Goal: Task Accomplishment & Management: Use online tool/utility

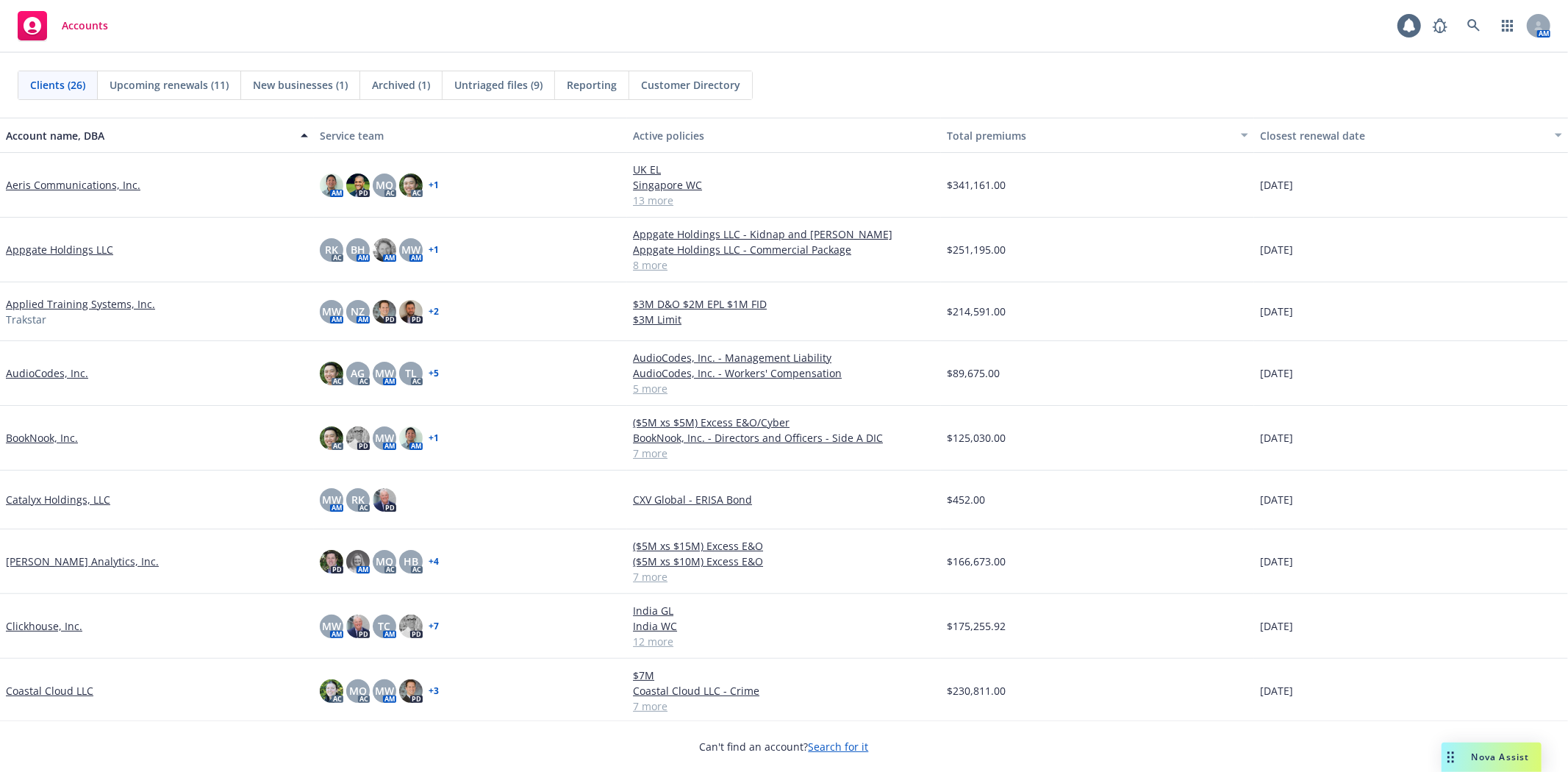
click at [93, 184] on link "Aeris Communications, Inc." at bounding box center [74, 185] width 135 height 16
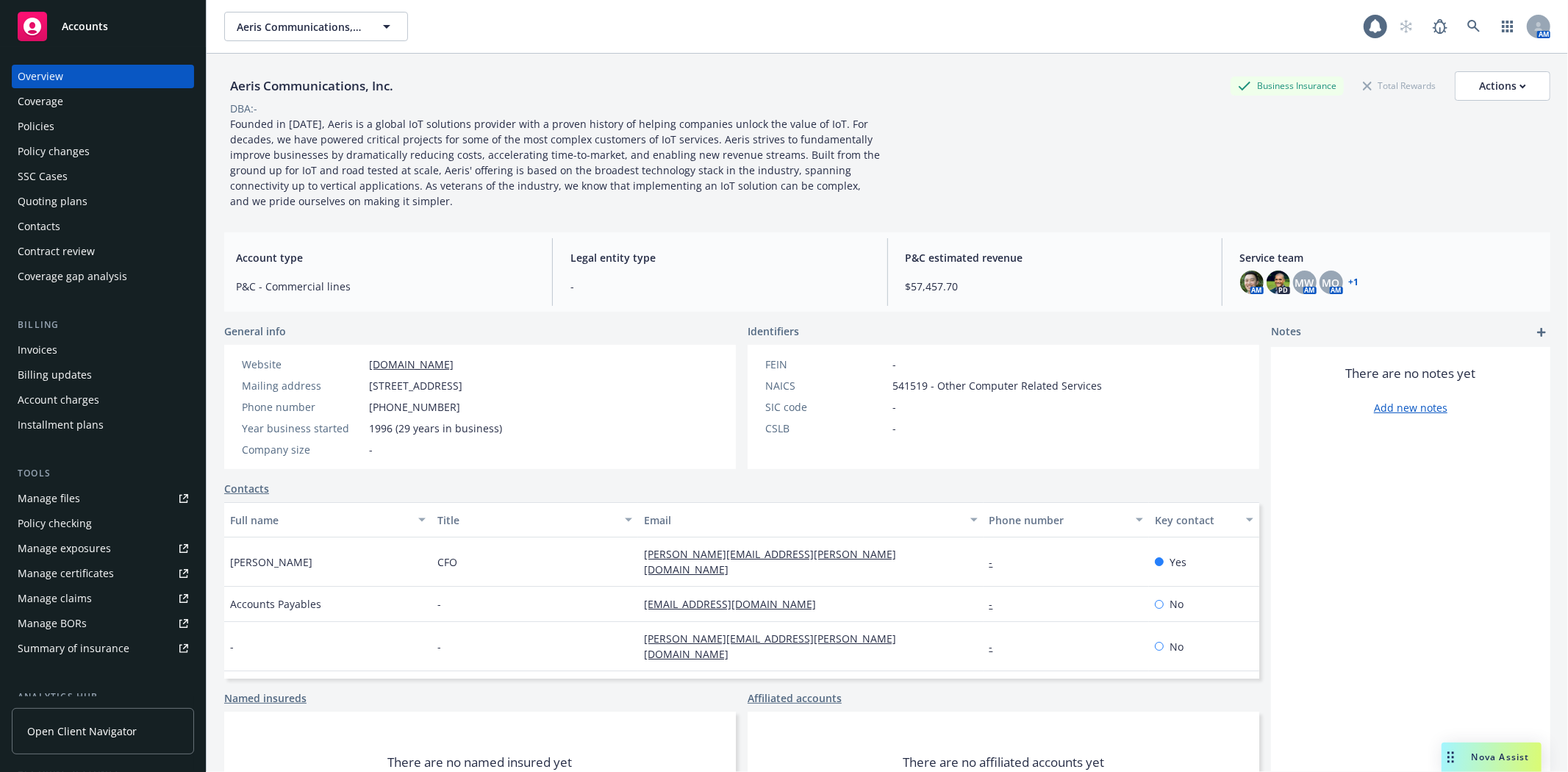
click at [34, 126] on div "Policies" at bounding box center [36, 126] width 37 height 23
click at [48, 204] on div "Quoting plans" at bounding box center [52, 201] width 70 height 23
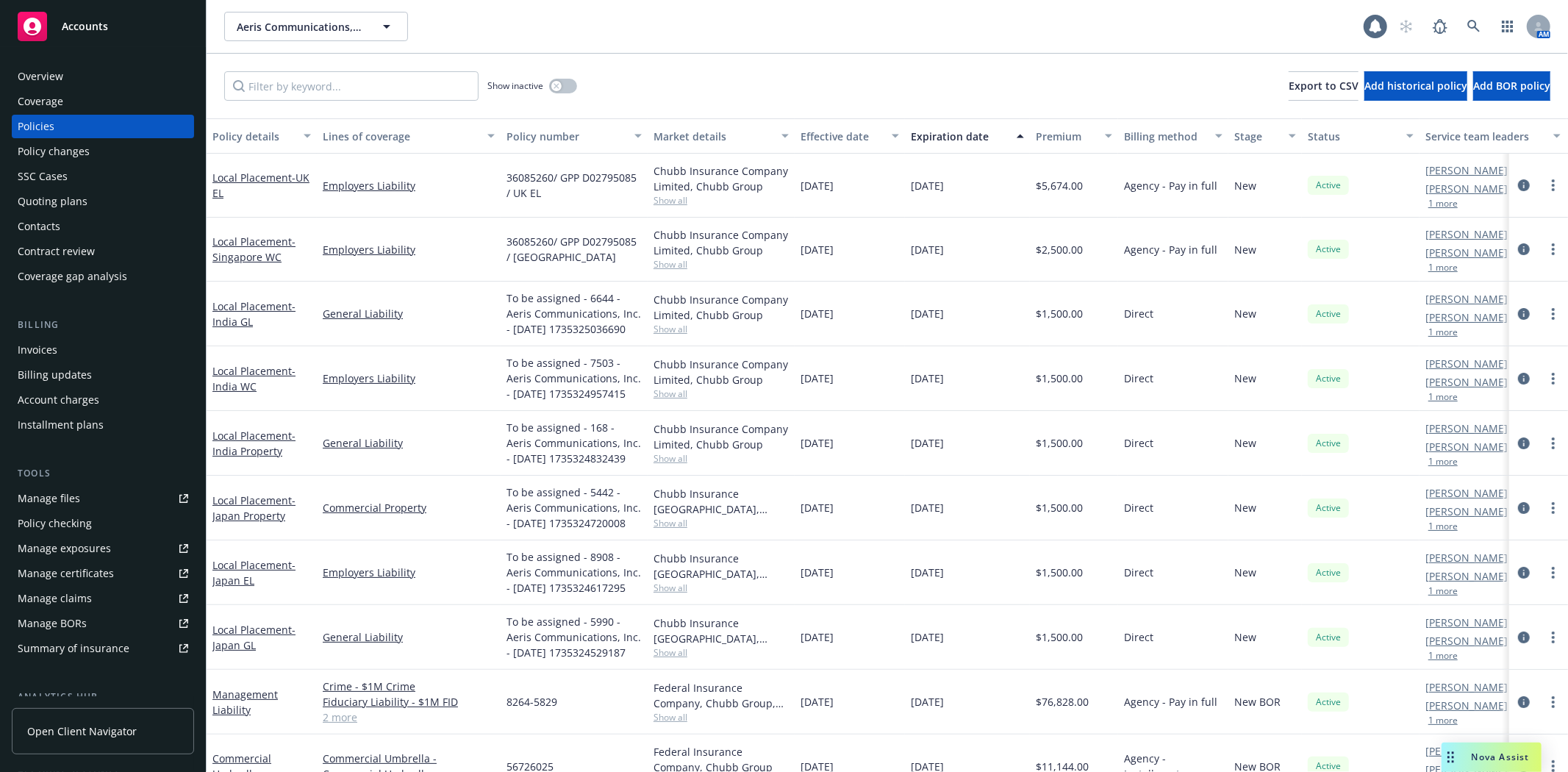
click at [70, 494] on div "Manage files" at bounding box center [49, 498] width 63 height 23
click at [83, 199] on div "Quoting plans" at bounding box center [52, 201] width 70 height 23
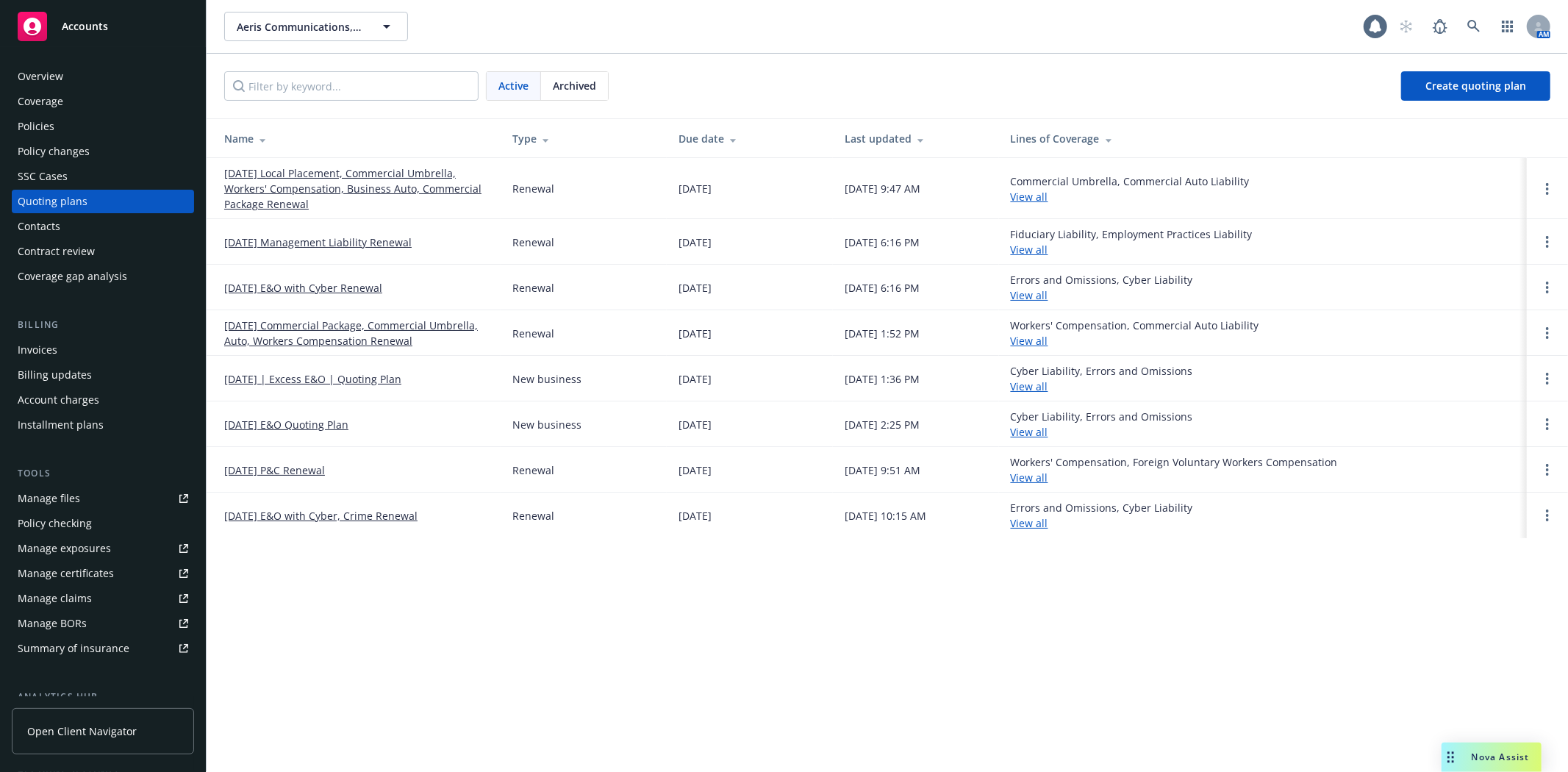
click at [450, 182] on link "12/20/25 Local Placement, Commercial Umbrella, Workers' Compensation, Business …" at bounding box center [356, 188] width 265 height 46
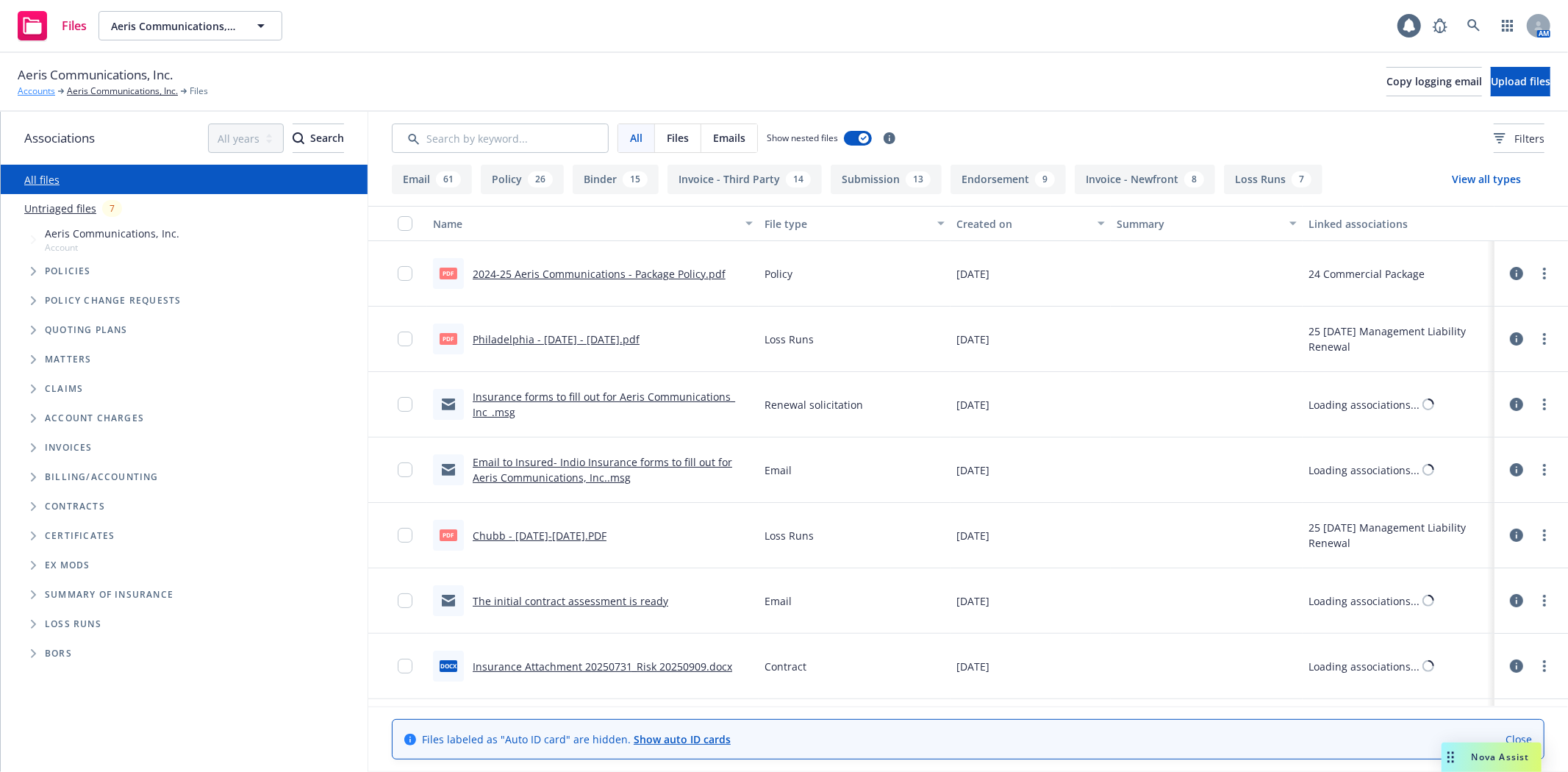
click at [33, 92] on link "Accounts" at bounding box center [37, 91] width 38 height 13
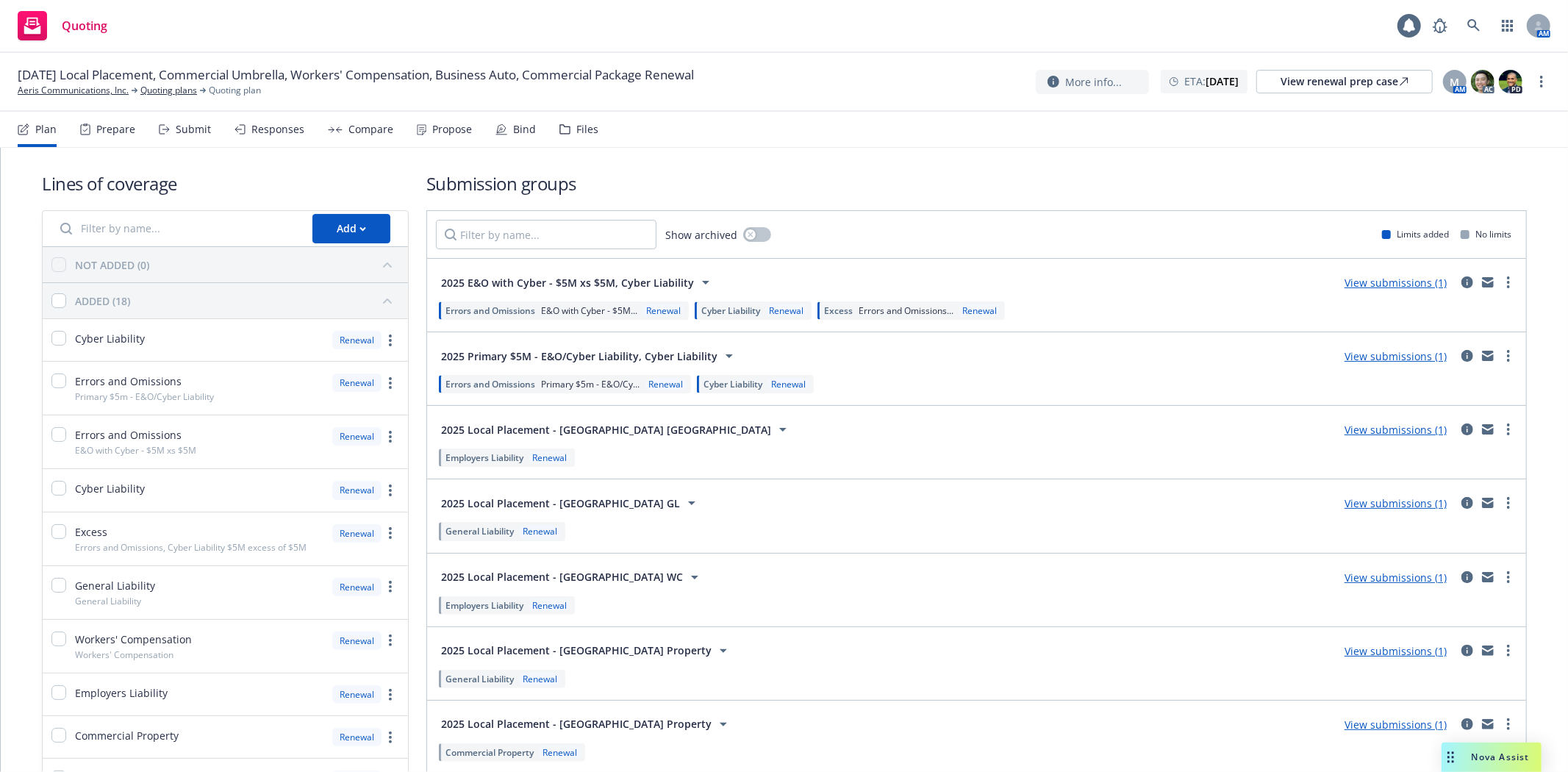
scroll to position [517, 0]
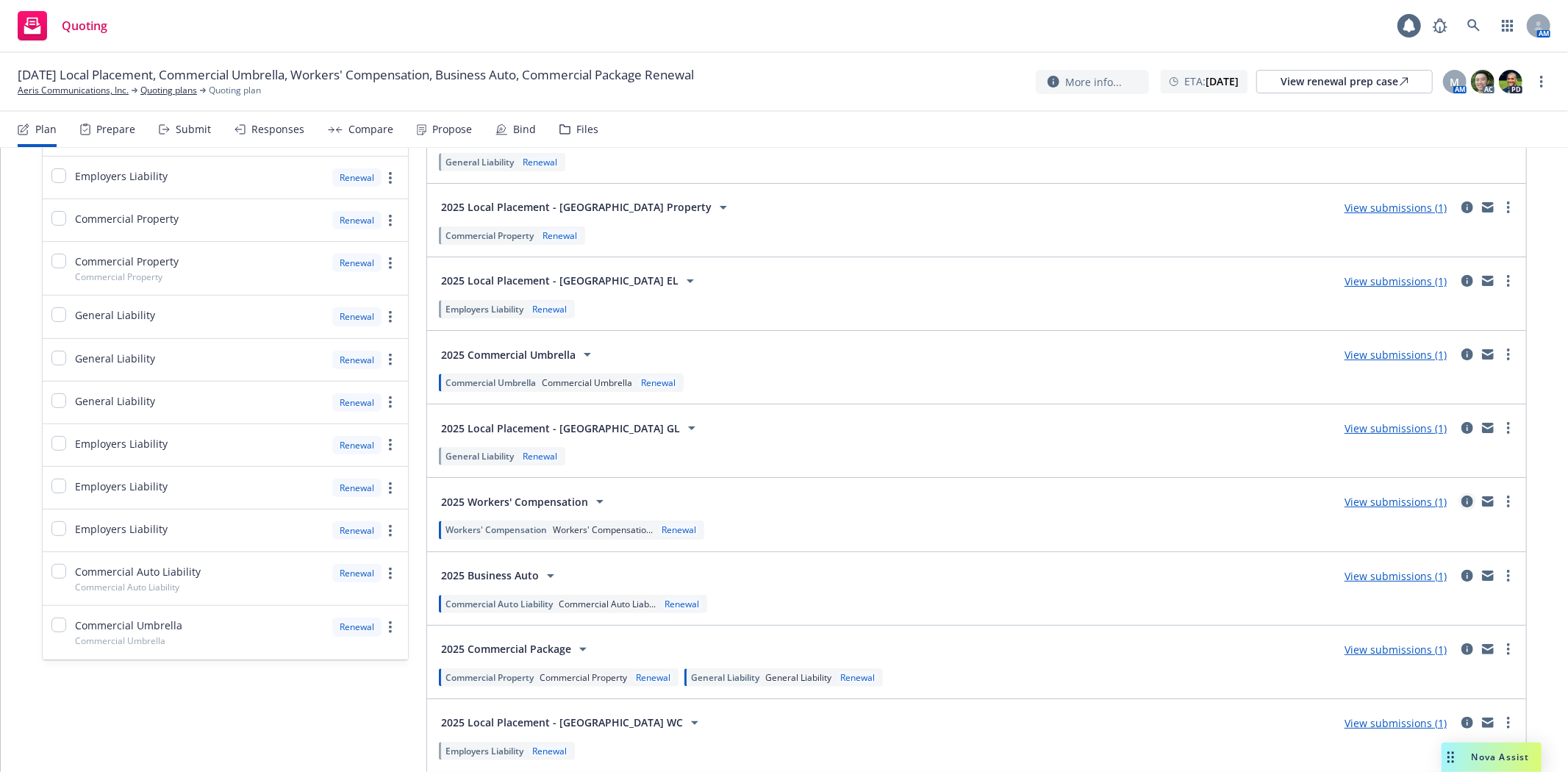
click at [1461, 505] on icon "circleInformation" at bounding box center [1467, 501] width 12 height 12
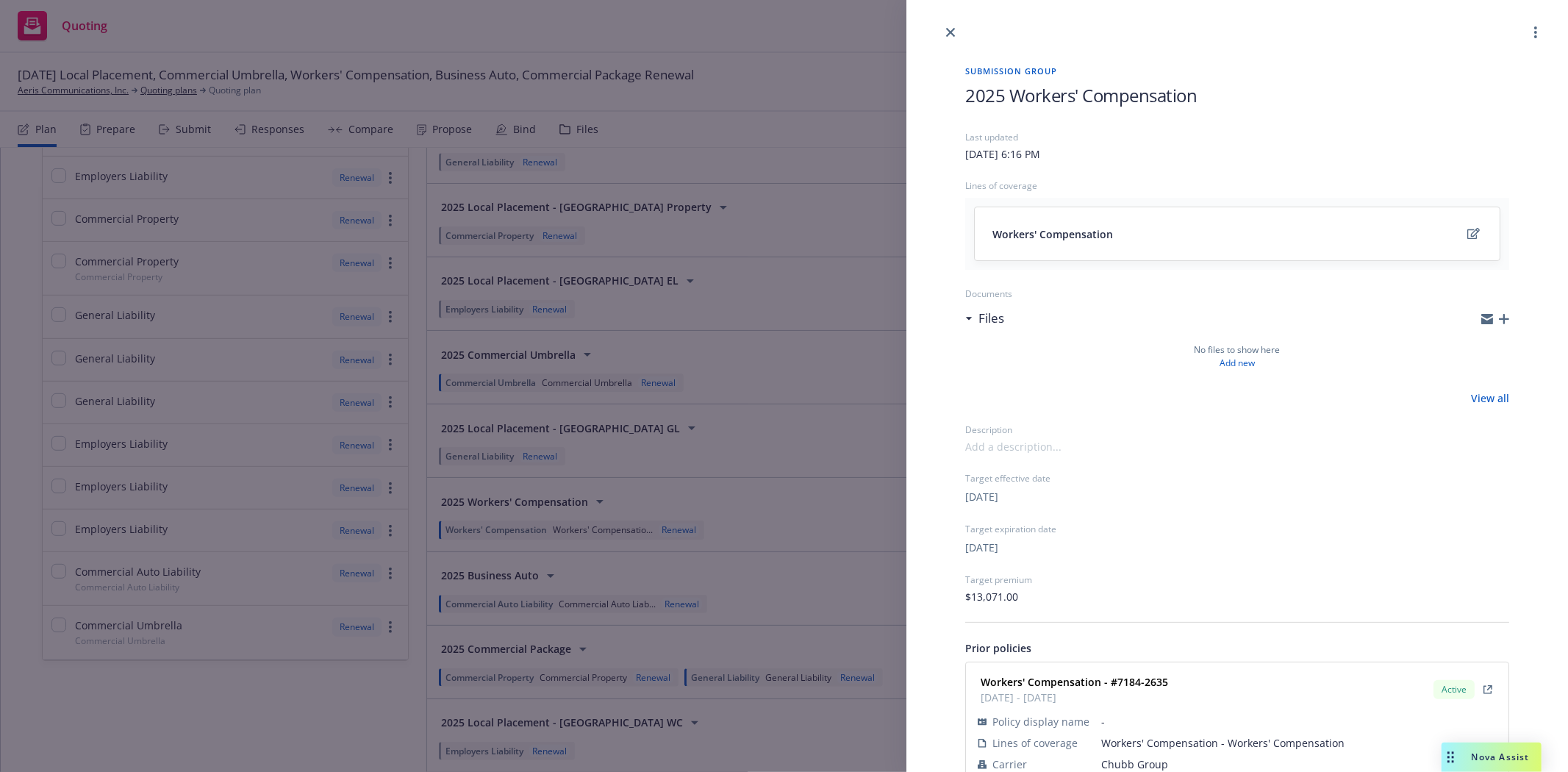
click at [1499, 316] on icon "button" at bounding box center [1504, 319] width 10 height 10
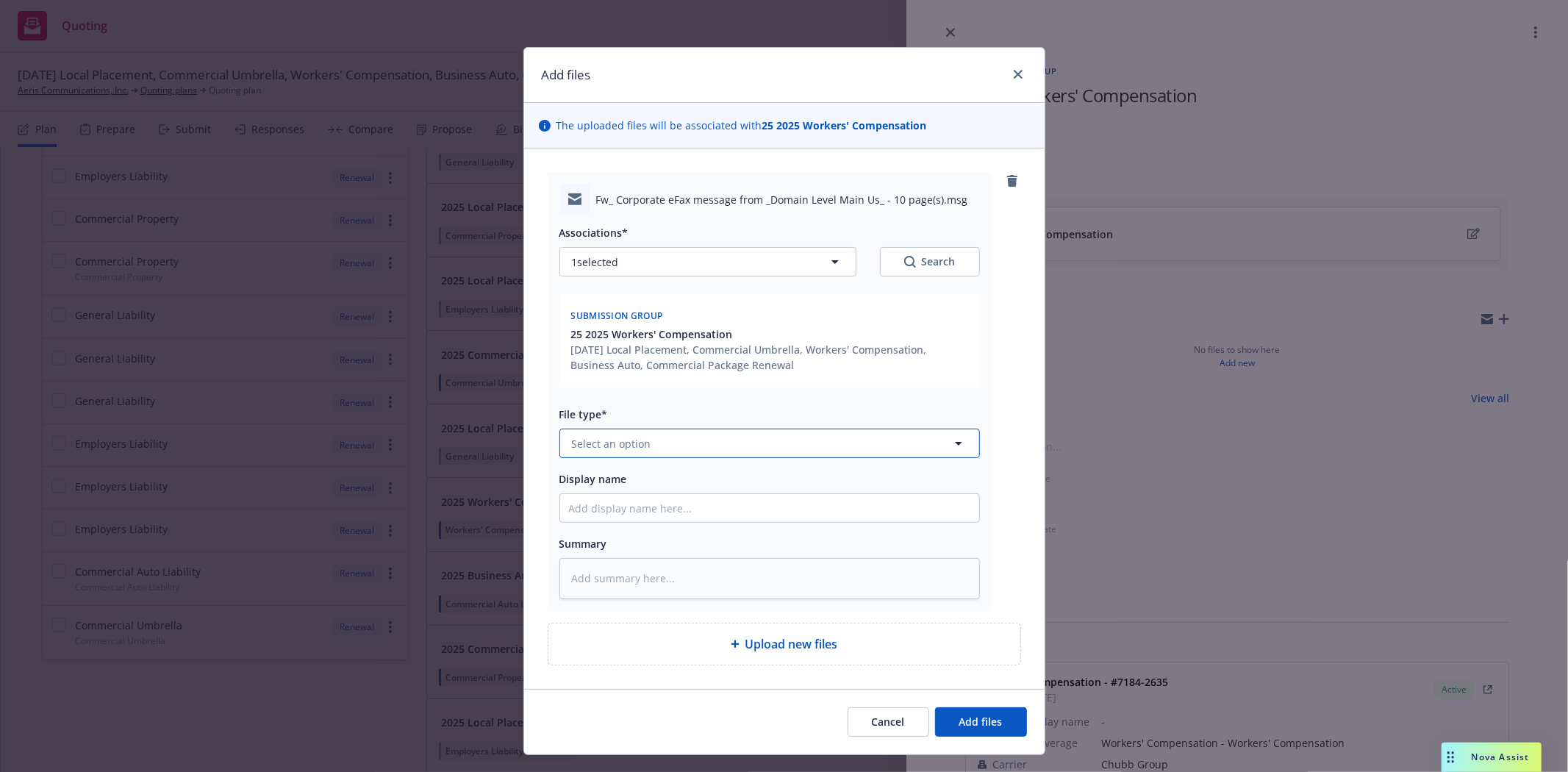
click at [616, 442] on span "Select an option" at bounding box center [611, 444] width 79 height 16
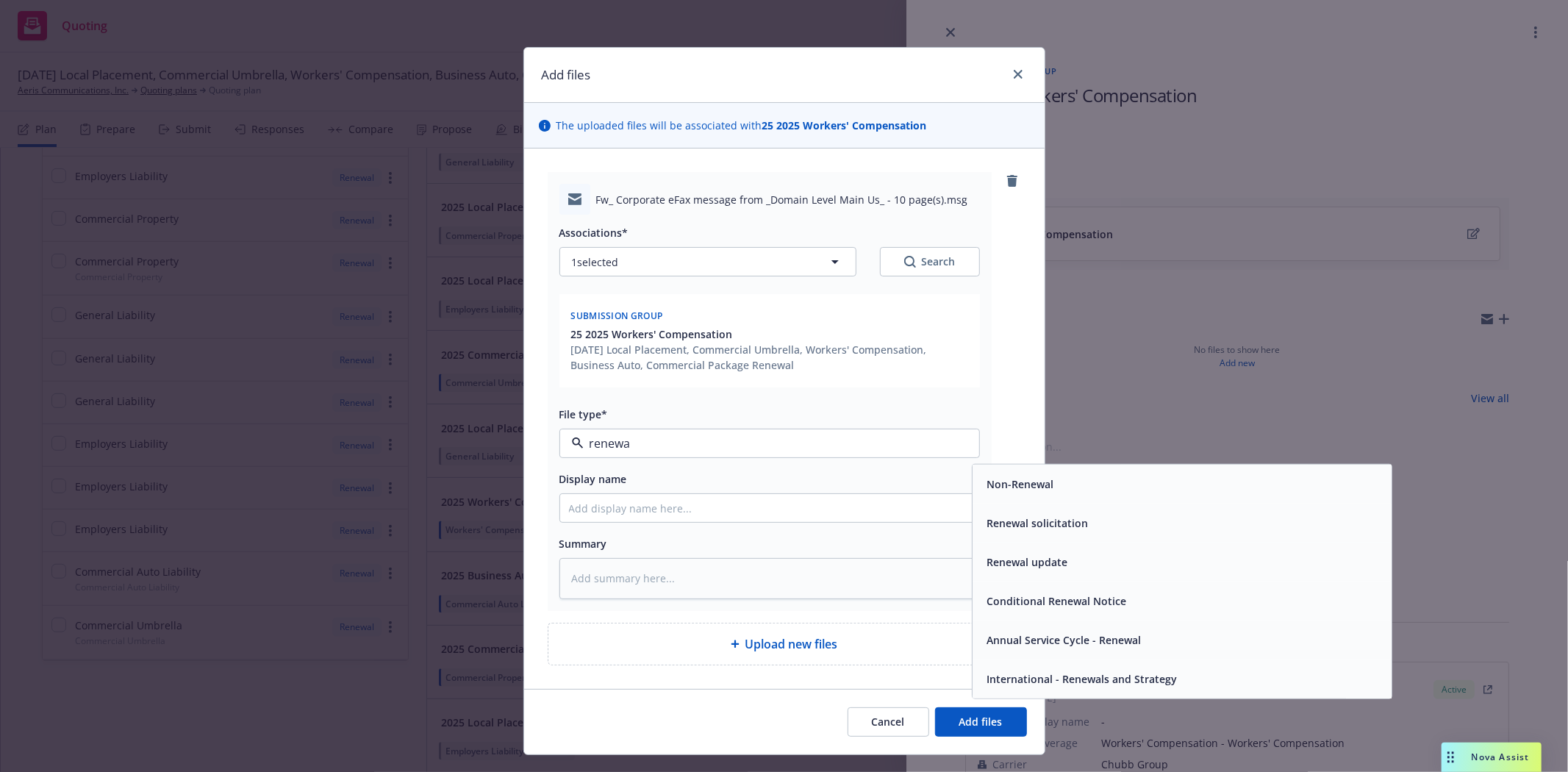
type input "renewal"
click at [1134, 513] on div "Renewal solicitation" at bounding box center [1182, 522] width 401 height 21
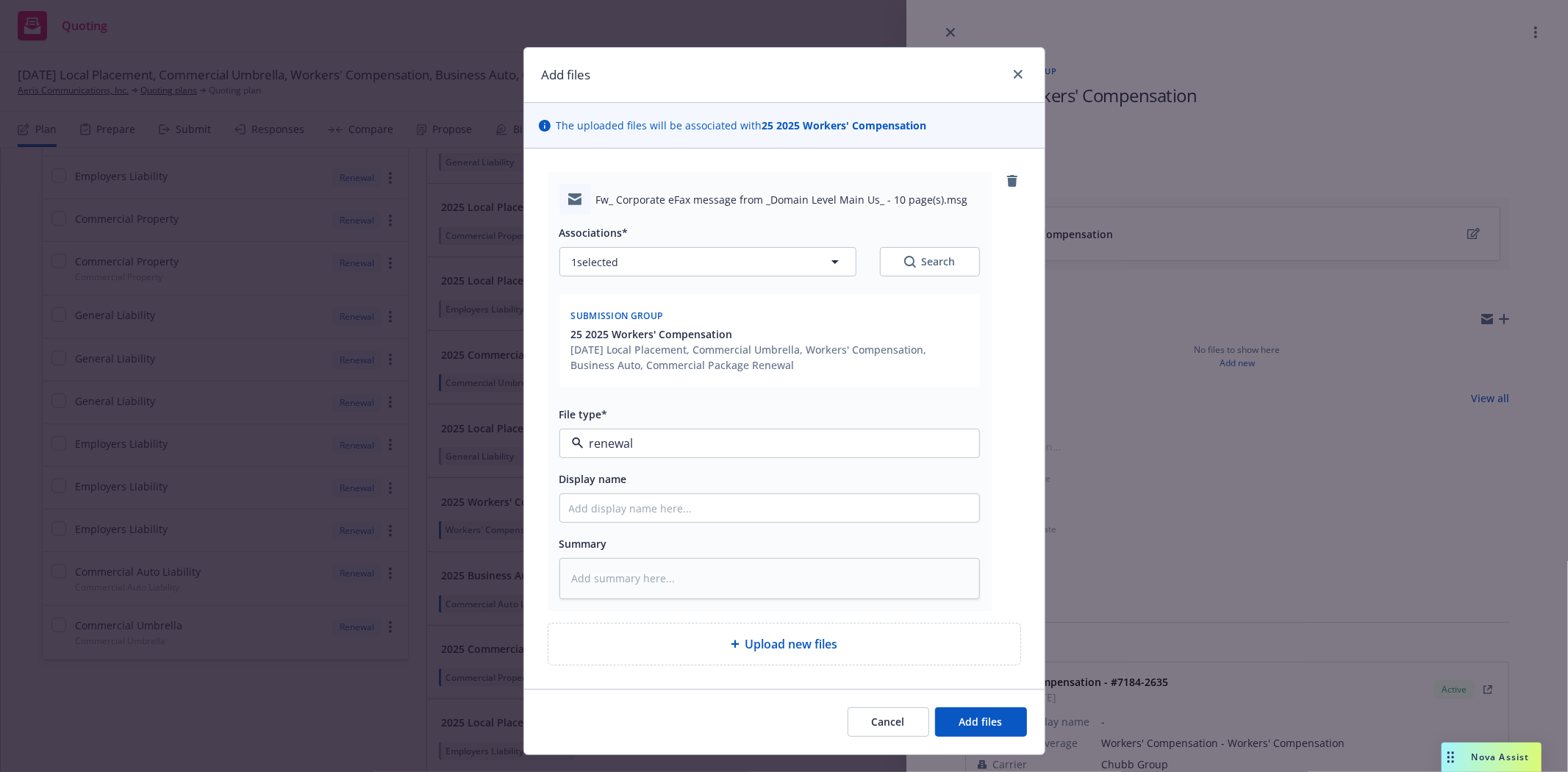
type textarea "x"
click at [731, 449] on span "Renewal solicitation" at bounding box center [742, 444] width 341 height 16
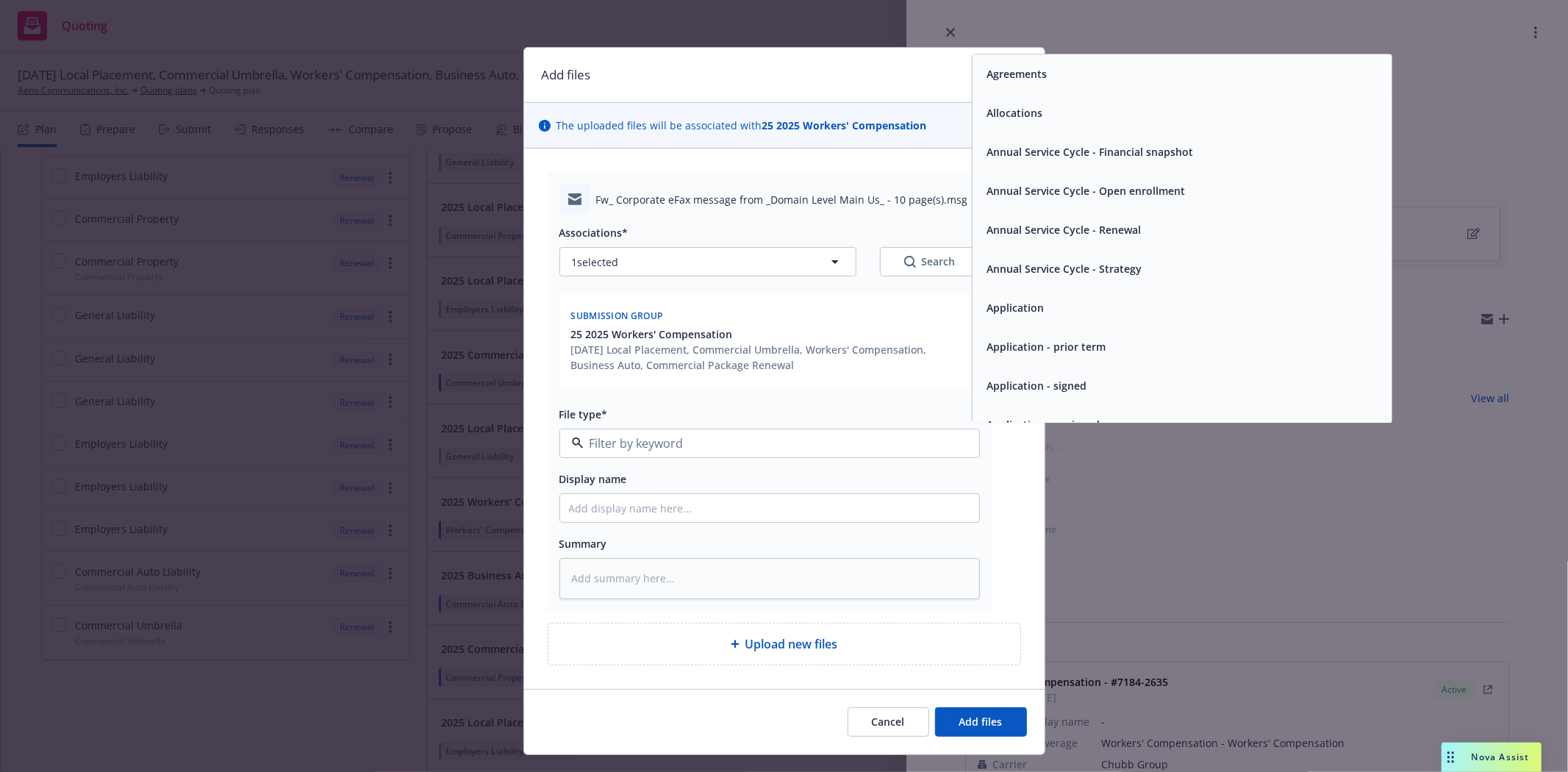
click at [688, 465] on div "Associations* 1 selected Search Submission group 25 2025 Workers' Compensation …" at bounding box center [769, 406] width 421 height 384
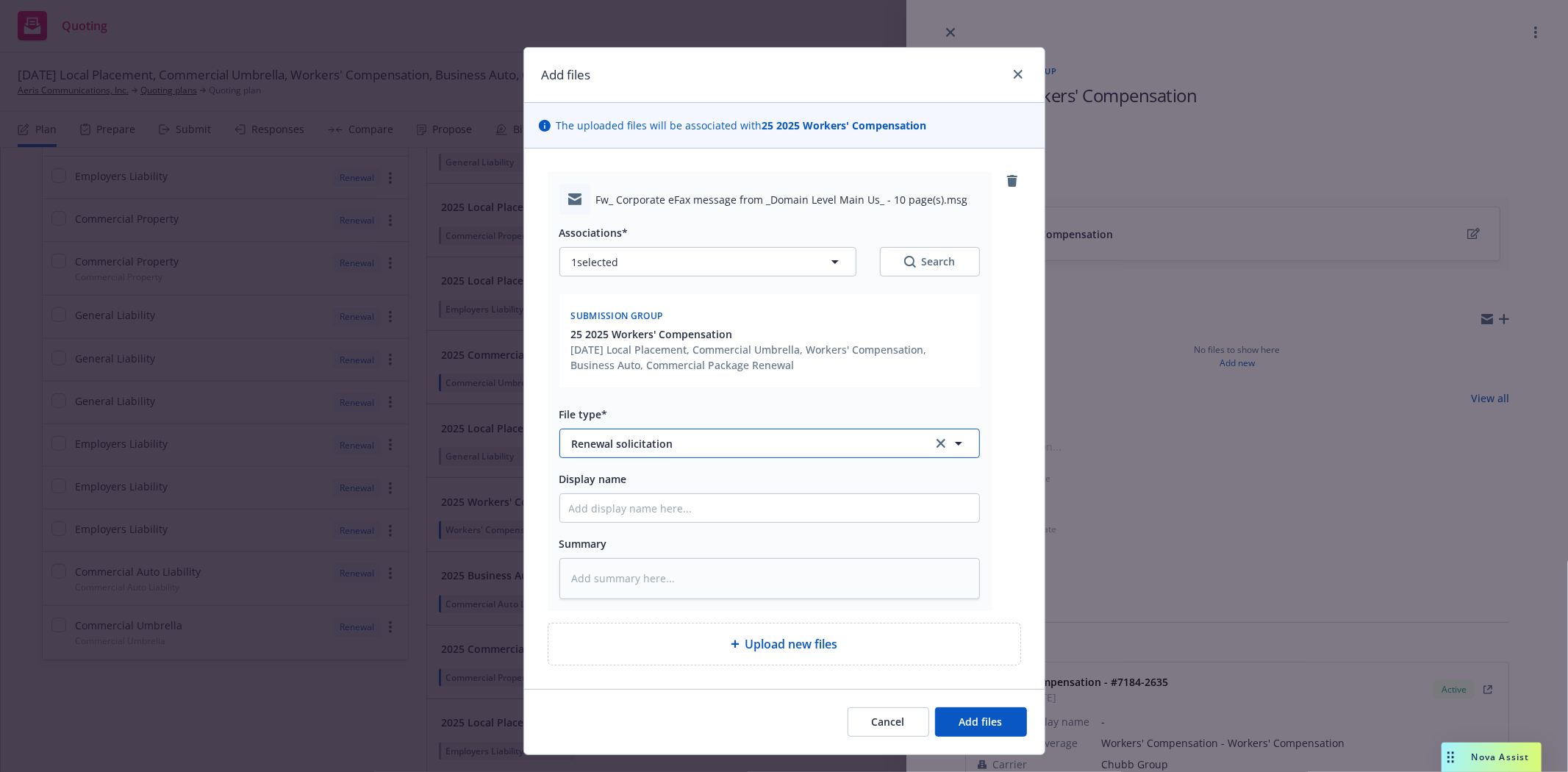
click at [695, 442] on span "Renewal solicitation" at bounding box center [742, 444] width 341 height 16
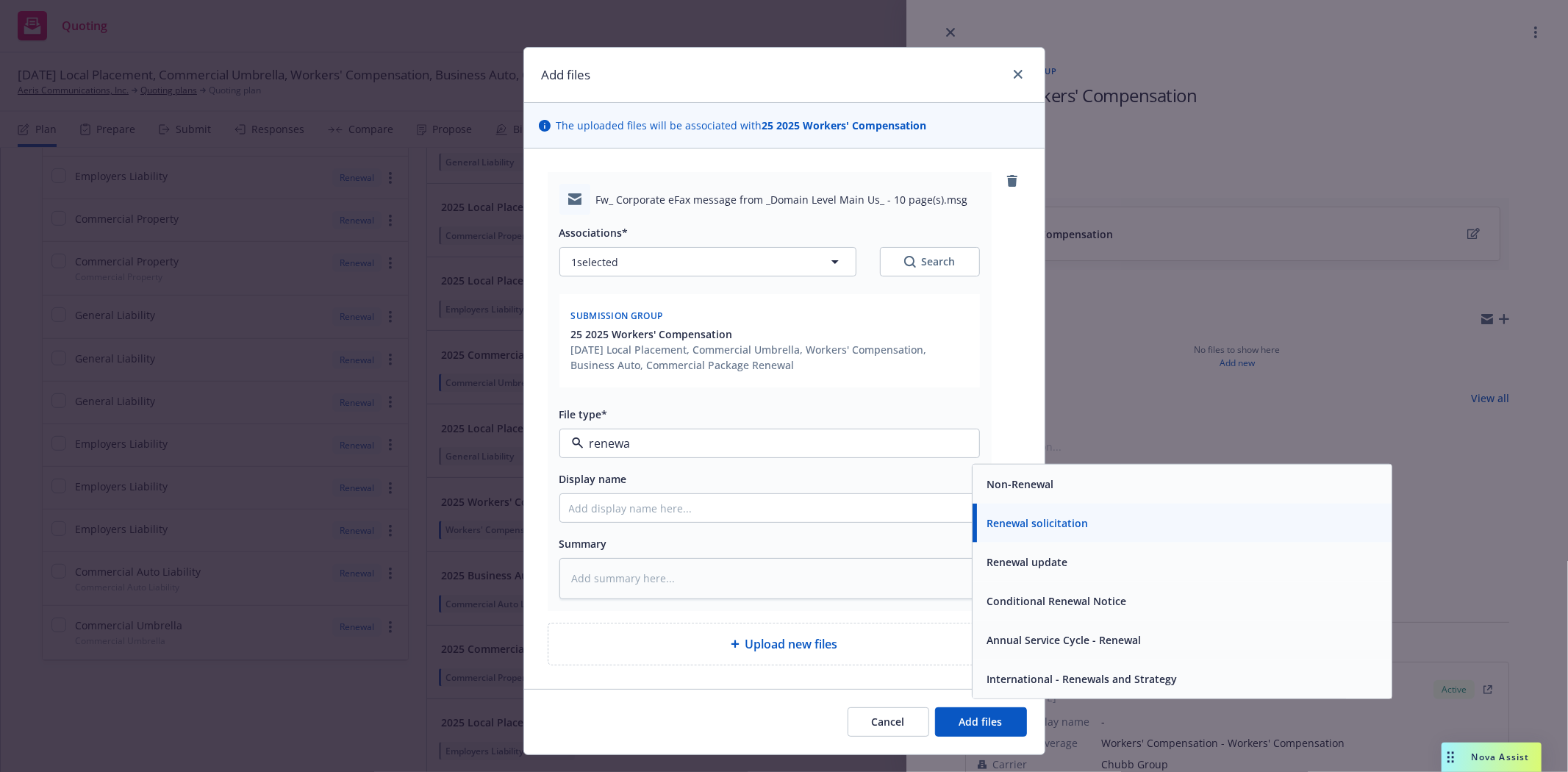
type input "renewal"
click at [1033, 604] on span "Conditional Renewal Notice" at bounding box center [1057, 601] width 139 height 16
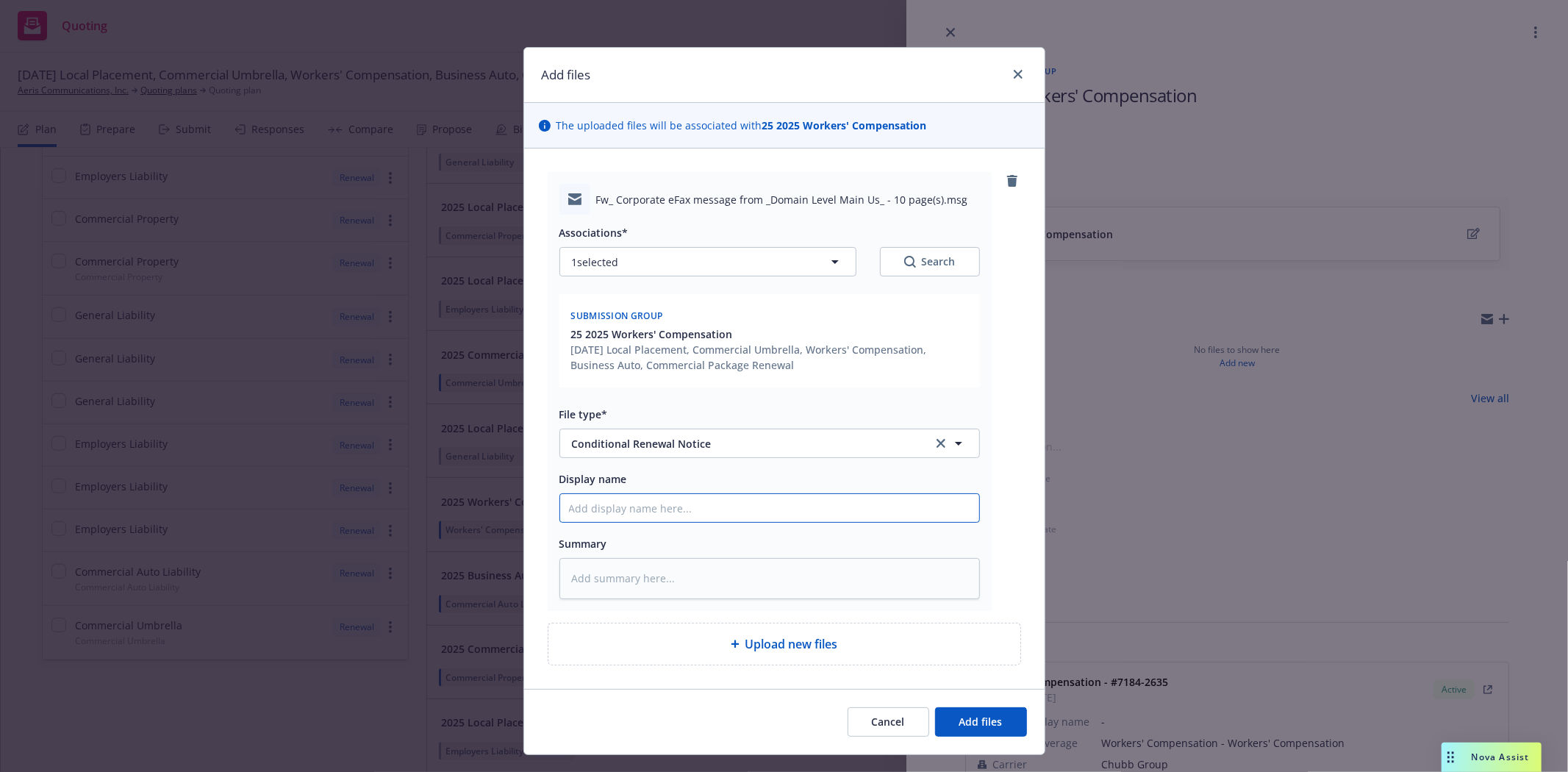
click at [785, 505] on input "Display name" at bounding box center [769, 508] width 419 height 28
type textarea "x"
type input "E"
type textarea "x"
type input "Ema"
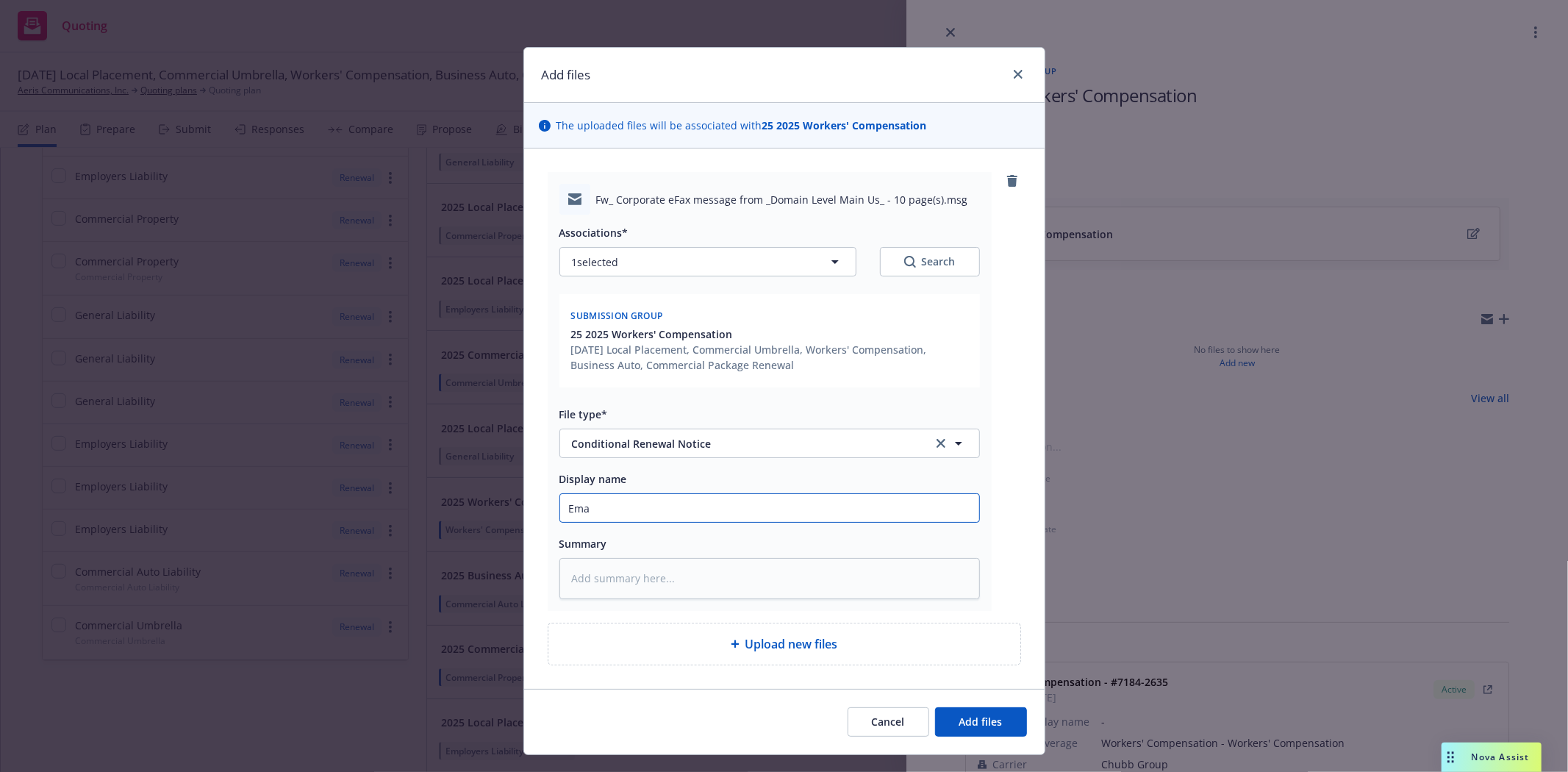
type textarea "x"
type input "Emai"
type textarea "x"
type input "Email"
type textarea "x"
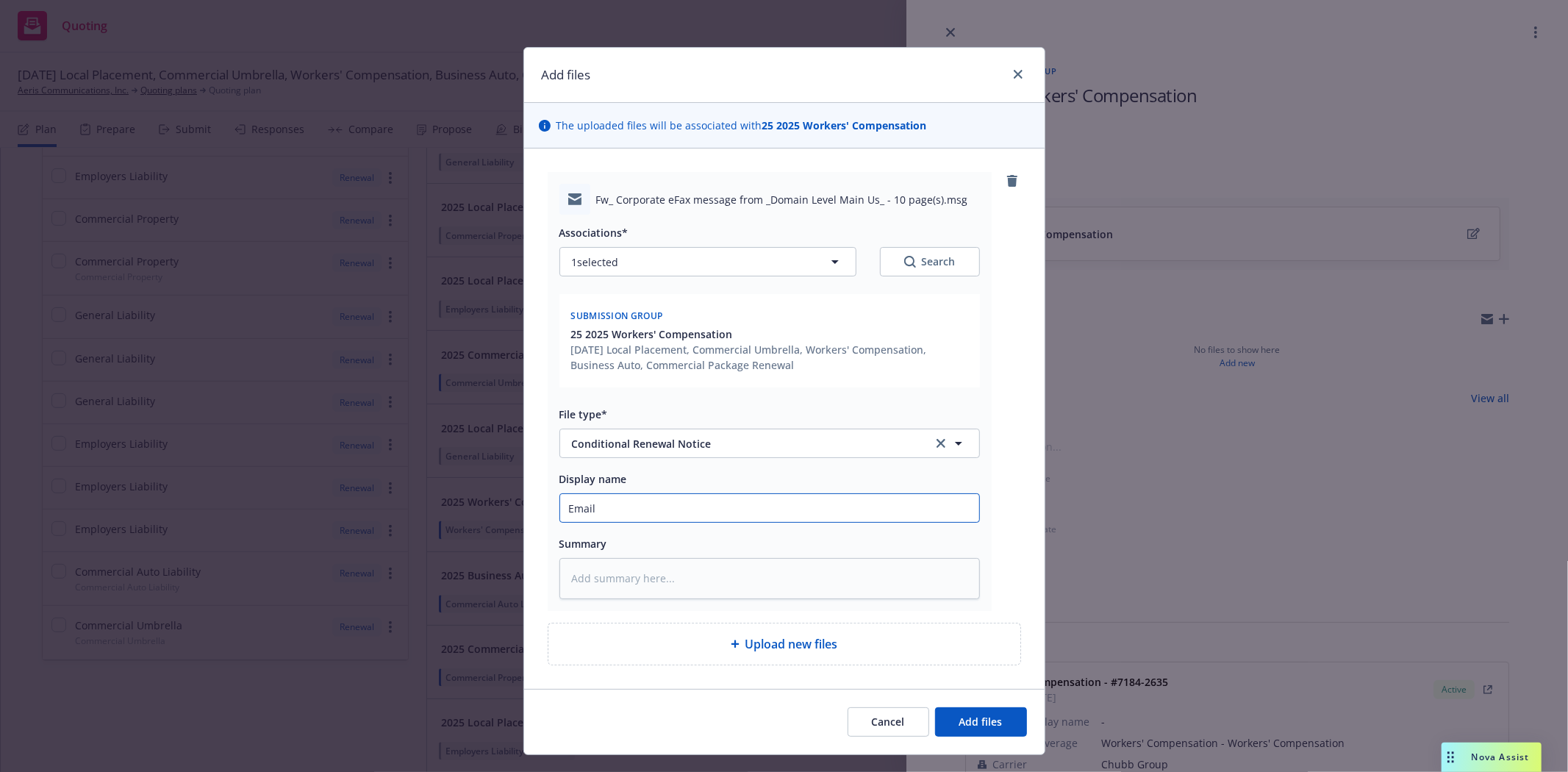
type input "Email"
type textarea "x"
type input "Email f"
type textarea "x"
type input "Email fo"
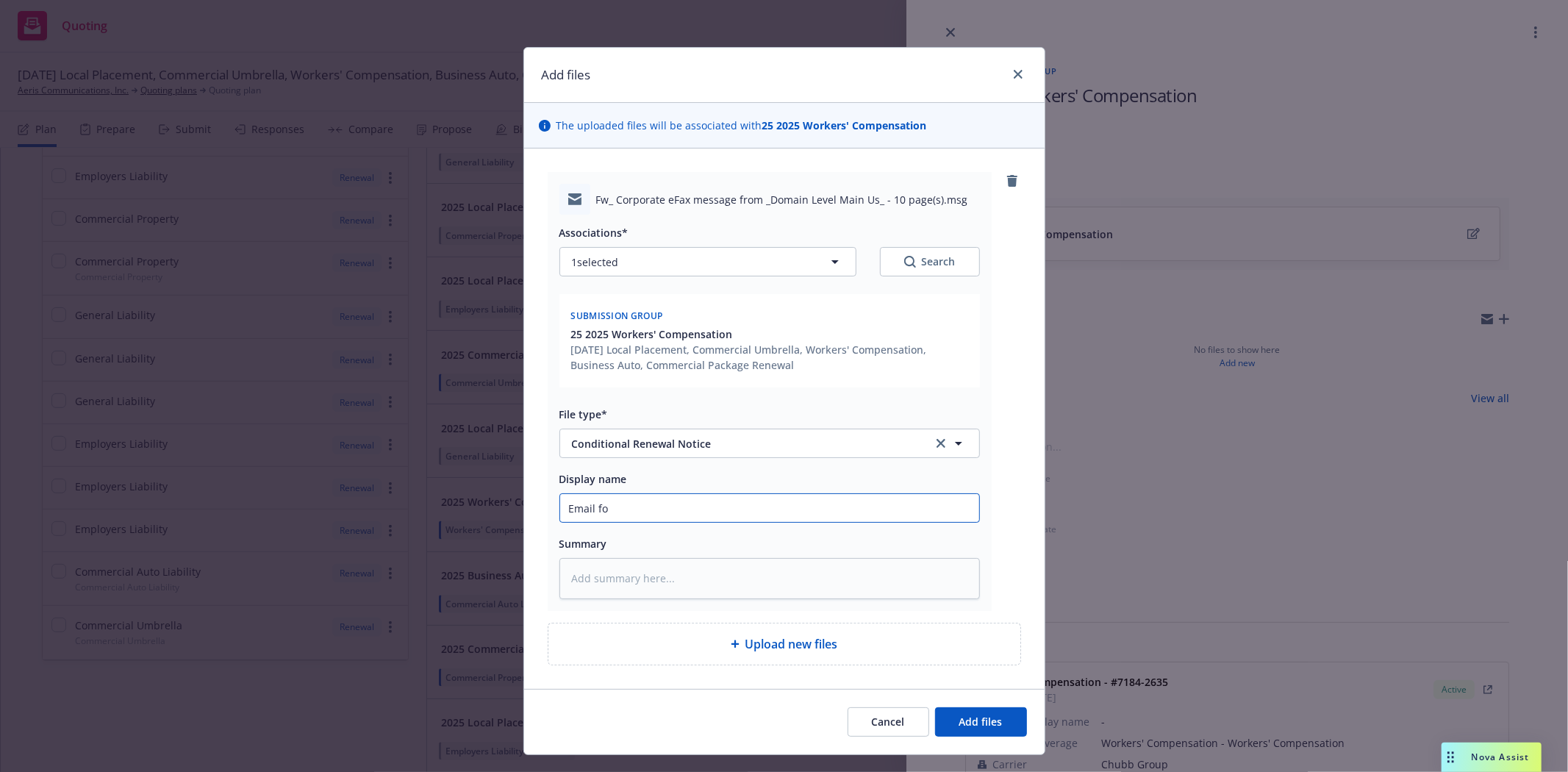
type textarea "x"
type input "Email for"
type textarea "x"
type input "Email for"
type textarea "x"
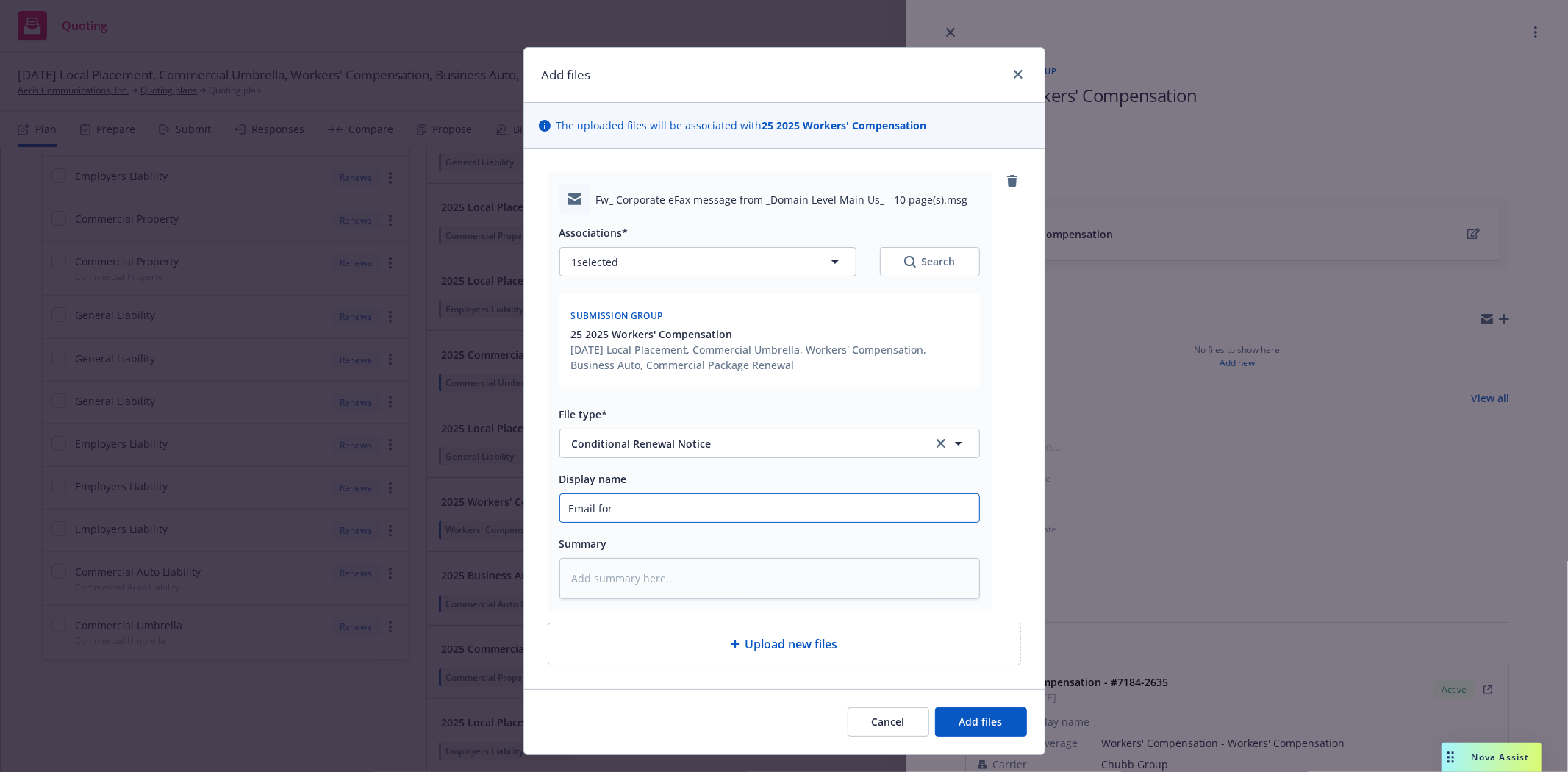
type input "Email for c"
type textarea "x"
type input "Email for ch"
type textarea "x"
type input "Email for chu"
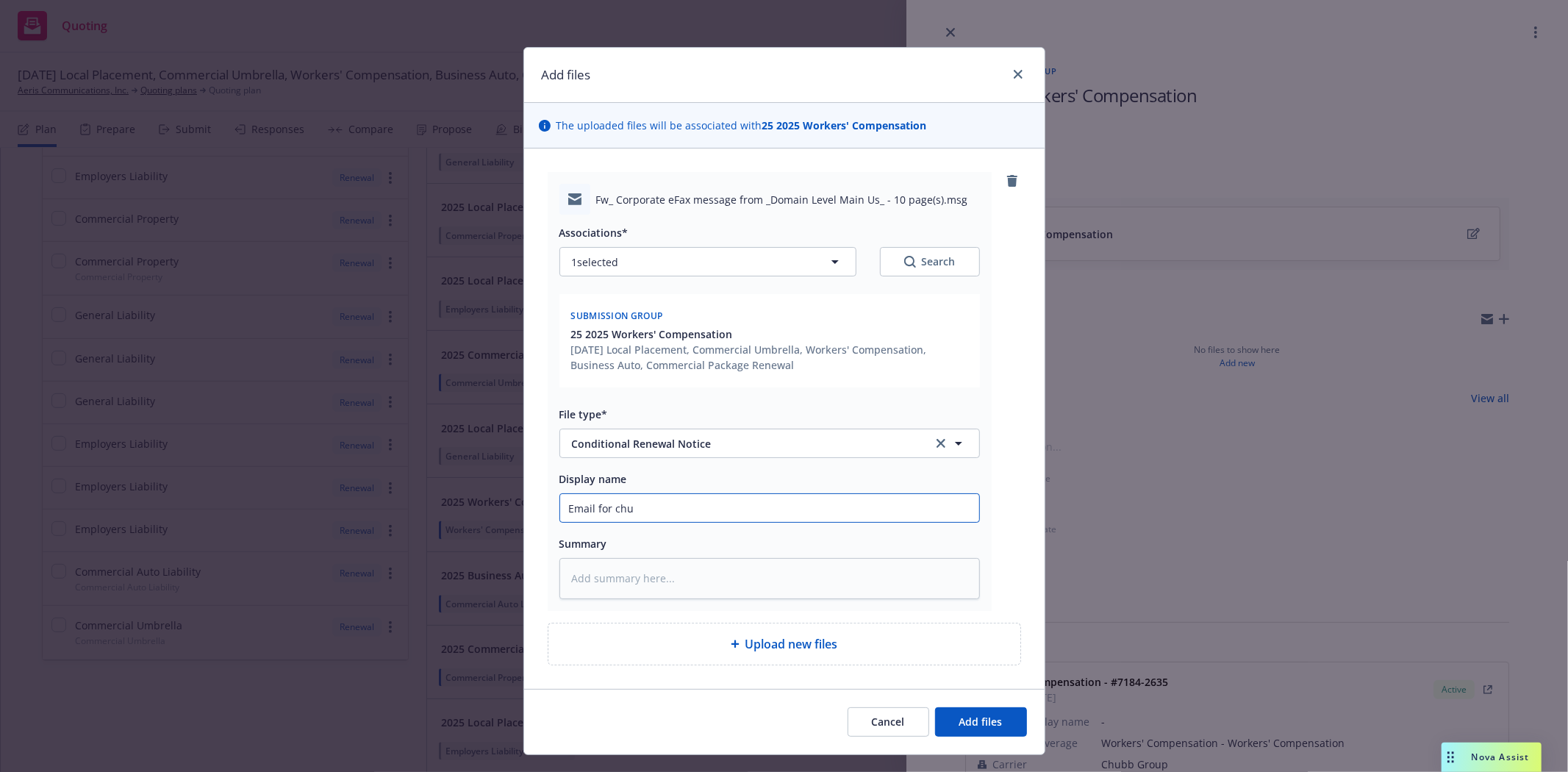
type textarea "x"
type input "Email for chub"
type textarea "x"
type input "Email for chubb"
type textarea "x"
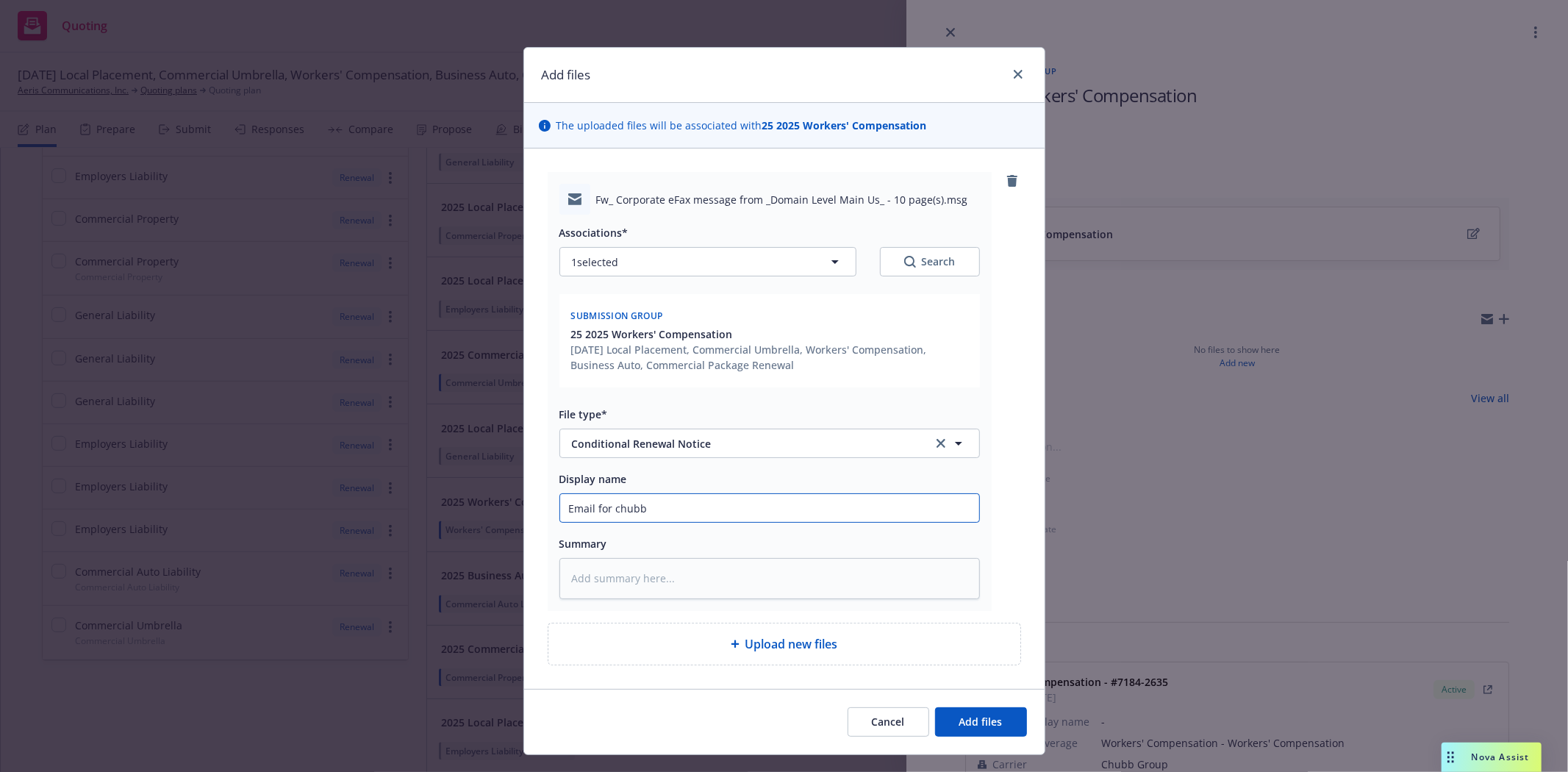
type input "Email for chubb-"
type textarea "x"
type input "Email for chubb-"
type textarea "x"
type input "Email for hubb-"
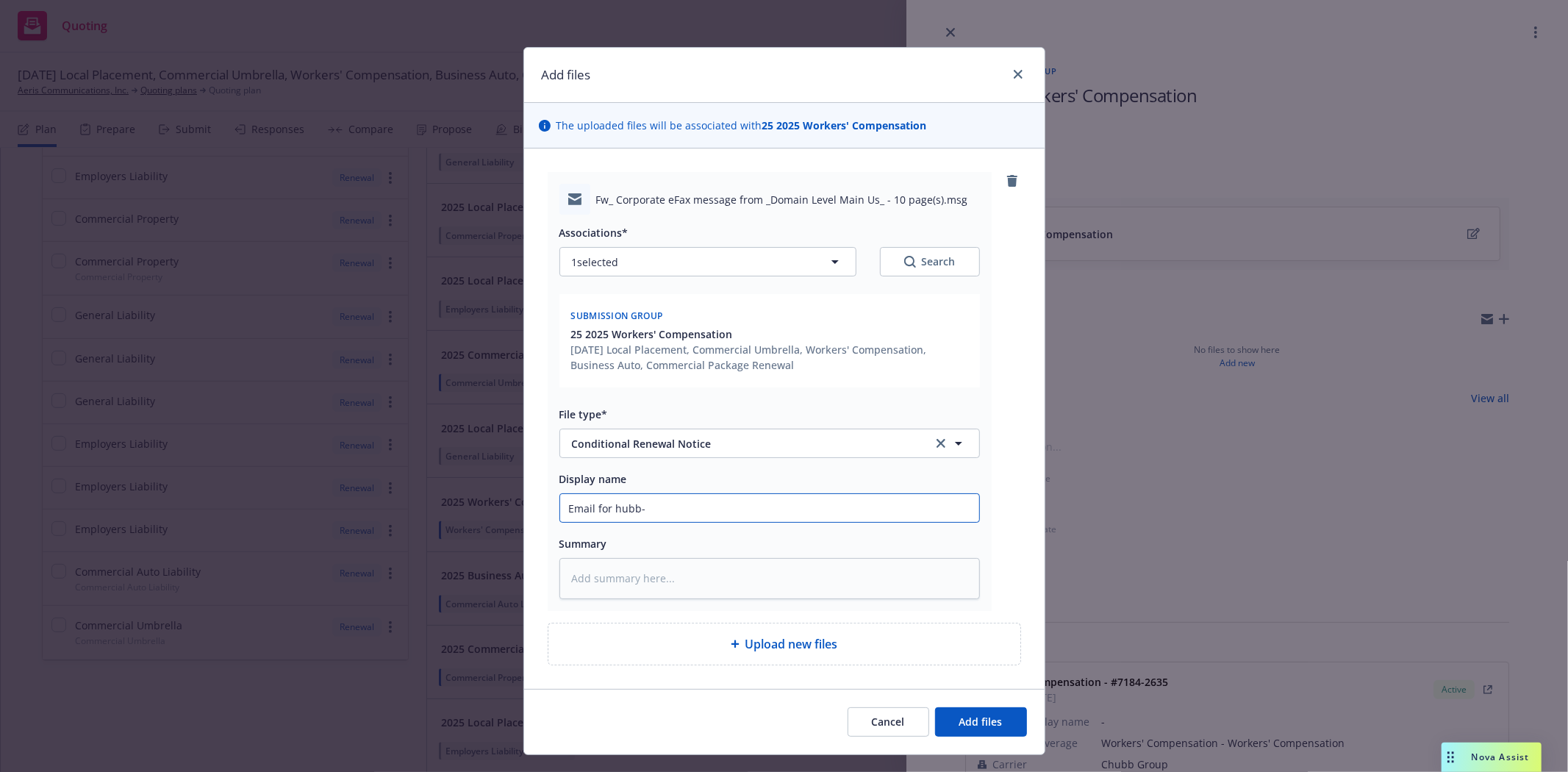
type textarea "x"
type input "Email for Chubb-"
click at [658, 515] on input "Email for Chubb-" at bounding box center [769, 508] width 419 height 28
click at [745, 507] on input "Email for Chubb-" at bounding box center [769, 508] width 419 height 28
type textarea "x"
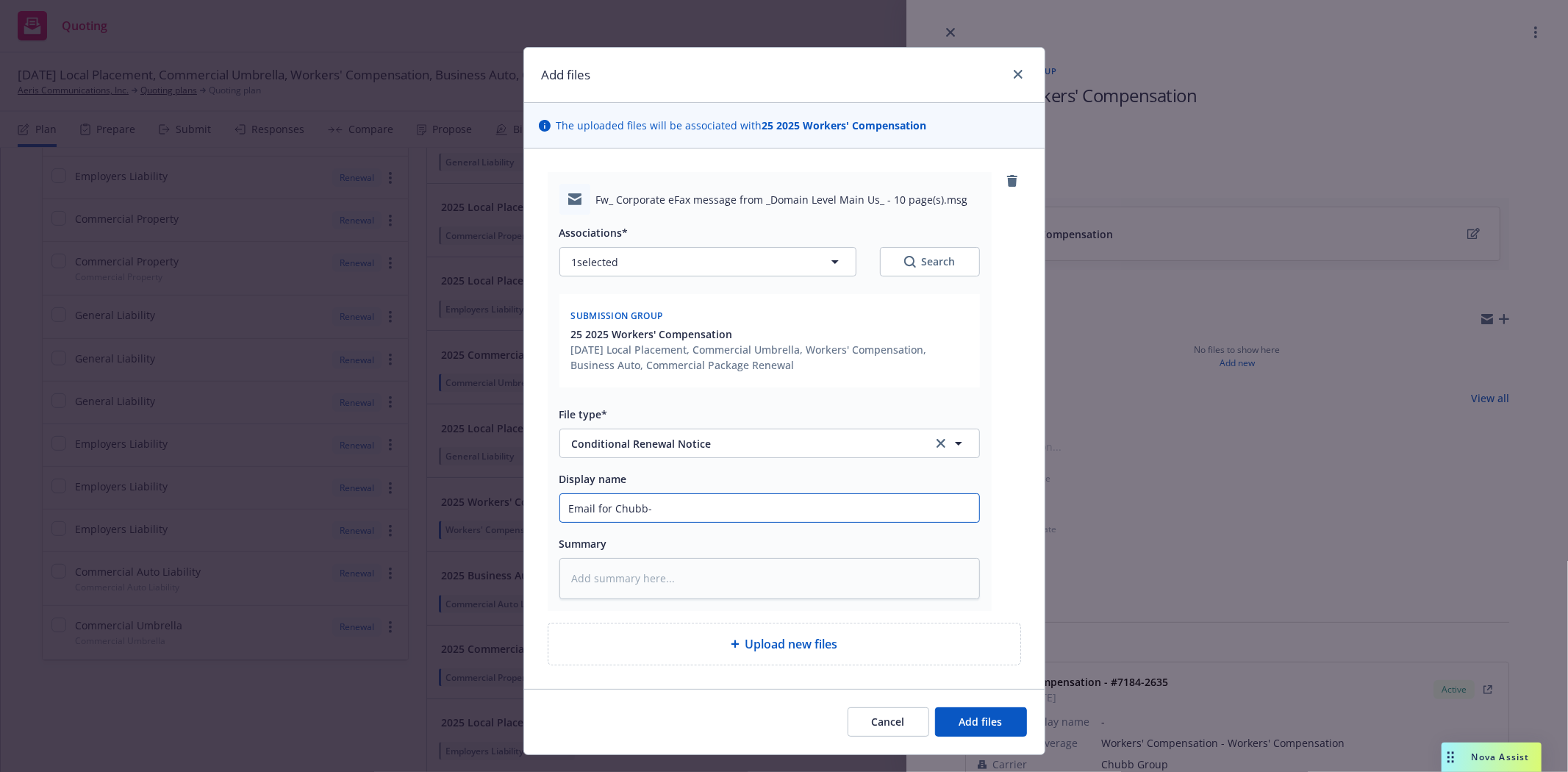
type input "Email for Chubb- W"
type textarea "x"
type input "Email for Chubb- WC"
type textarea "x"
type input "Email for Chubb- WC"
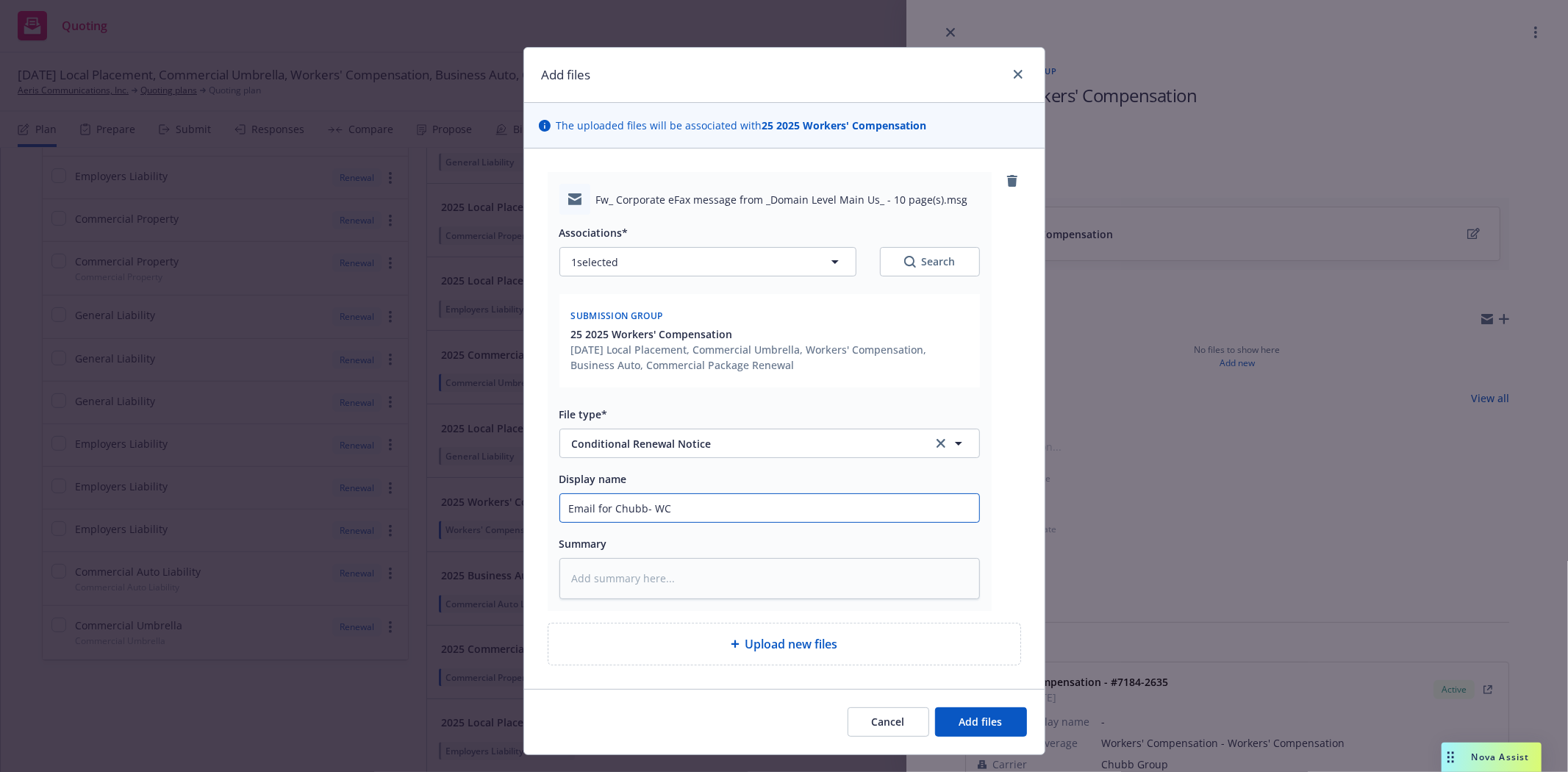
type textarea "x"
type input "Email for Chubb- WC r"
type textarea "x"
type input "Email for Chubb- WC re"
type textarea "x"
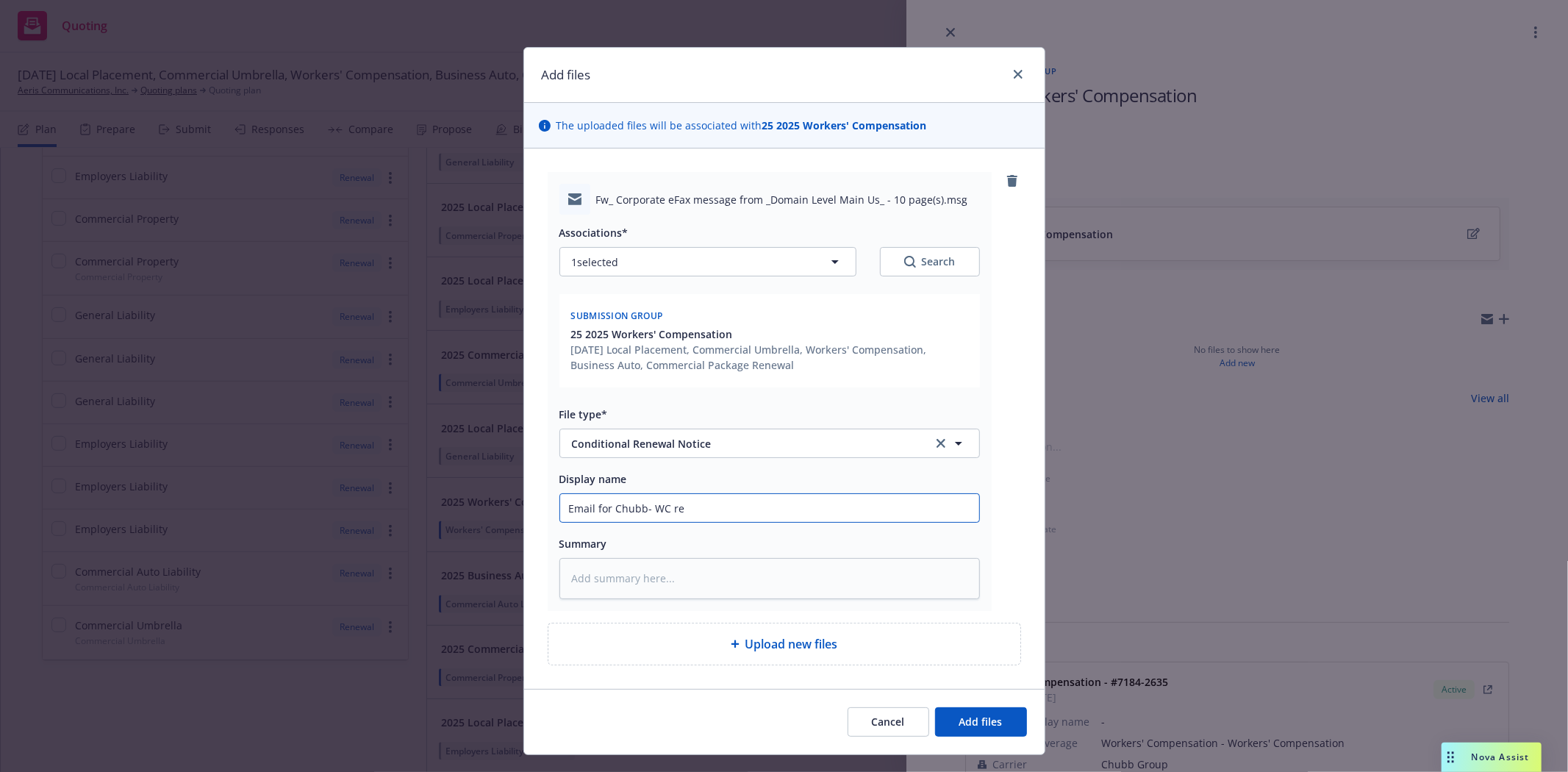
type input "Email for Chubb- WC ren"
type textarea "x"
type input "Email for Chubb- WC rene"
type textarea "x"
type input "Email for Chubb- WC renew"
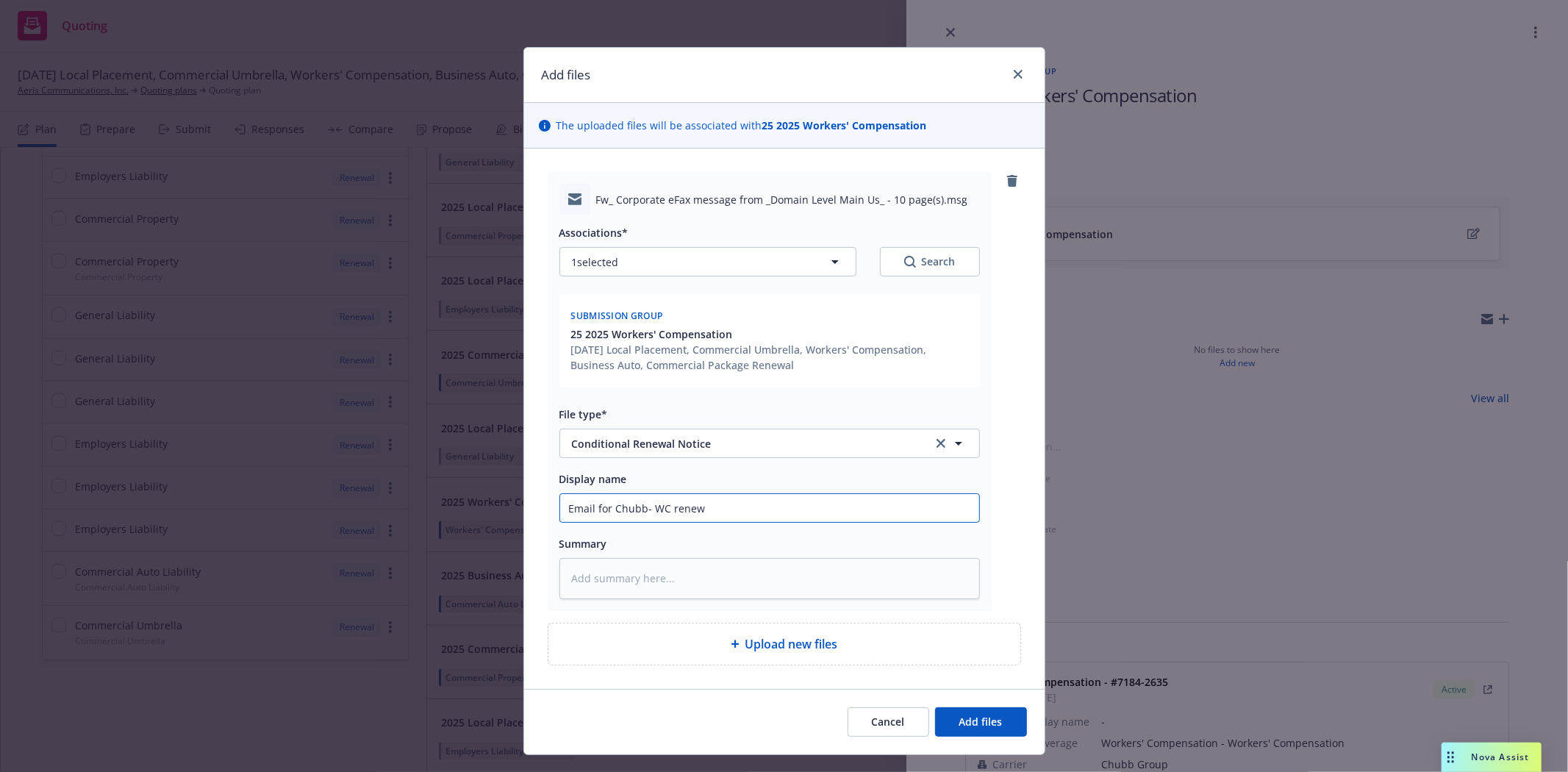
type textarea "x"
type input "Email for Chubb- WC renewa"
type textarea "x"
type input "Email for Chubb- WC renewal"
type textarea "x"
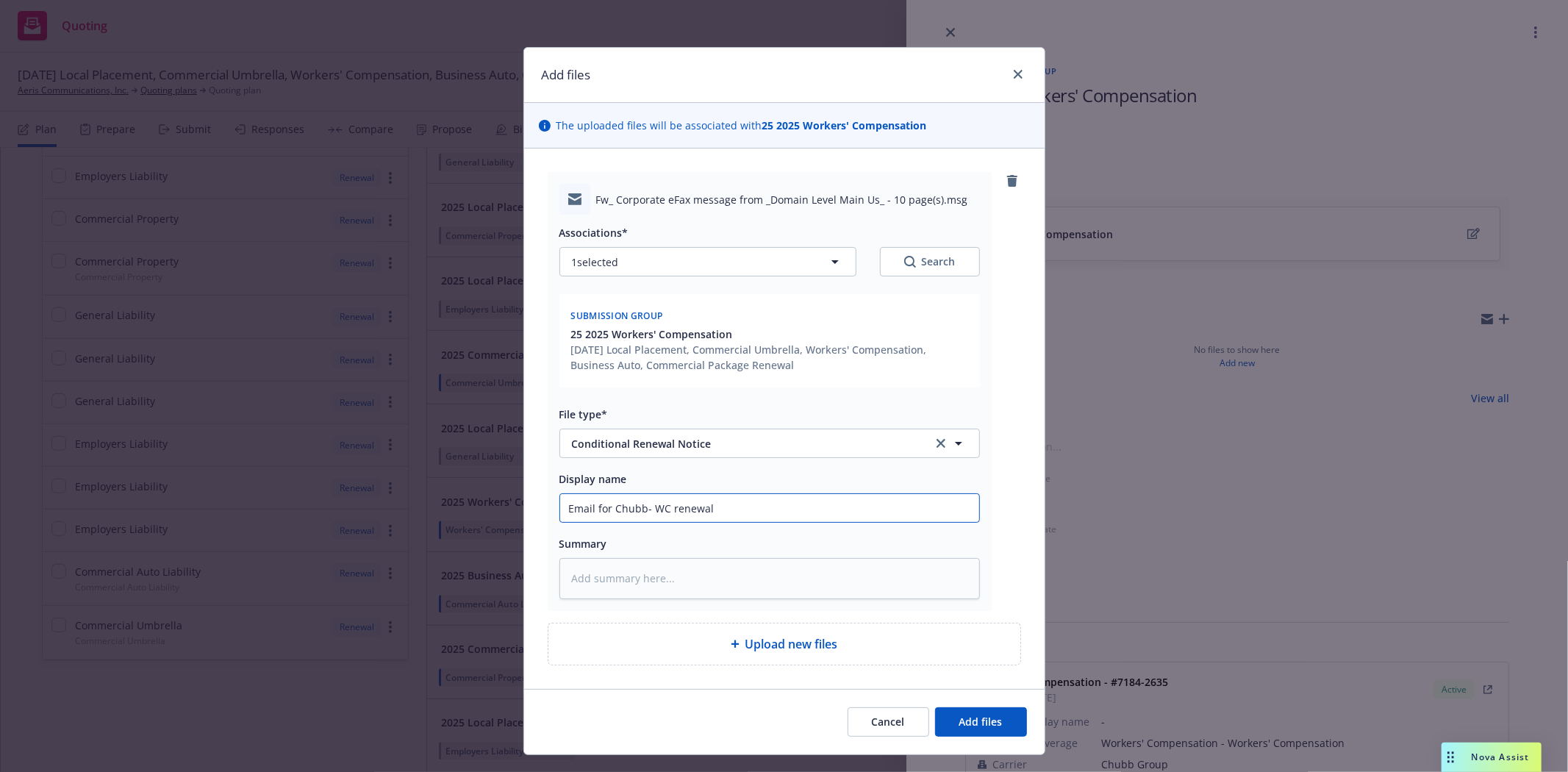
type input "Email for Chubb- WC renewal"
type textarea "x"
type input "Email for Chubb- WC renewal n"
type textarea "x"
type input "Email for Chubb- WC renewal no"
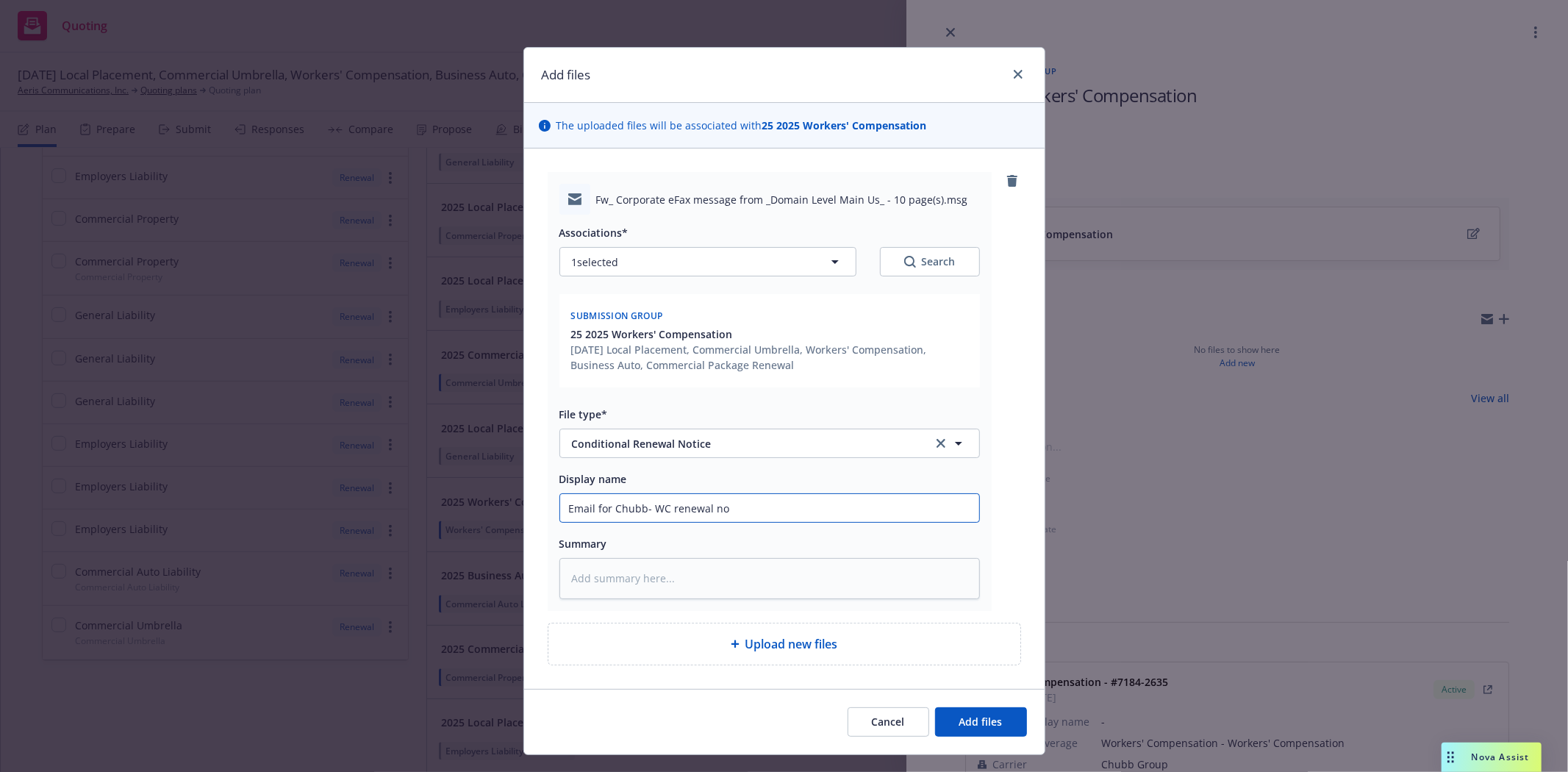
type textarea "x"
type input "Email for Chubb- WC renewal not"
type textarea "x"
type input "Email for Chubb- WC renewal noti"
type textarea "x"
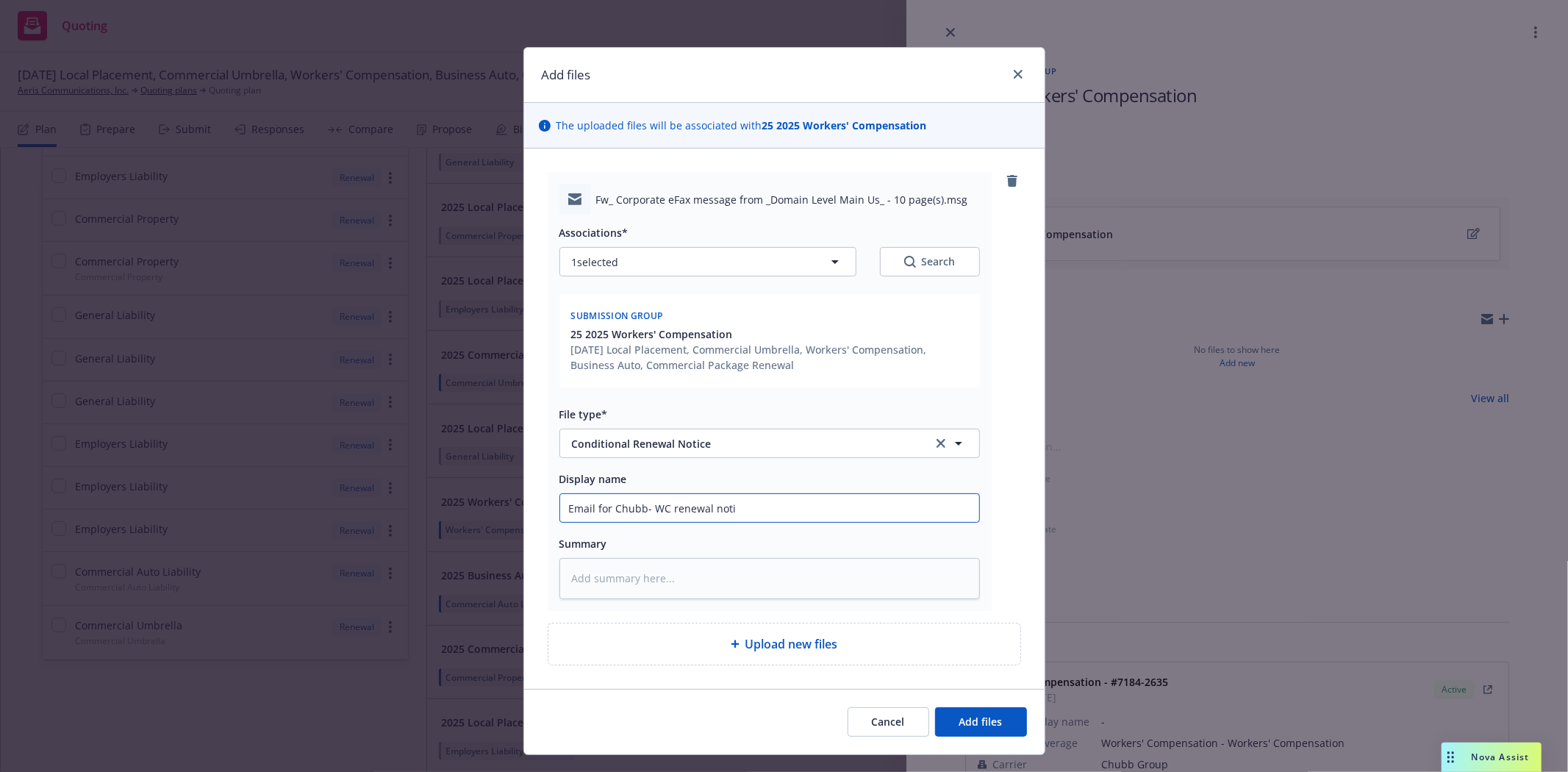
type input "Email for Chubb- WC renewal notic"
type textarea "x"
type input "Email for Chubb- WC renewal notice"
type textarea "x"
type input "Email for Chubb- WC renewal notice"
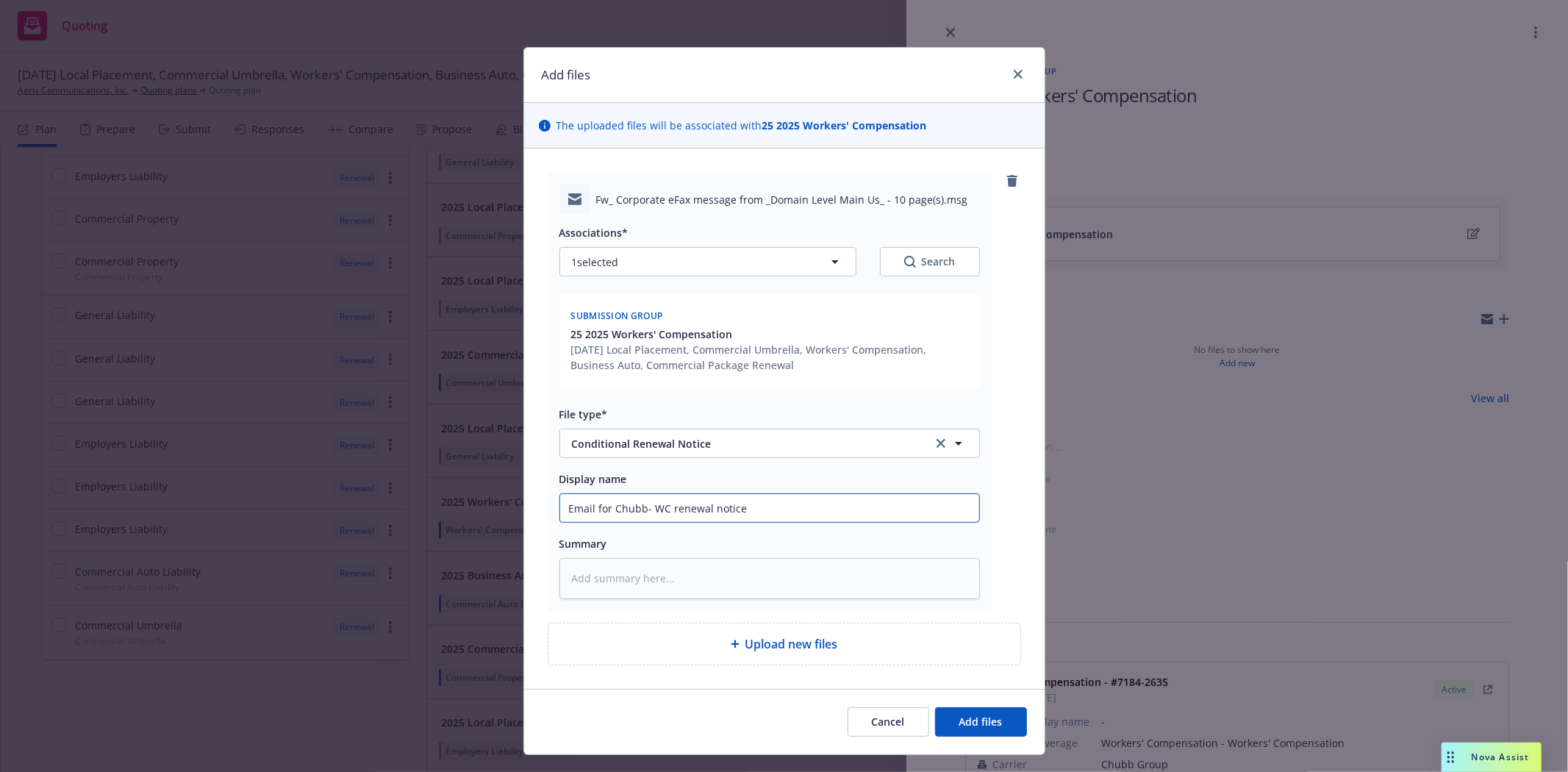
type textarea "x"
type input "Email for Chubb- 2WC renewal notice"
type textarea "x"
type input "Email for Chubb- 20WC renewal notice"
type textarea "x"
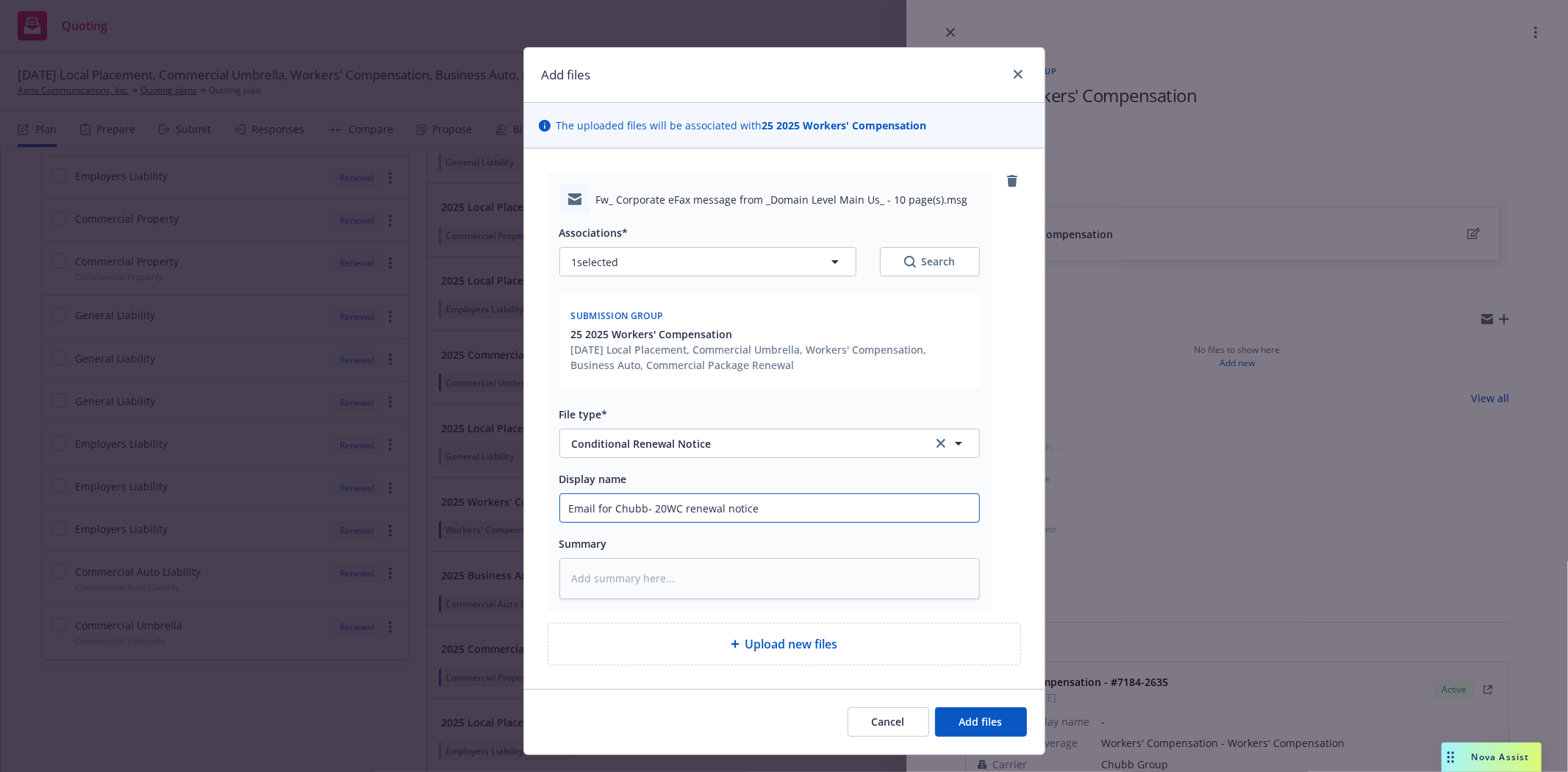
type input "Email for Chubb- 202WC renewal notice"
type textarea "x"
type input "Email for Chubb- 2025WC renewal notice"
type textarea "x"
type input "Email for Chubb- 2025-WC renewal notice"
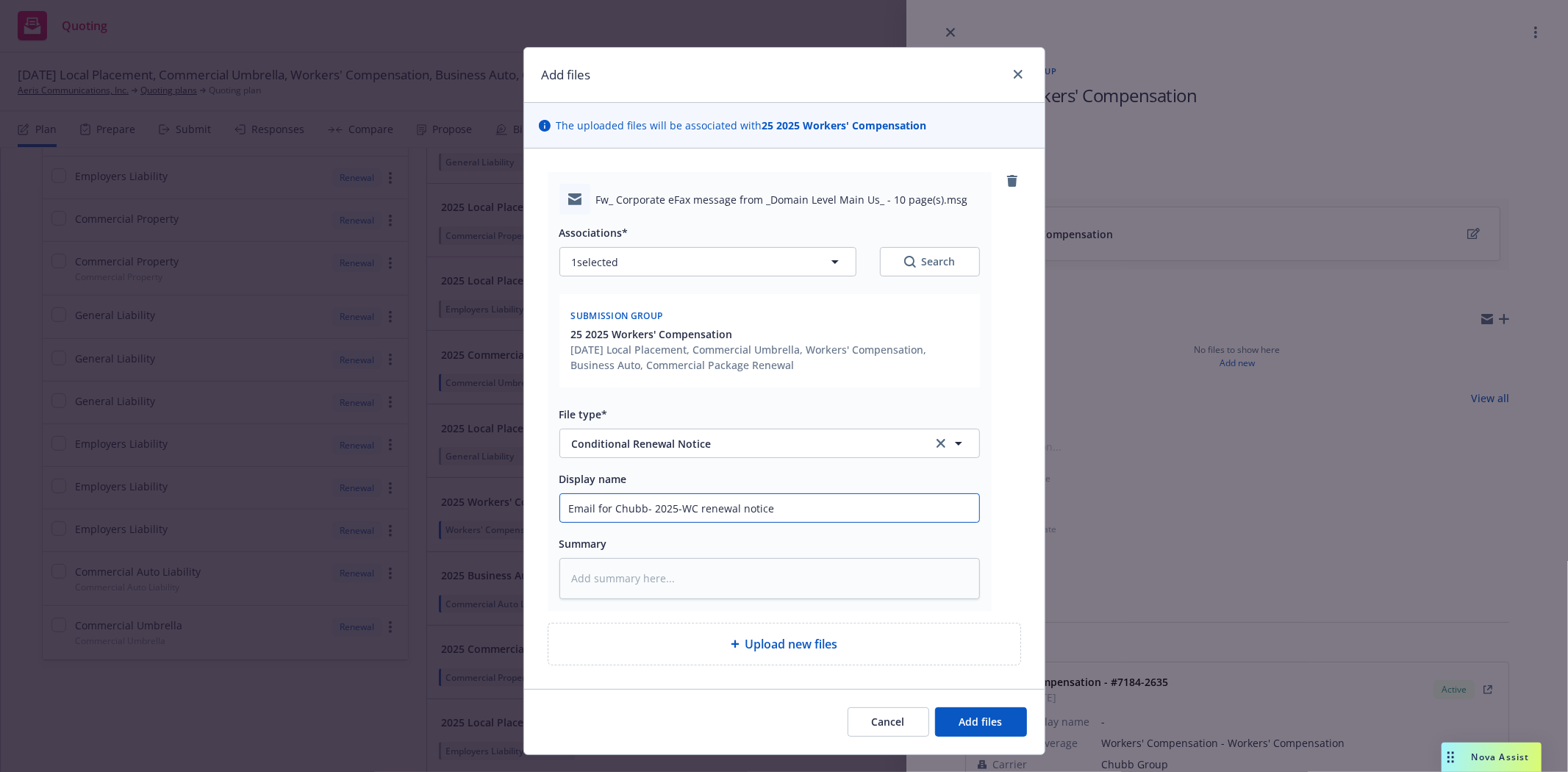
type textarea "x"
type input "Email for Chubb- 2025-2WC renewal notice"
type textarea "x"
type input "Email for Chubb- 2025-26WC renewal notice"
type textarea "x"
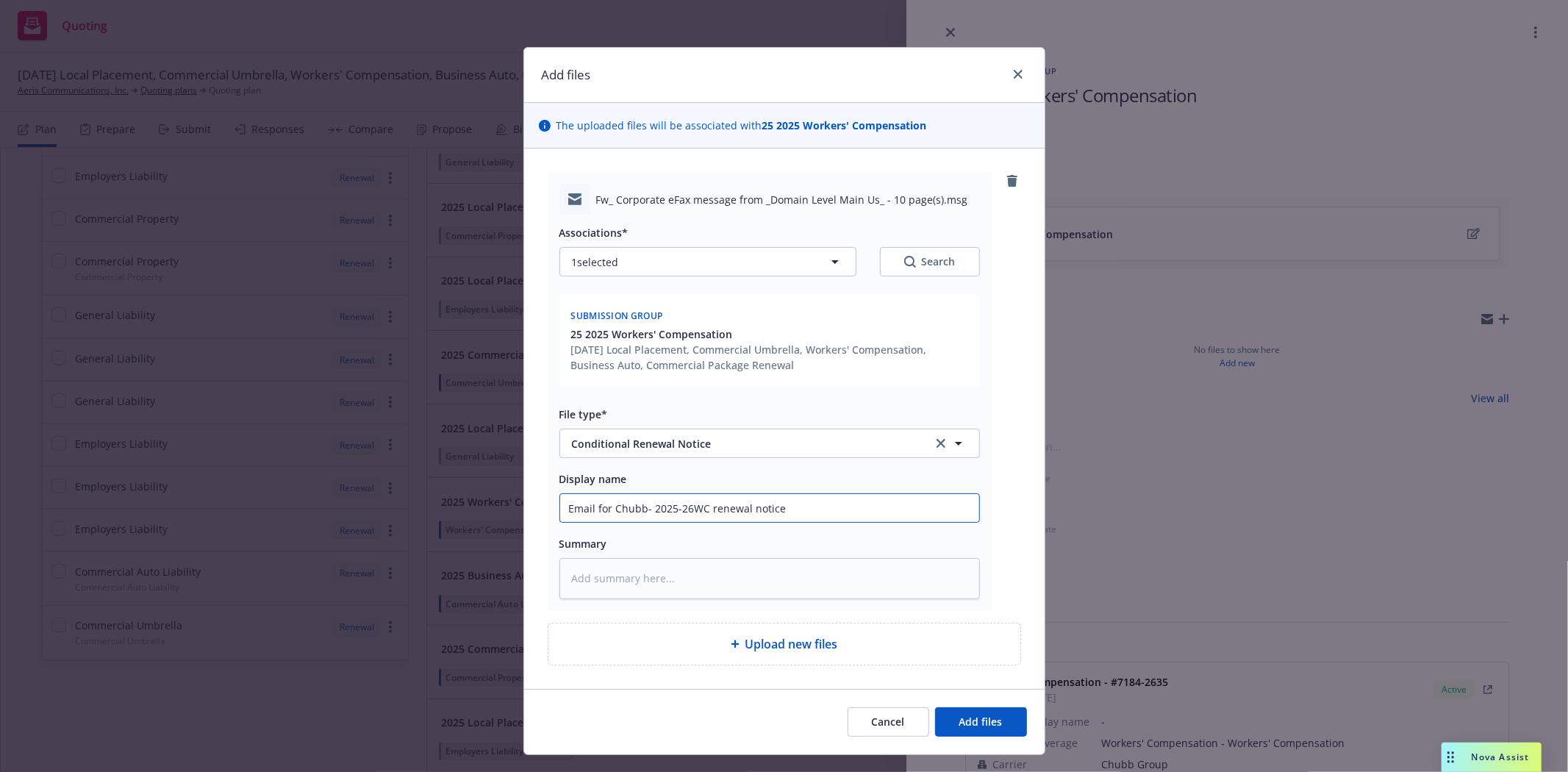
type input "Email for Chubb- 2025-26 WC renewal notice"
type textarea "x"
type input "Email for Chubb- 2025-26 WC renewal notice $"
type textarea "x"
type input "Email for Chubb- 2025-26 WC renewal notice $1"
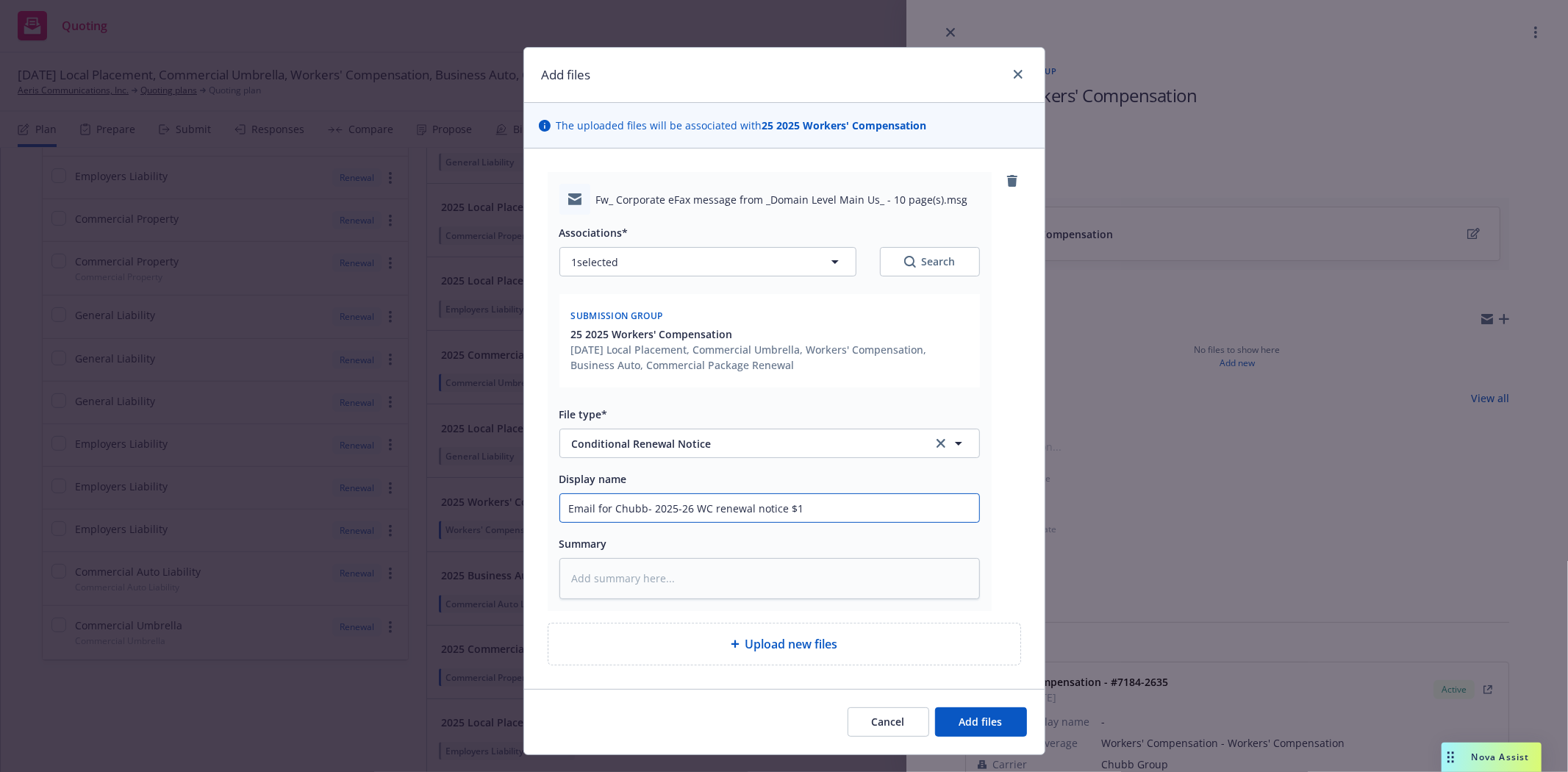
type textarea "x"
type input "Email for Chubb- 2025-26 WC renewal notice $11"
type textarea "x"
type input "Email for Chubb- 2025-26 WC renewal notice $11,"
type textarea "x"
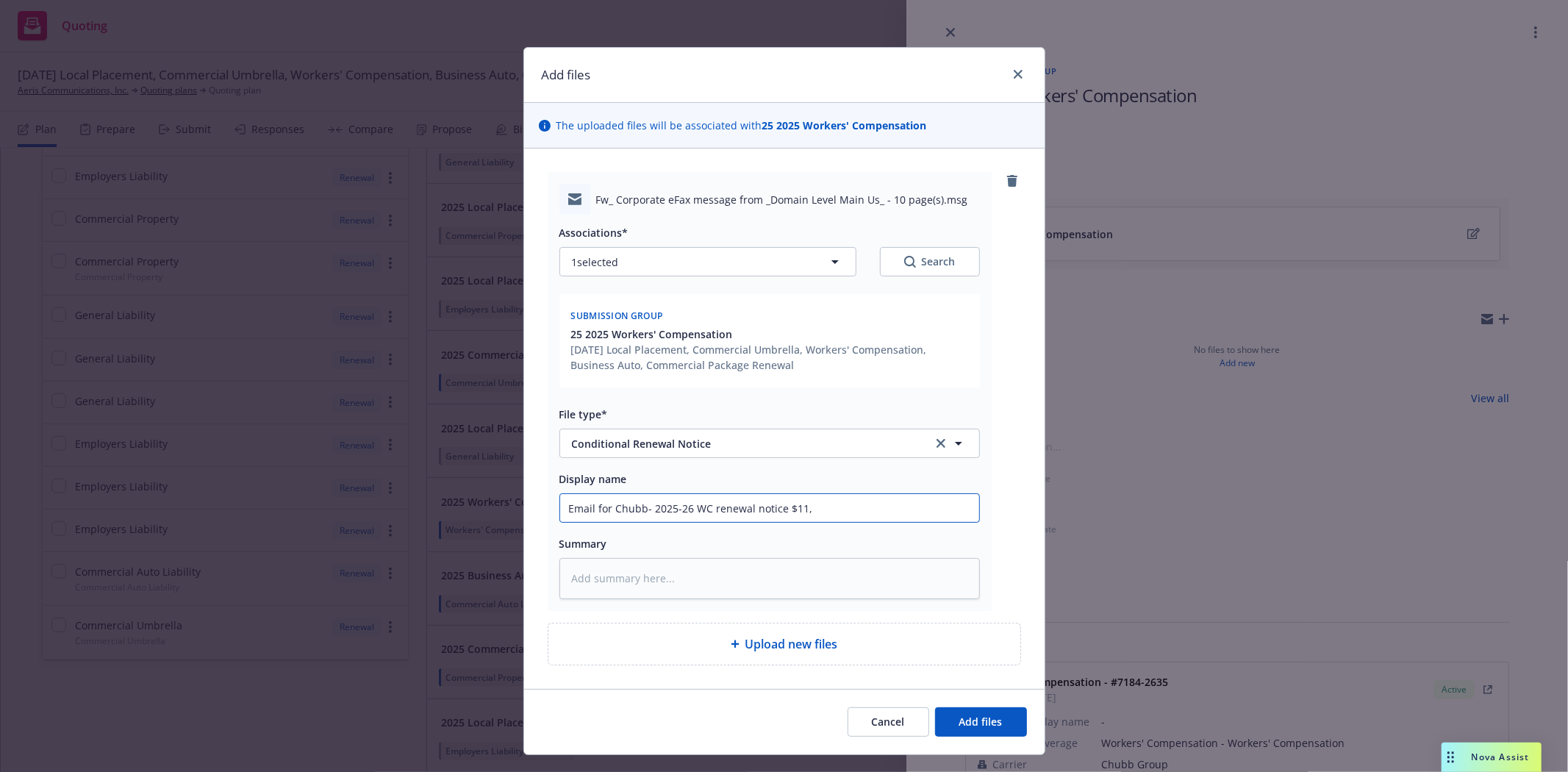
type input "Email for Chubb- 2025-26 WC renewal notice $11,4"
type textarea "x"
type input "Email for Chubb- 2025-26 WC renewal notice $11,42"
type textarea "x"
type input "Email for Chubb- 2025-26 WC renewal notice $11,422"
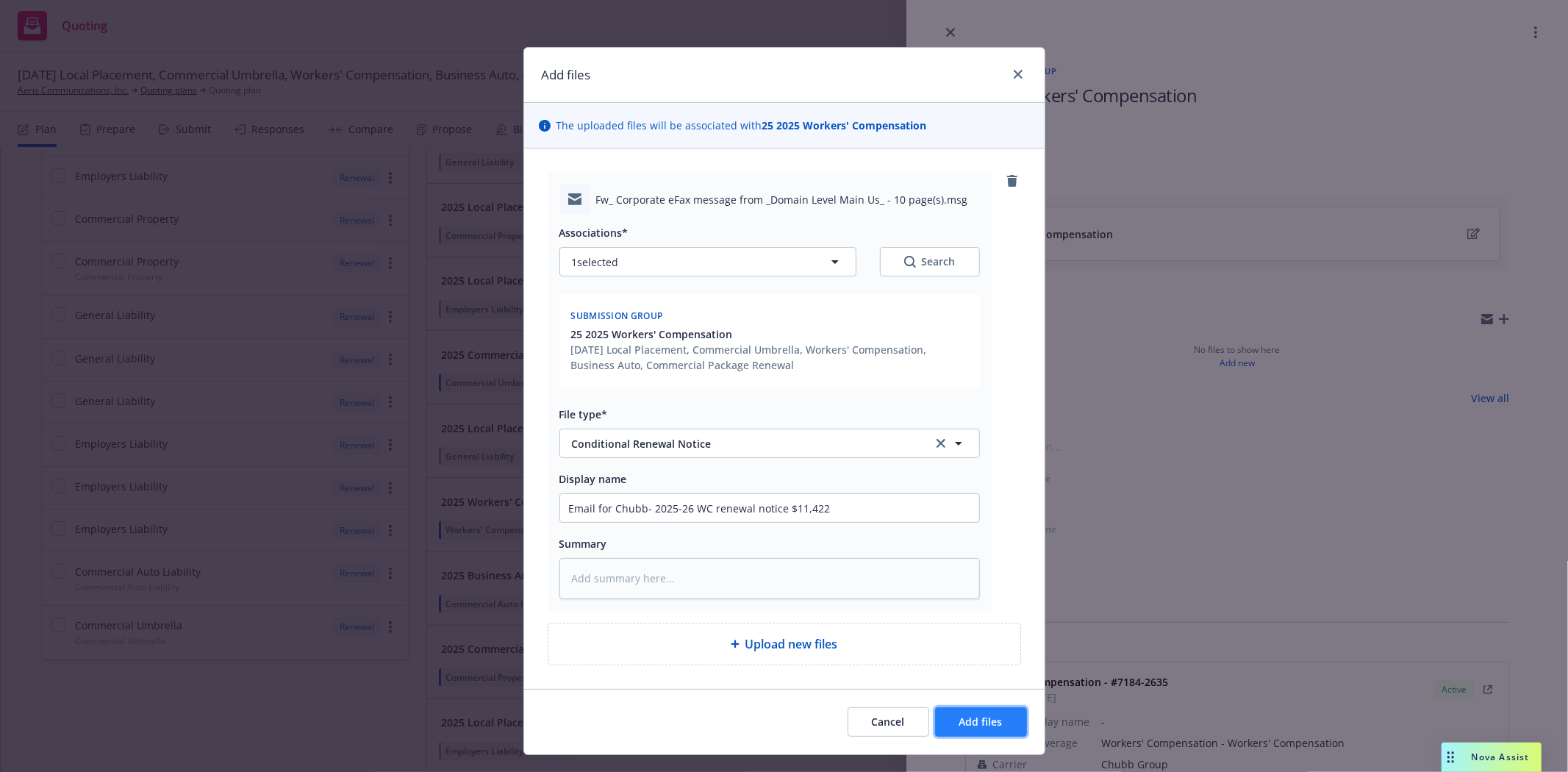
click at [990, 723] on span "Add files" at bounding box center [981, 721] width 43 height 14
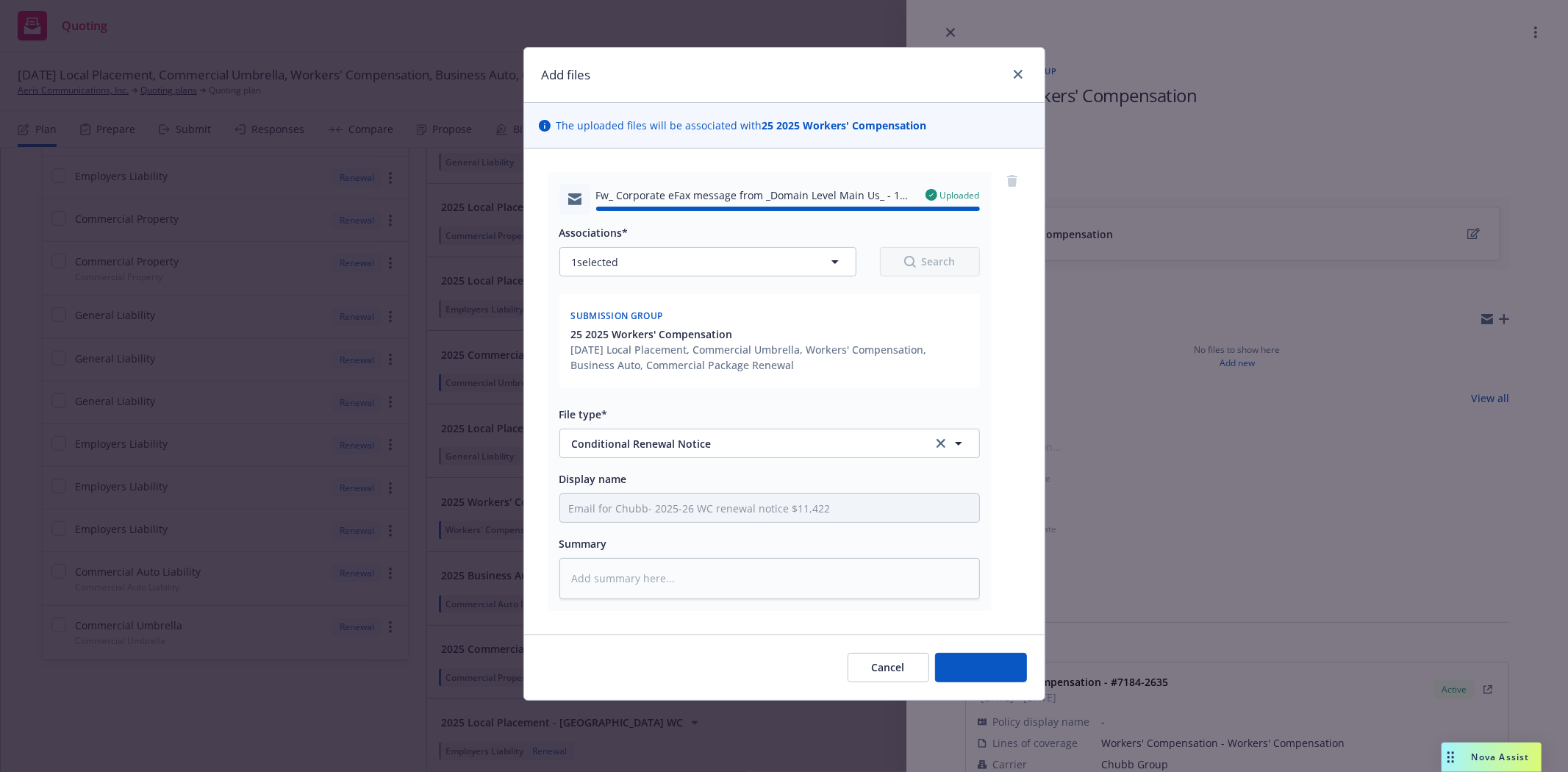
type textarea "x"
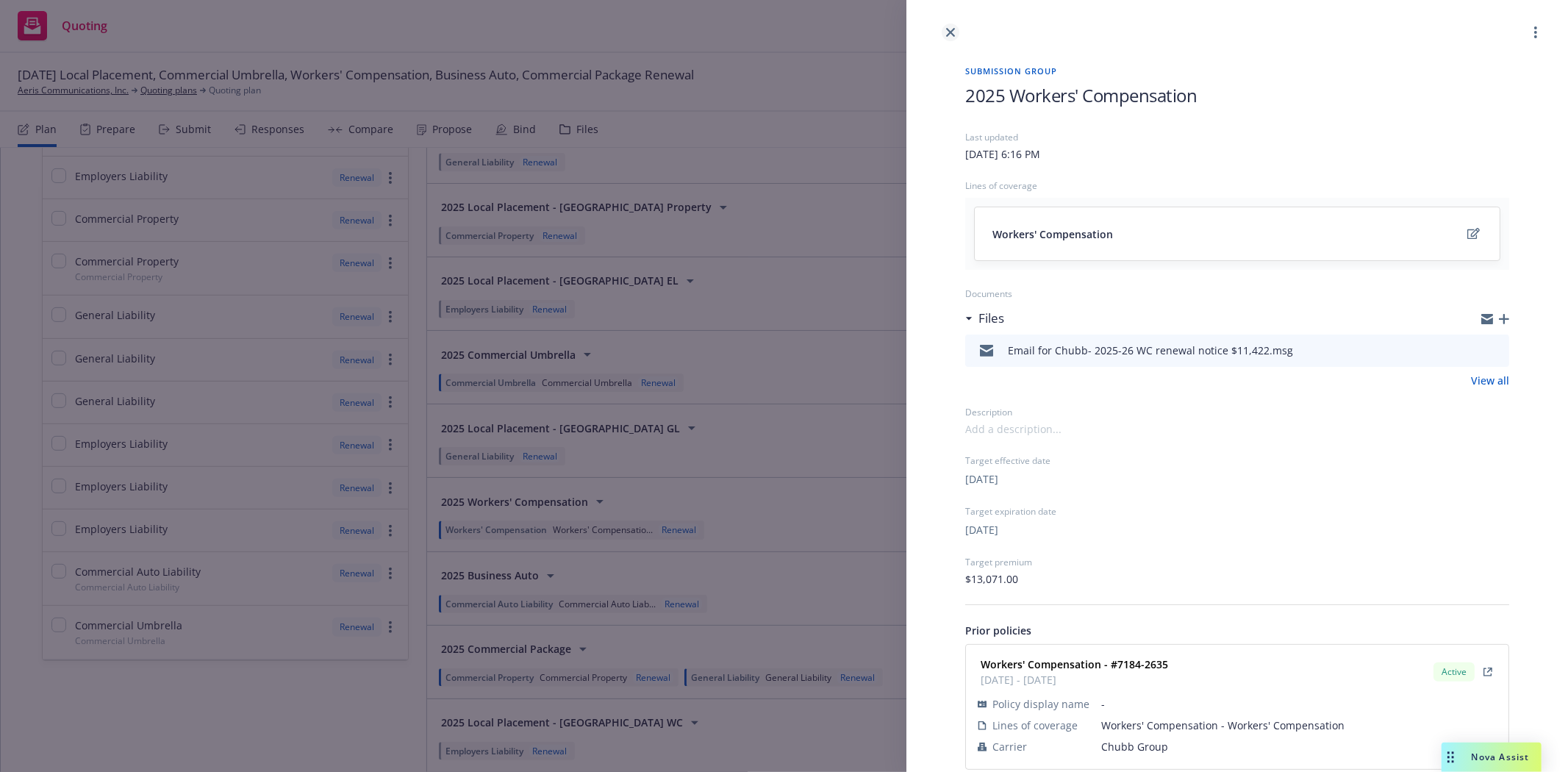
click at [950, 33] on icon "close" at bounding box center [950, 32] width 9 height 9
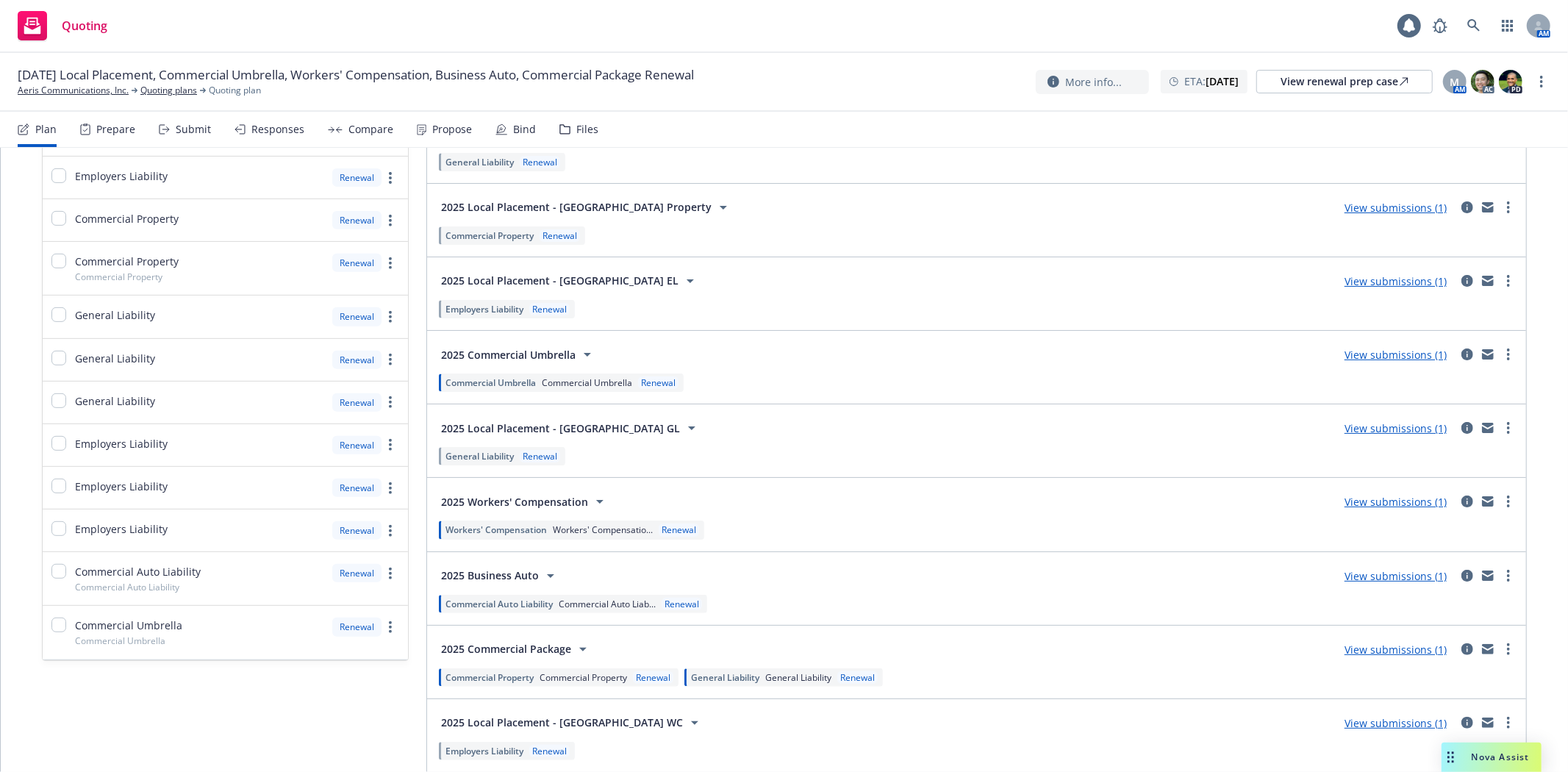
click at [546, 16] on div "Quoting 1 AM" at bounding box center [784, 27] width 1568 height 53
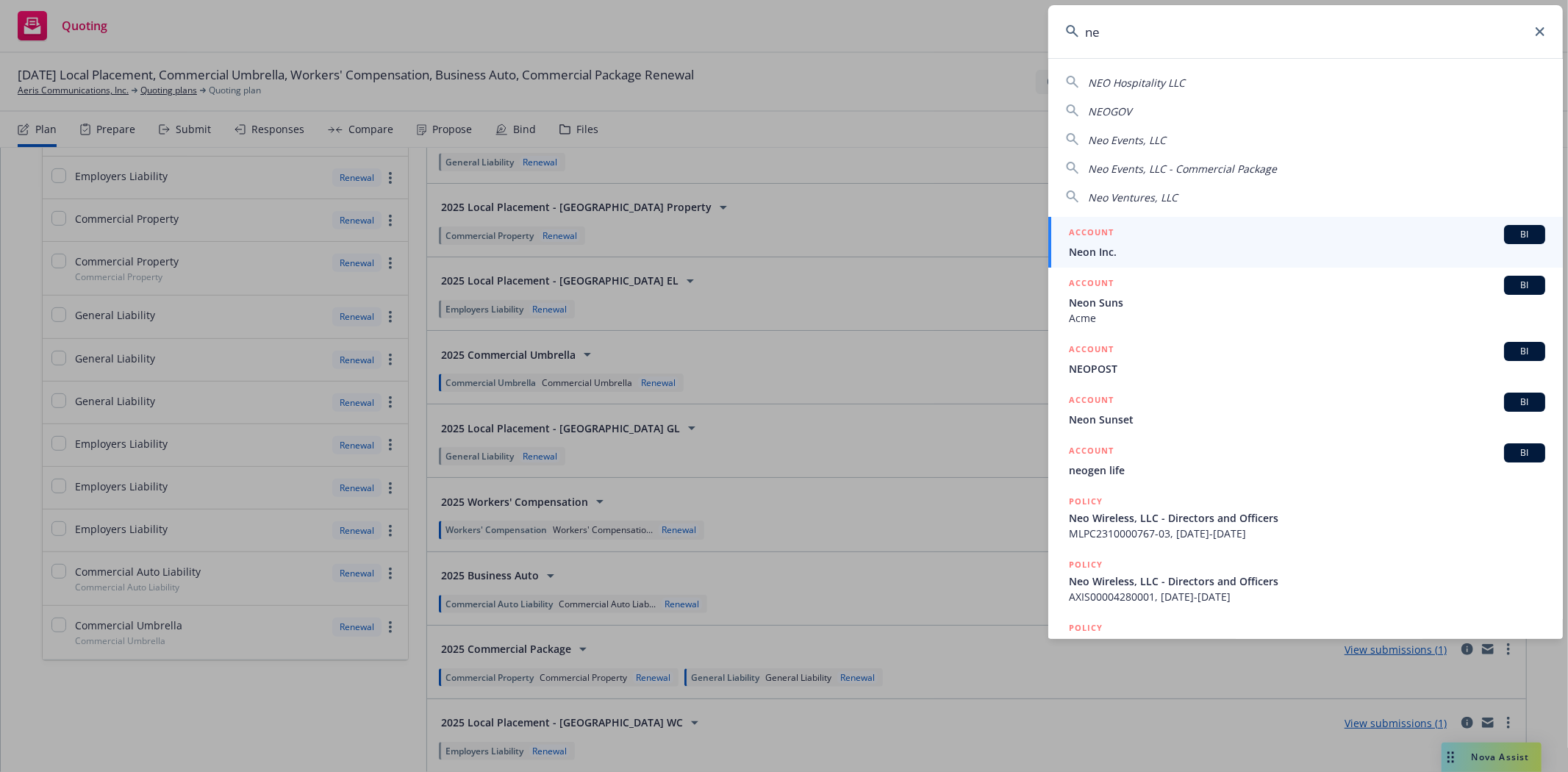
type input "n"
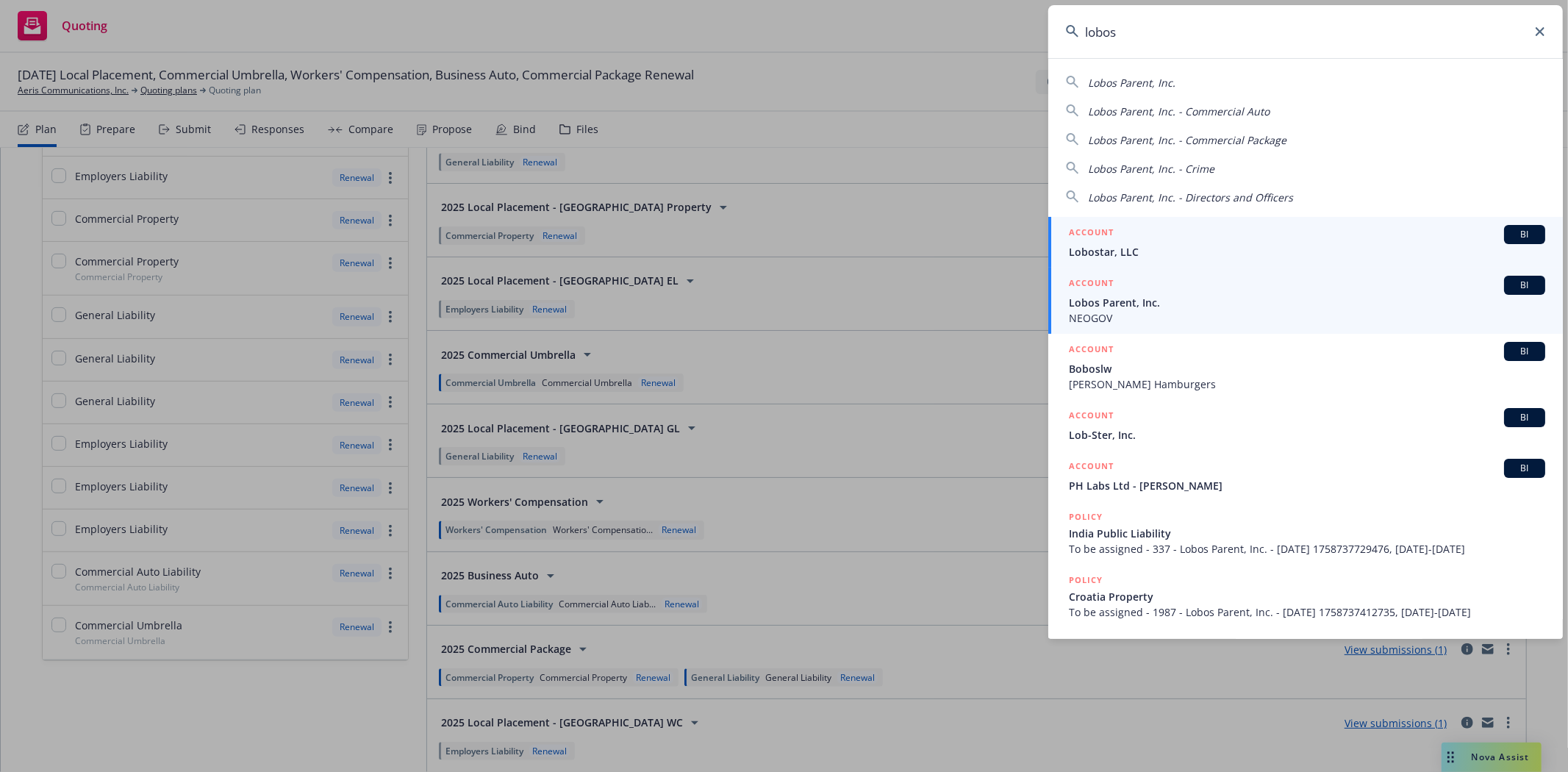
type input "lobos"
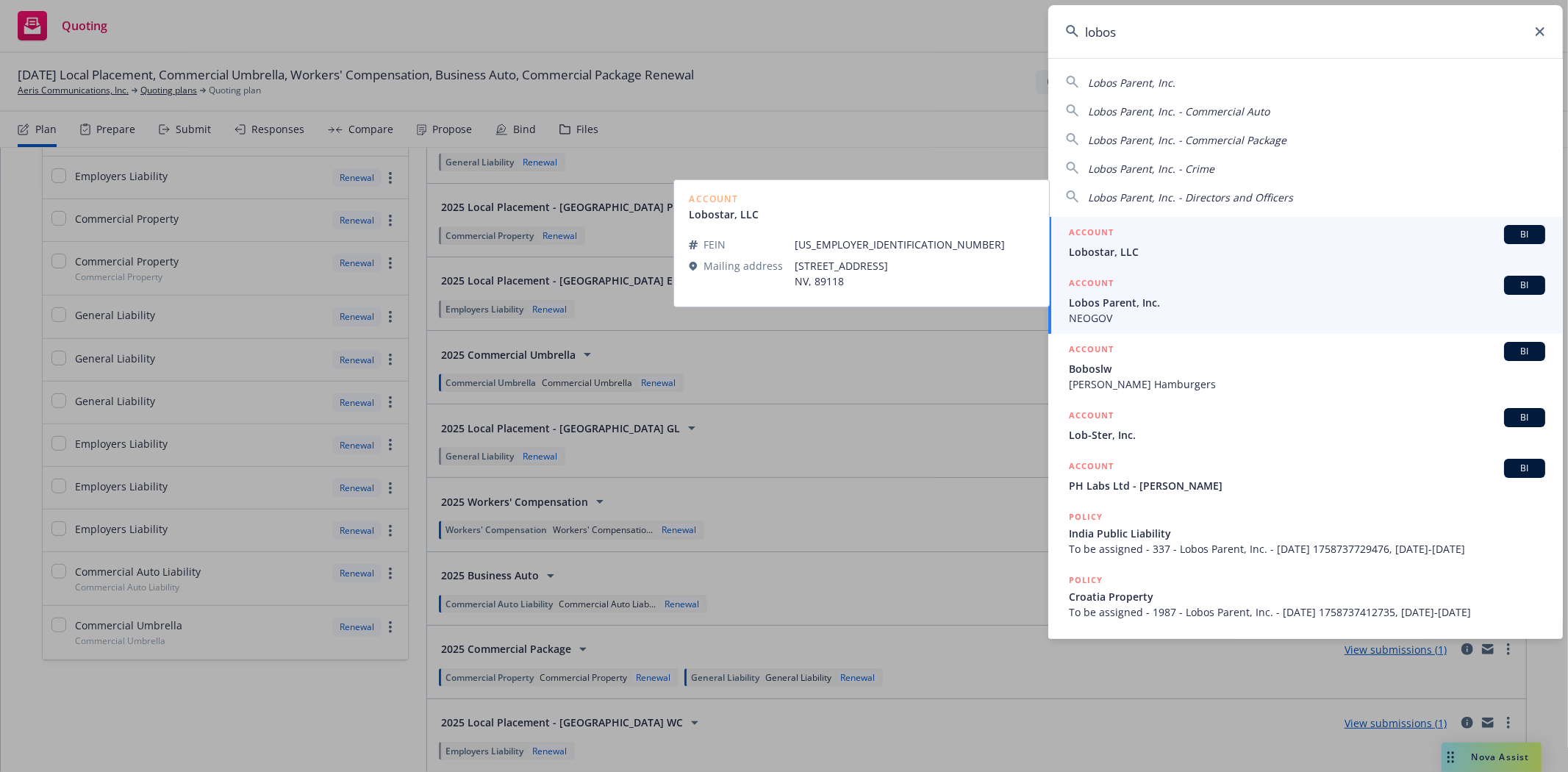
click at [1158, 298] on span "Lobos Parent, Inc." at bounding box center [1307, 302] width 476 height 16
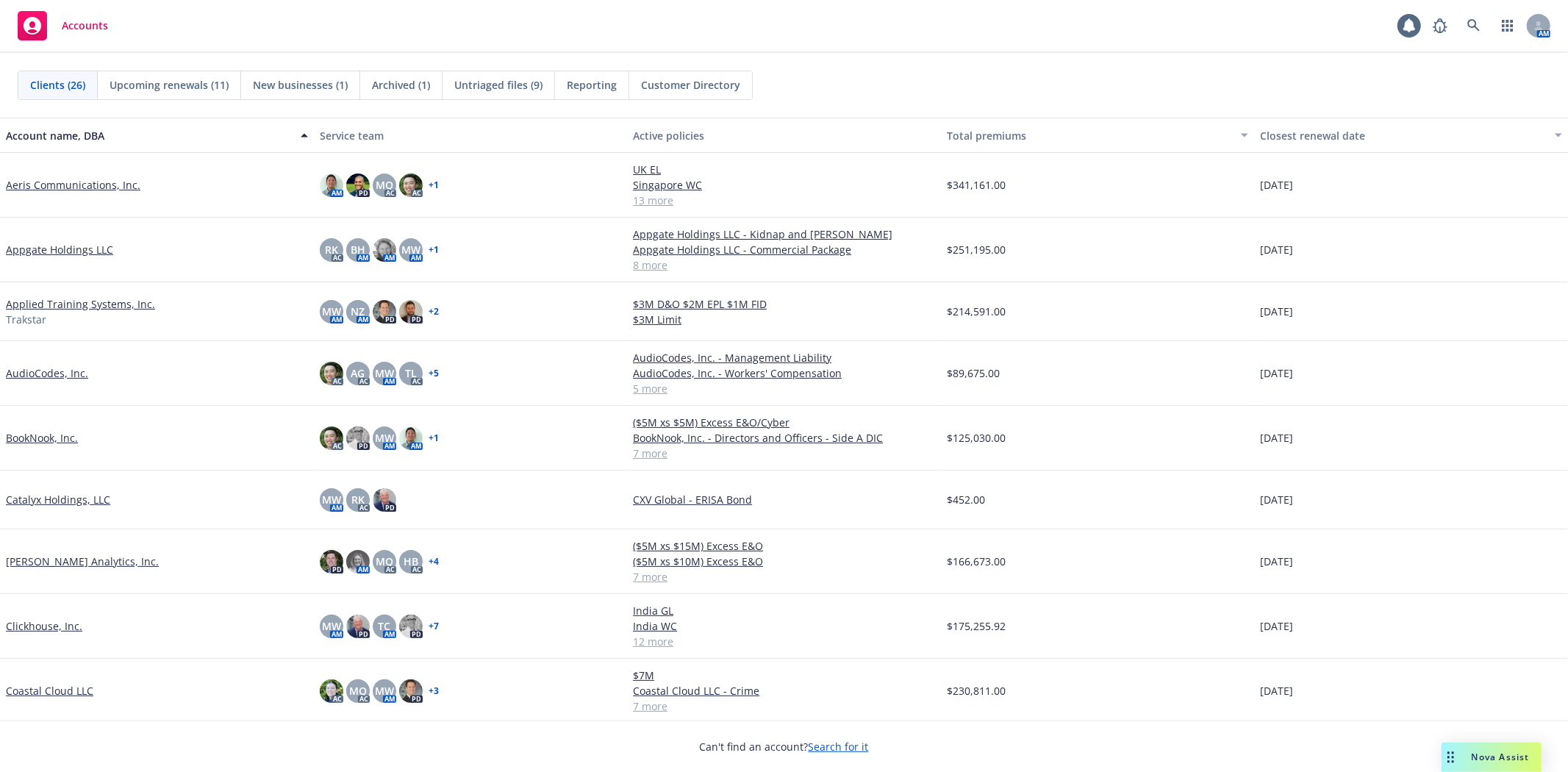
click at [517, 89] on span "Untriaged files (9)" at bounding box center [498, 85] width 89 height 16
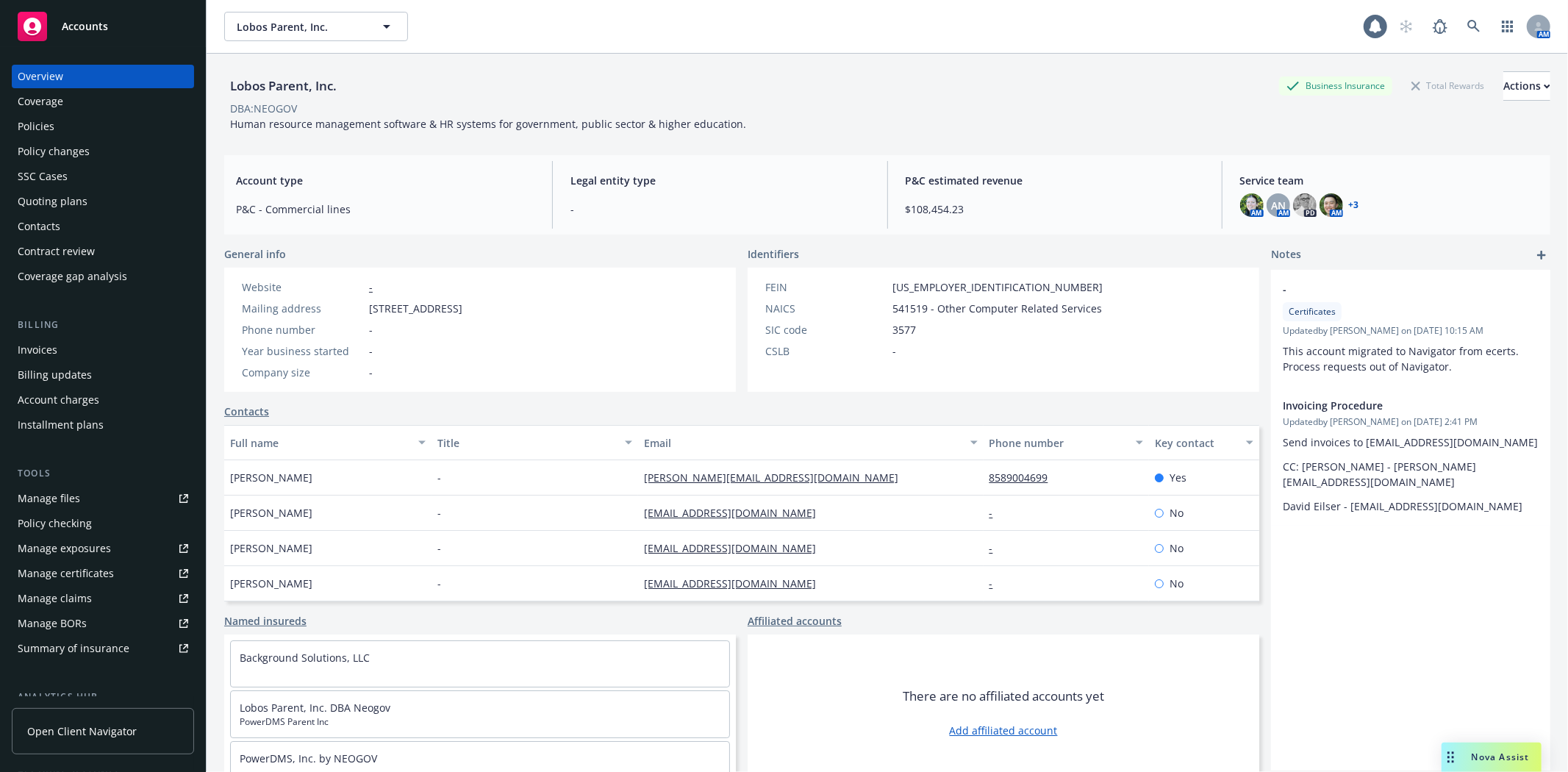
click at [71, 204] on div "Quoting plans" at bounding box center [52, 201] width 70 height 23
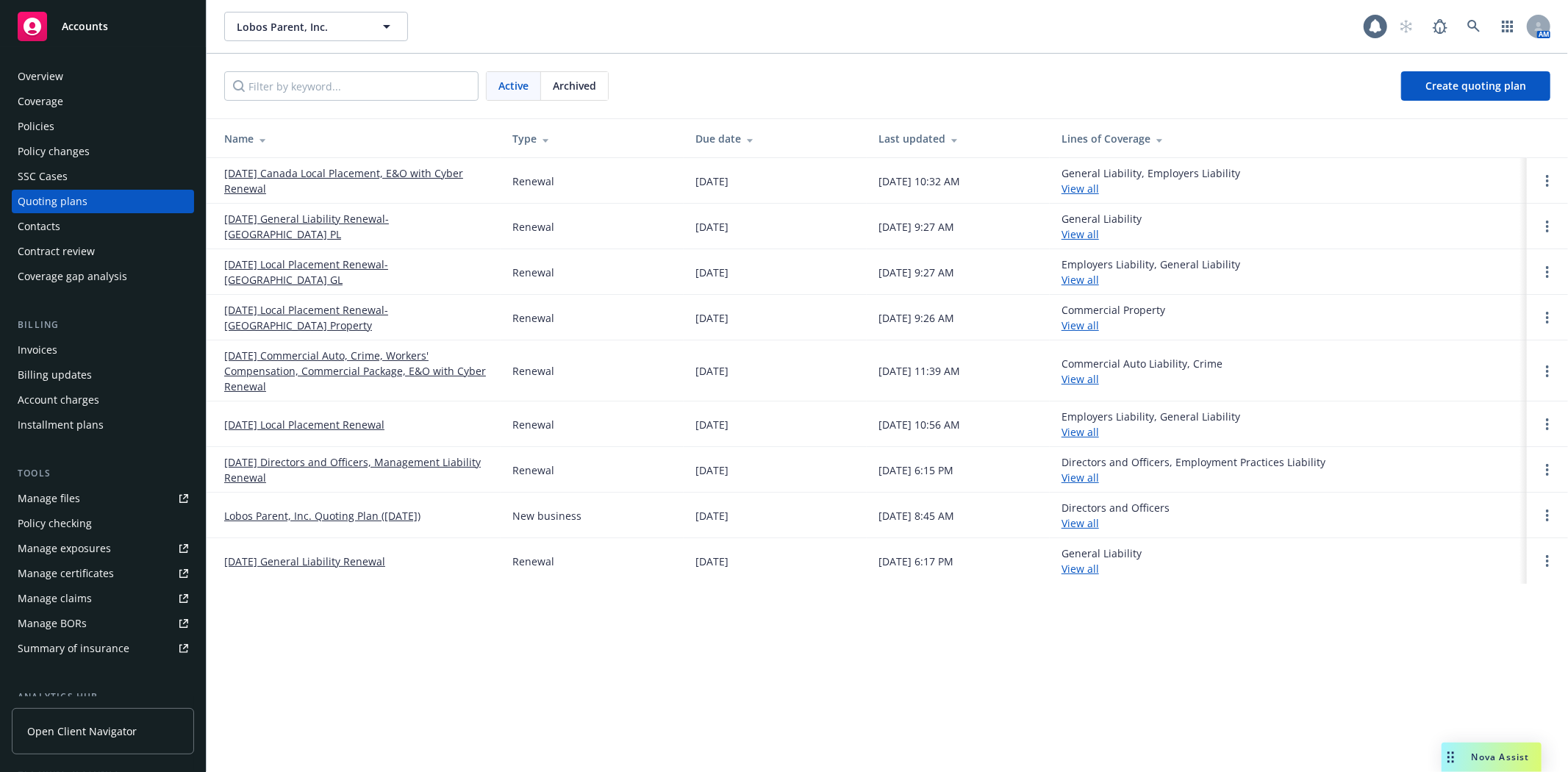
click at [365, 371] on link "[DATE] Commercial Auto, Crime, Workers' Compensation, Commercial Package, E&O w…" at bounding box center [356, 370] width 265 height 46
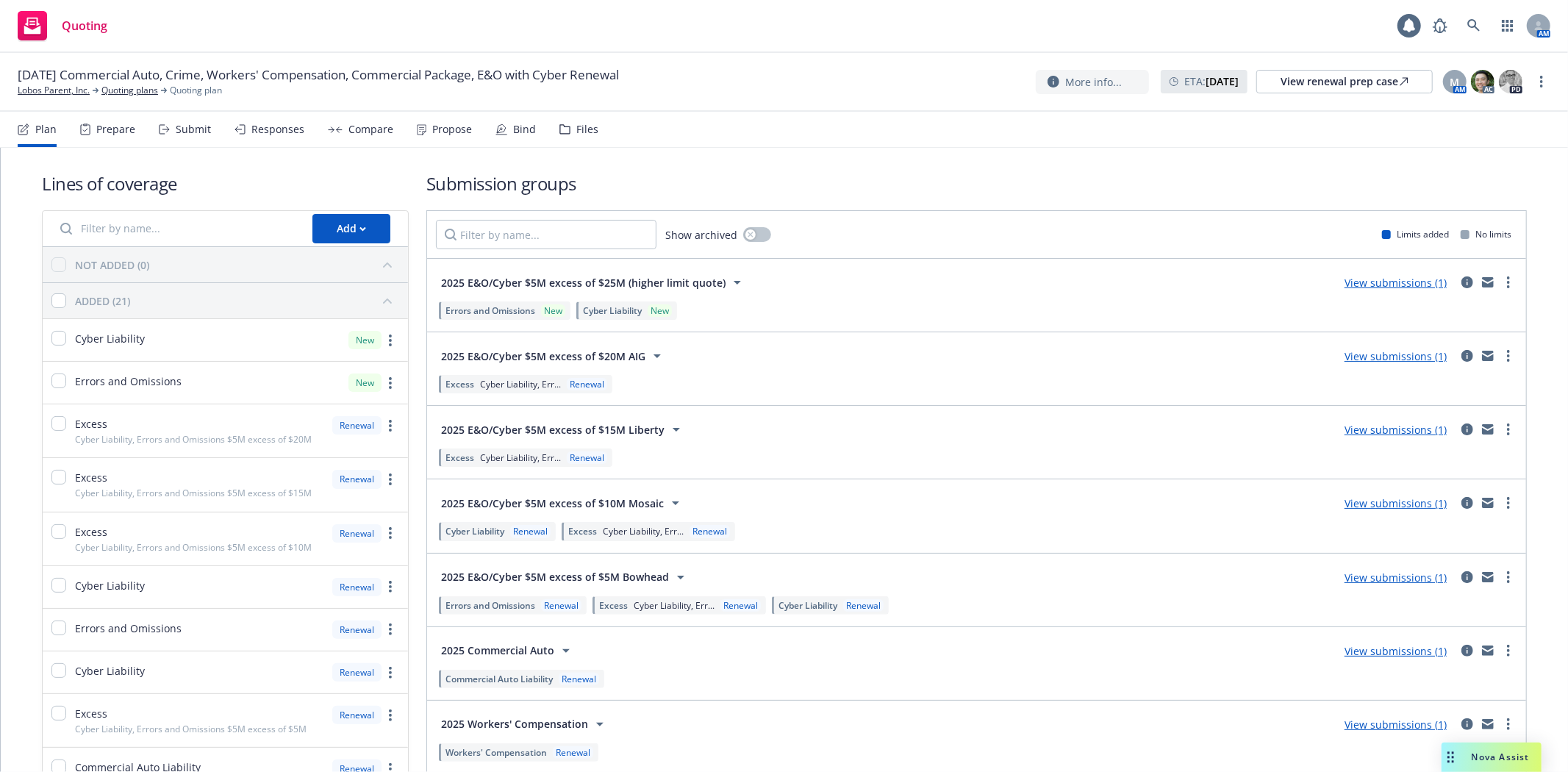
click at [199, 129] on div "Submit" at bounding box center [193, 129] width 35 height 12
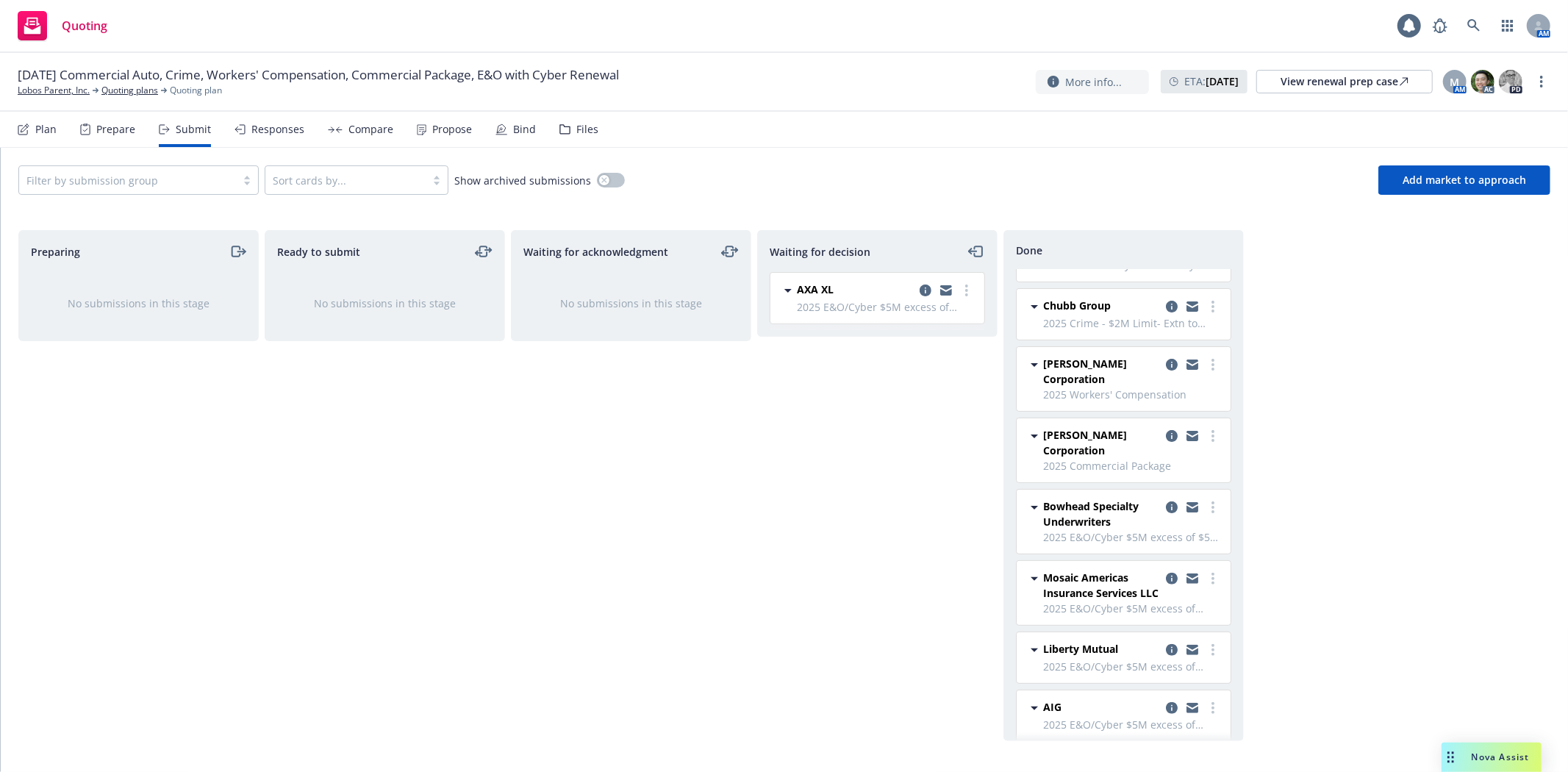
scroll to position [313, 0]
click at [1166, 428] on icon "copy logging email" at bounding box center [1172, 434] width 12 height 12
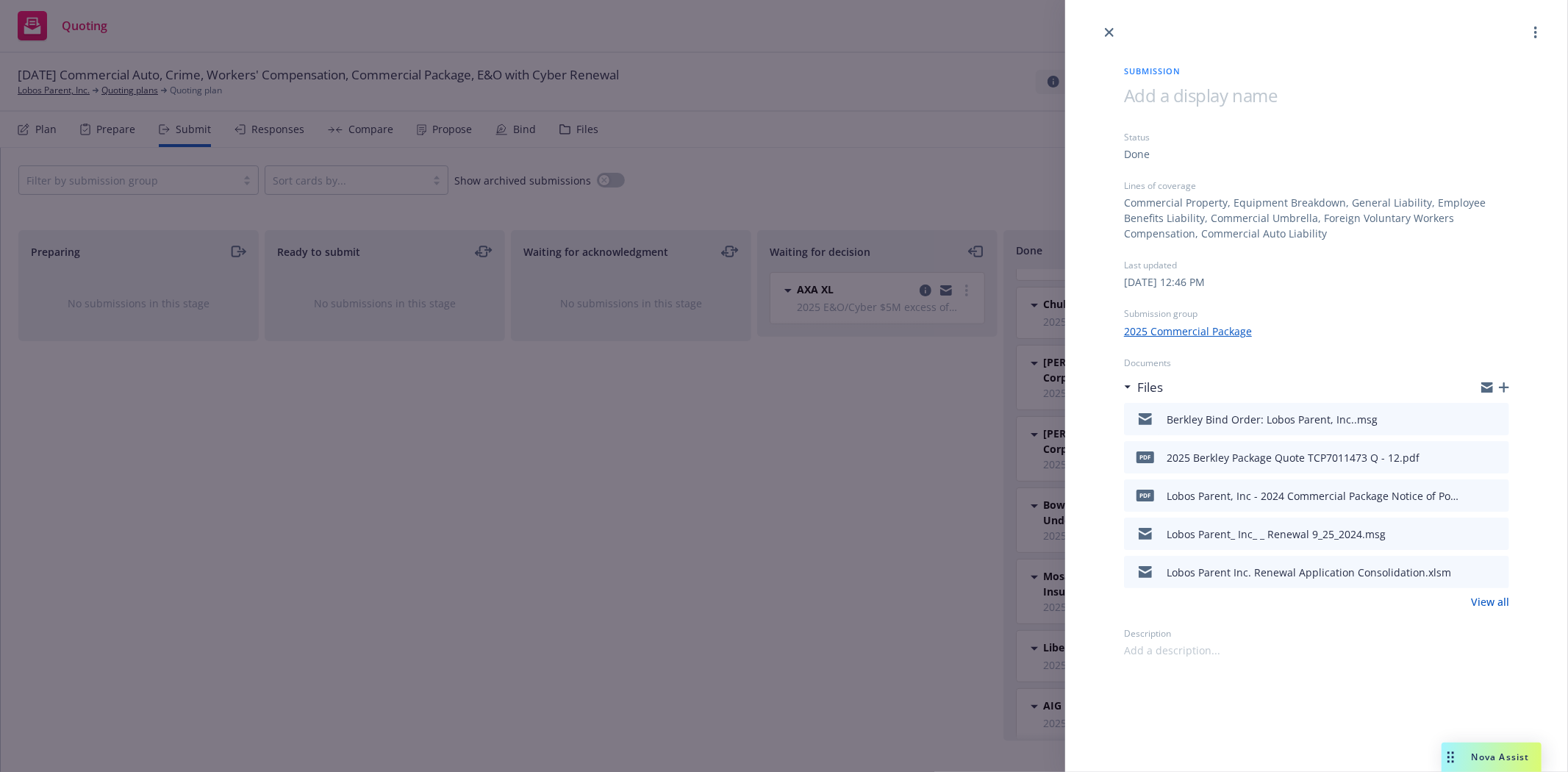
click at [1503, 416] on div "Berkley Bind Order: Lobos Parent, Inc..msg" at bounding box center [1317, 418] width 385 height 32
click at [1497, 420] on icon "preview file" at bounding box center [1495, 417] width 13 height 10
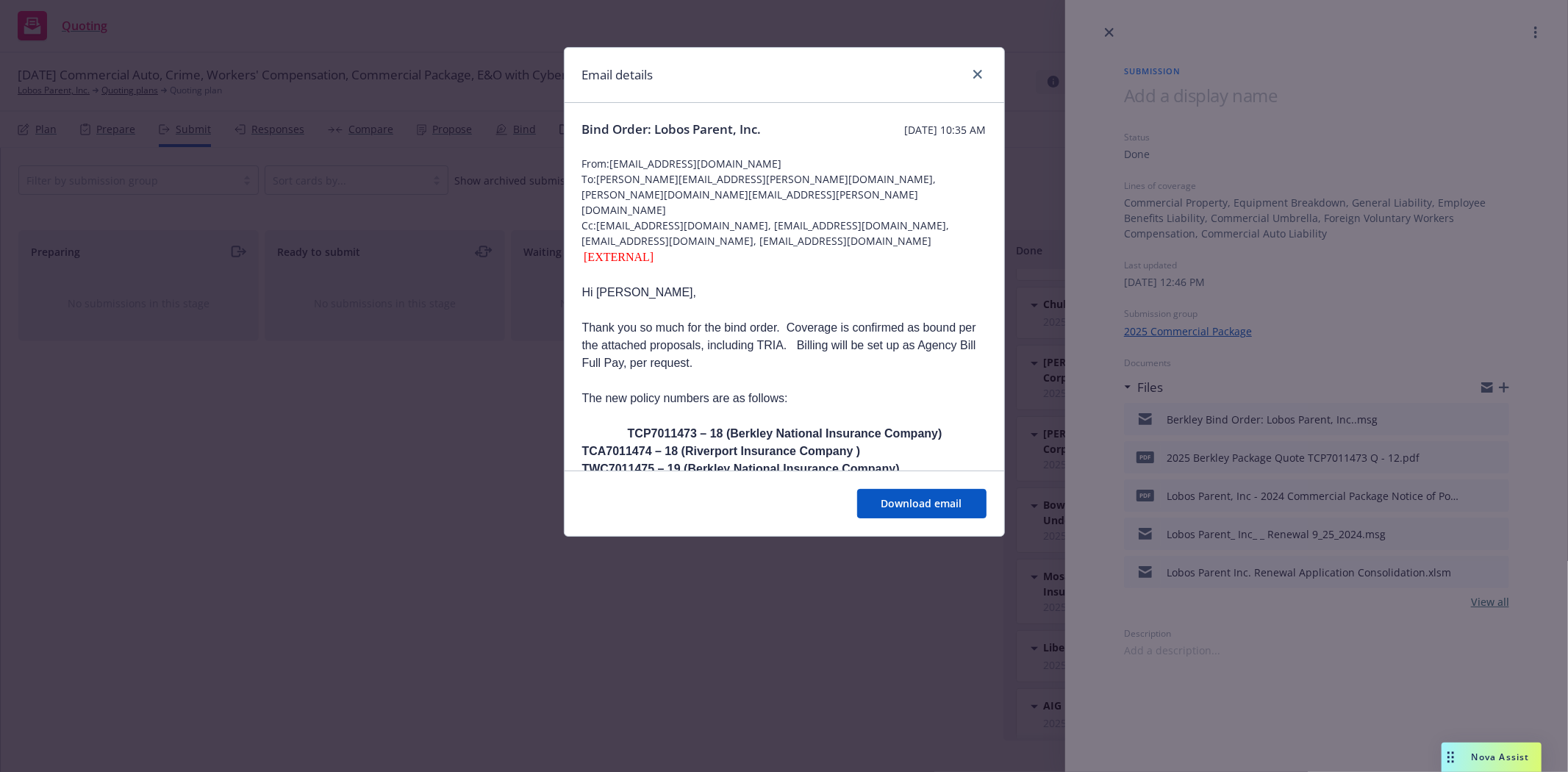
click at [706, 389] on p "The new policy numbers are as follows:" at bounding box center [784, 398] width 404 height 18
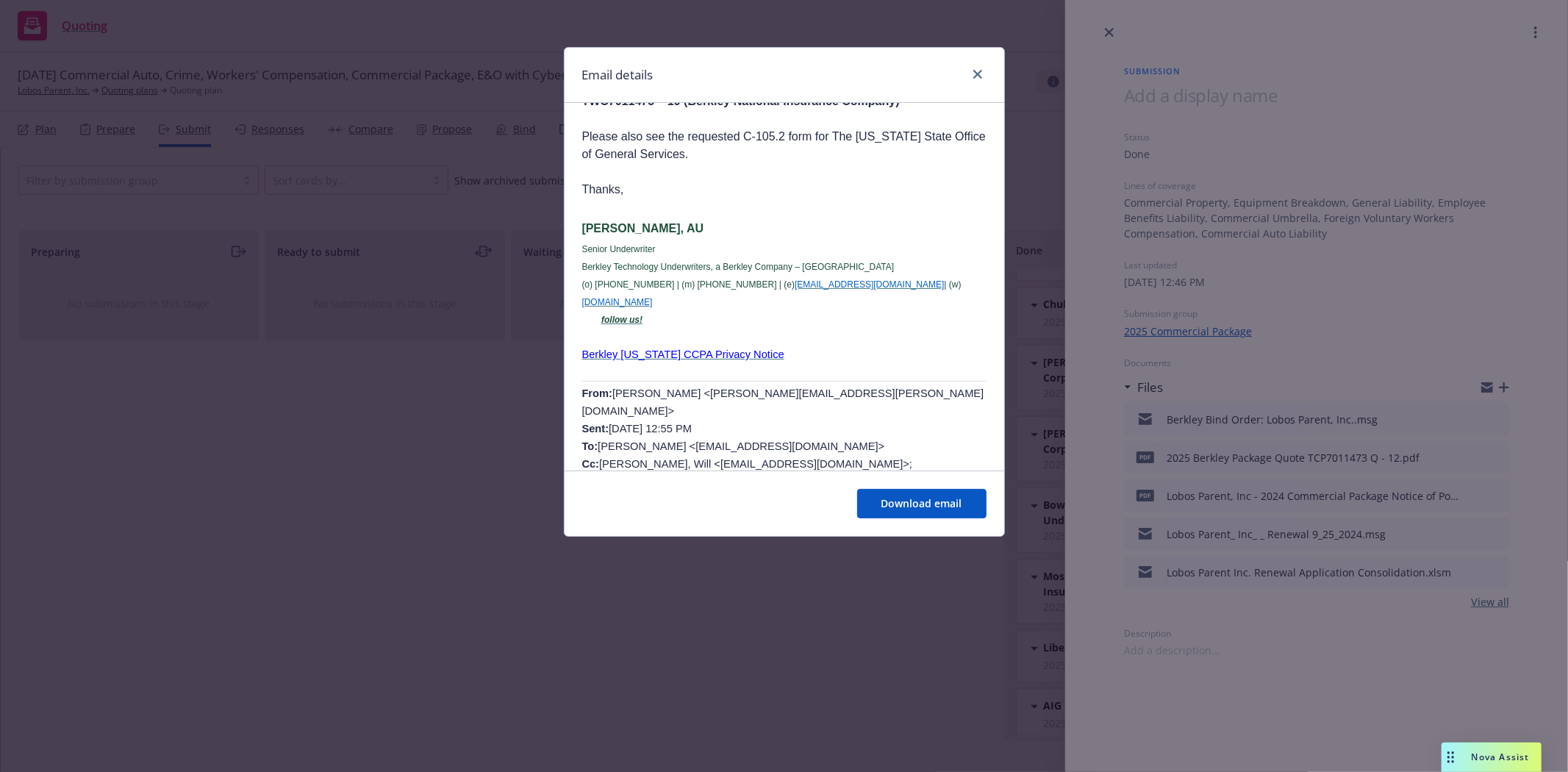
scroll to position [735, 0]
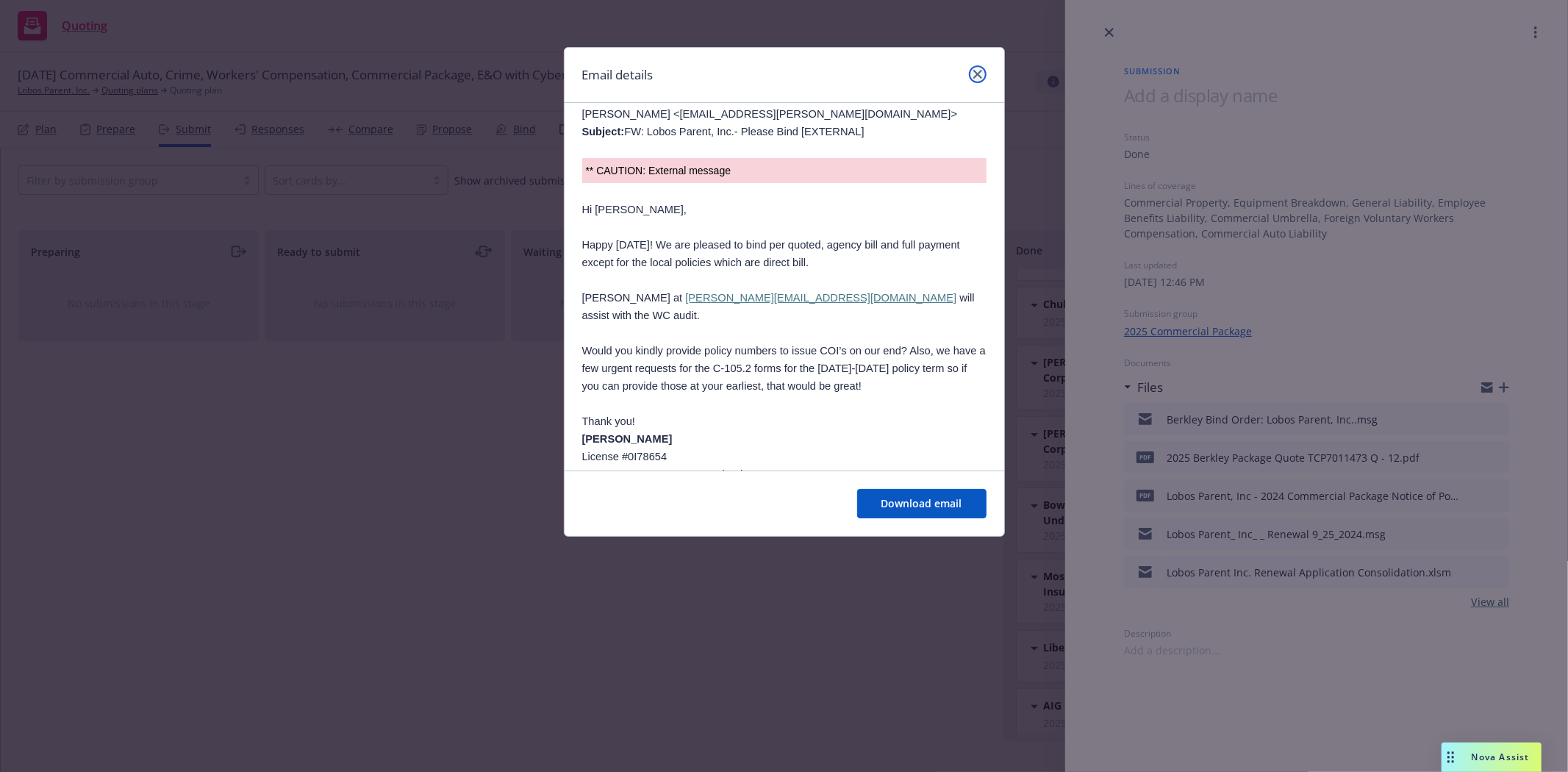
click at [976, 70] on link "close" at bounding box center [977, 74] width 18 height 18
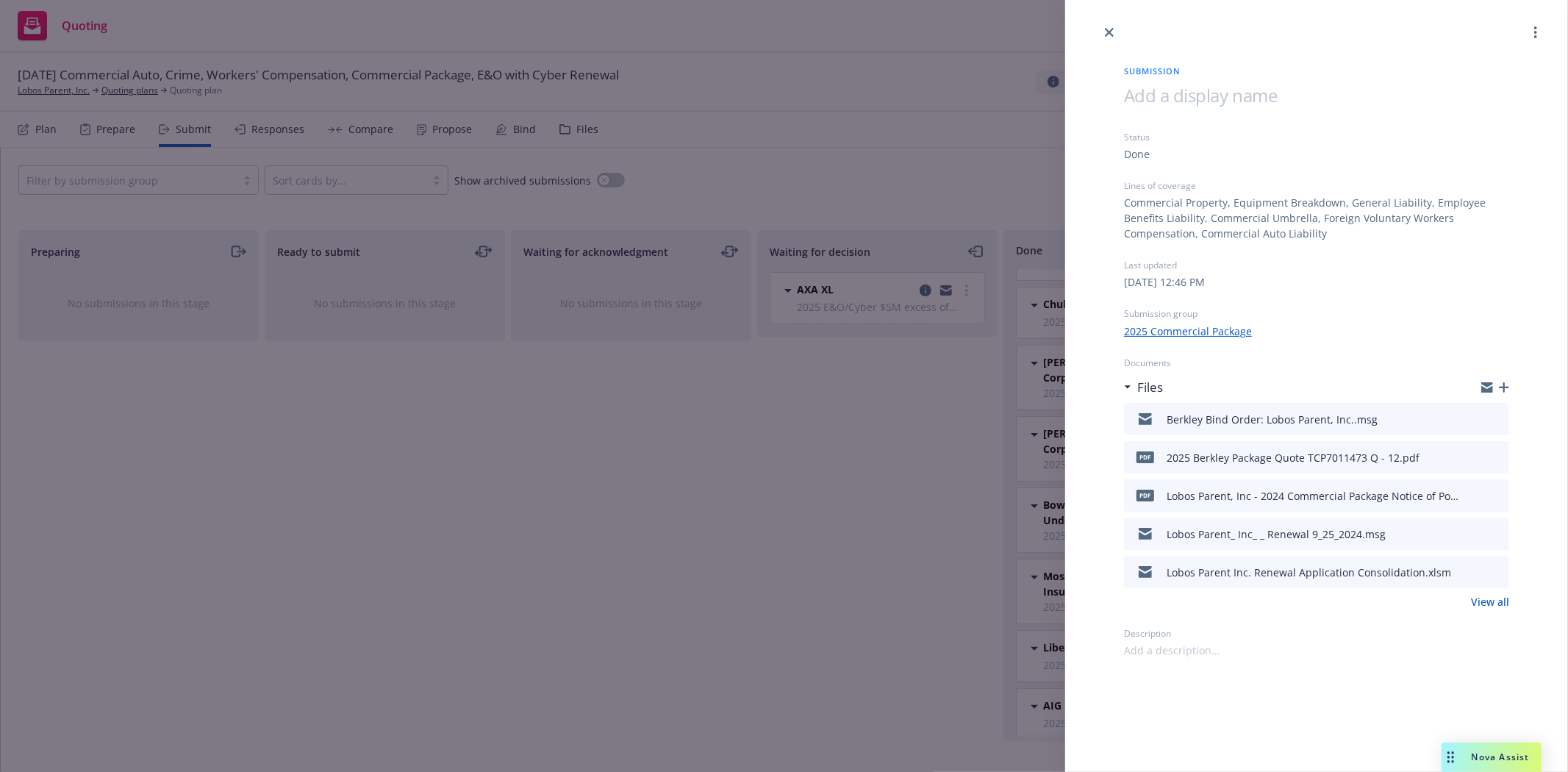
click at [1107, 22] on div at bounding box center [1317, 20] width 503 height 41
click at [1114, 34] on link "close" at bounding box center [1109, 32] width 18 height 18
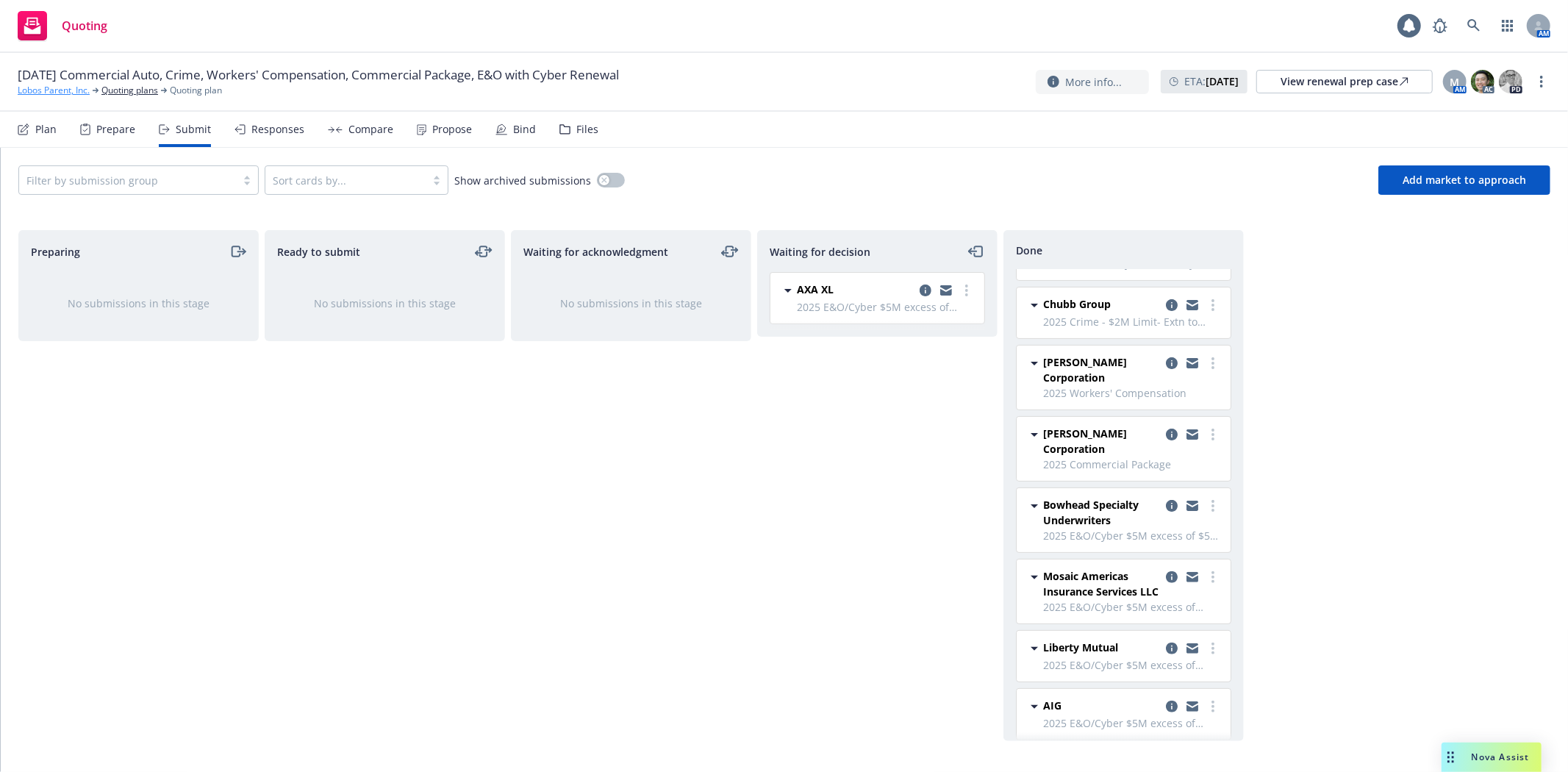
click at [48, 91] on link "Lobos Parent, Inc." at bounding box center [54, 90] width 72 height 13
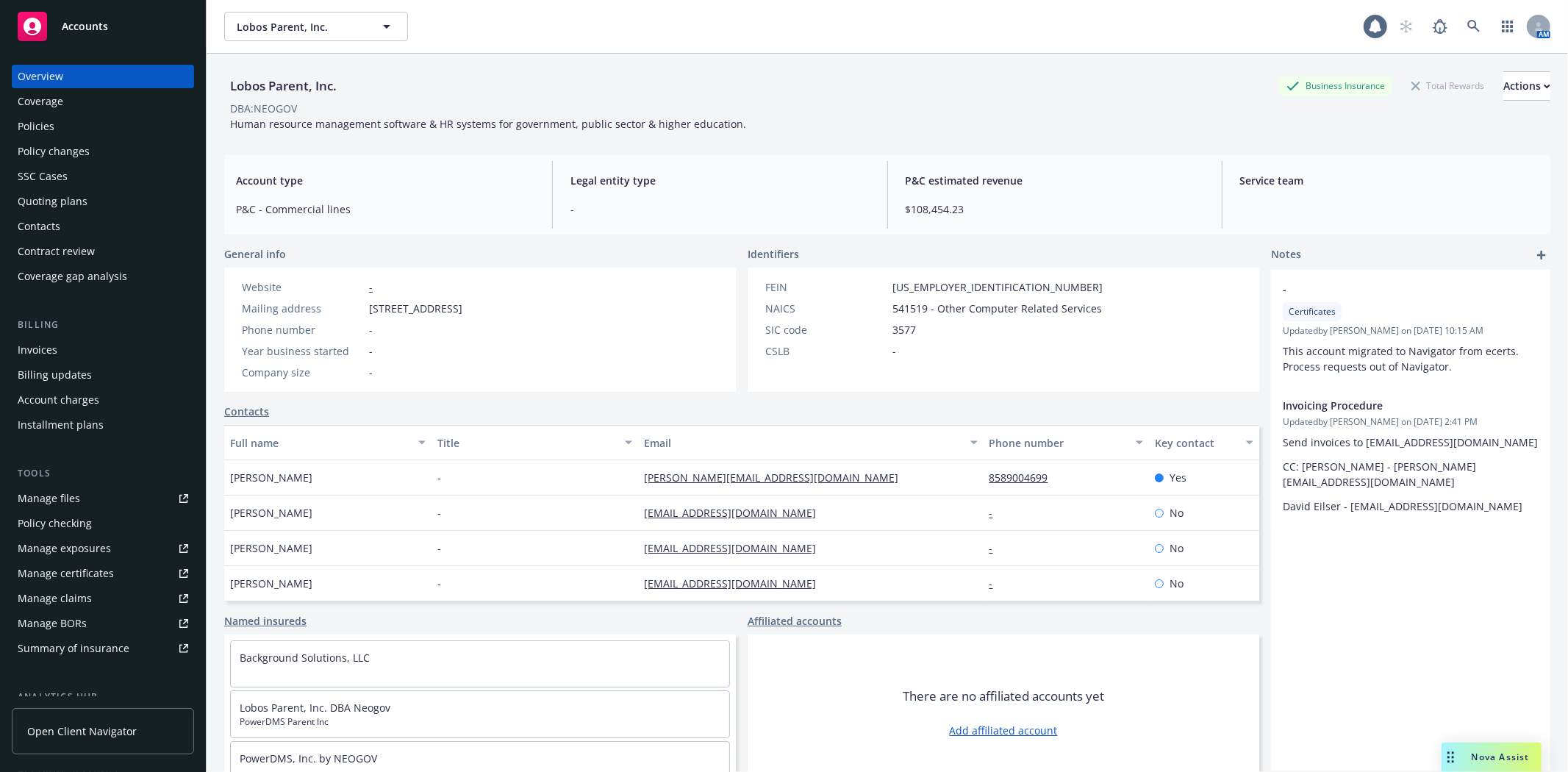
click at [48, 132] on div "Policies" at bounding box center [36, 126] width 37 height 23
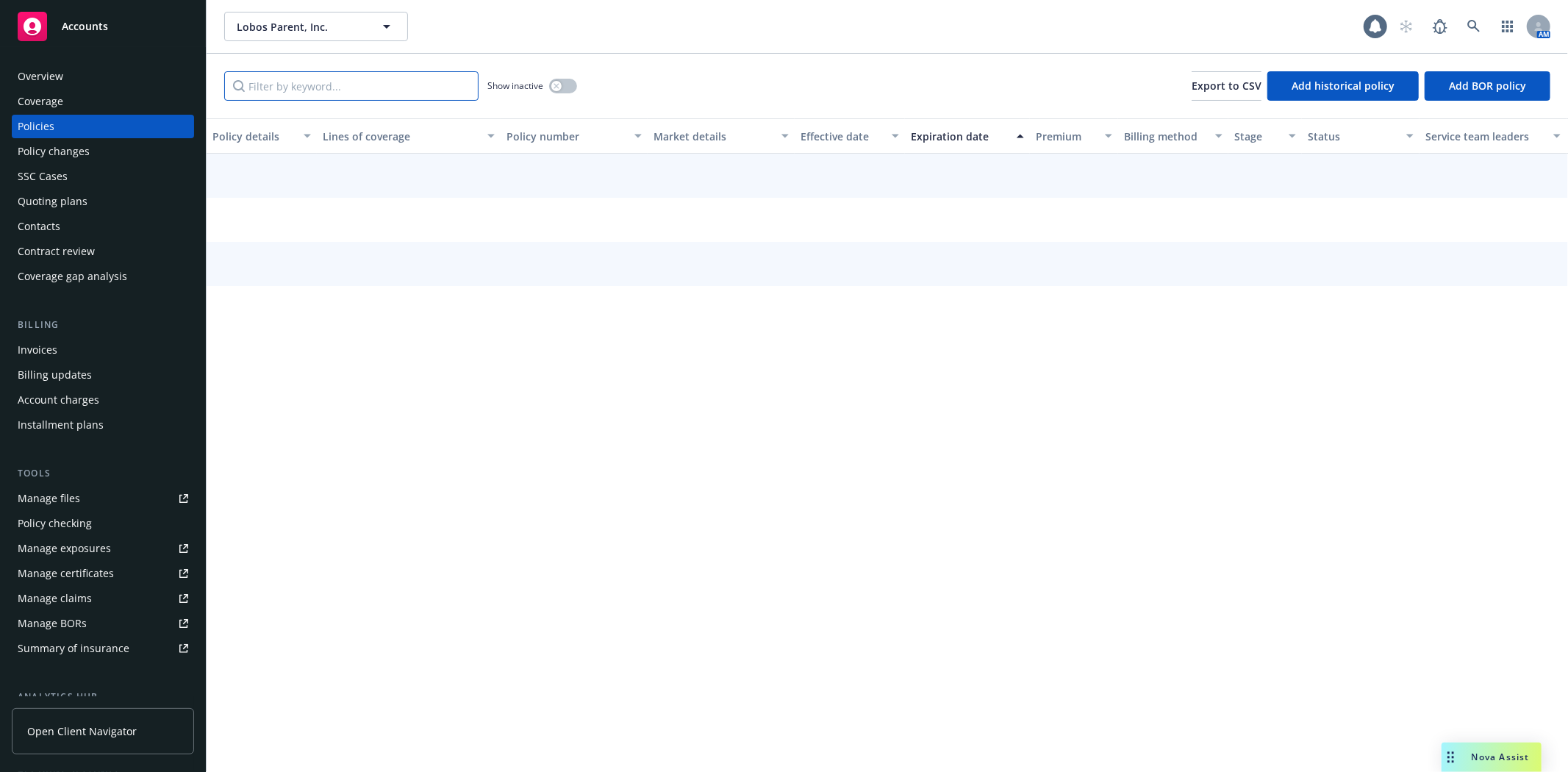
click at [376, 85] on input "Filter by keyword..." at bounding box center [351, 86] width 255 height 30
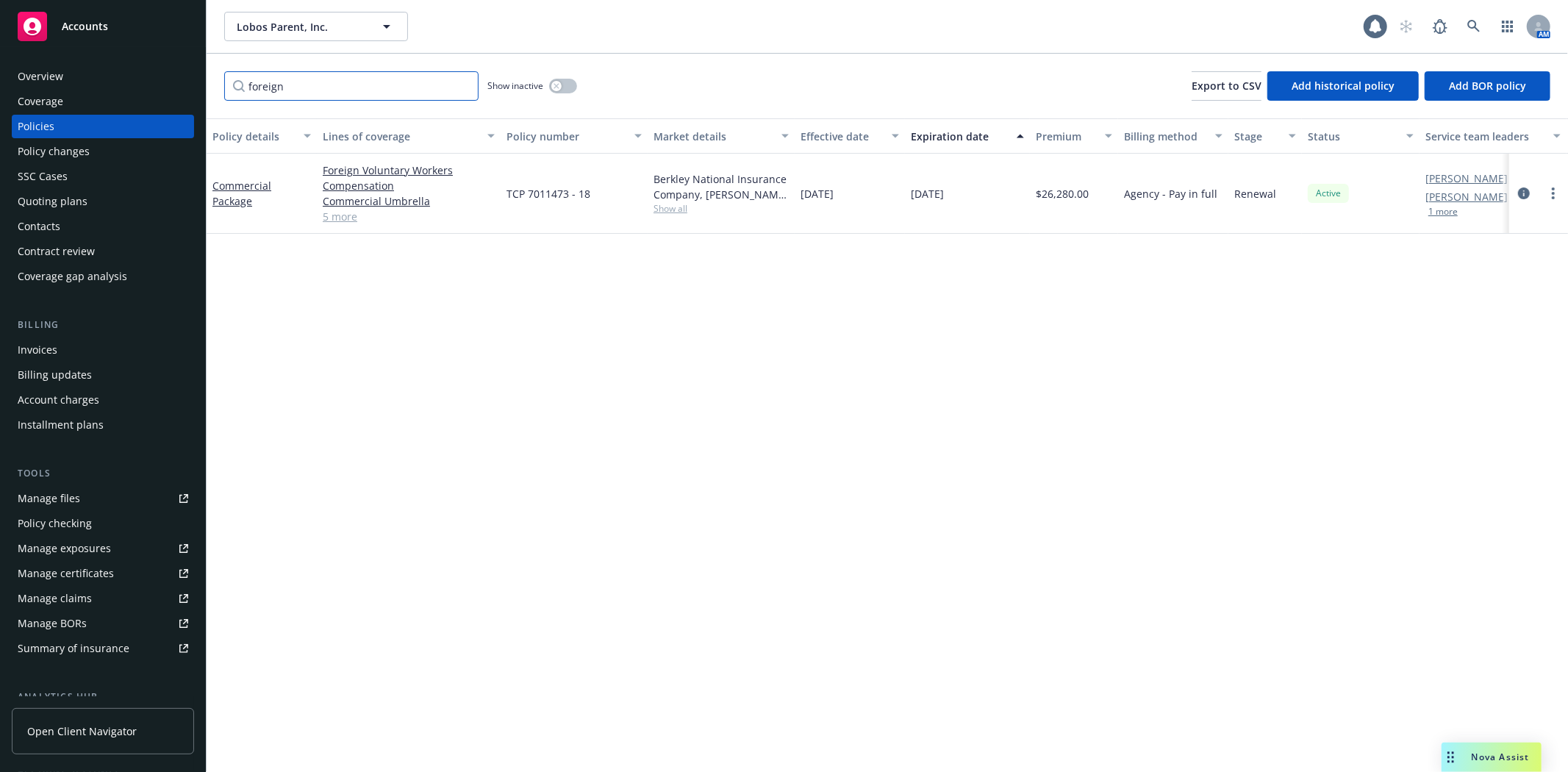
type input "foreign"
click at [350, 221] on link "5 more" at bounding box center [409, 217] width 172 height 16
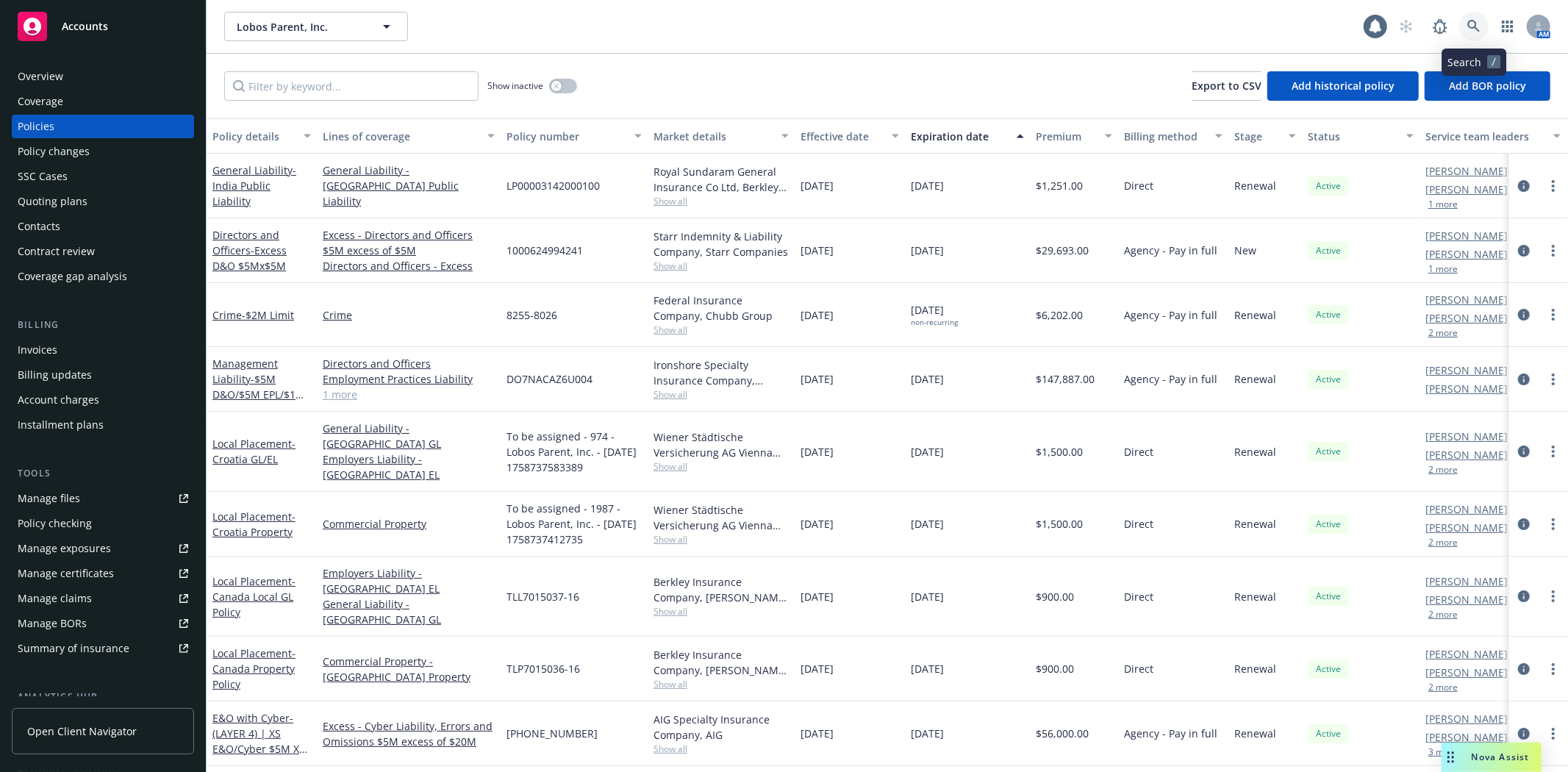
click at [1467, 30] on icon at bounding box center [1473, 26] width 13 height 13
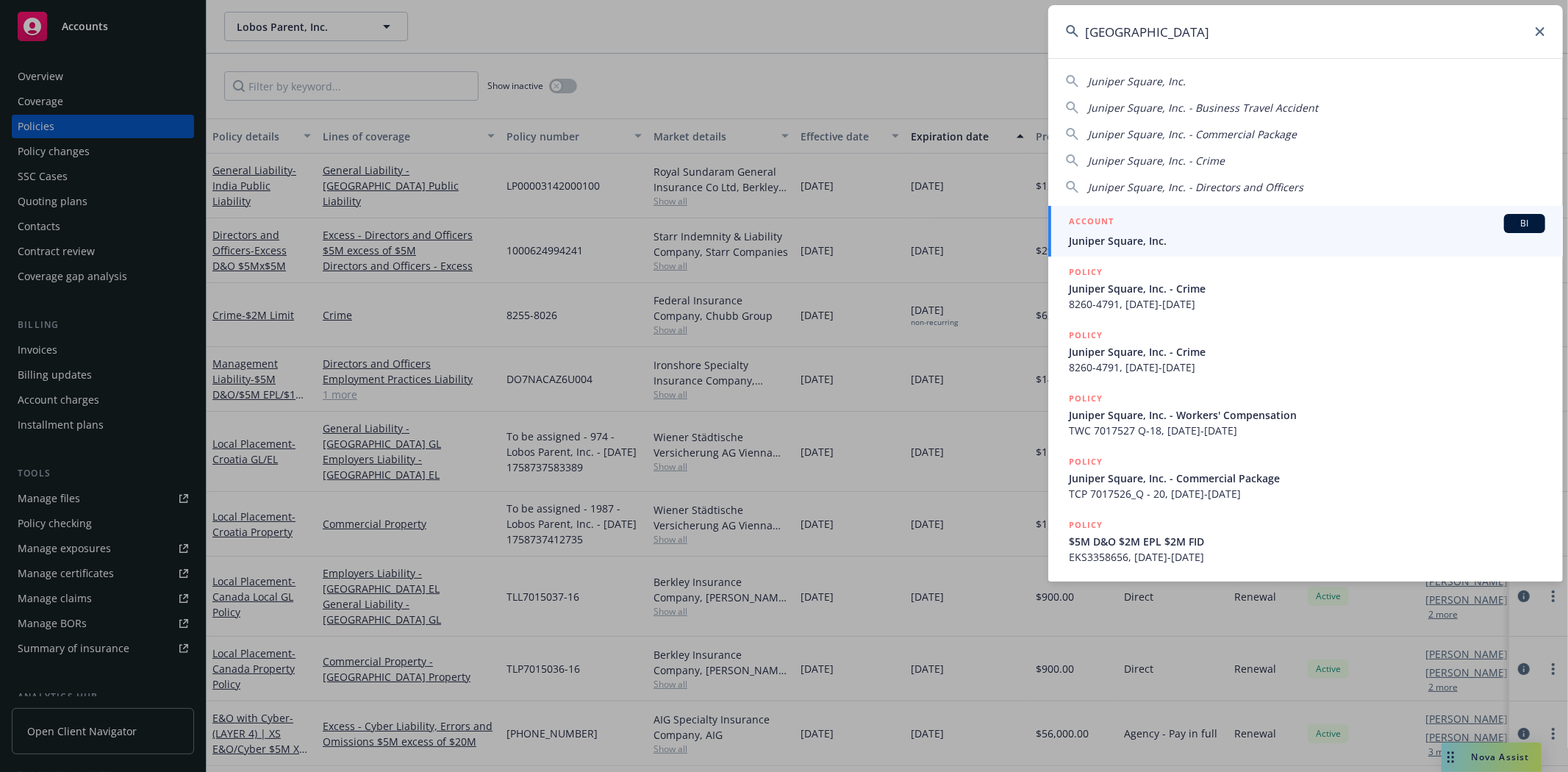
type input "[GEOGRAPHIC_DATA]"
click at [1227, 231] on div "ACCOUNT BI" at bounding box center [1307, 223] width 476 height 19
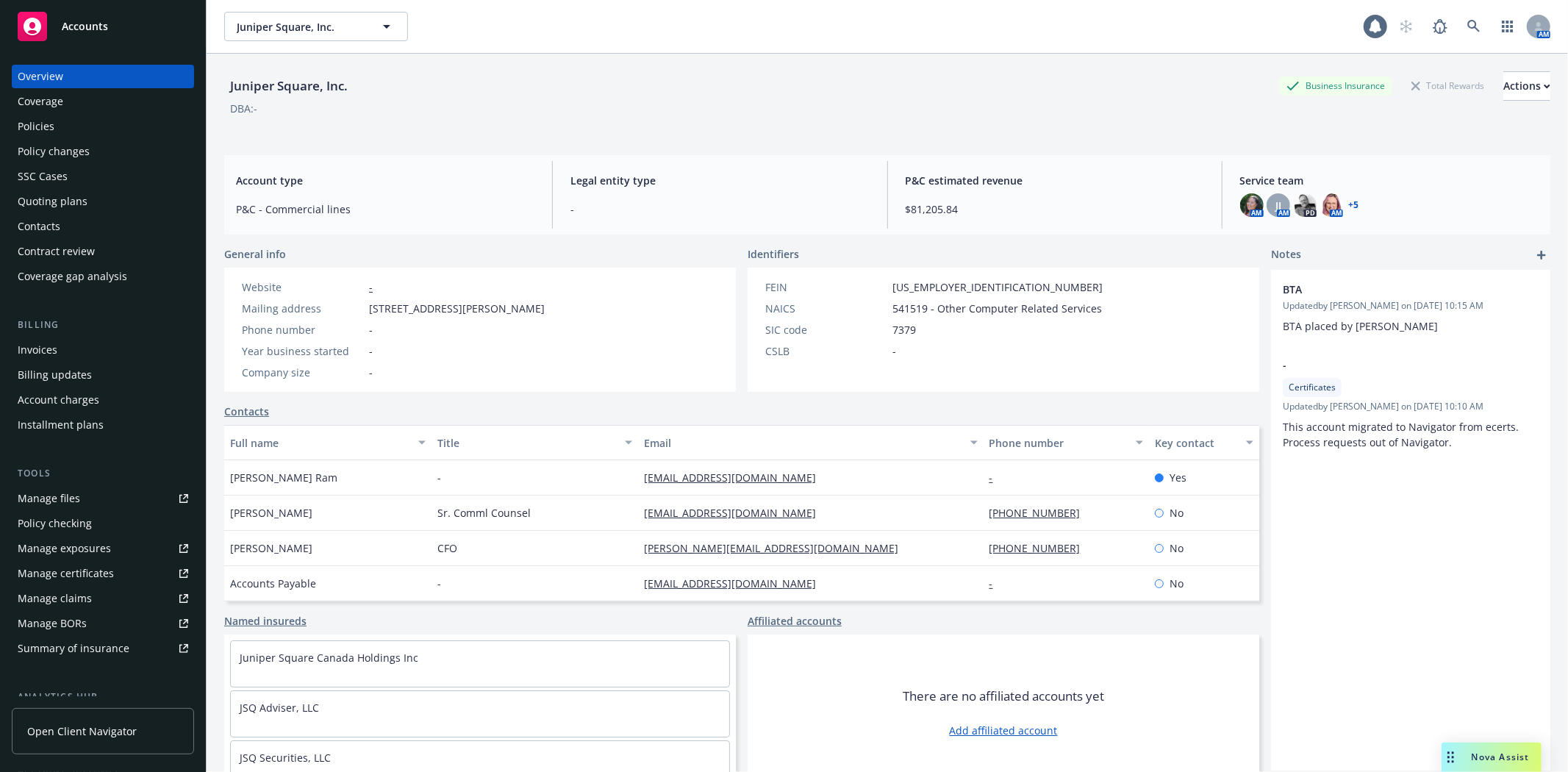
click at [42, 128] on div "Policies" at bounding box center [36, 126] width 37 height 23
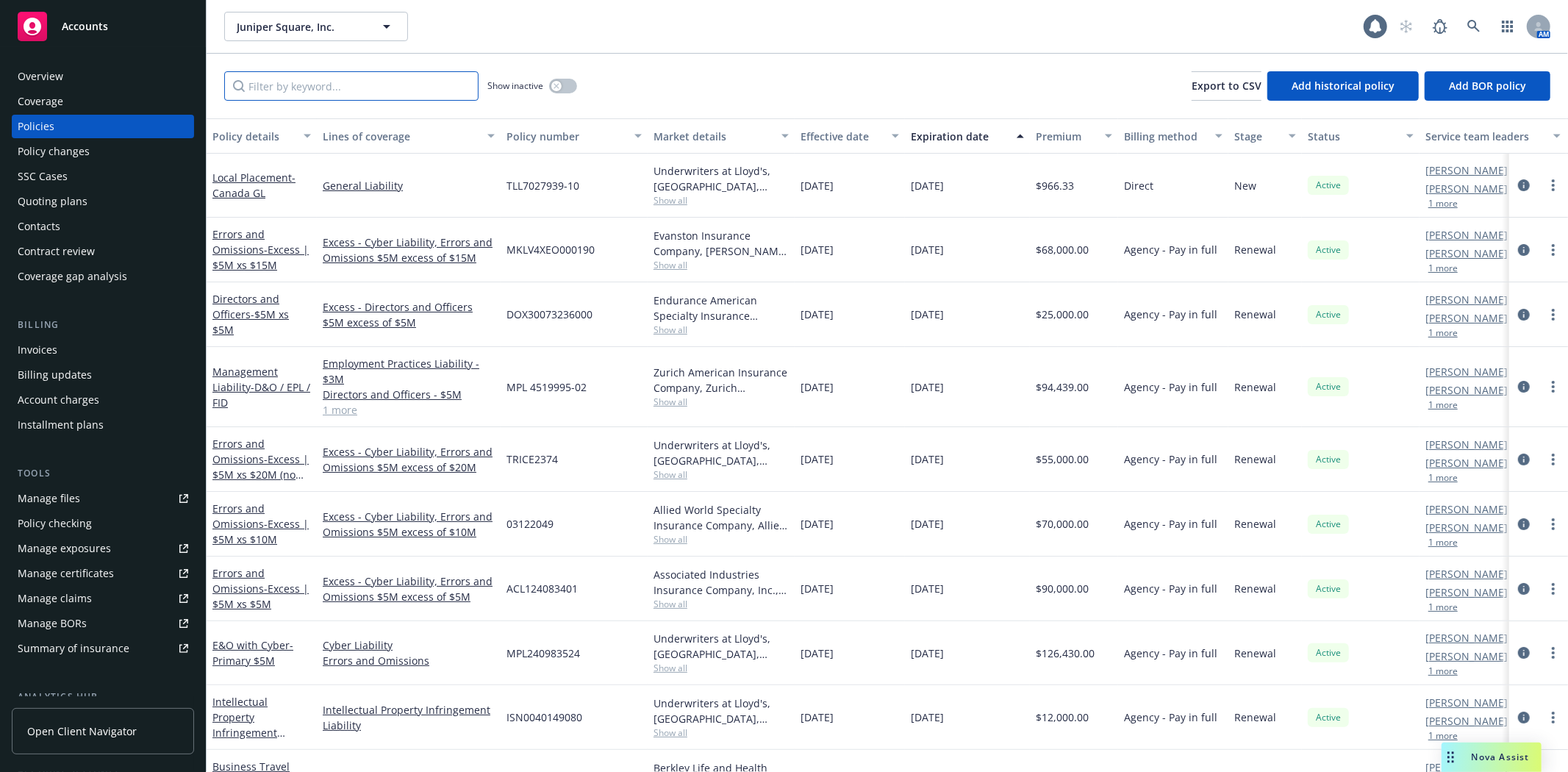
click at [343, 82] on input "Filter by keyword..." at bounding box center [351, 86] width 255 height 30
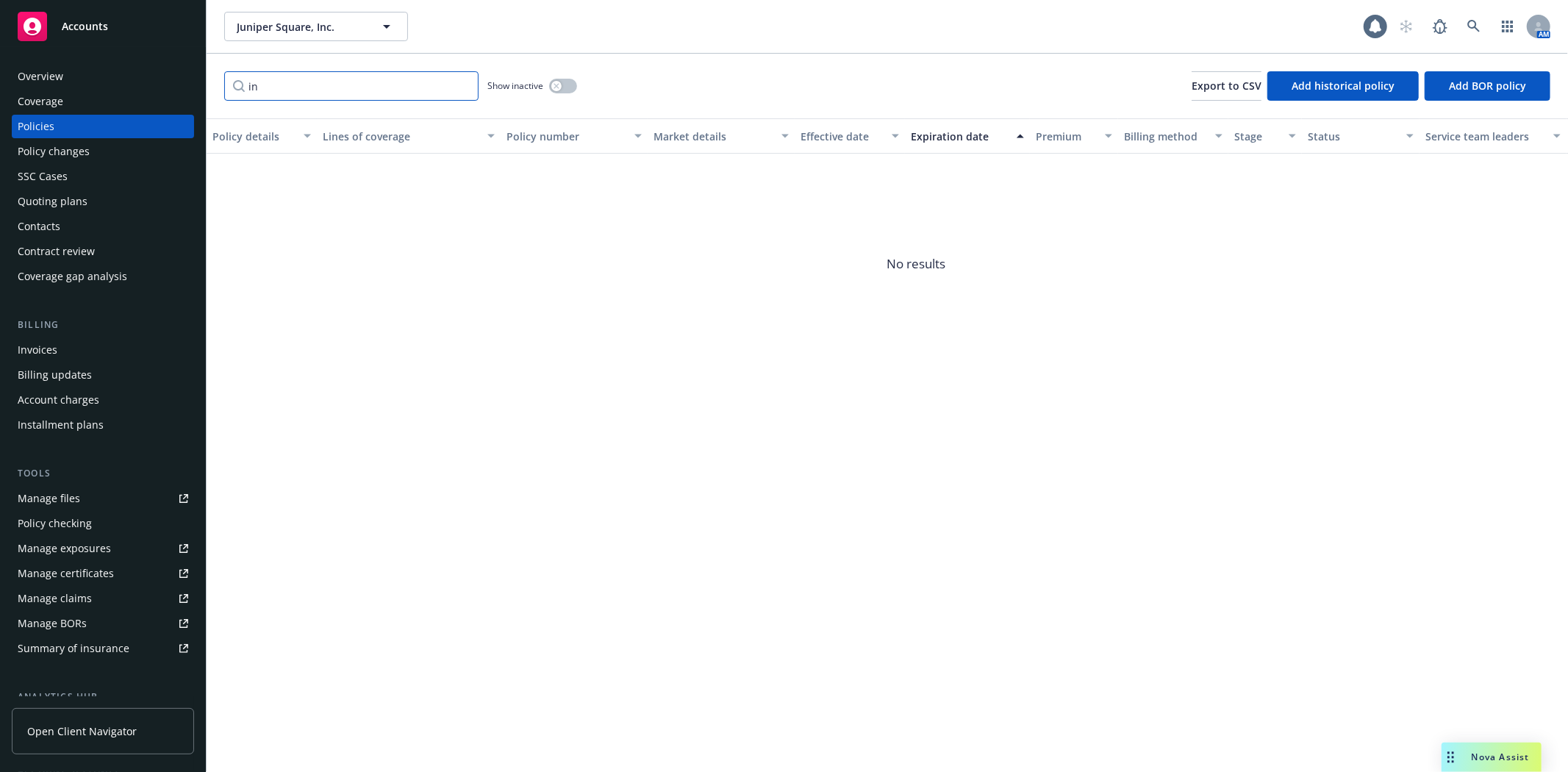
type input "i"
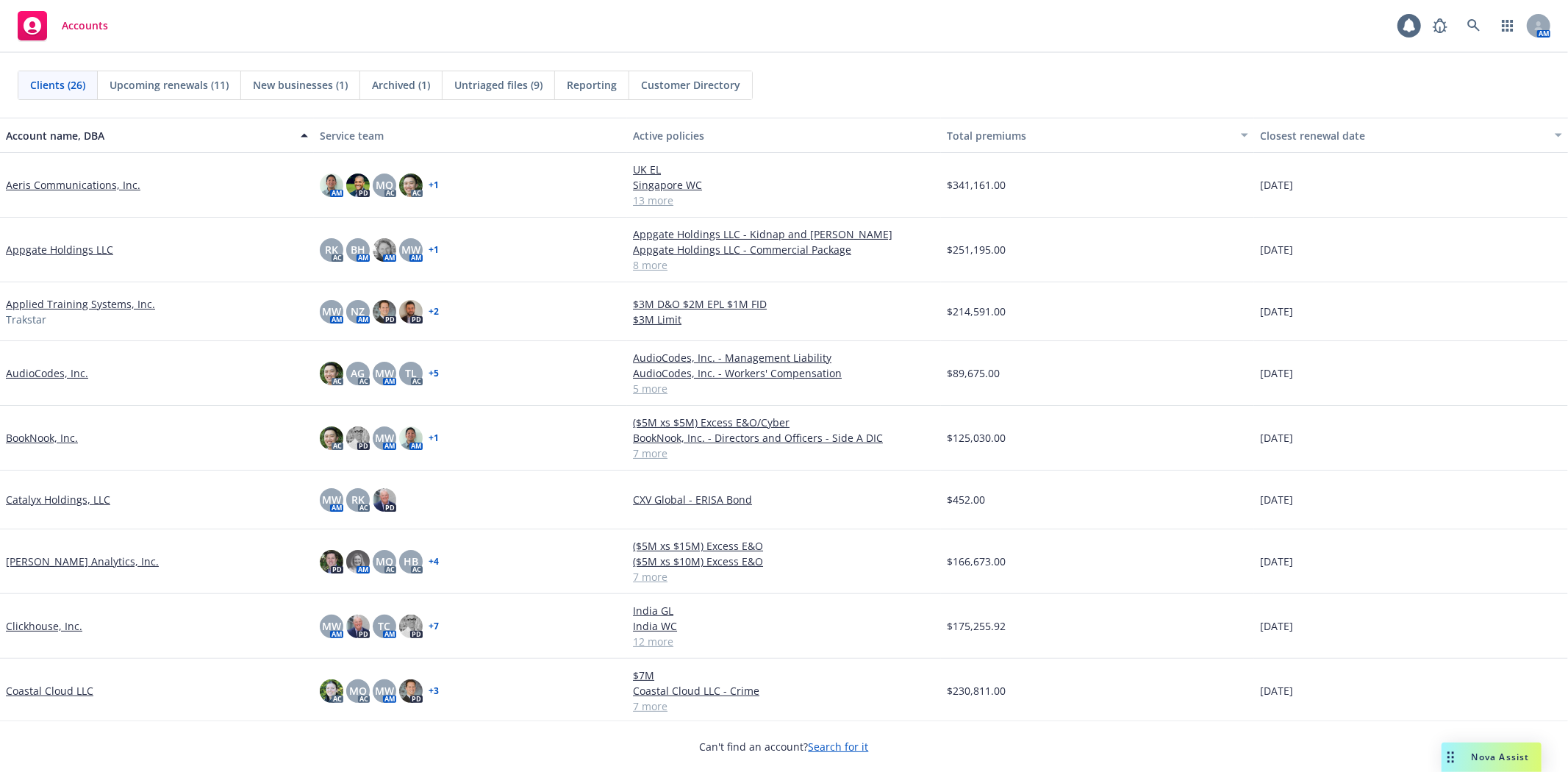
click at [976, 26] on div "Accounts 1 AM" at bounding box center [784, 27] width 1568 height 53
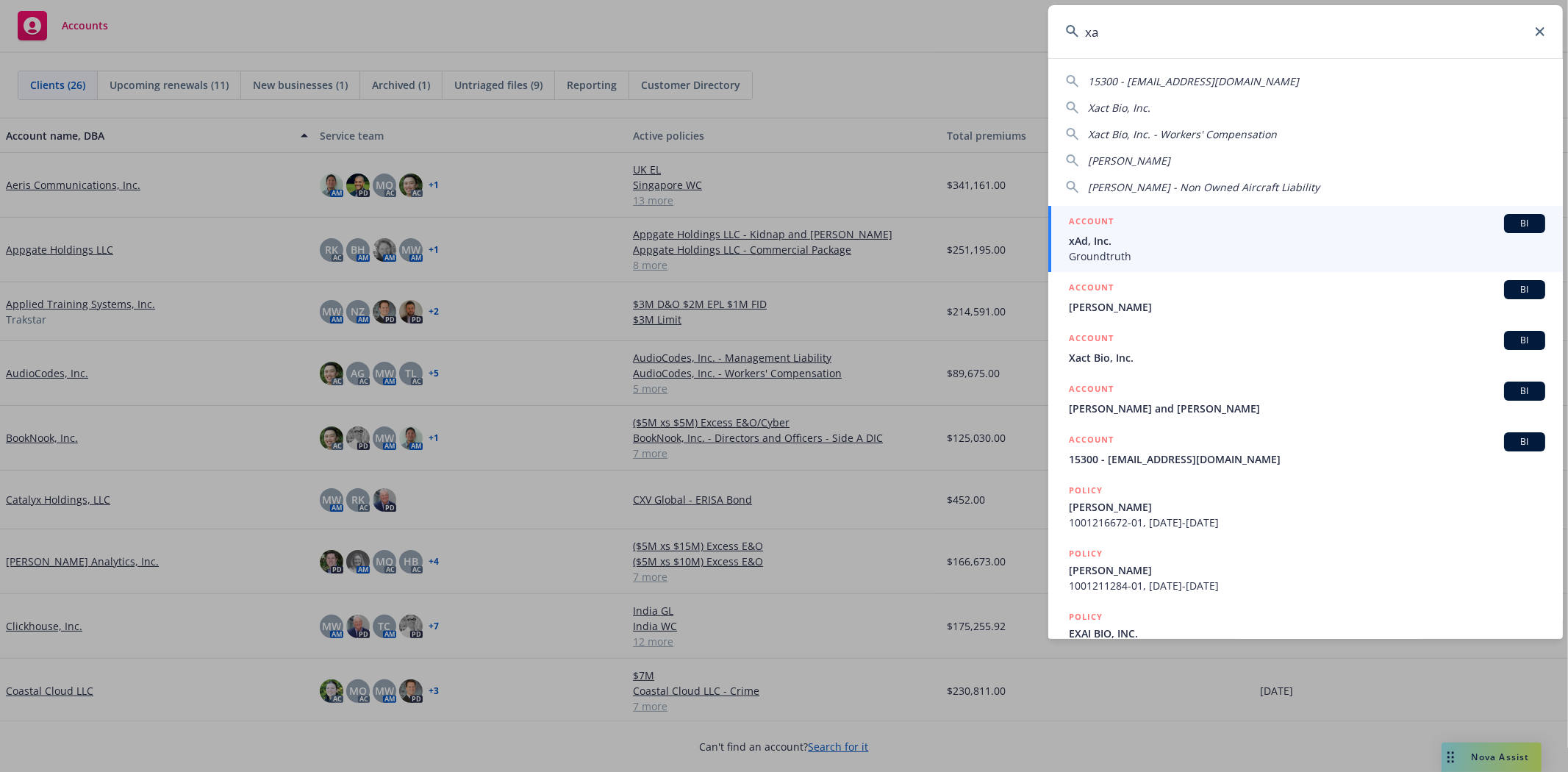
type input "xa"
click at [1155, 254] on span "Groundtruth" at bounding box center [1307, 256] width 476 height 16
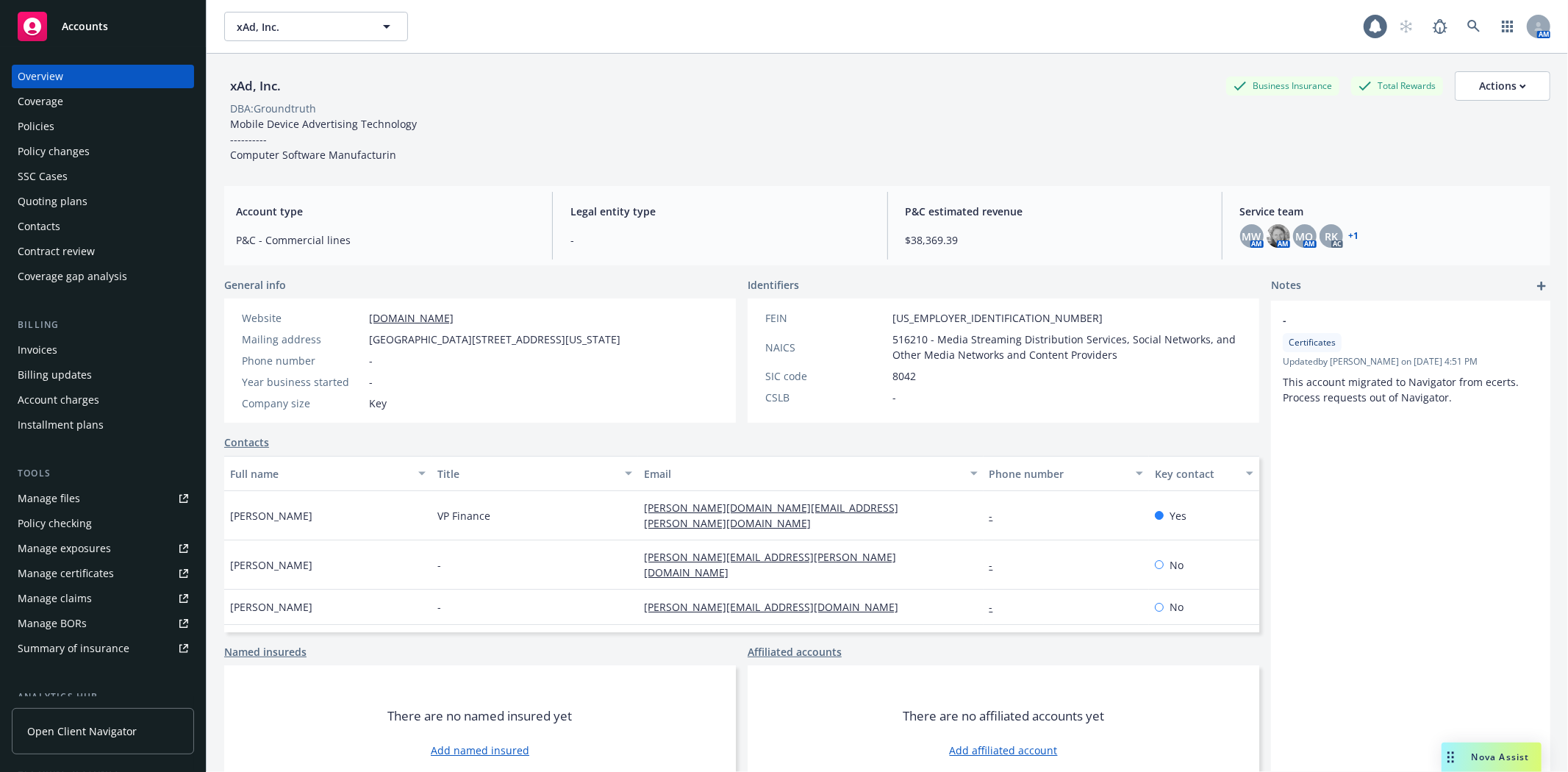
click at [64, 195] on div "Quoting plans" at bounding box center [52, 201] width 70 height 23
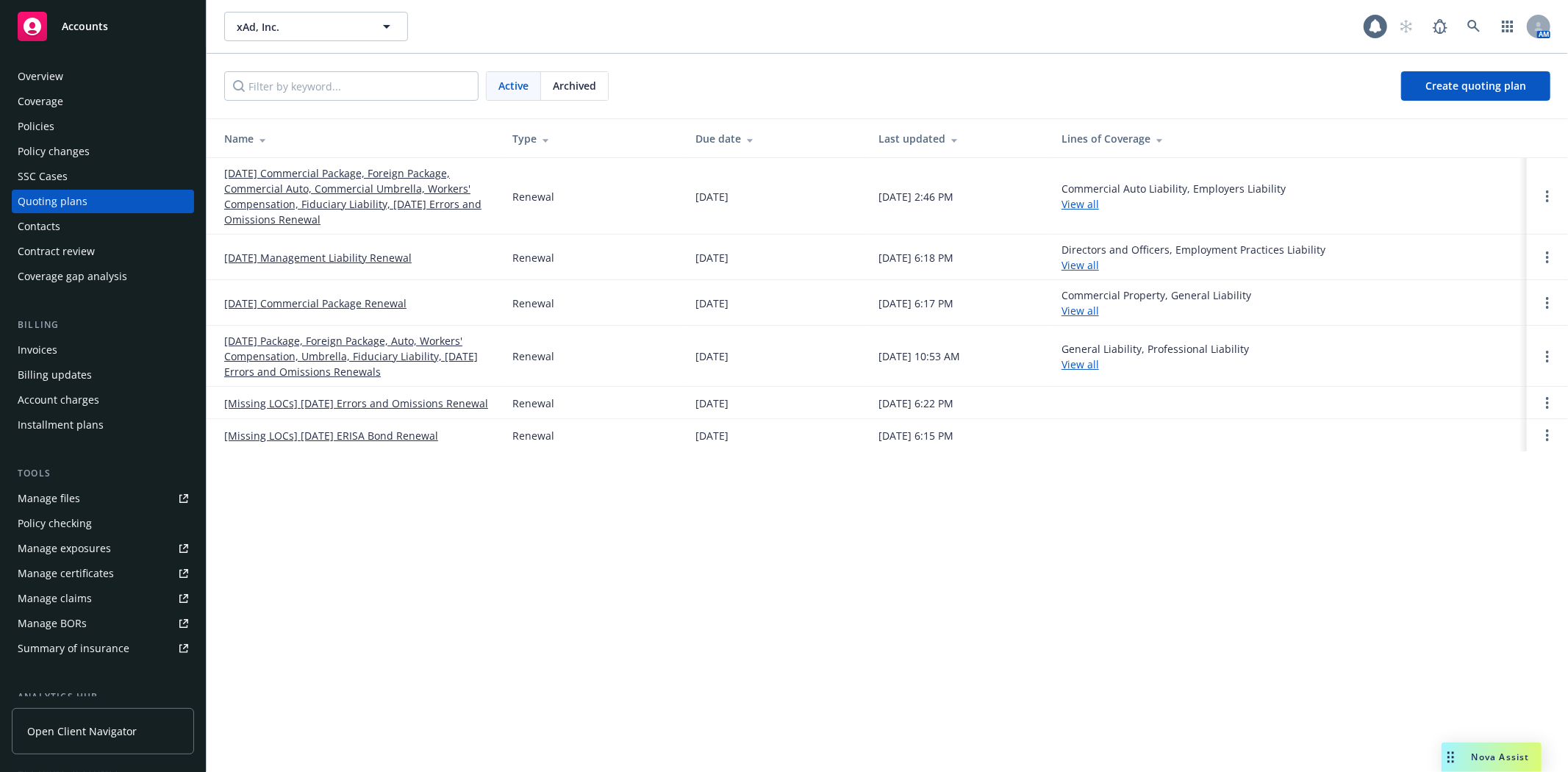
click at [367, 197] on link "[DATE] Commercial Package, Foreign Package, Commercial Auto, Commercial Umbrell…" at bounding box center [356, 196] width 265 height 62
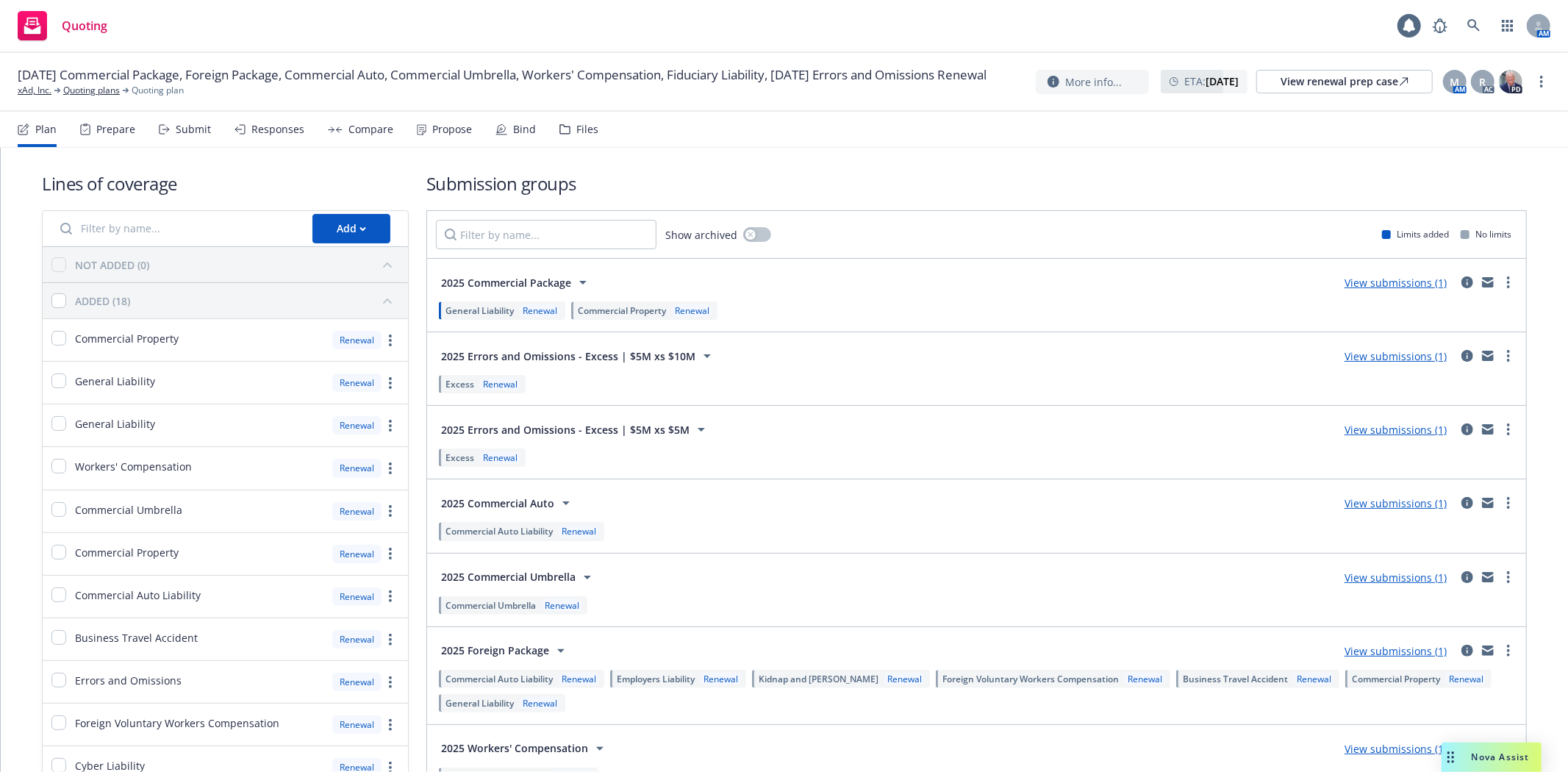
click at [208, 127] on div "Submit" at bounding box center [193, 129] width 35 height 12
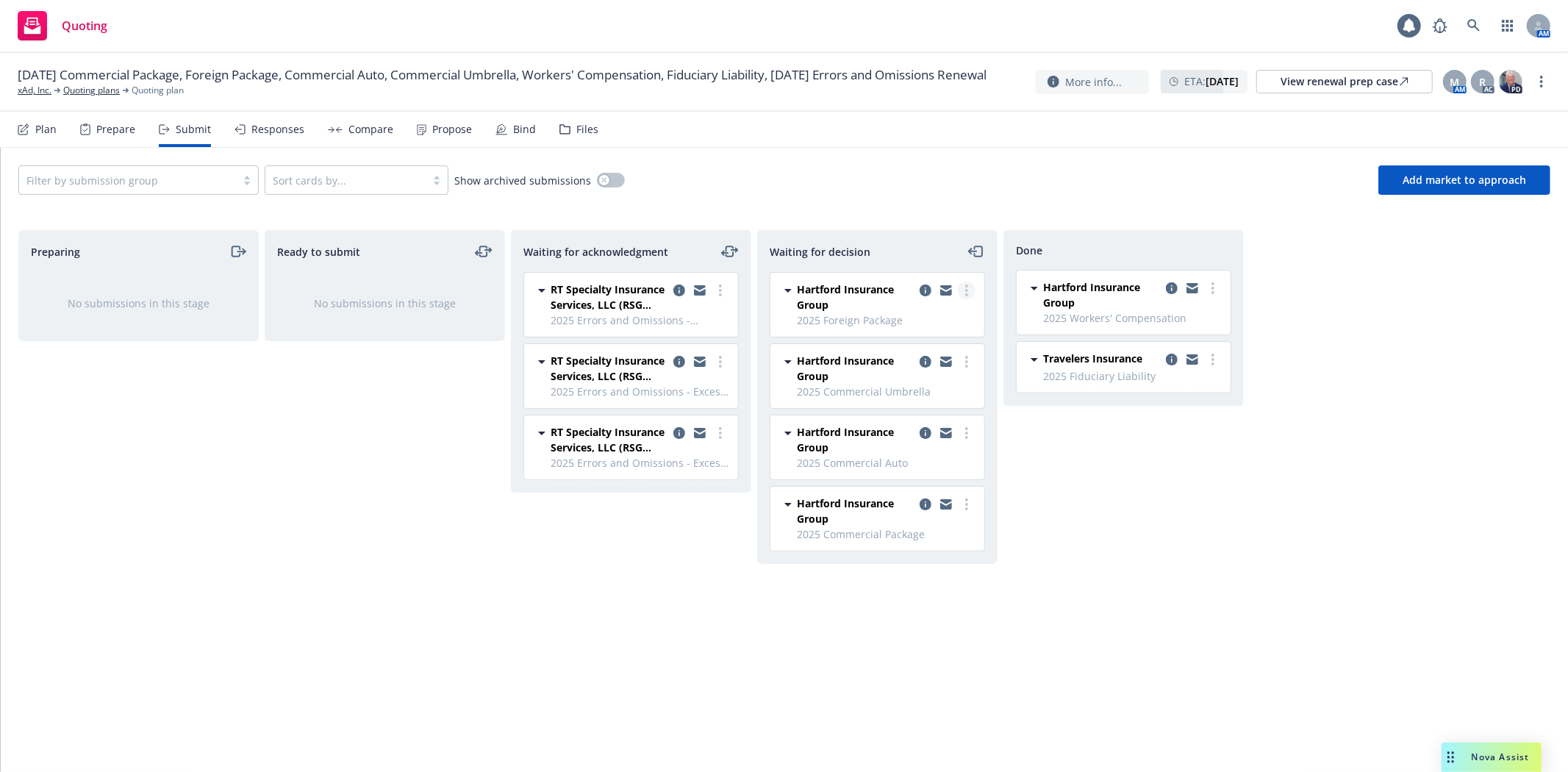
click at [969, 288] on link "more" at bounding box center [966, 290] width 18 height 18
click at [906, 388] on link "Add accepted decision" at bounding box center [901, 380] width 147 height 30
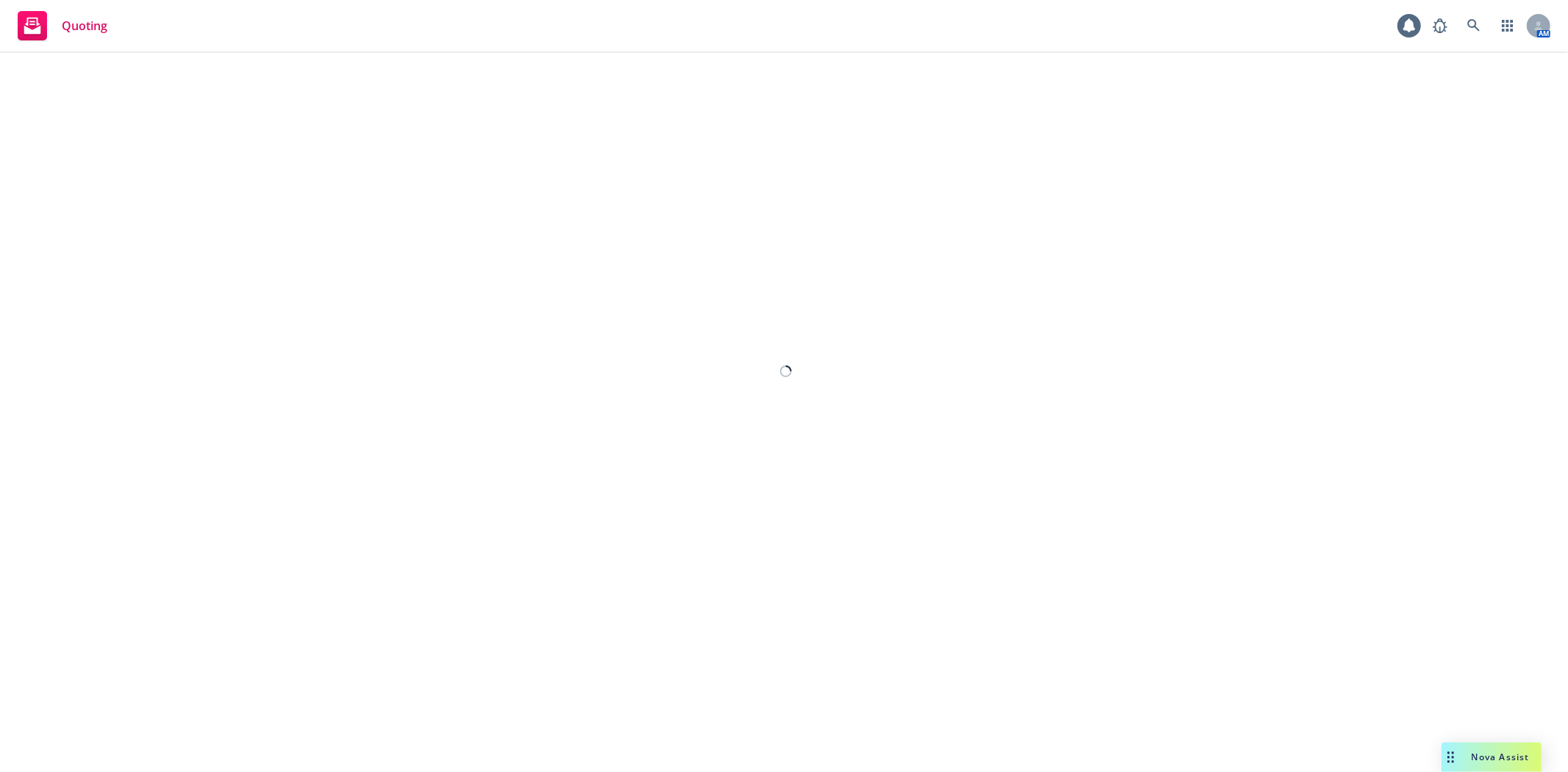
select select "12"
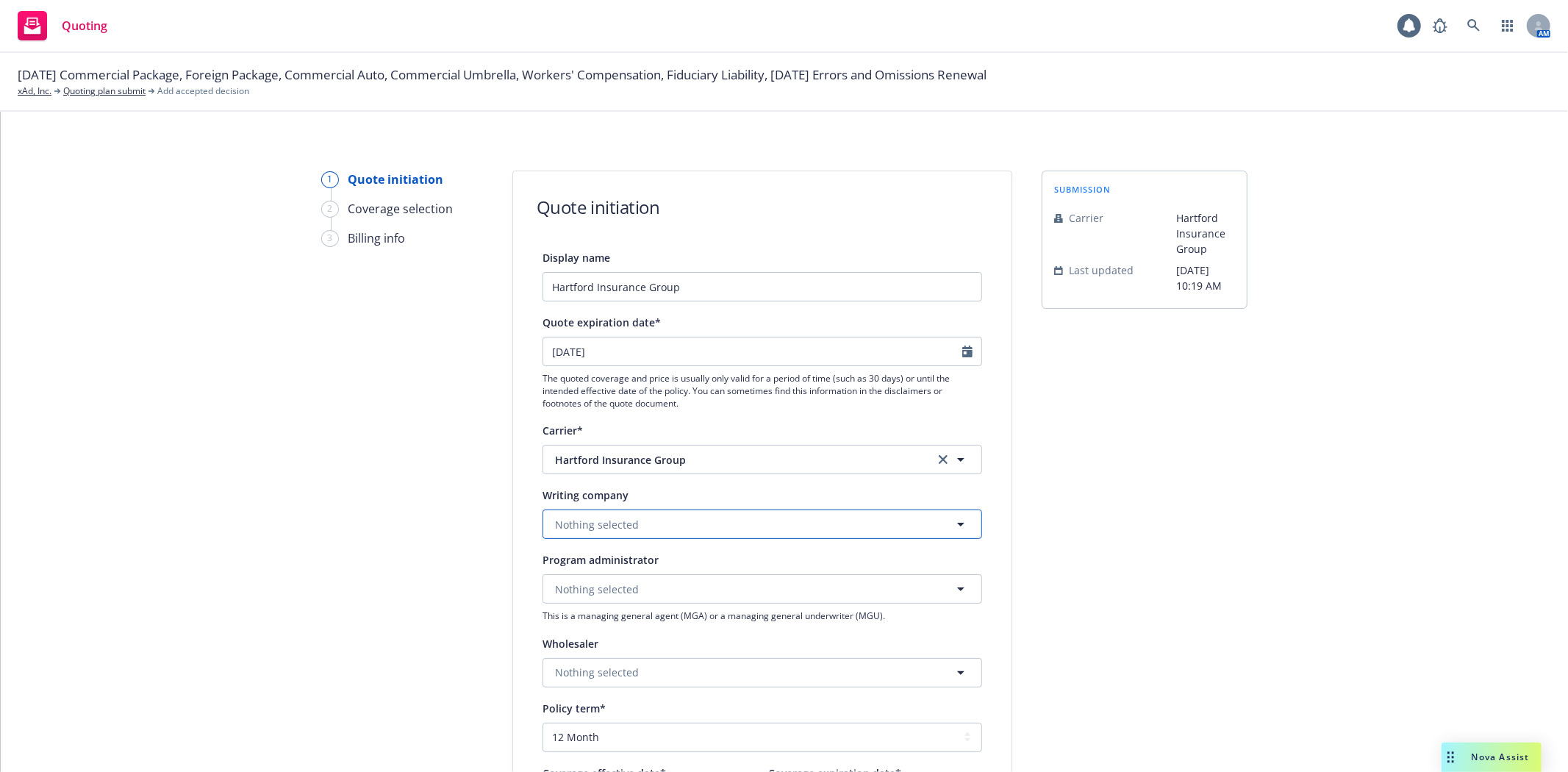
click at [602, 532] on span "Nothing selected" at bounding box center [597, 525] width 84 height 16
type input "hartford fire"
click at [658, 472] on strong "Hartford Fire Insurance Company" at bounding box center [642, 468] width 168 height 14
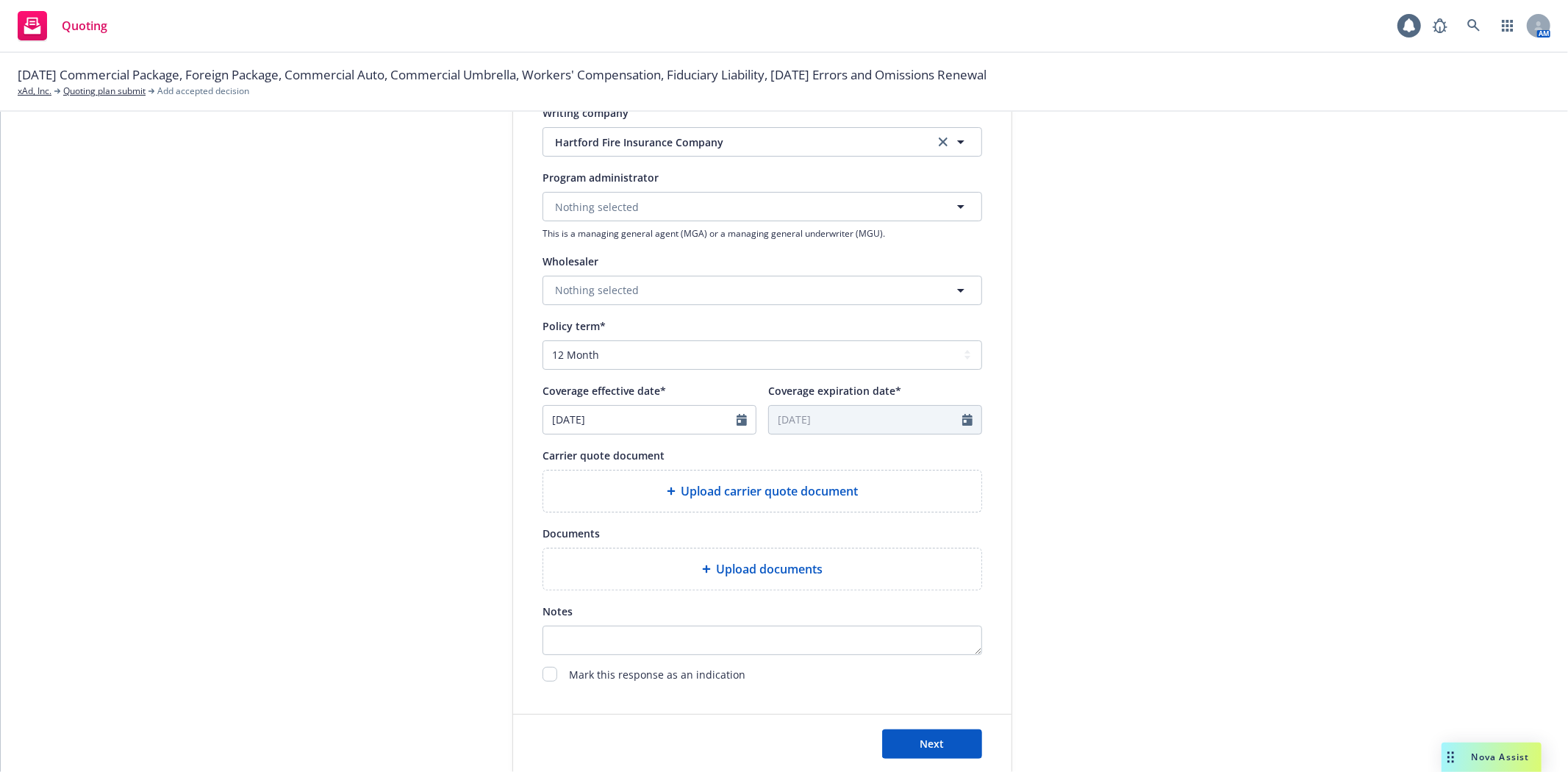
scroll to position [415, 0]
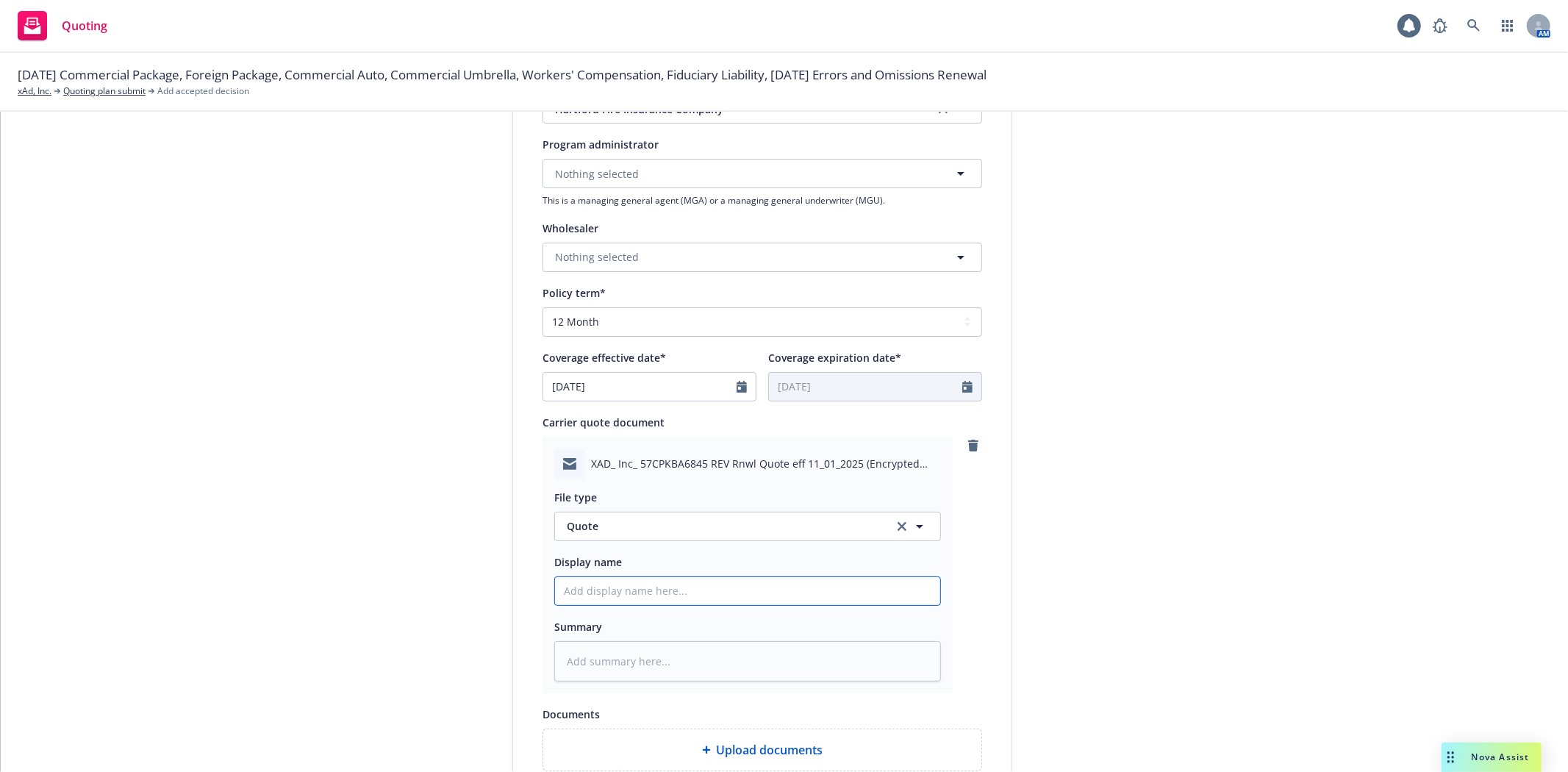
click at [629, 595] on input "Display name" at bounding box center [748, 591] width 385 height 28
click at [671, 593] on input "Display name" at bounding box center [748, 591] width 385 height 28
paste input "57CPKBA6845 REV Rnwl Quote eff 11.01.2025"
type textarea "x"
type input "57CPKBA6845 REV Rnwl Quote eff 11.01.2025"
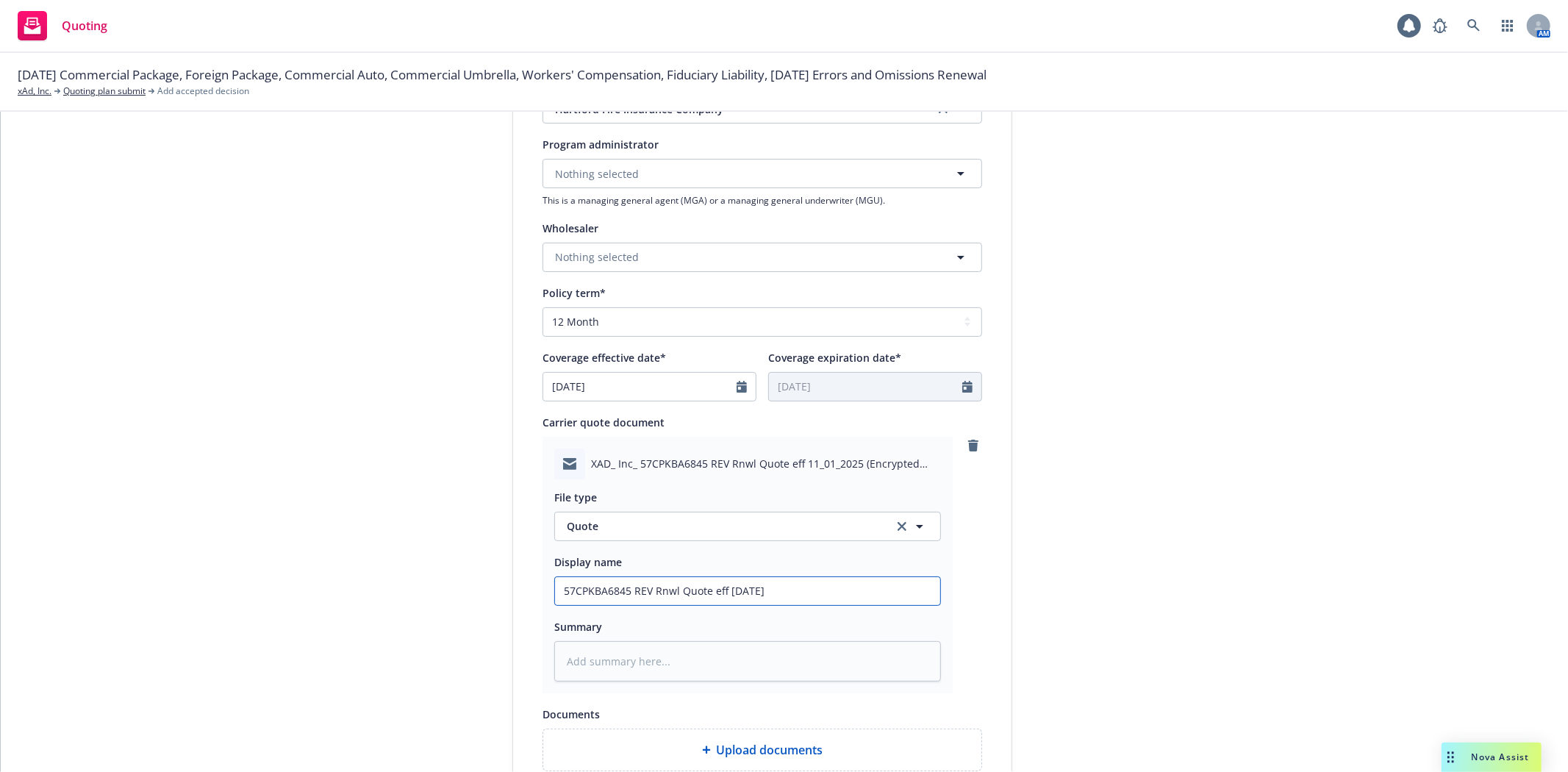
click at [557, 593] on input "57CPKBA6845 REV Rnwl Quote eff 11.01.2025" at bounding box center [748, 591] width 385 height 28
type textarea "x"
type input "E57CPKBA6845 REV Rnwl Quote eff 11.01.2025"
type textarea "x"
type input "Ea57CPKBA6845 REV Rnwl Quote eff 11.01.2025"
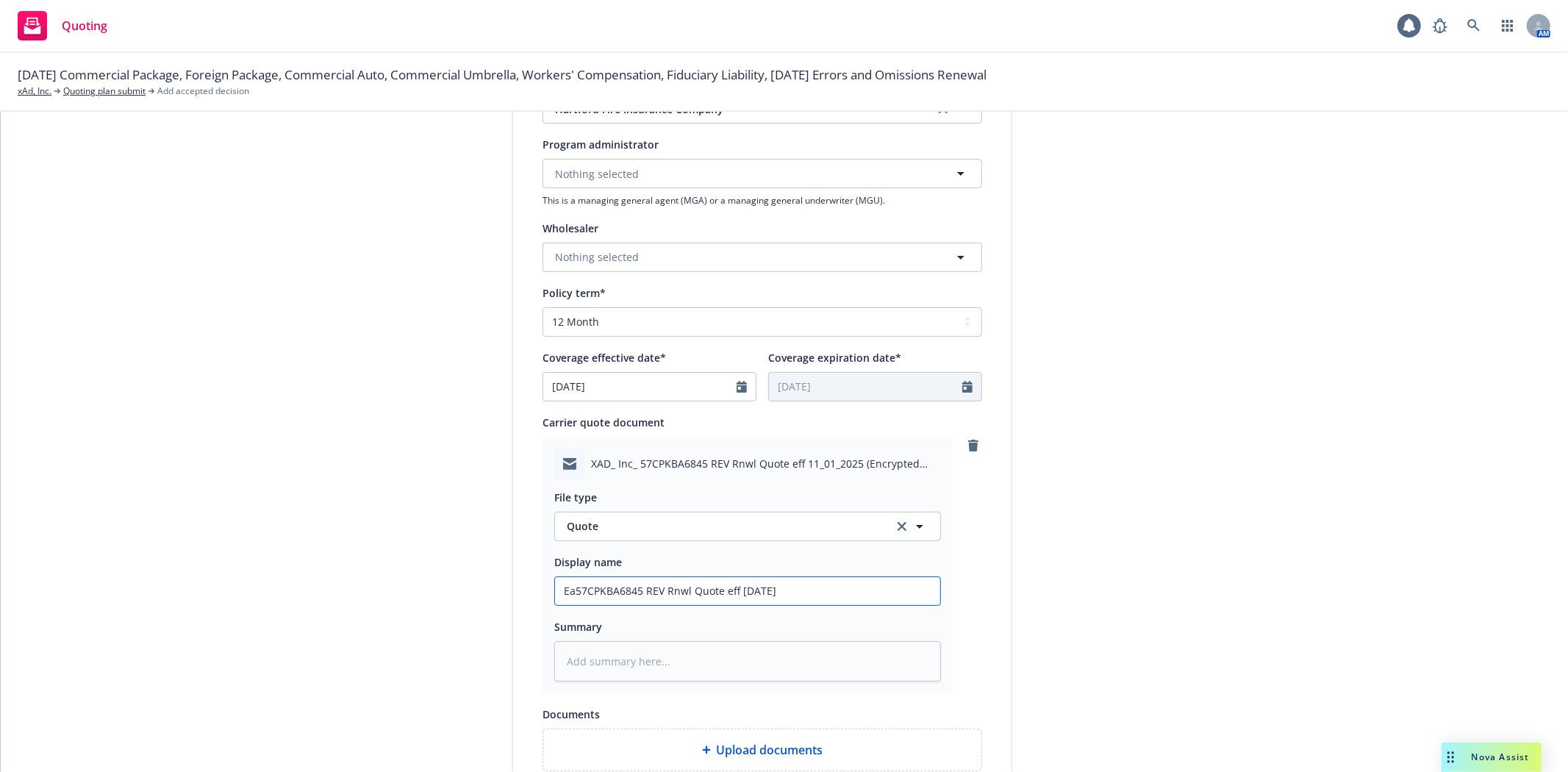
type textarea "x"
type input "Eam57CPKBA6845 REV Rnwl Quote eff 11.01.2025"
type textarea "x"
type input "Eami57CPKBA6845 REV Rnwl Quote eff 11.01.2025"
type textarea "x"
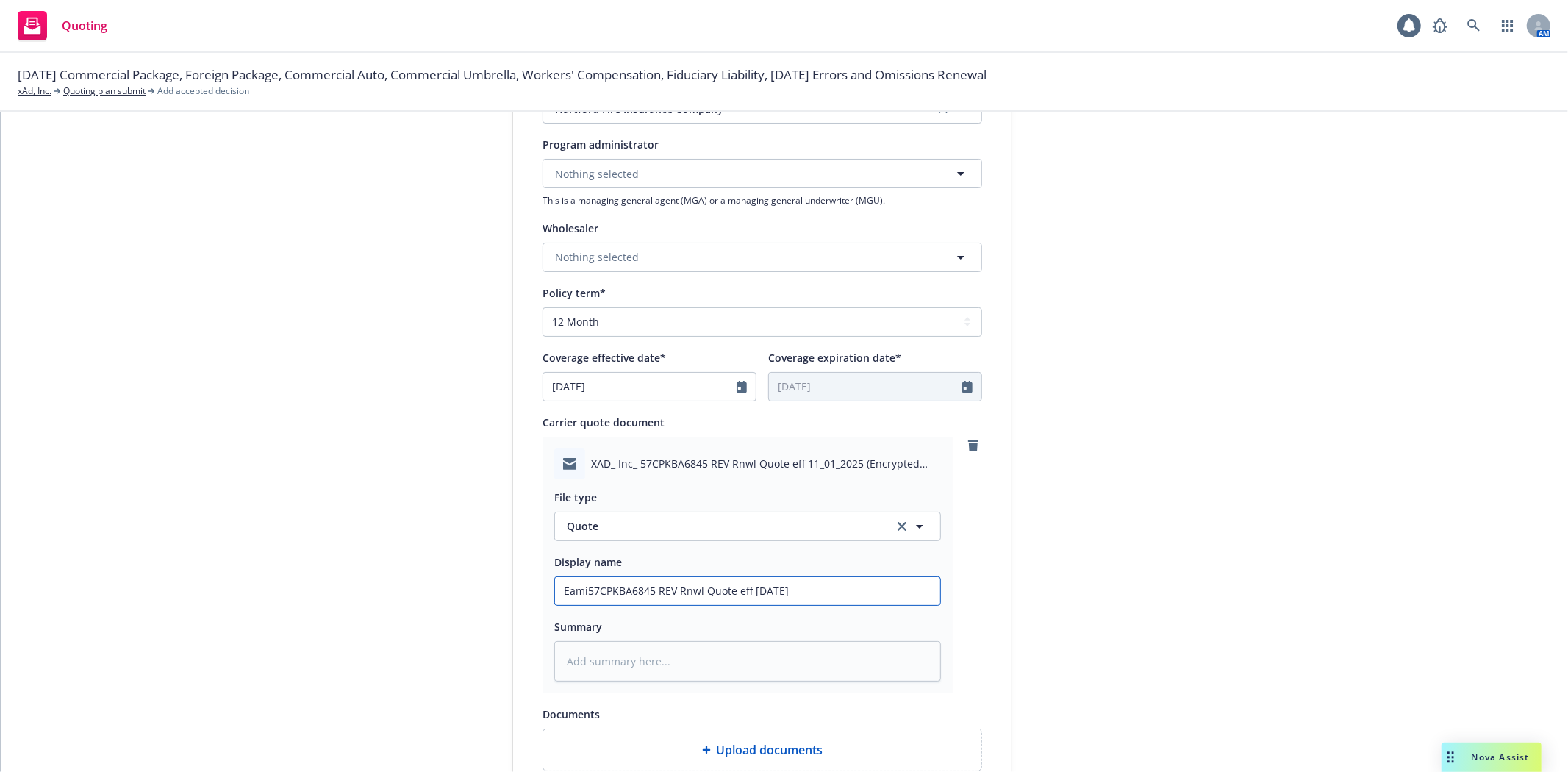
type input "Eamil57CPKBA6845 REV Rnwl Quote eff 11.01.2025"
type textarea "x"
type input "Eamil 57CPKBA6845 REV Rnwl Quote eff 11.01.2025"
type textarea "x"
type input "Eamil f57CPKBA6845 REV Rnwl Quote eff 11.01.2025"
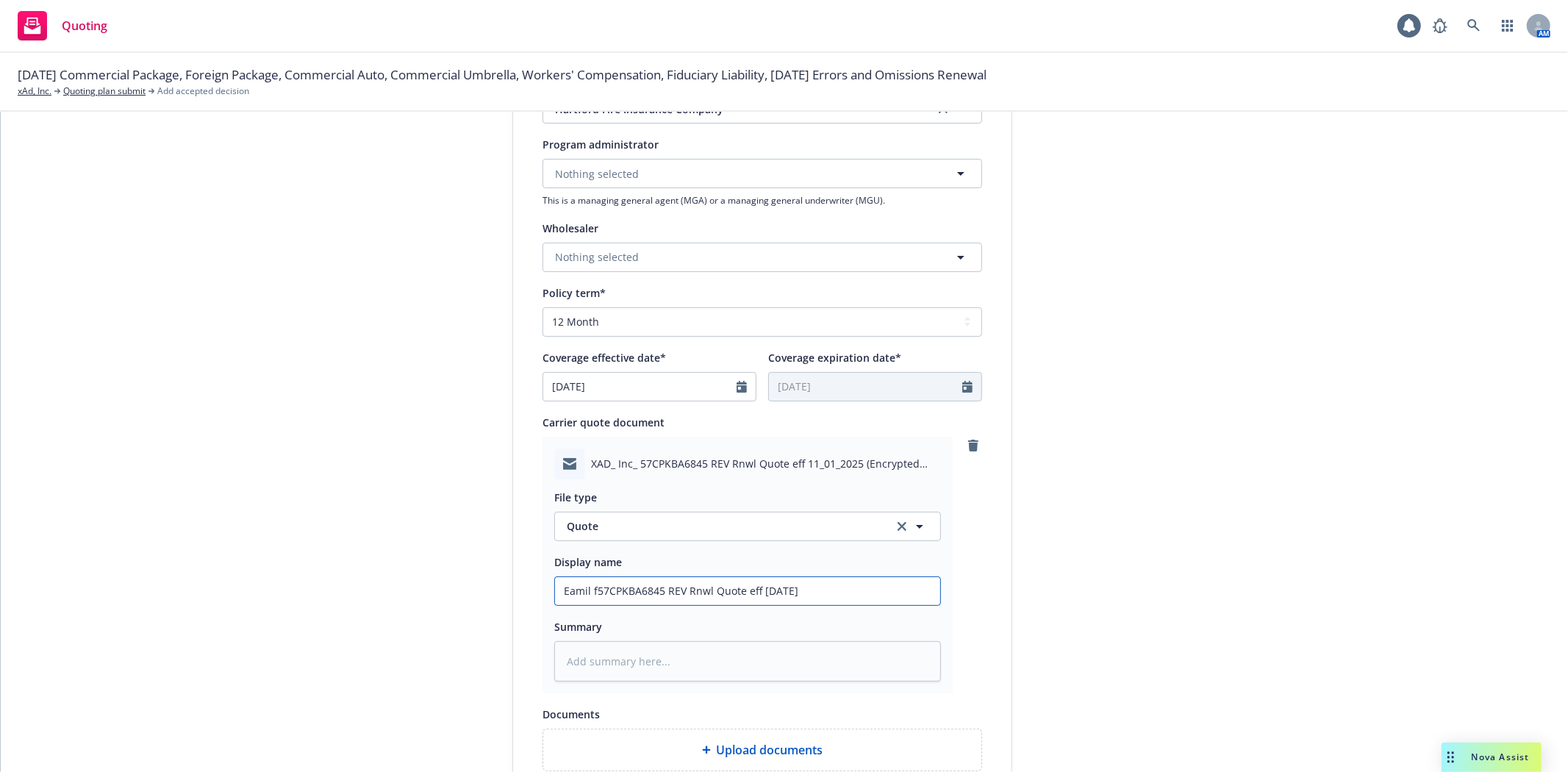
type textarea "x"
type input "Eamil fr57CPKBA6845 REV Rnwl Quote eff 11.01.2025"
type textarea "x"
type input "Eamil fro57CPKBA6845 REV Rnwl Quote eff 11.01.2025"
type textarea "x"
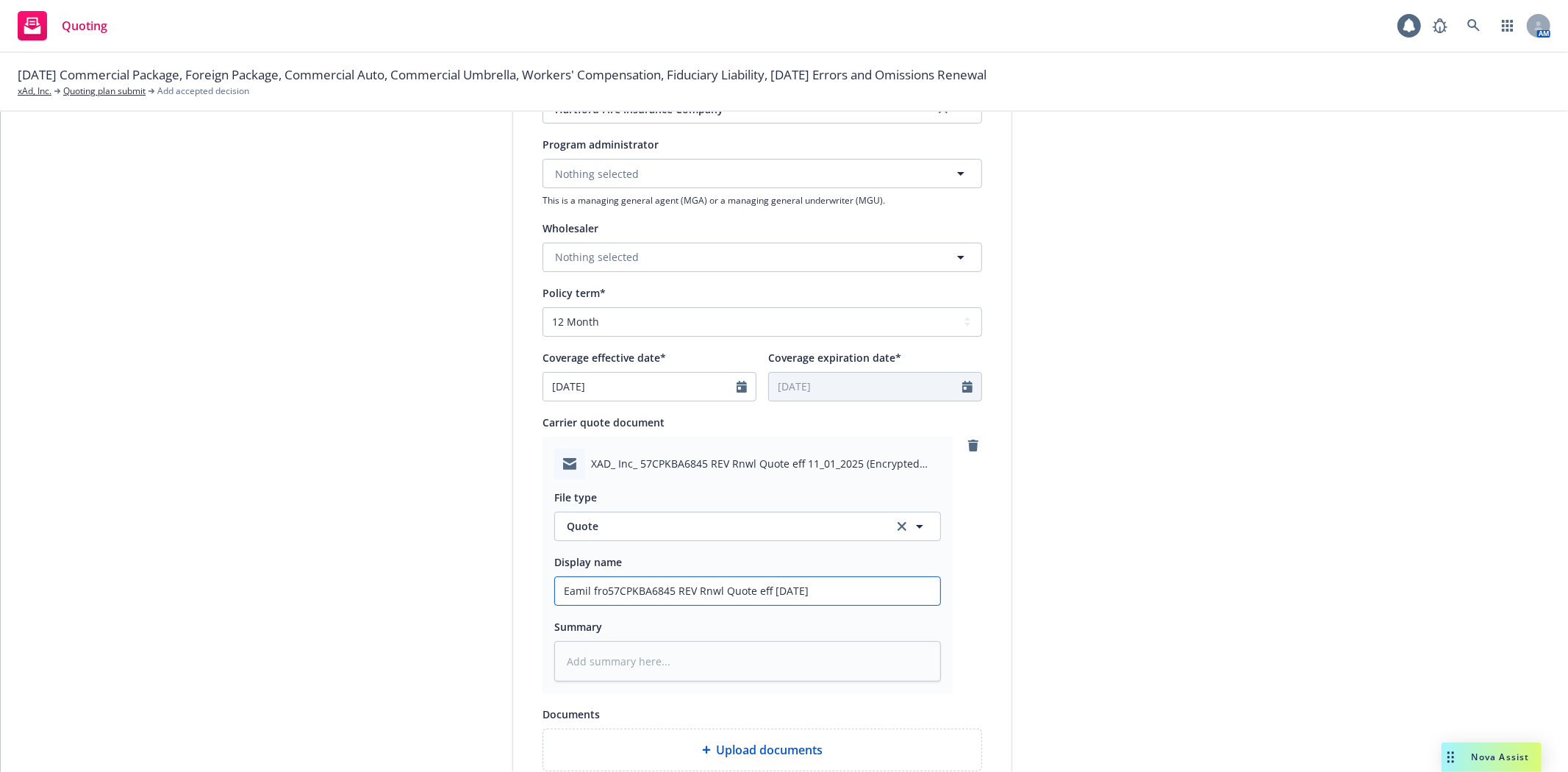
type input "Eamil from57CPKBA6845 REV Rnwl Quote eff 11.01.2025"
type textarea "x"
type input "Eamil from 57CPKBA6845 REV Rnwl Quote eff 11.01.2025"
type textarea "x"
type input "Eamil from H57CPKBA6845 REV Rnwl Quote eff 11.01.2025"
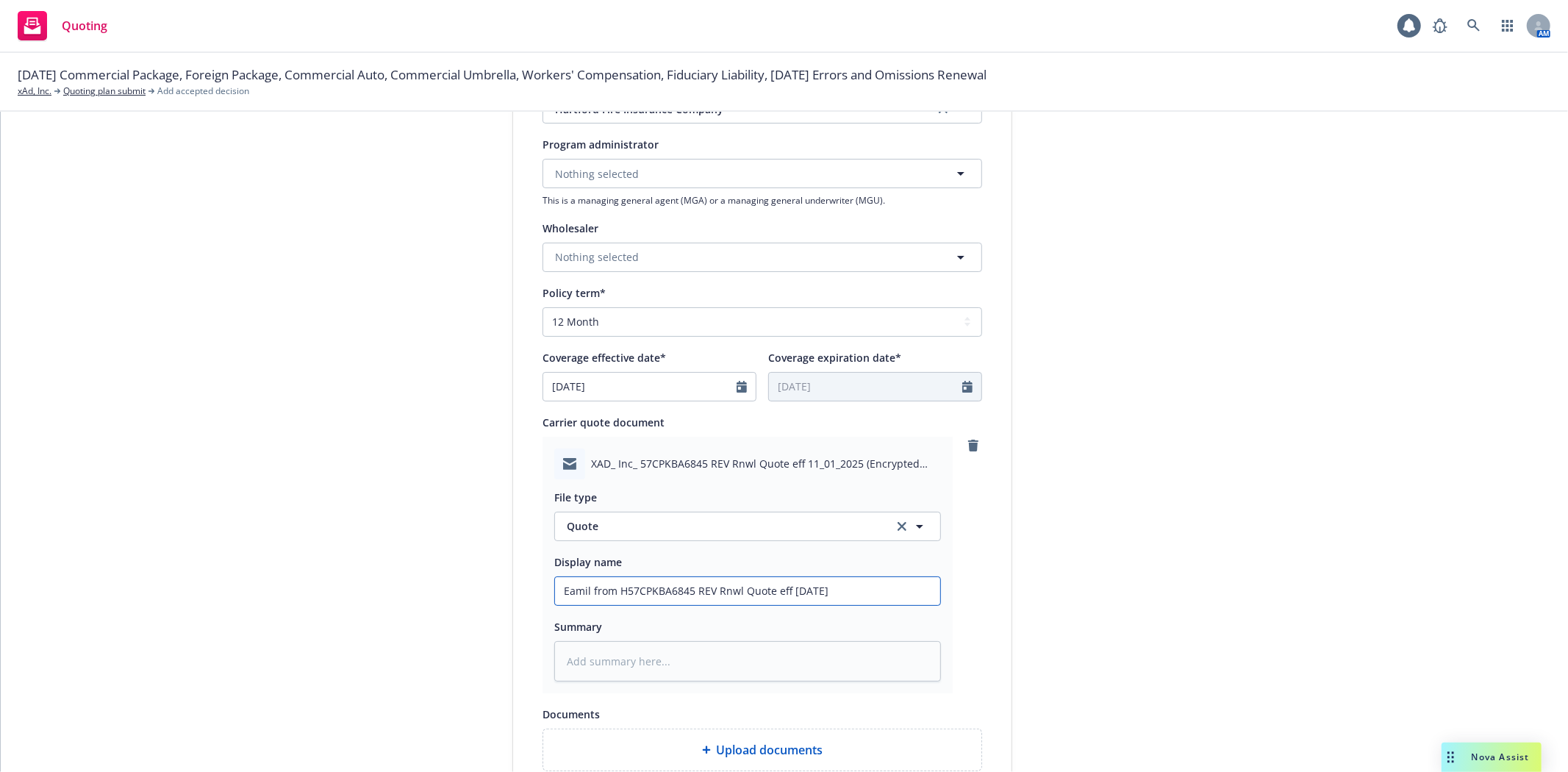
type textarea "x"
type input "Eamil from Ha57CPKBA6845 REV Rnwl Quote eff 11.01.2025"
type textarea "x"
type input "Eamil from Har57CPKBA6845 REV Rnwl Quote eff 11.01.2025"
type textarea "x"
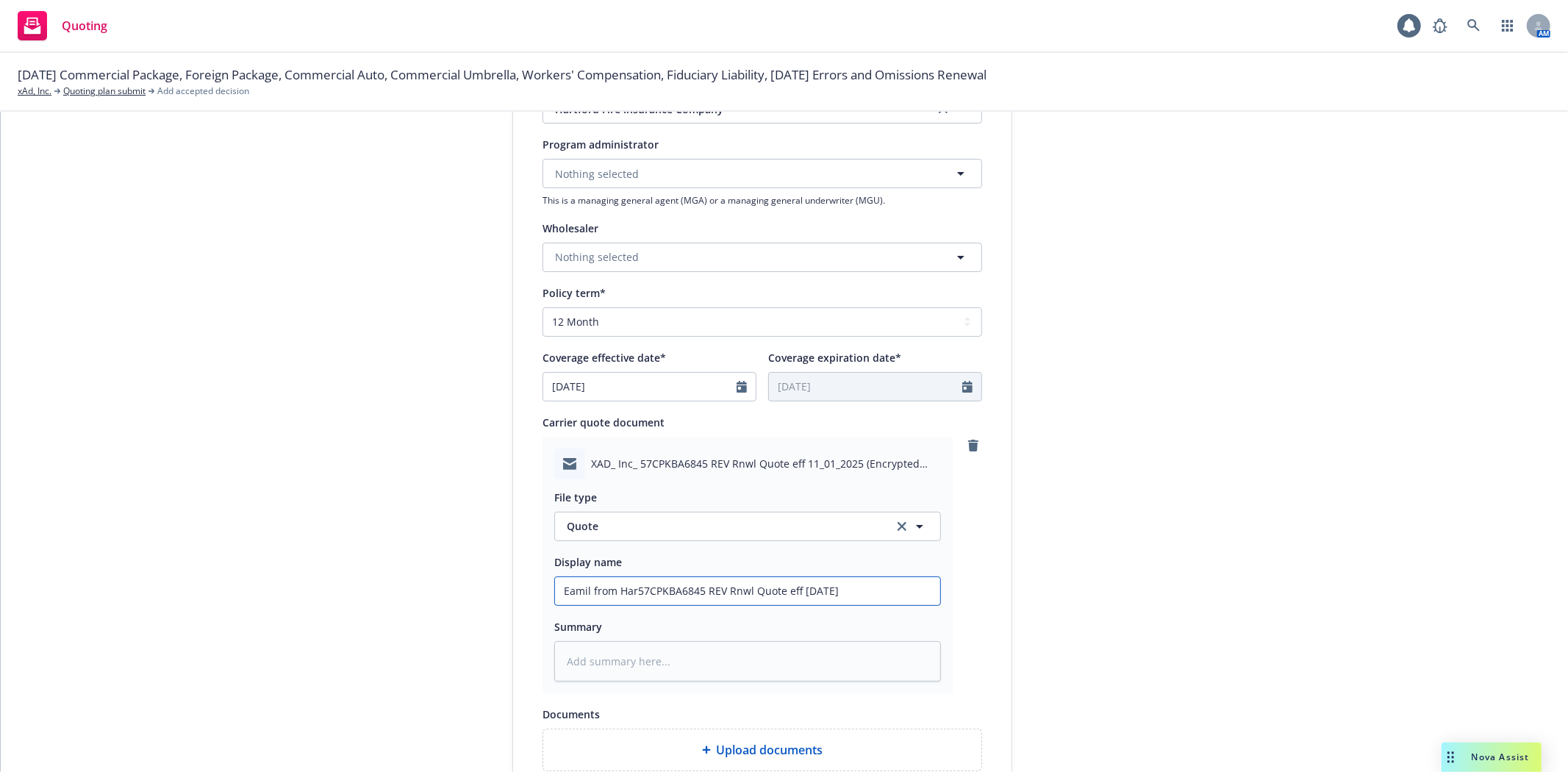
type input "Eamil from Hart57CPKBA6845 REV Rnwl Quote eff 11.01.2025"
type textarea "x"
type input "Eamil from Hartf57CPKBA6845 REV Rnwl Quote eff 11.01.2025"
type textarea "x"
type input "Eamil from Hartfo57CPKBA6845 REV Rnwl Quote eff 11.01.2025"
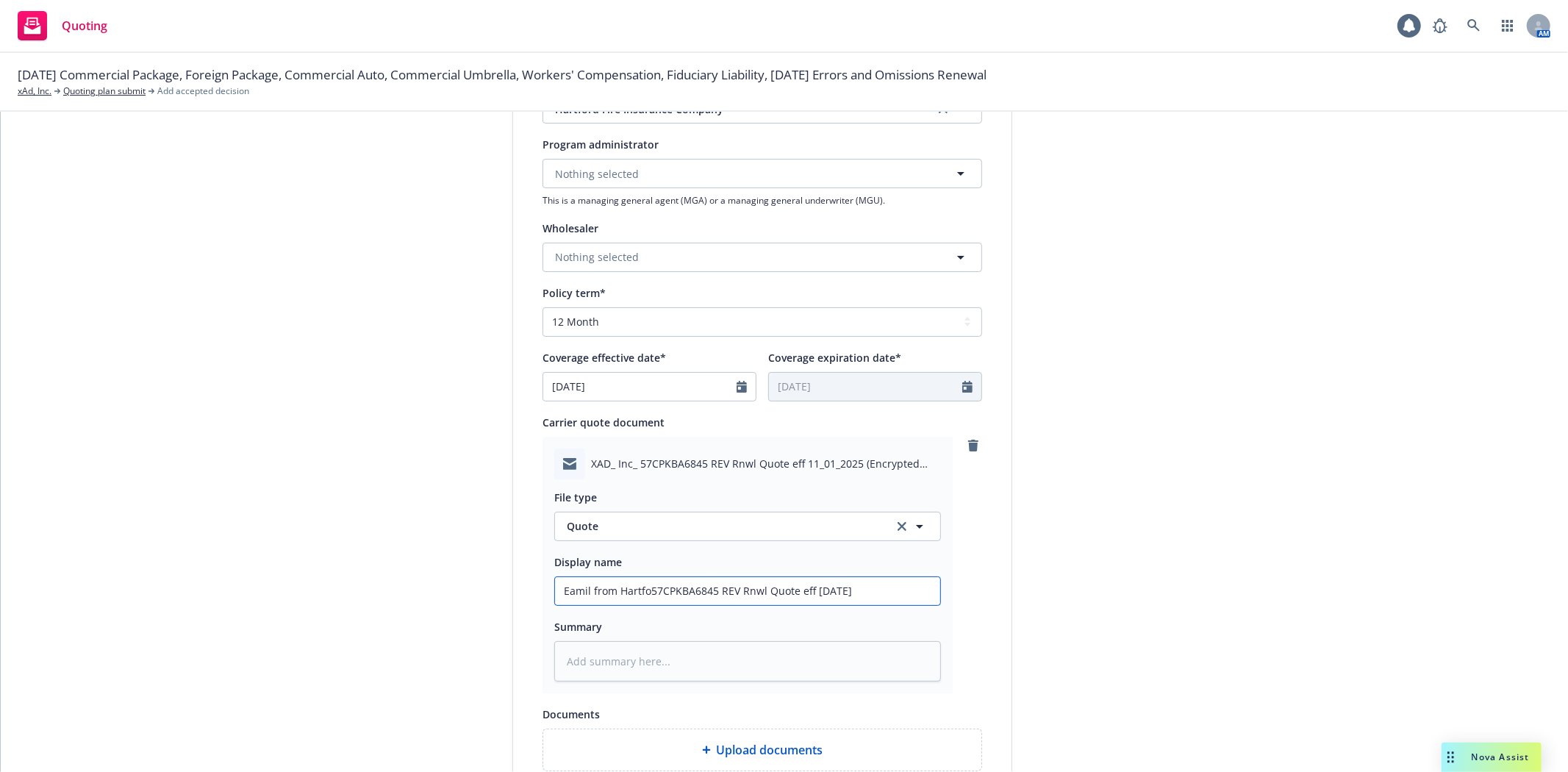
type textarea "x"
type input "Eamil from Hartfor57CPKBA6845 REV Rnwl Quote eff 11.01.2025"
type textarea "x"
type input "Eamil from Hartford57CPKBA6845 REV Rnwl Quote eff 11.01.2025"
type textarea "x"
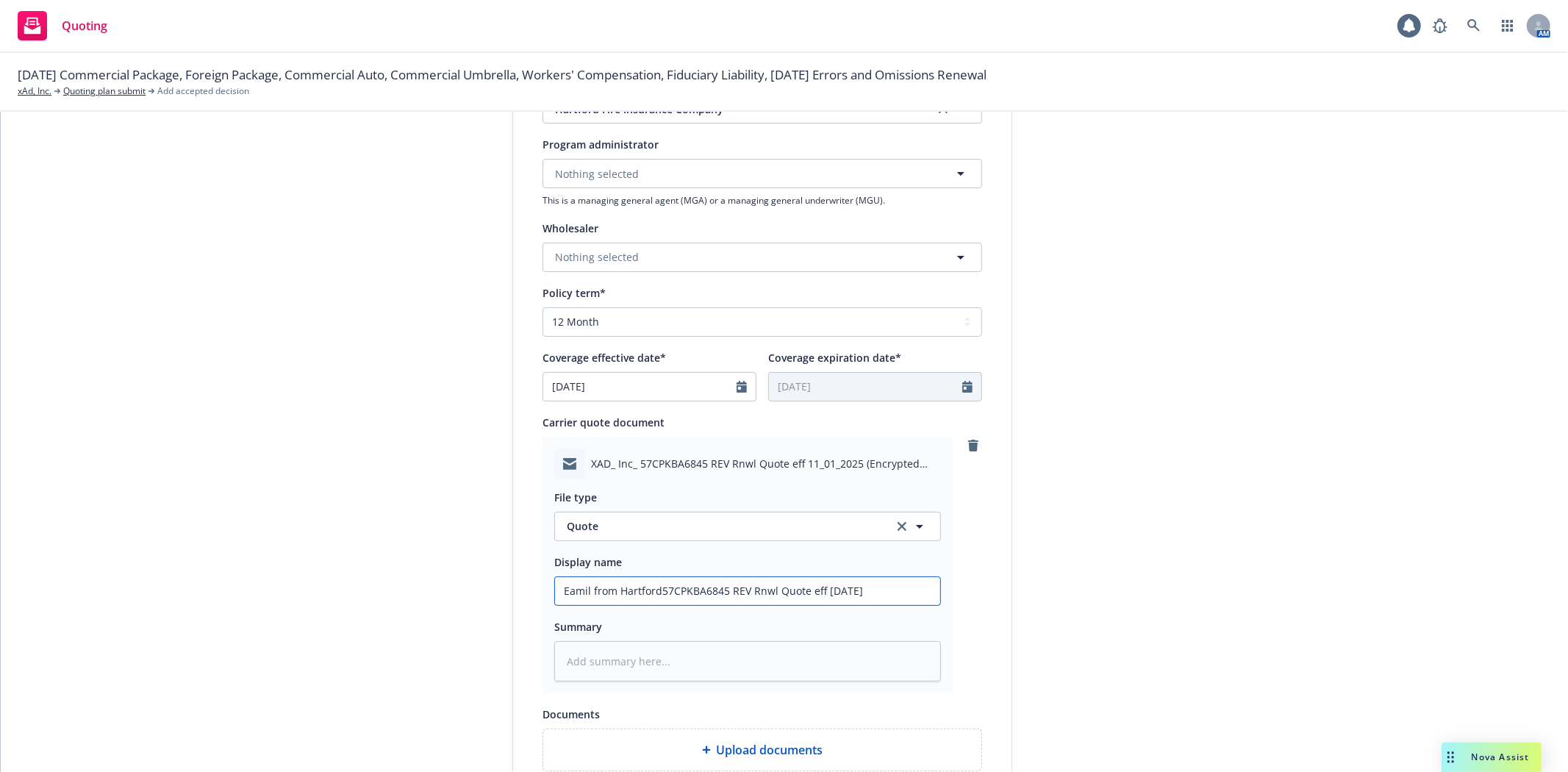
type input "Eamil from Hartford-57CPKBA6845 REV Rnwl Quote eff 11.01.2025"
type textarea "x"
type input "Eamil from Hartford- 57CPKBA6845 REV Rnwl Quote eff 11.01.2025"
type textarea "x"
type input "Email from Hartford- 57CPKBA6845 REV Rnwl Quote eff 11.01.2025"
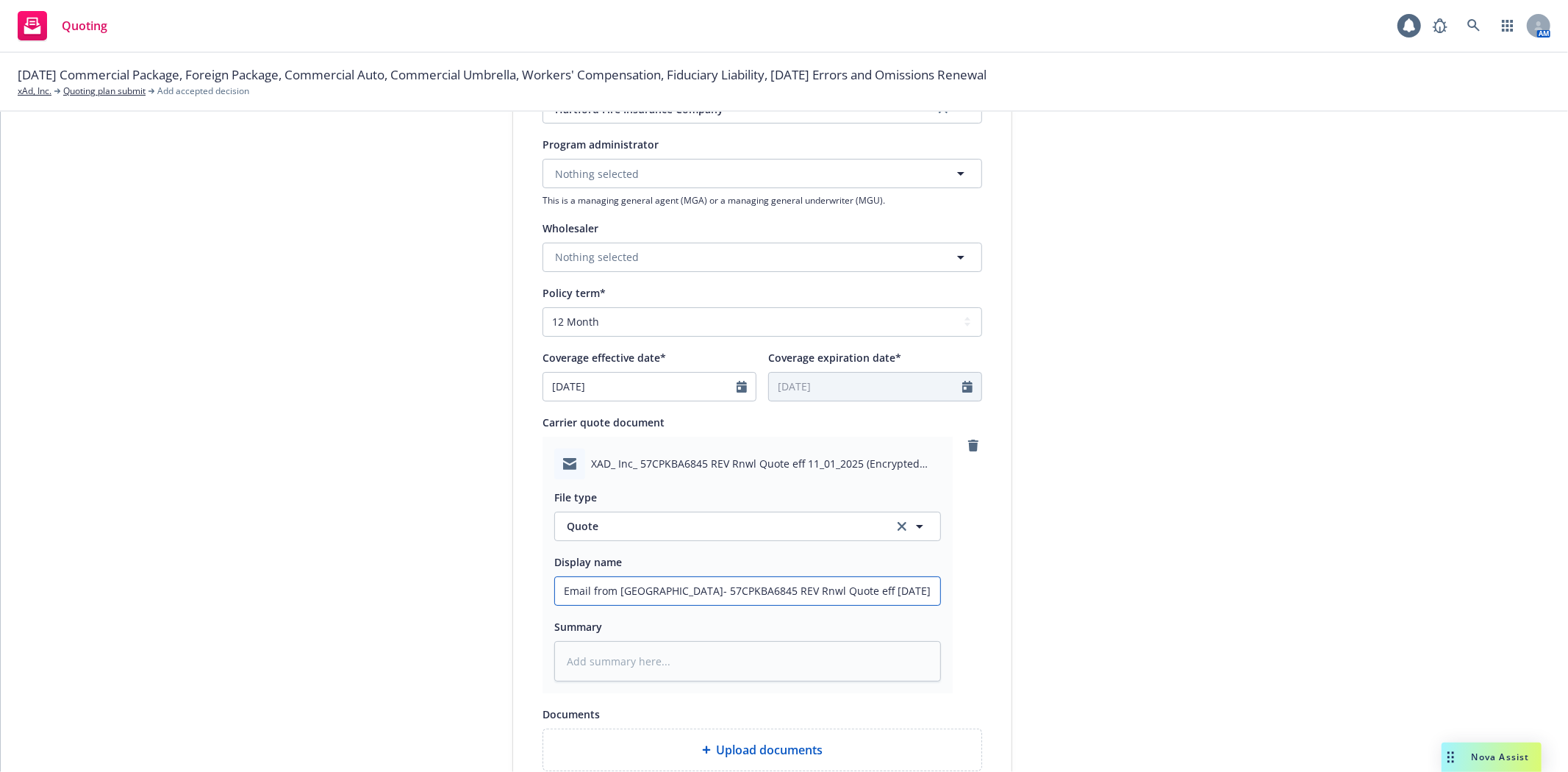
click at [775, 583] on input "Email from Hartford- 57CPKBA6845 REV Rnwl Quote eff 11.01.2025" at bounding box center [748, 591] width 385 height 28
drag, startPoint x: 774, startPoint y: 591, endPoint x: 662, endPoint y: 591, distance: 112.0
click at [662, 591] on input "Email from Hartford- 57CPKBA6845 REV Rnwl Quote eff 11.01.2025" at bounding box center [748, 591] width 385 height 28
type textarea "x"
type input "Email from Hartford- R Quote eff 11.01.2025"
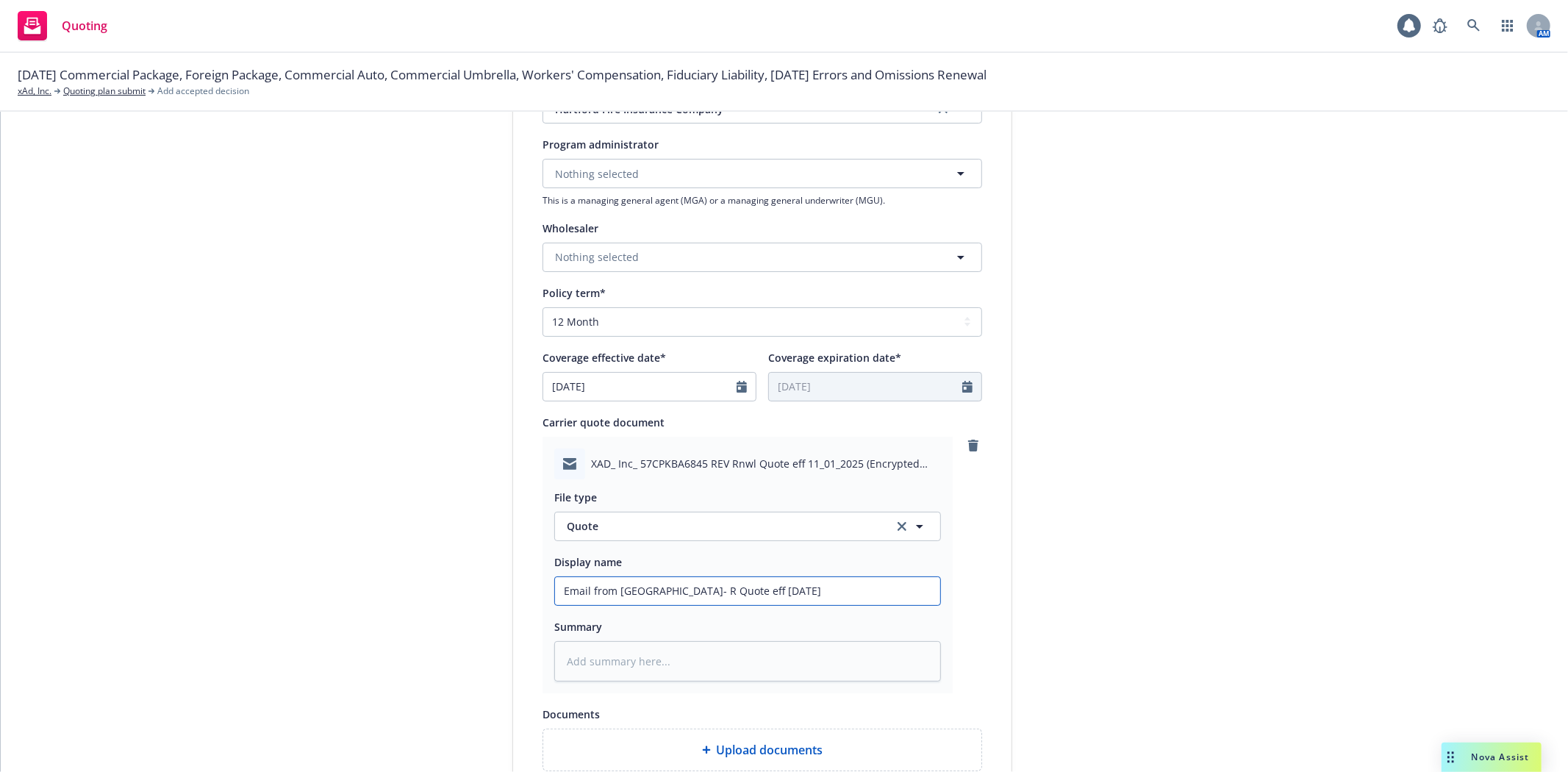
type textarea "x"
type input "Email from Hartford- Re Quote eff 11.01.2025"
type textarea "x"
type input "Email from Hartford- Rev Quote eff 11.01.2025"
type textarea "x"
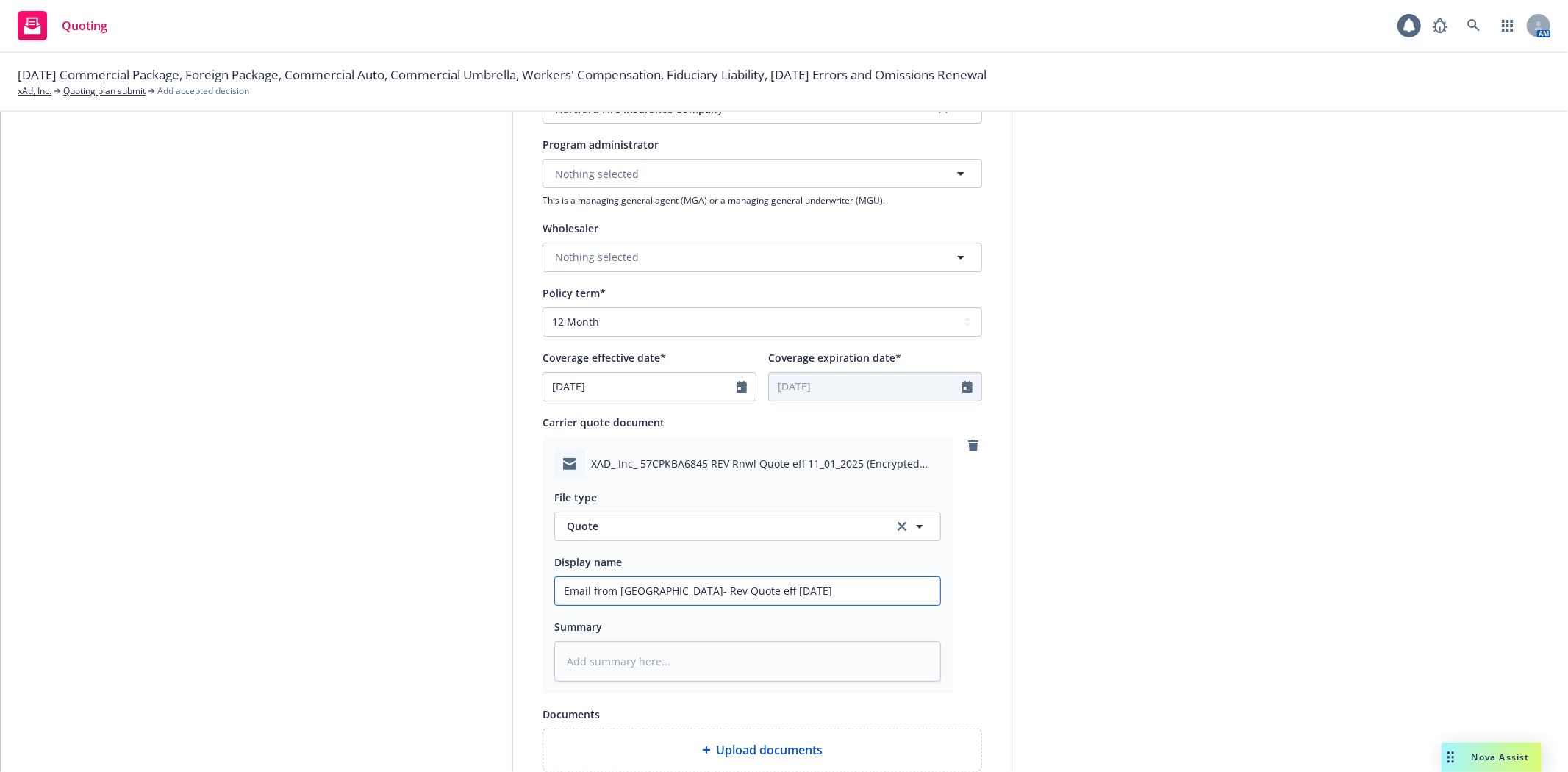
type input "Email from Hartford- Revi Quote eff 11.01.2025"
type textarea "x"
type input "Email from Hartford- Revid Quote eff 11.01.2025"
type textarea "x"
type input "Email from Hartford- Revi Quote eff 11.01.2025"
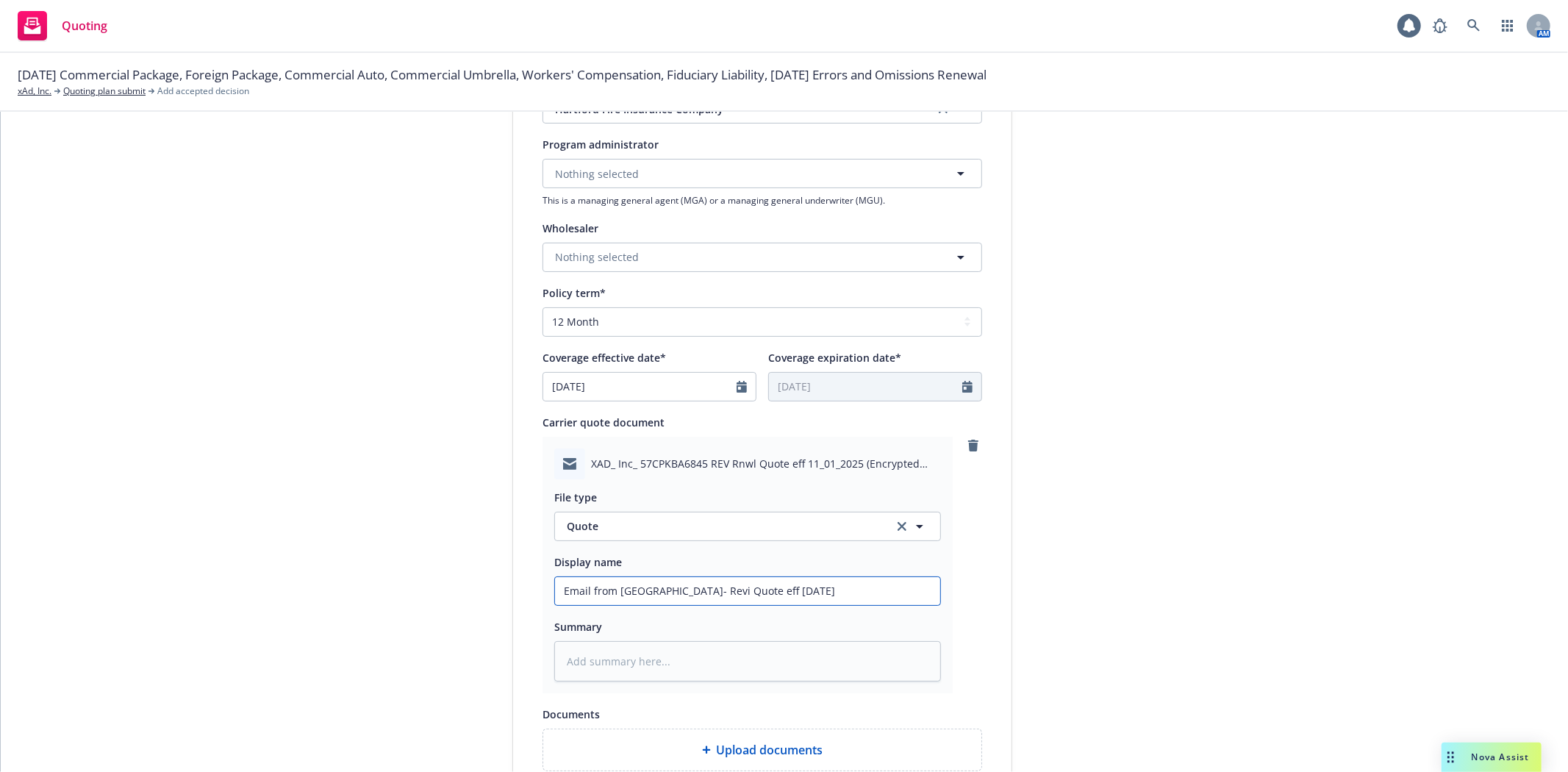
type textarea "x"
type input "Email from Hartford- Revis Quote eff 11.01.2025"
type textarea "x"
type input "Email from Hartford- Revise Quote eff 11.01.2025"
type textarea "x"
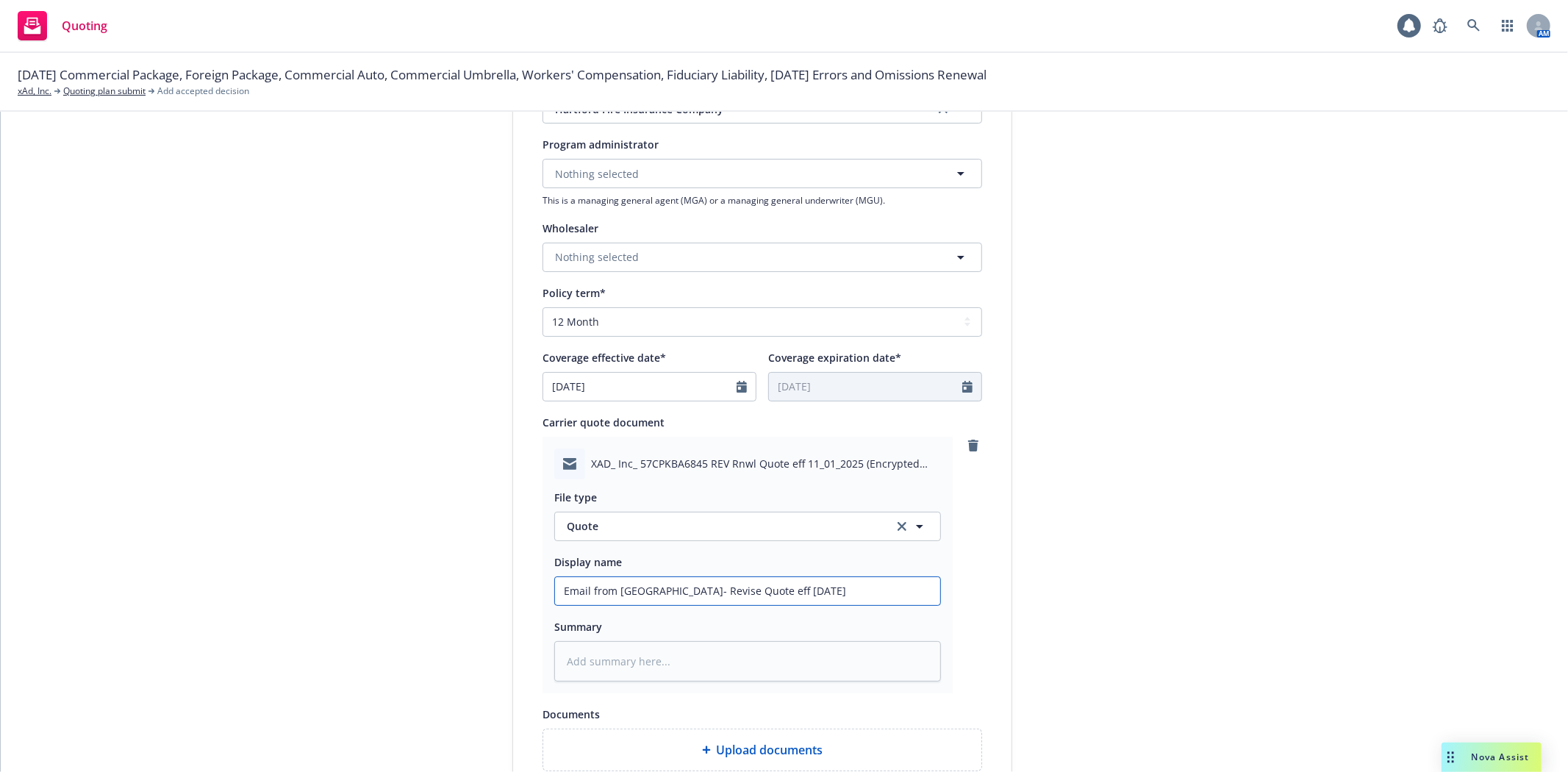
type input "Email from Hartford- Revised Quote eff 11.01.2025"
type textarea "x"
type input "Email from Hartford- Revised Quote eff 11.01.2025"
type textarea "x"
type input "Email from Hartford- Revised F Quote eff 11.01.2025"
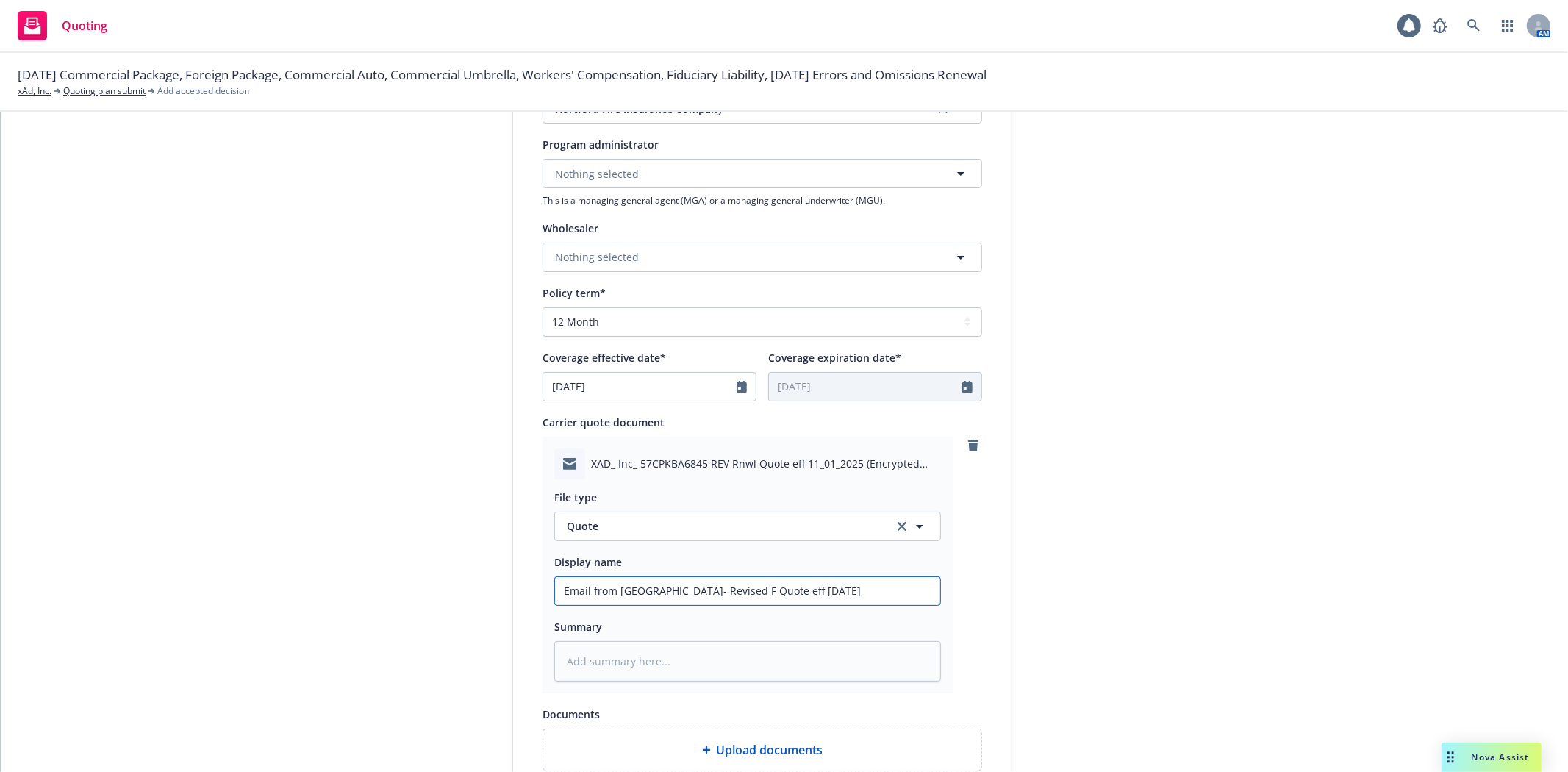
type textarea "x"
type input "Email from Hartford- Revised FP Quote eff 11.01.2025"
type textarea "x"
type input "Email from Hartford- Revised FPK Quote eff 11.01.2025"
type textarea "x"
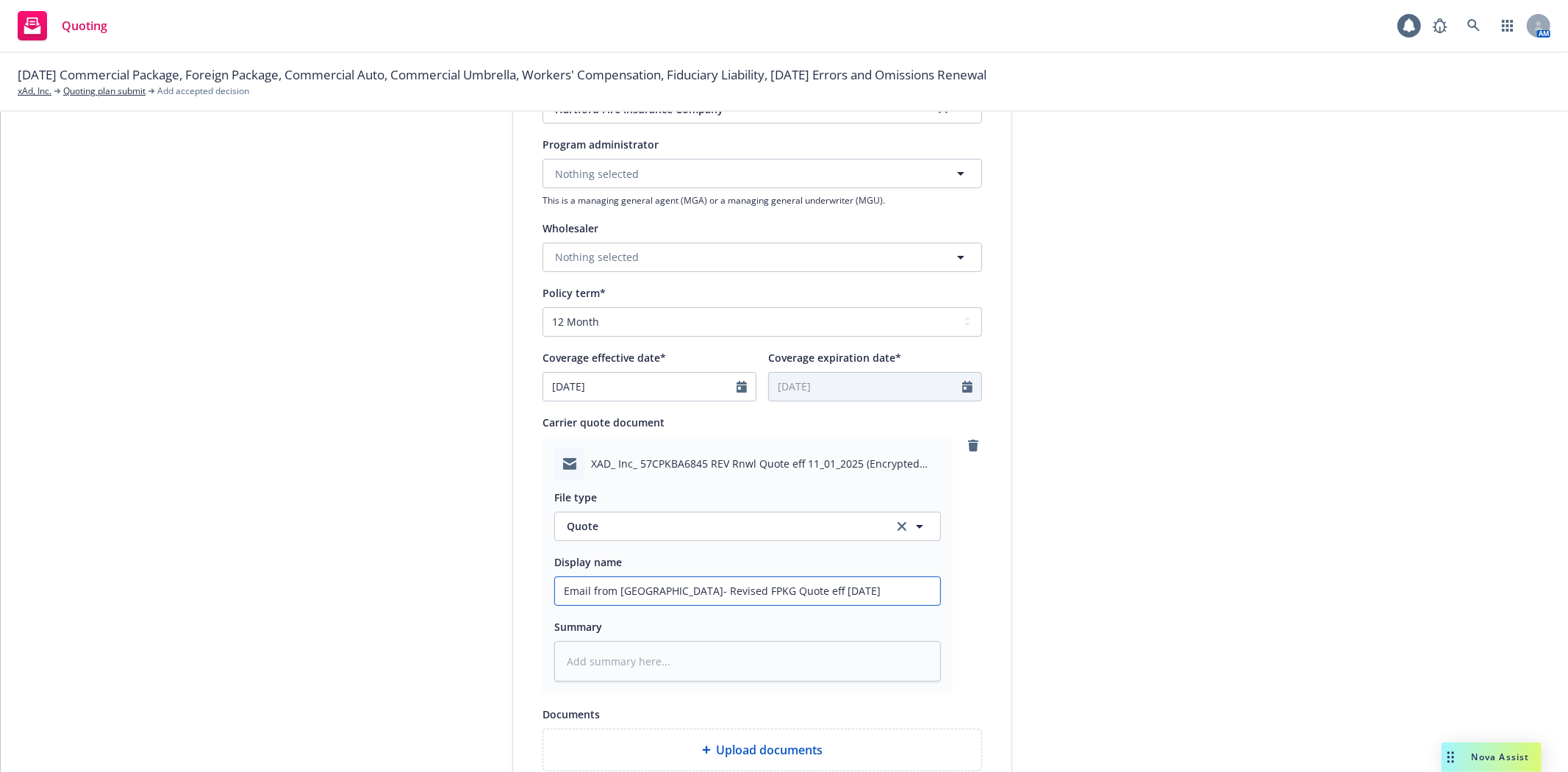
type input "Email from Hartford- Revised FPKG Quote eff 11.01.2025"
click at [649, 655] on textarea at bounding box center [748, 661] width 387 height 41
paste textarea "The GL basis (sales) has increased significantly—from $215K at expiration to $5…"
type textarea "x"
type textarea "The GL basis (sales) has increased significantly—from $215K at expiration to $5…"
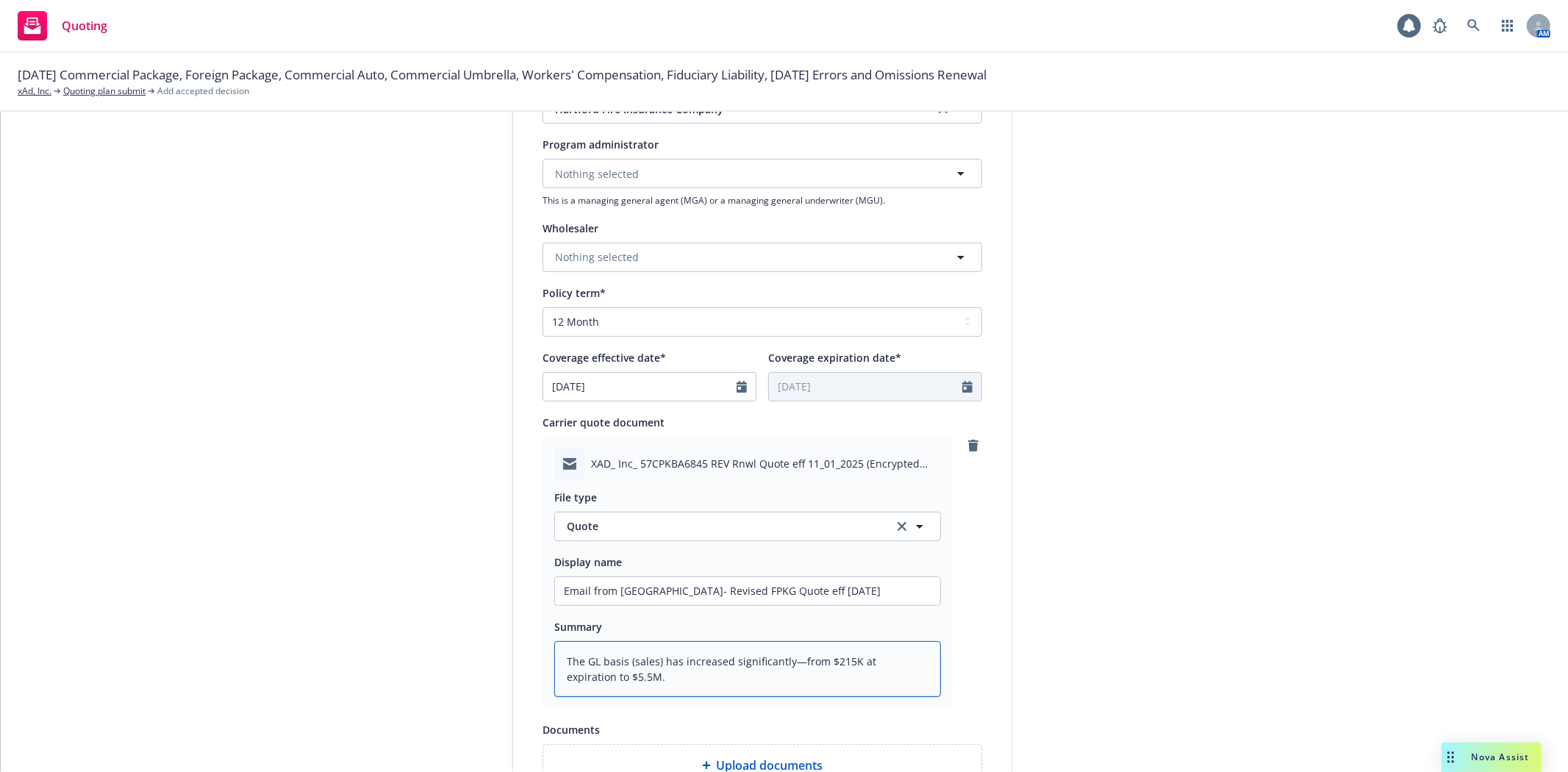
type textarea "x"
type textarea "The GL basis (sales) has increased significantly—from $215K at expiration to $5…"
type textarea "x"
type textarea "The GL basis (sales) has increased significantly—from $215K at expiration to $5…"
type textarea "x"
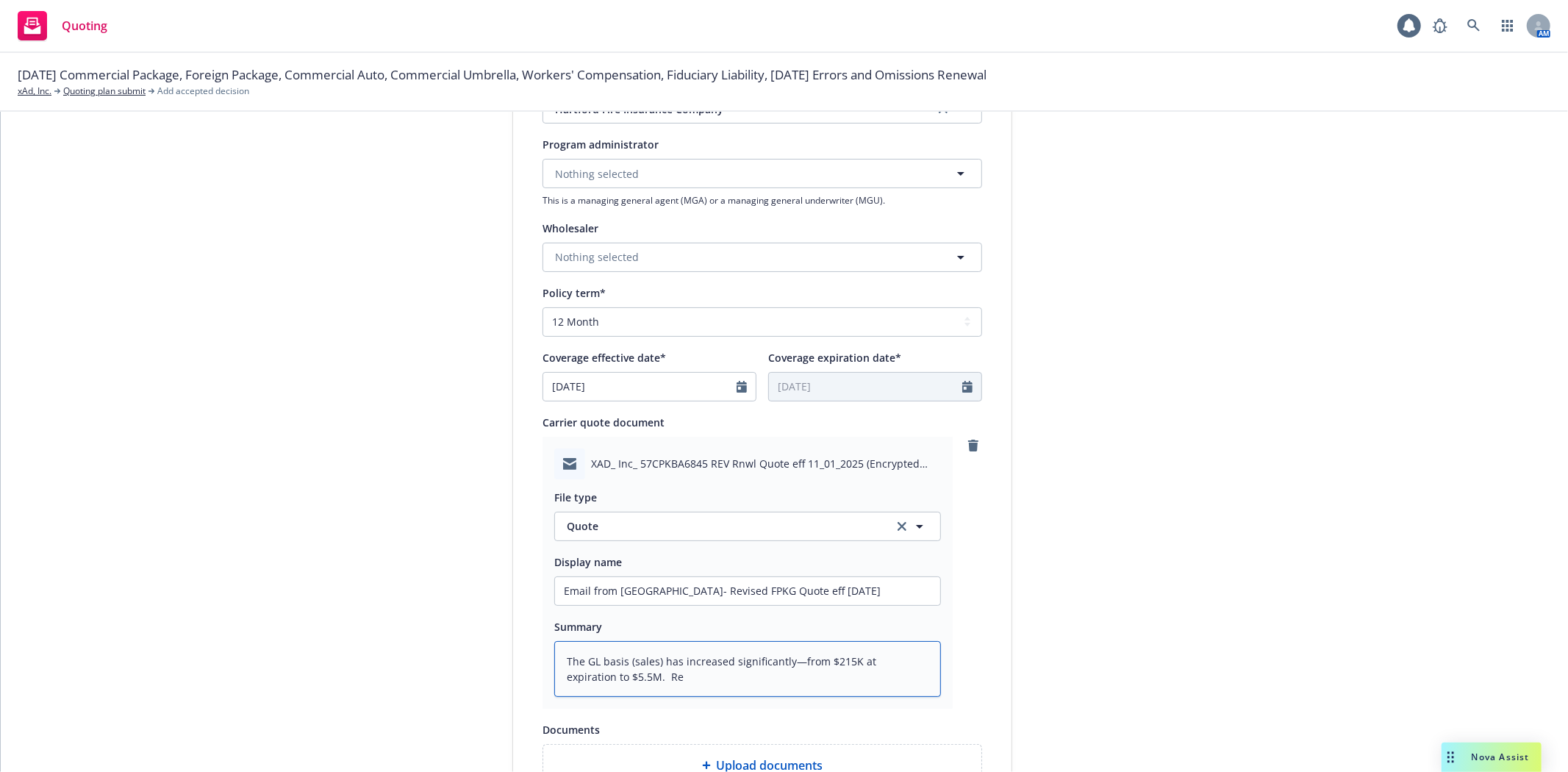
type textarea "The GL basis (sales) has increased significantly—from $215K at expiration to $5…"
type textarea "x"
type textarea "The GL basis (sales) has increased significantly—from $215K at expiration to $5…"
type textarea "x"
type textarea "The GL basis (sales) has increased significantly—from $215K at expiration to $5…"
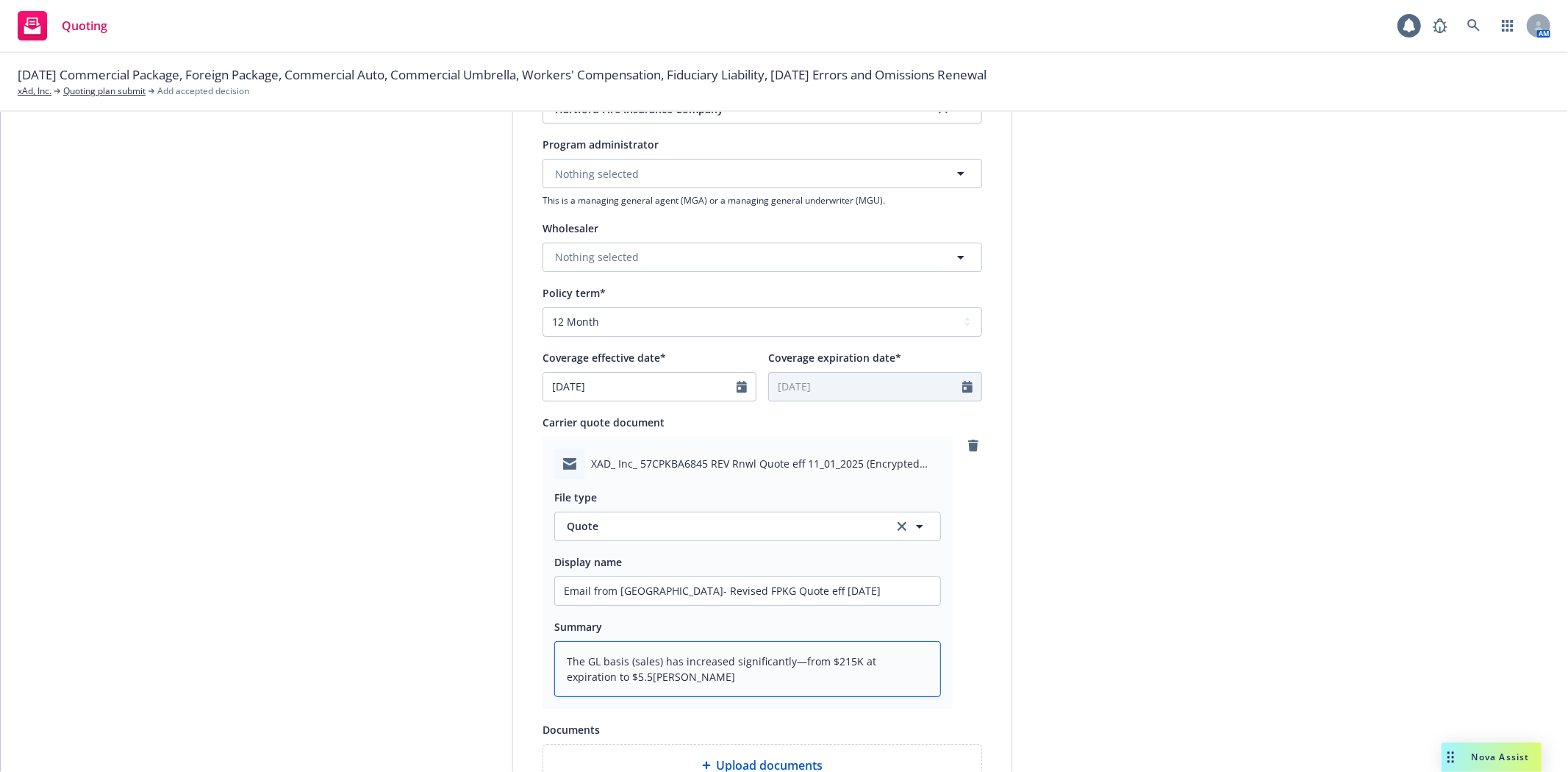
type textarea "x"
type textarea "The GL basis (sales) has increased significantly—from $215K at expiration to $5…"
type textarea "x"
type textarea "The GL basis (sales) has increased significantly—from $215K at expiration to $5…"
type textarea "x"
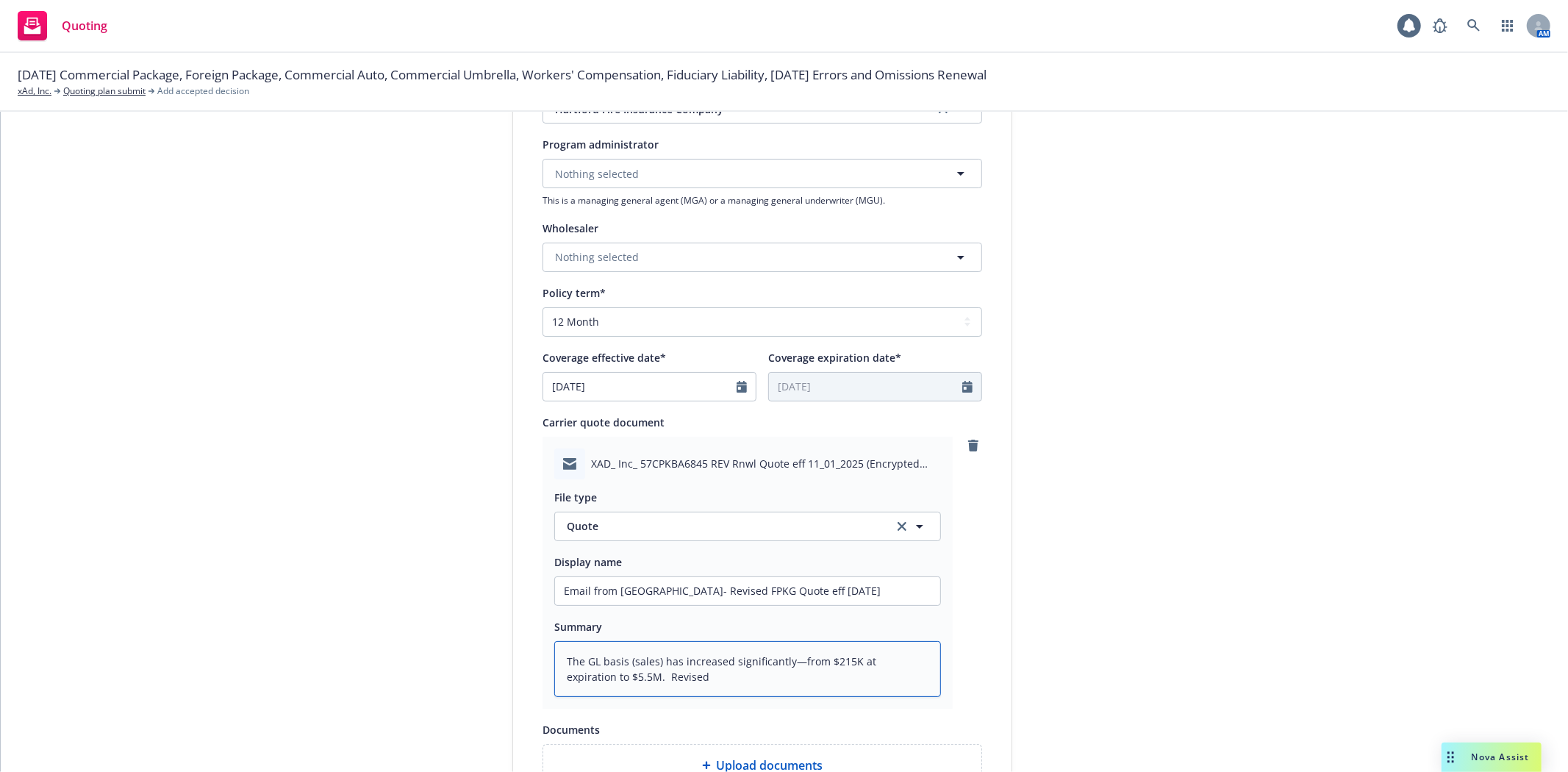
type textarea "The GL basis (sales) has increased significantly—from $215K at expiration to $5…"
type textarea "x"
type textarea "The GL basis (sales) has increased significantly—from $215K at expiration to $5…"
type textarea "x"
type textarea "The GL basis (sales) has increased significantly—from $215K at expiration to $5…"
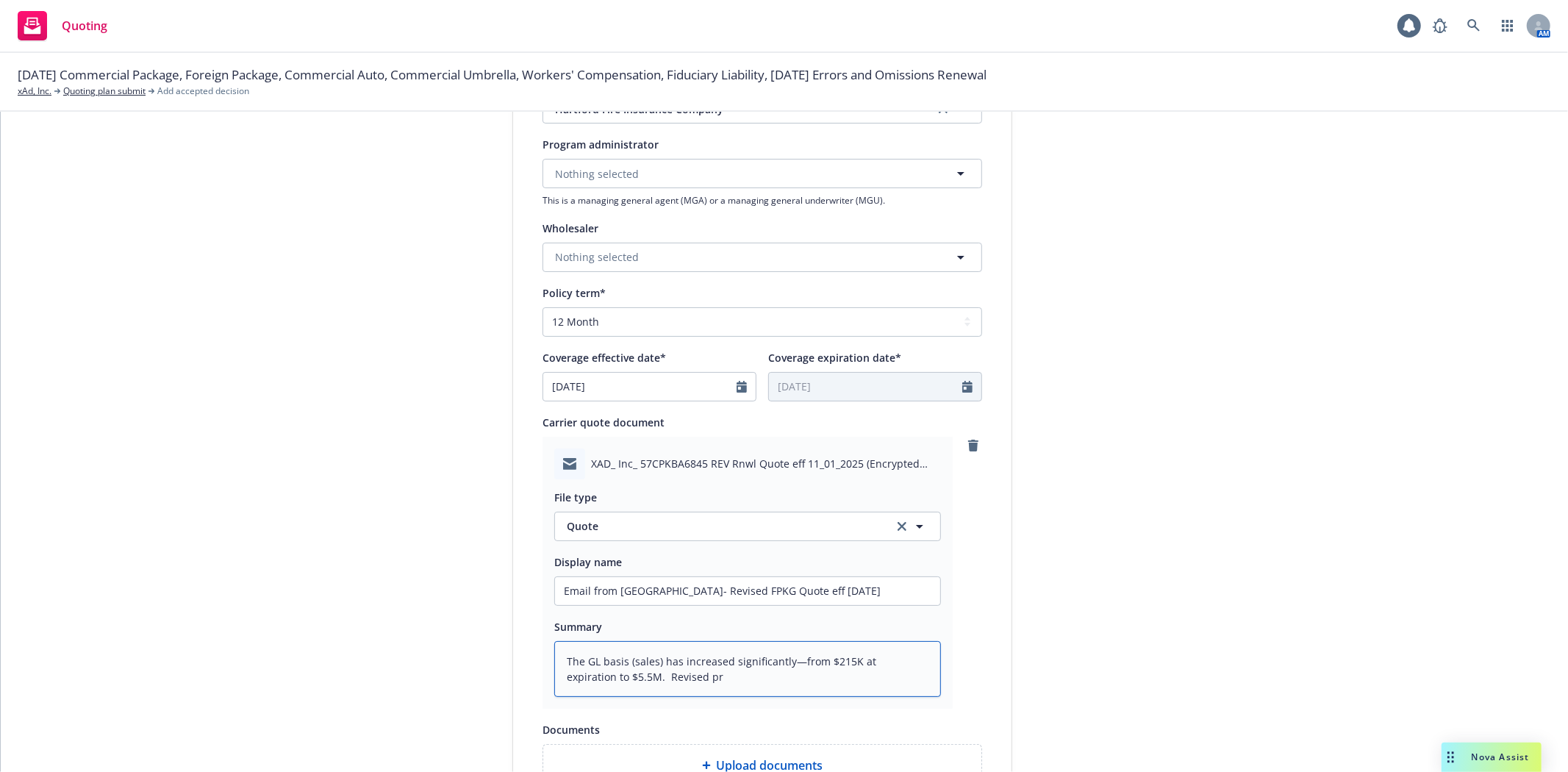
type textarea "x"
type textarea "The GL basis (sales) has increased significantly—from $215K at expiration to $5…"
type textarea "x"
type textarea "The GL basis (sales) has increased significantly—from $215K at expiration to $5…"
type textarea "x"
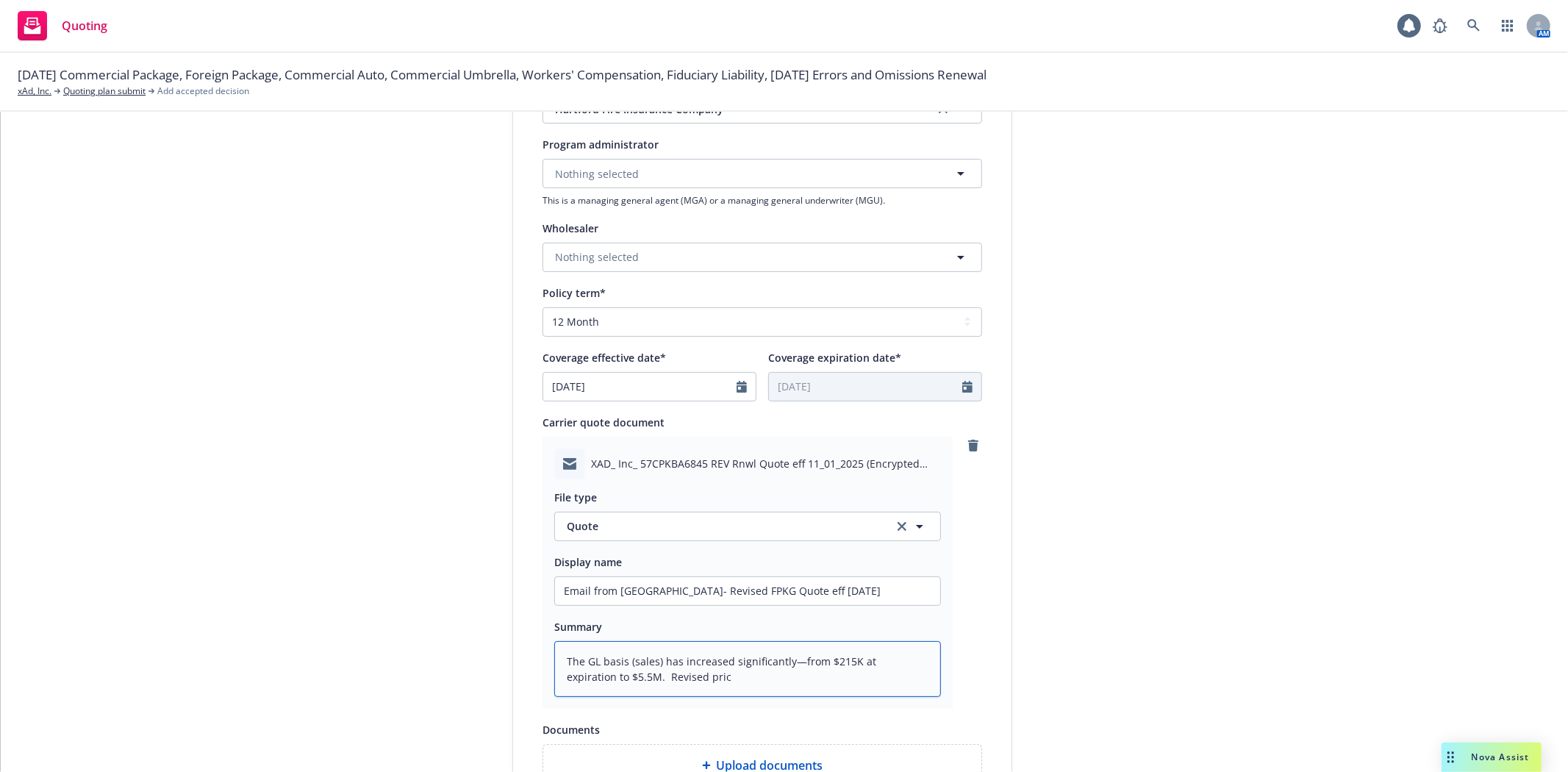
type textarea "The GL basis (sales) has increased significantly—from $215K at expiration to $5…"
type textarea "x"
type textarea "The GL basis (sales) has increased significantly—from $215K at expiration to $5…"
type textarea "x"
type textarea "The GL basis (sales) has increased significantly—from $215K at expiration to $5…"
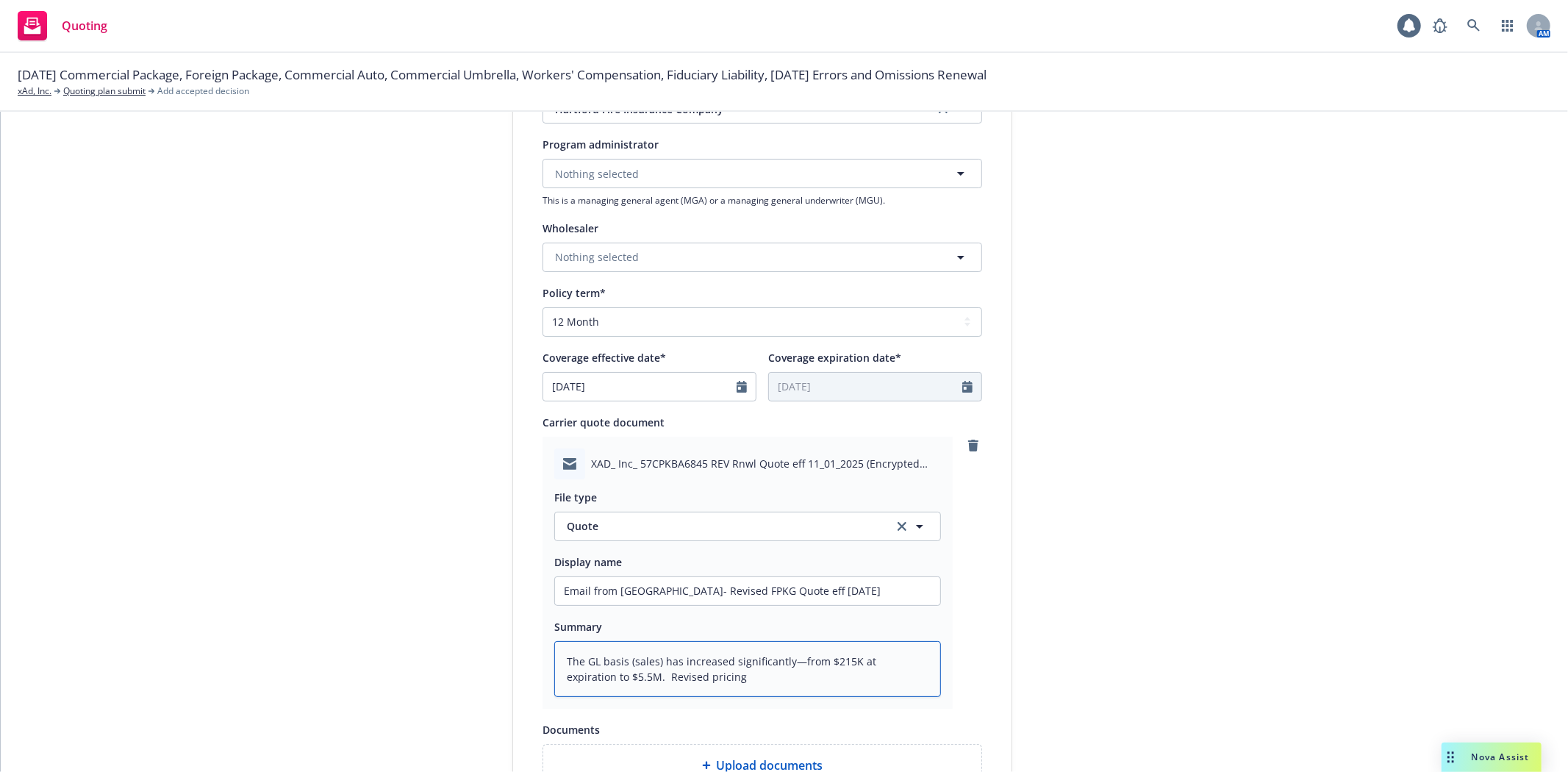
type textarea "x"
type textarea "The GL basis (sales) has increased significantly—from $215K at expiration to $5…"
type textarea "x"
type textarea "The GL basis (sales) has increased significantly—from $215K at expiration to $5…"
type textarea "x"
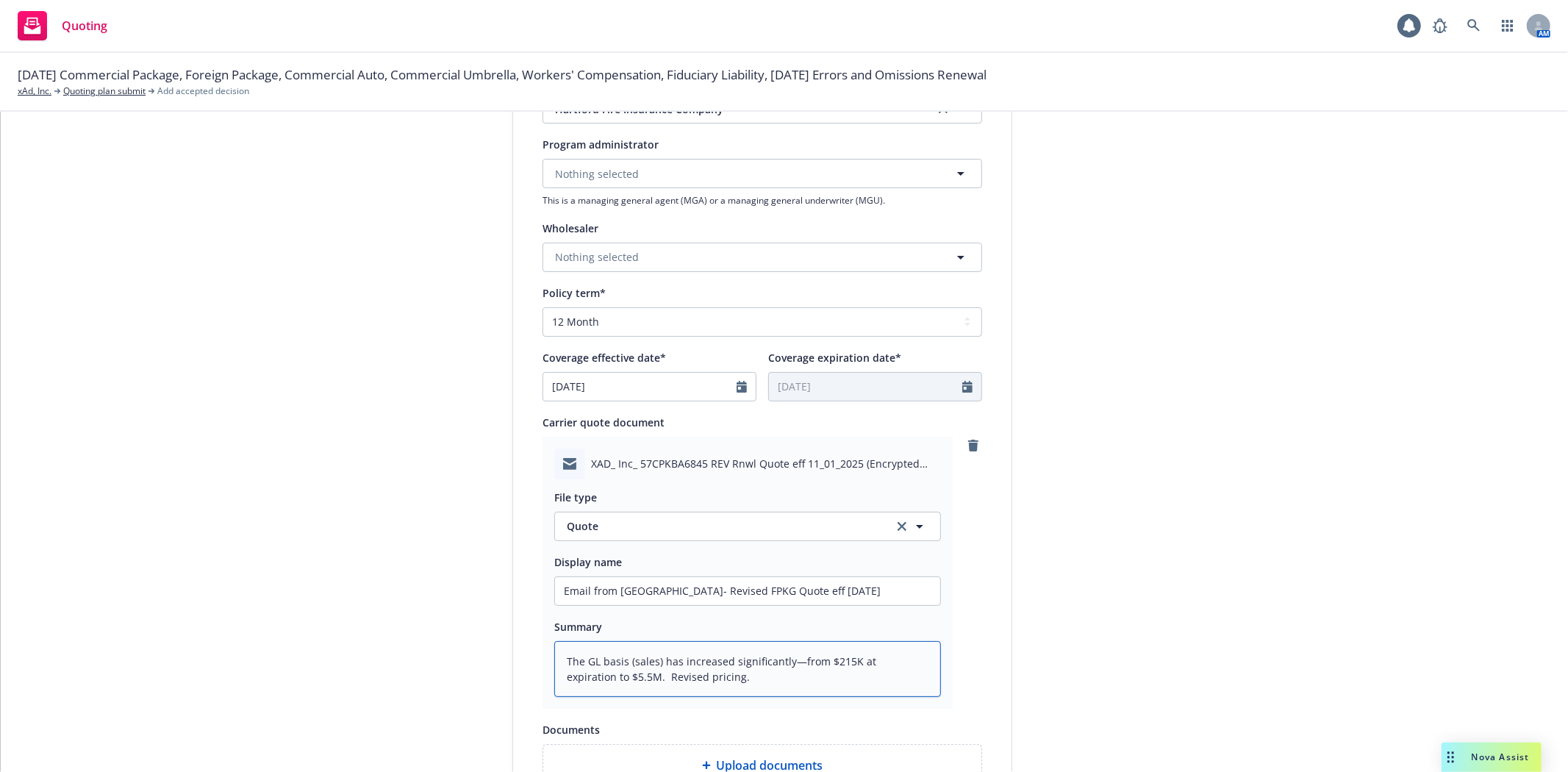
type textarea "The GL basis (sales) has increased significantly—from $215K at expiration to $5…"
type textarea "x"
type textarea "The GL basis (sales) has increased significantly—from $215K at expiration to $5…"
type textarea "x"
type textarea "The GL basis (sales) has increased significantly—from $215K at expiration to $5…"
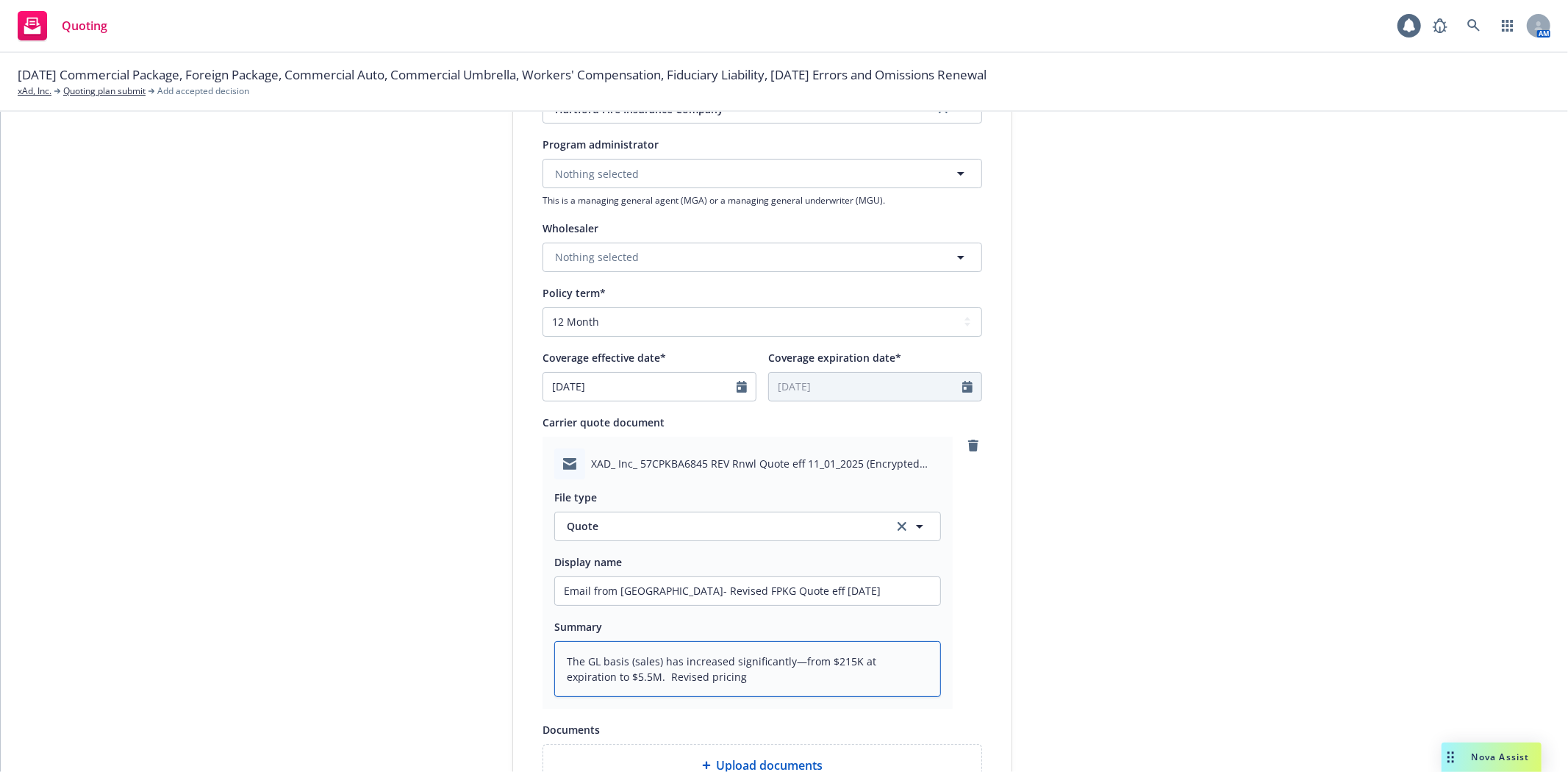
type textarea "x"
type textarea "The GL basis (sales) has increased significantly—from $215K at expiration to $5…"
type textarea "x"
type textarea "The GL basis (sales) has increased significantly—from $215K at expiration to $5…"
type textarea "x"
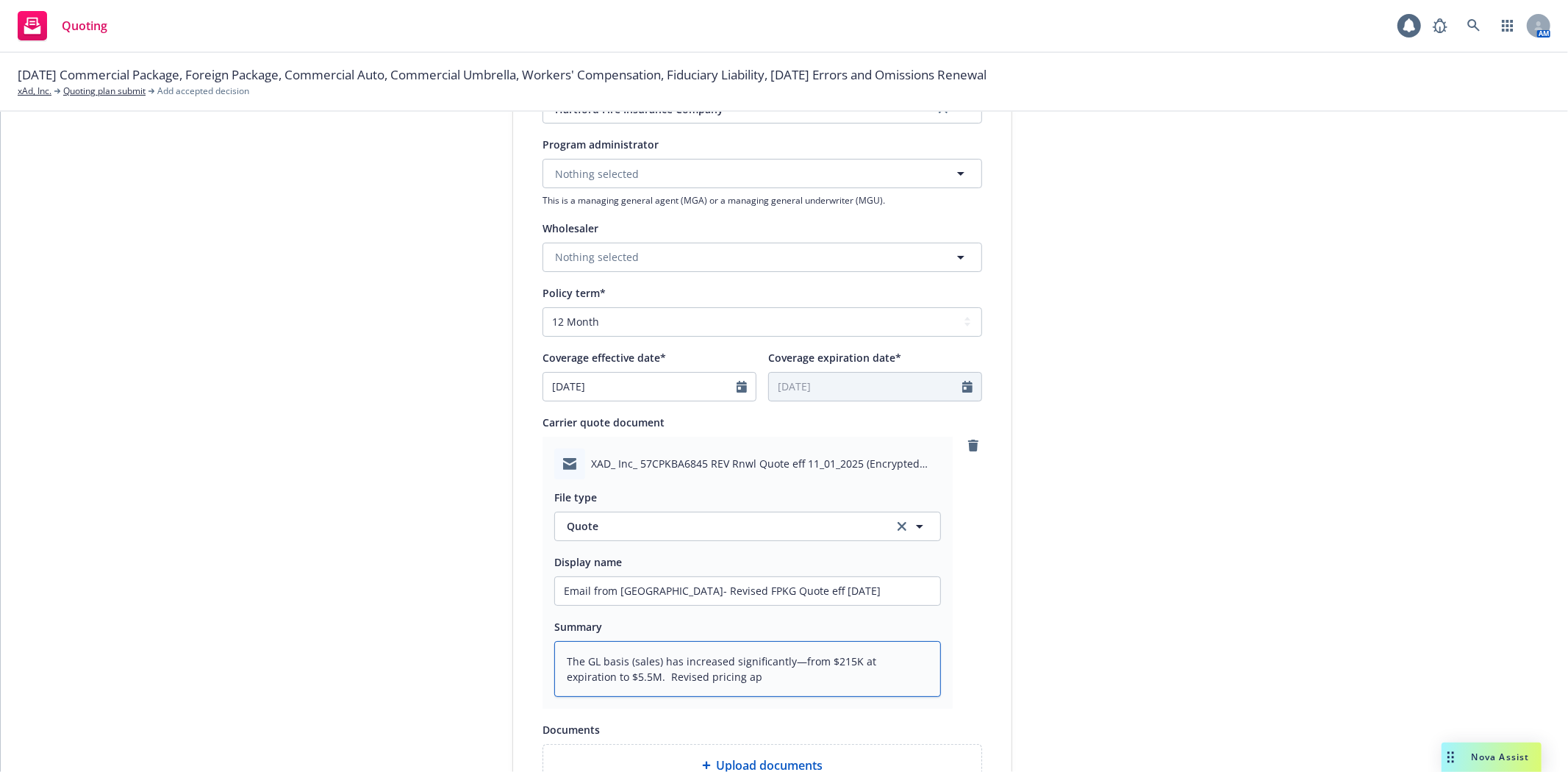
type textarea "The GL basis (sales) has increased significantly—from $215K at expiration to $5…"
type textarea "x"
type textarea "The GL basis (sales) has increased significantly—from $215K at expiration to $5…"
type textarea "x"
type textarea "The GL basis (sales) has increased significantly—from $215K at expiration to $5…"
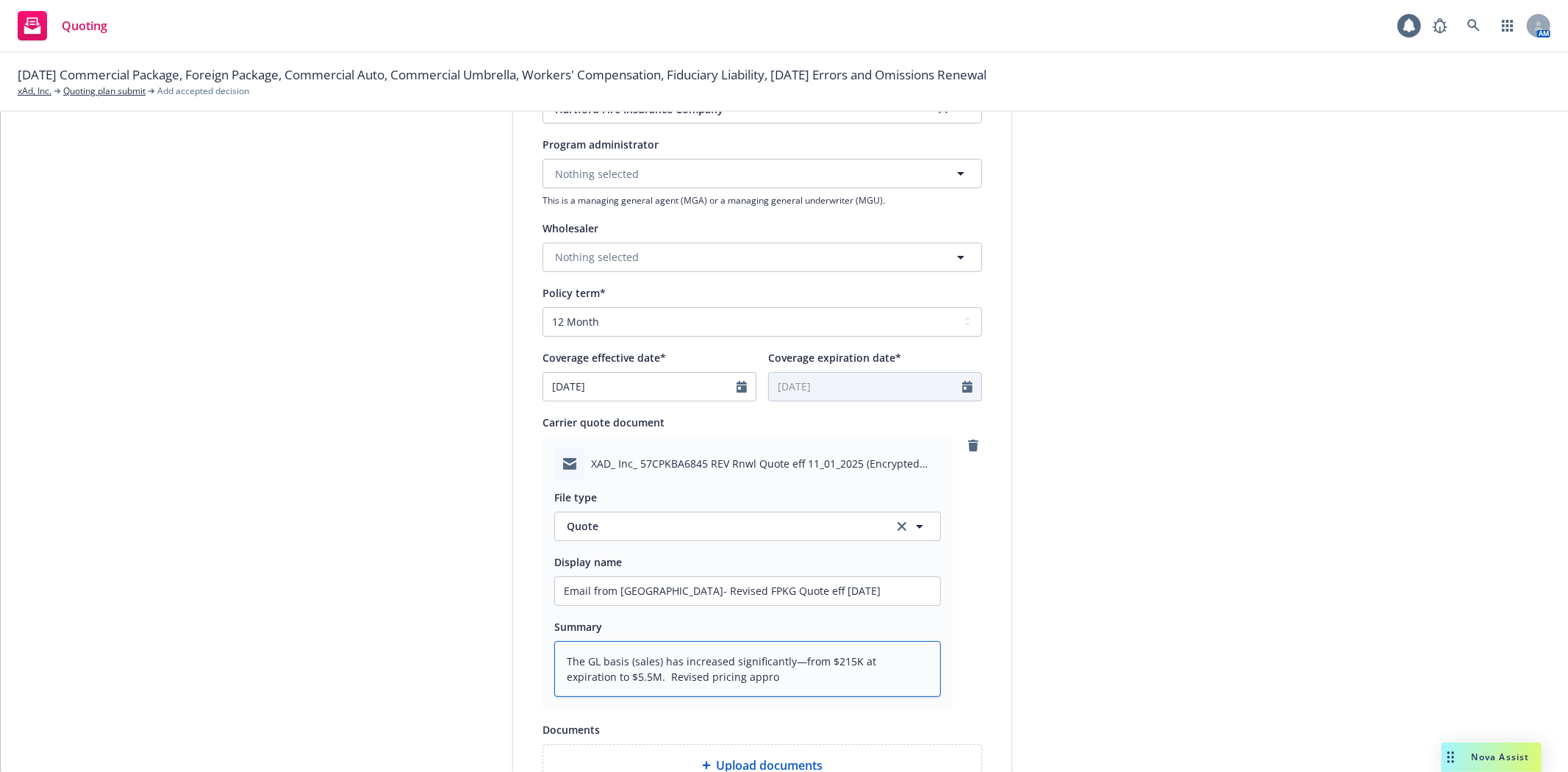
type textarea "x"
type textarea "The GL basis (sales) has increased significantly—from $215K at expiration to $5…"
type textarea "x"
type textarea "The GL basis (sales) has increased significantly—from $215K at expiration to $5…"
type textarea "x"
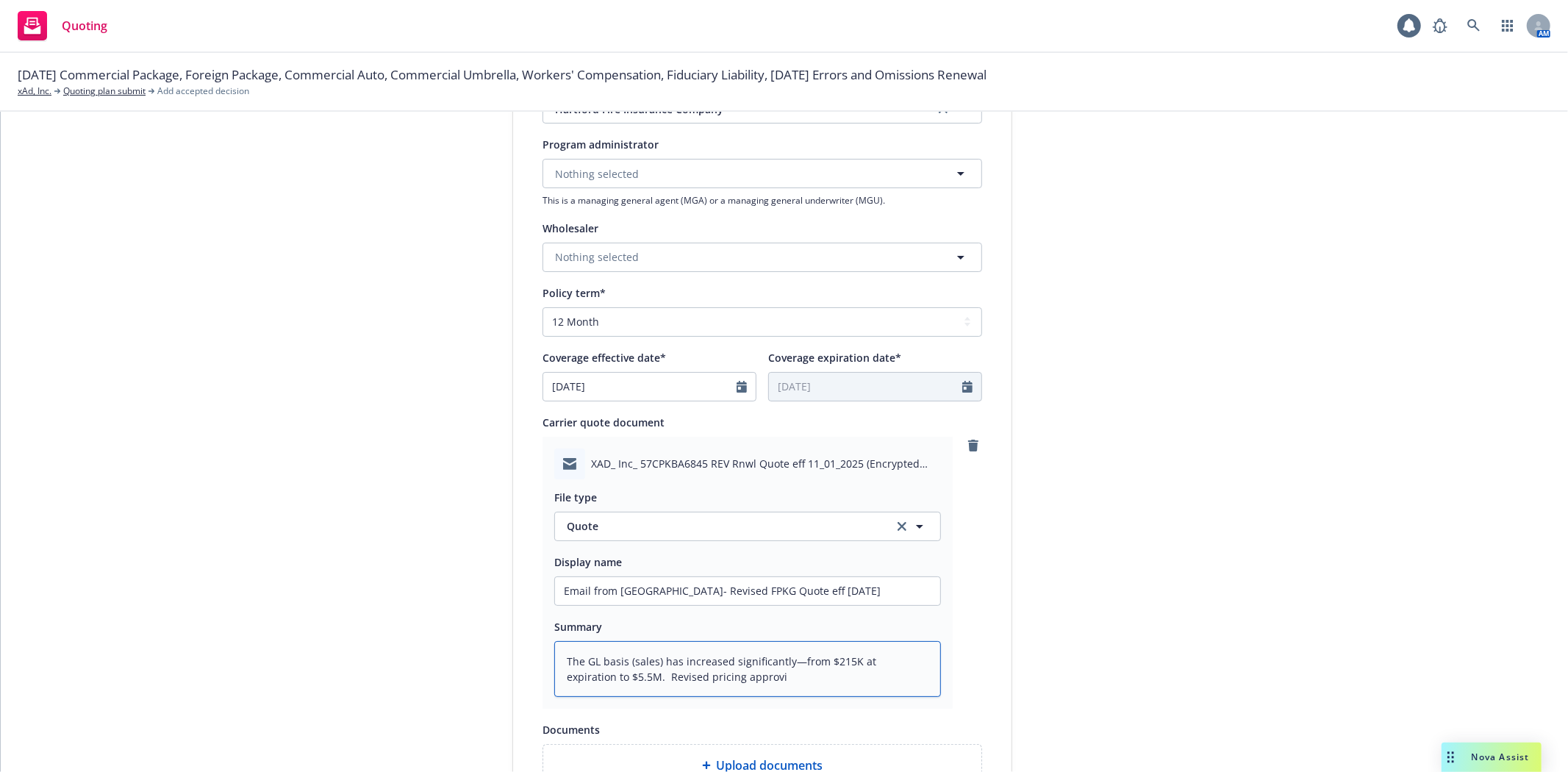
type textarea "The GL basis (sales) has increased significantly—from $215K at expiration to $5…"
type textarea "x"
type textarea "The GL basis (sales) has increased significantly—from $215K at expiration to $5…"
type textarea "x"
type textarea "The GL basis (sales) has increased significantly—from $215K at expiration to $5…"
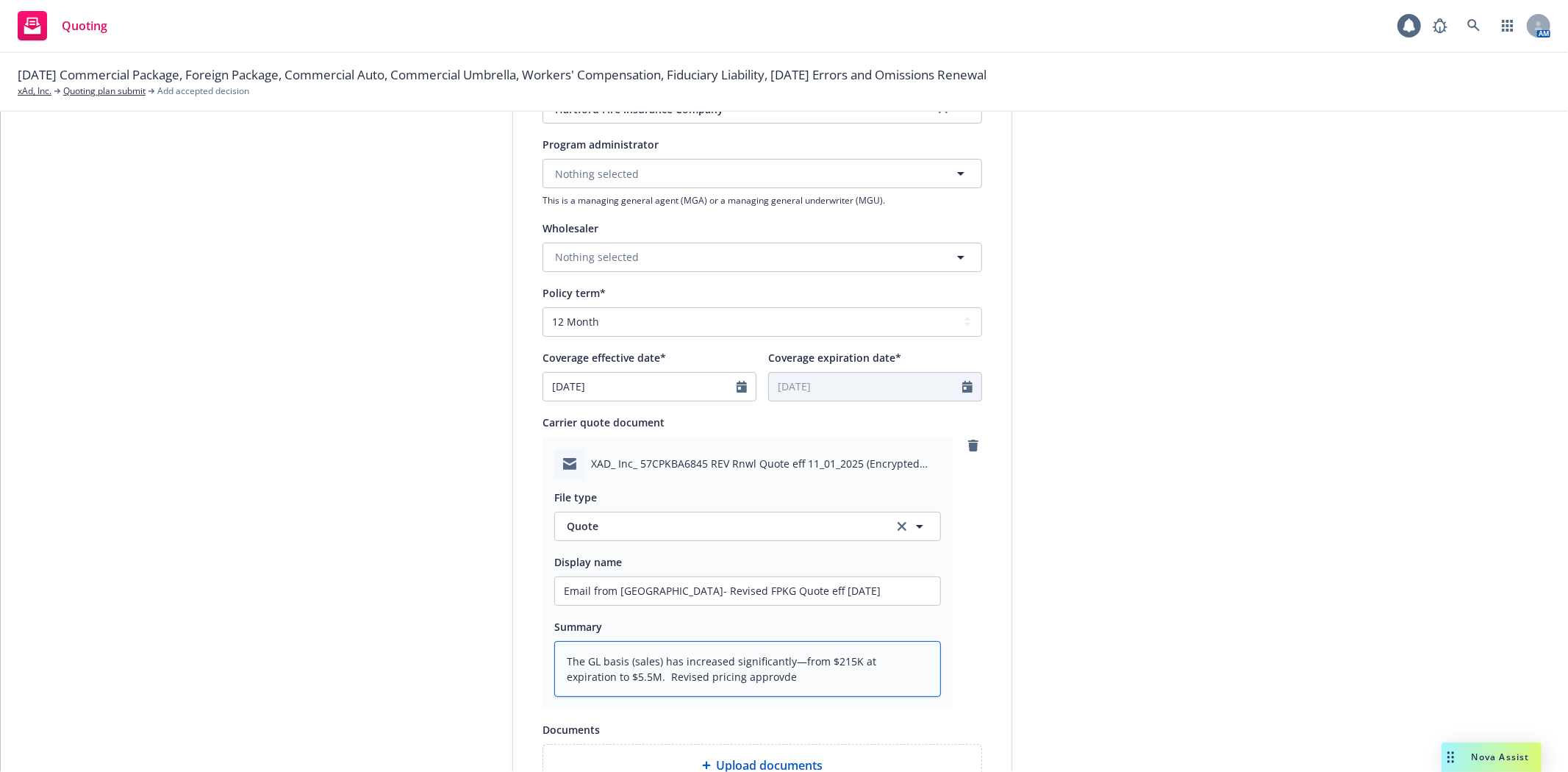
type textarea "x"
type textarea "The GL basis (sales) has increased significantly—from $215K at expiration to $5…"
type textarea "x"
type textarea "The GL basis (sales) has increased significantly—from $215K at expiration to $5…"
type textarea "x"
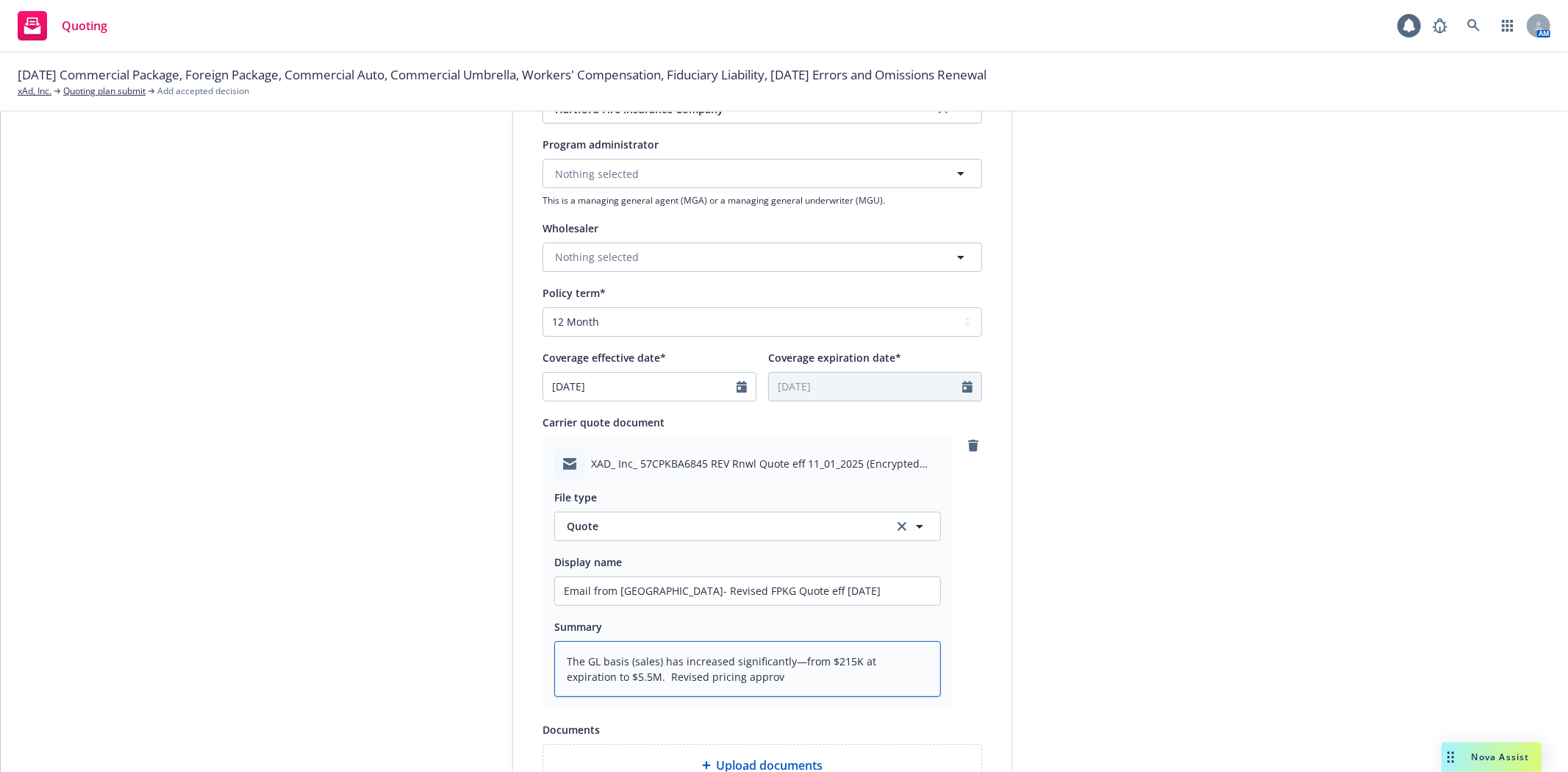
type textarea "The GL basis (sales) has increased significantly—from $215K at expiration to $5…"
type textarea "x"
type textarea "The GL basis (sales) has increased significantly—from $215K at expiration to $5…"
type textarea "x"
type textarea "The GL basis (sales) has increased significantly—from $215K at expiration to $5…"
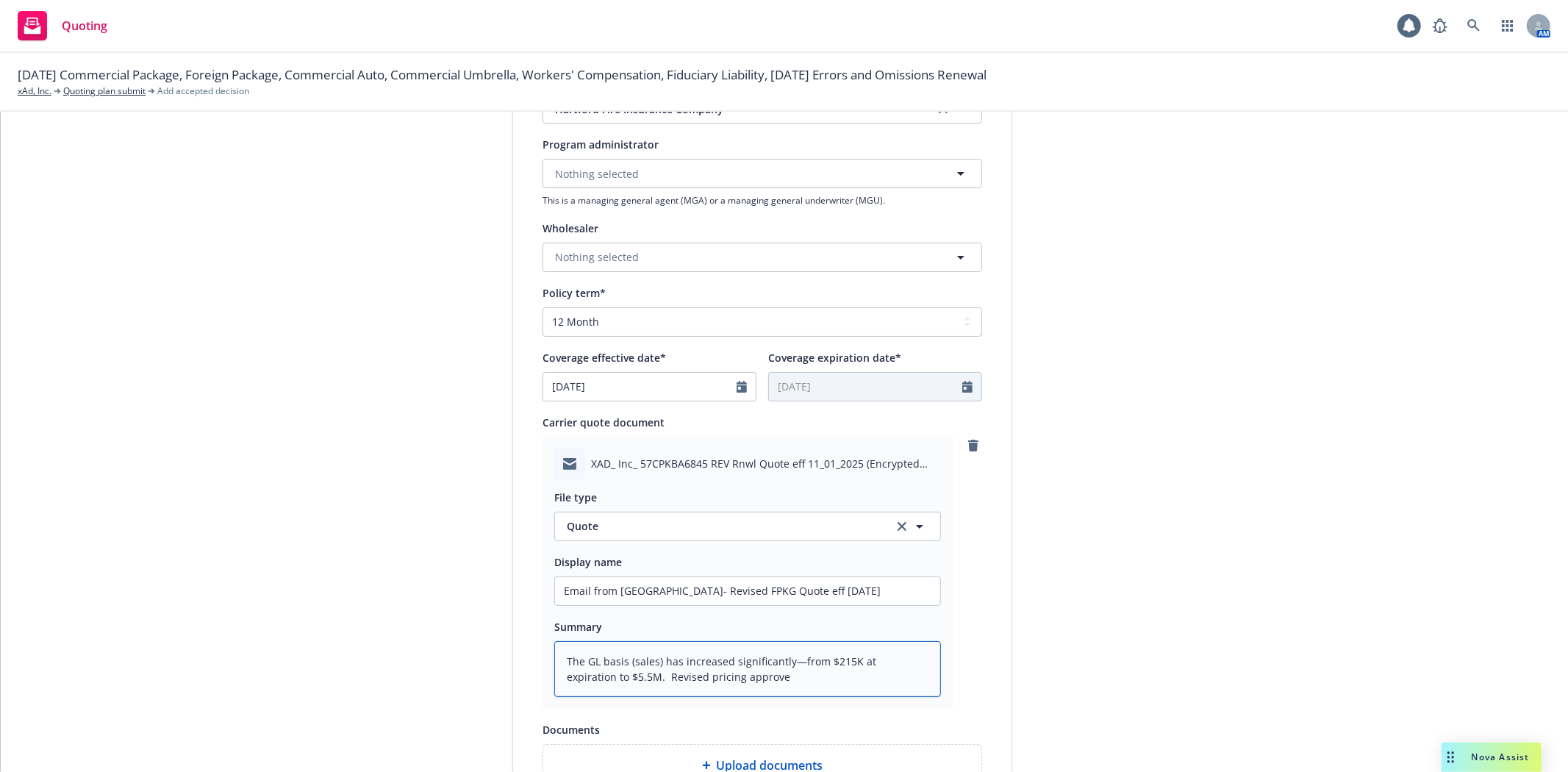
type textarea "x"
type textarea "The GL basis (sales) has increased significantly—from $215K at expiration to $5…"
type textarea "x"
type textarea "The GL basis (sales) has increased significantly—from $215K at expiration to $5…"
type textarea "x"
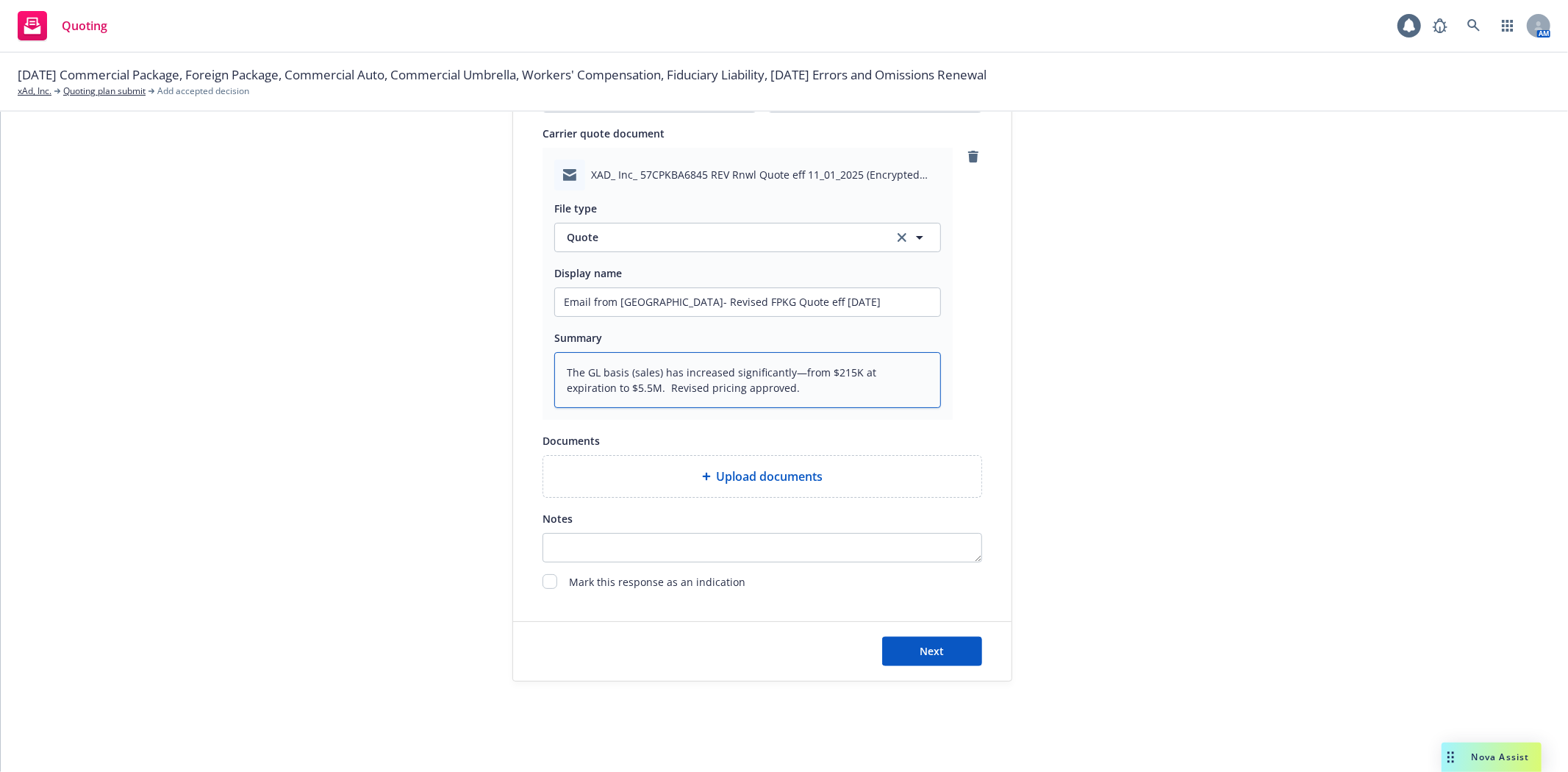
scroll to position [711, 0]
type textarea "The GL basis (sales) has increased significantly—from $215K at expiration to $5…"
click at [923, 650] on span "Next" at bounding box center [932, 648] width 24 height 14
type textarea "x"
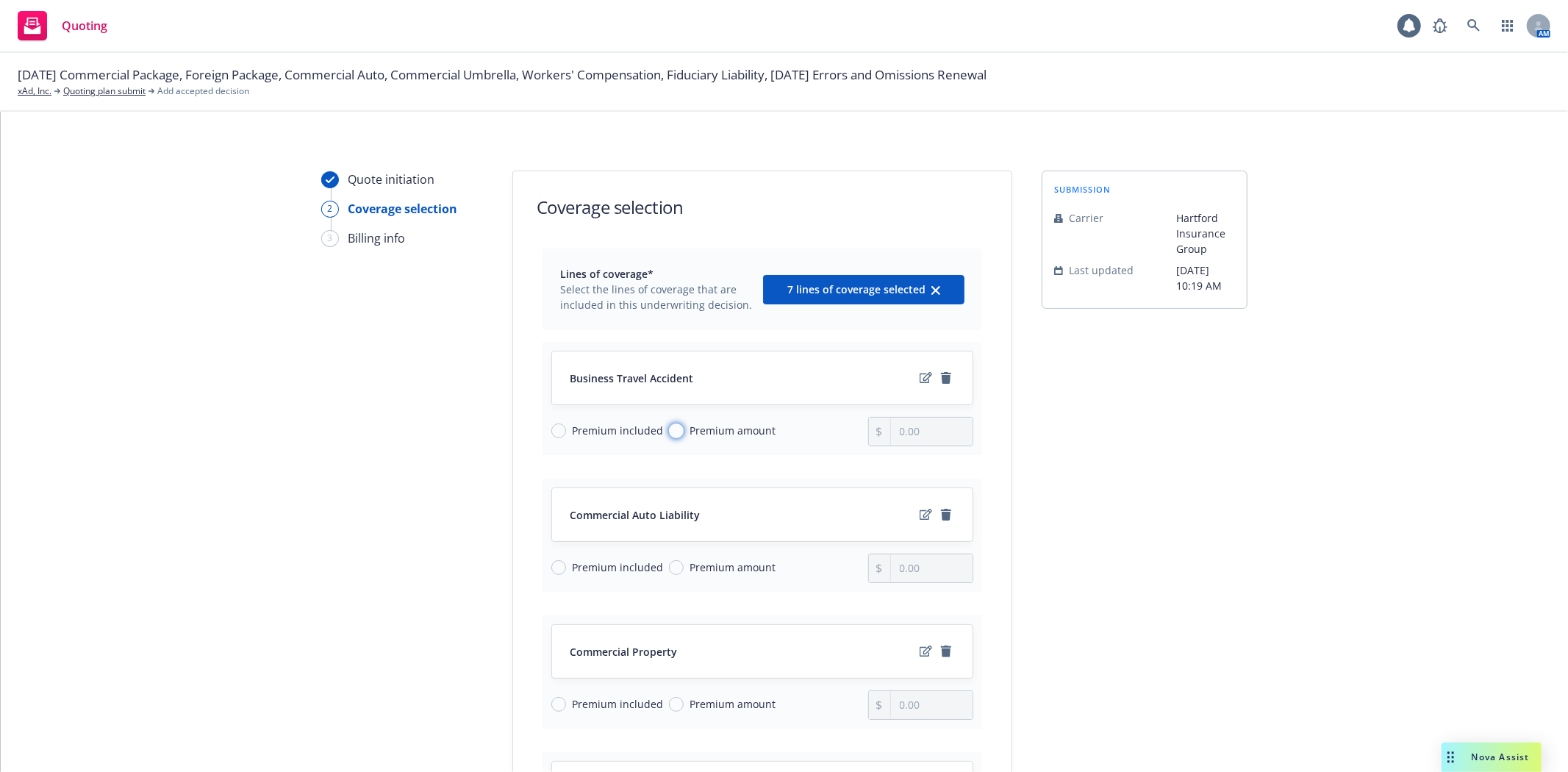
click at [669, 427] on input "Premium amount" at bounding box center [676, 431] width 15 height 15
radio input "true"
drag, startPoint x: 920, startPoint y: 434, endPoint x: 873, endPoint y: 434, distance: 47.0
click at [873, 434] on div "0.00" at bounding box center [921, 431] width 106 height 30
type input "200.00"
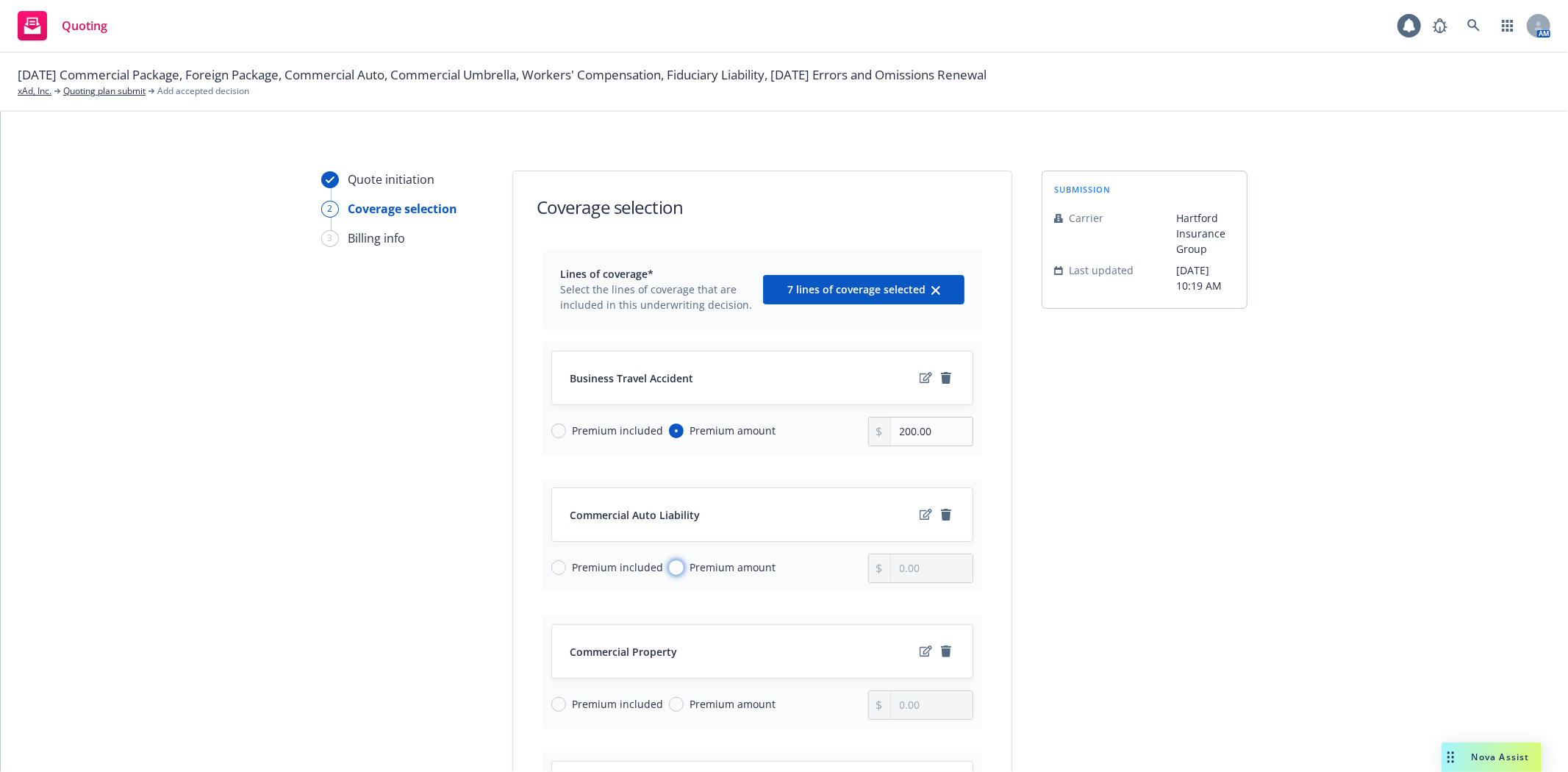
drag, startPoint x: 660, startPoint y: 565, endPoint x: 677, endPoint y: 568, distance: 17.3
click at [669, 566] on input "Premium amount" at bounding box center [676, 567] width 15 height 15
radio input "true"
drag, startPoint x: 811, startPoint y: 568, endPoint x: 605, endPoint y: 532, distance: 209.1
click at [797, 568] on div "Premium included Premium amount 0.00" at bounding box center [762, 568] width 422 height 30
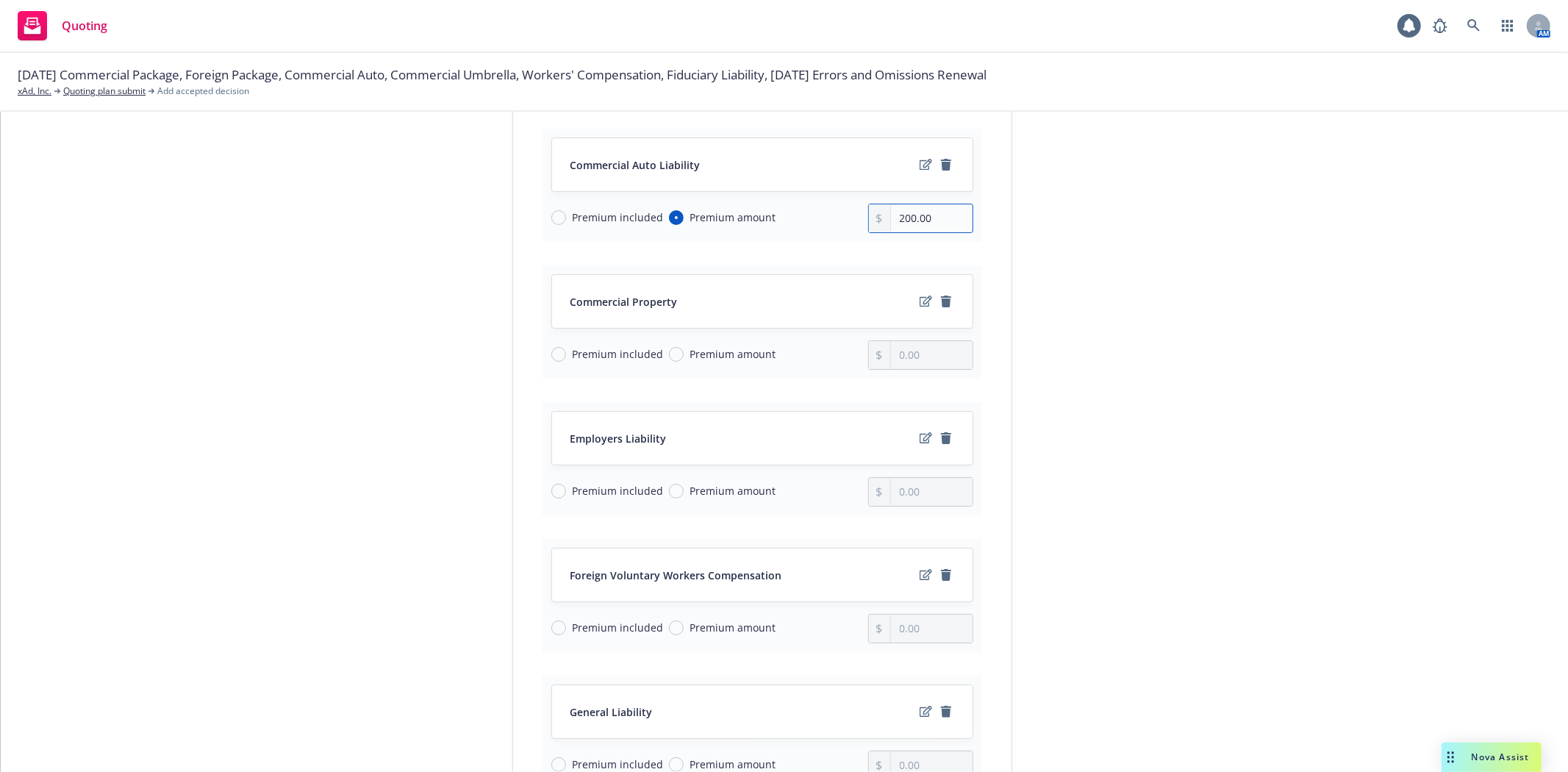
scroll to position [363, 0]
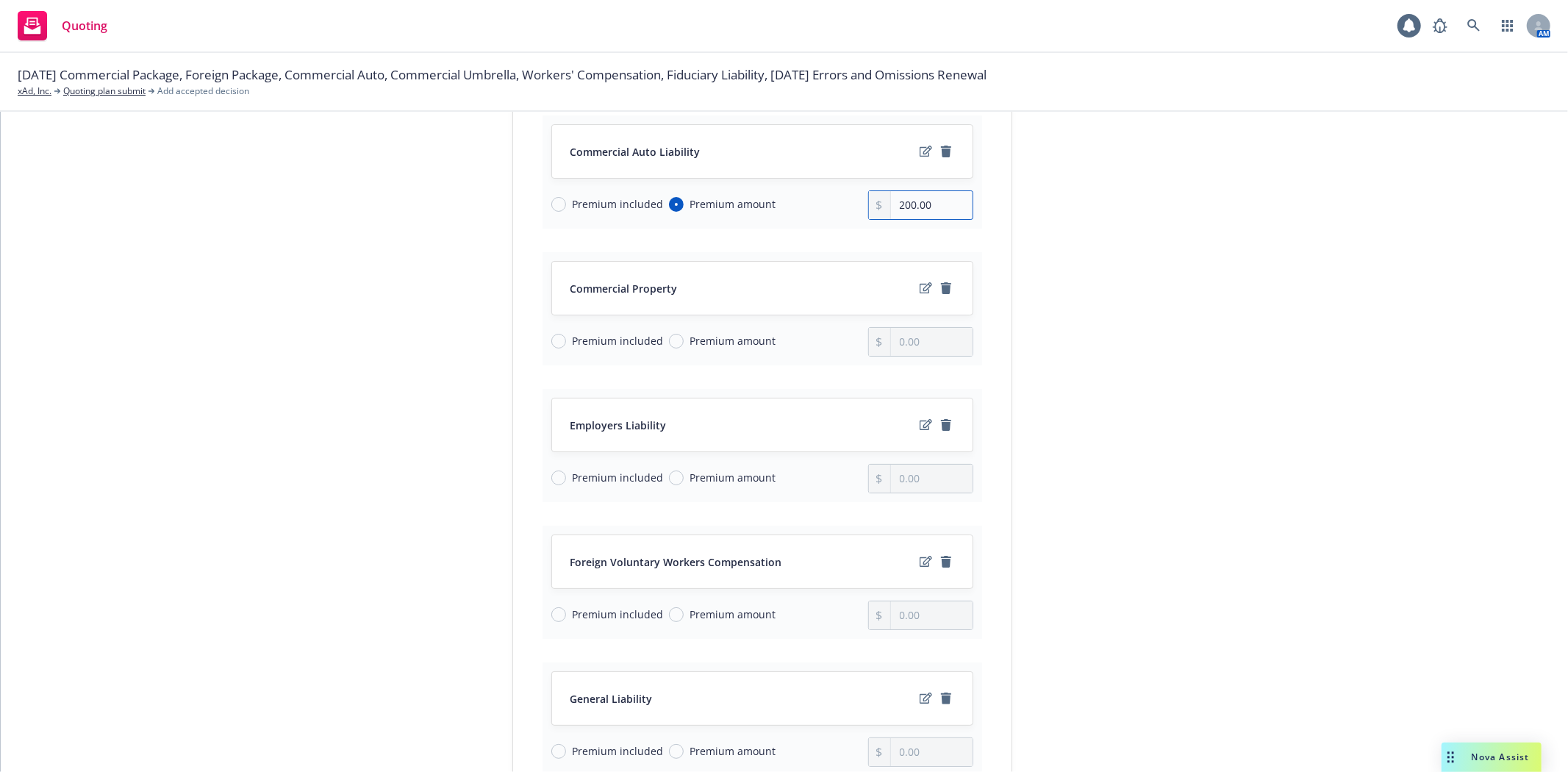
type input "200.00"
click at [669, 343] on input "Premium amount" at bounding box center [676, 341] width 15 height 15
radio input "true"
drag, startPoint x: 934, startPoint y: 338, endPoint x: 807, endPoint y: 338, distance: 127.0
click at [807, 338] on div "Premium included Premium amount 0.00" at bounding box center [762, 342] width 422 height 30
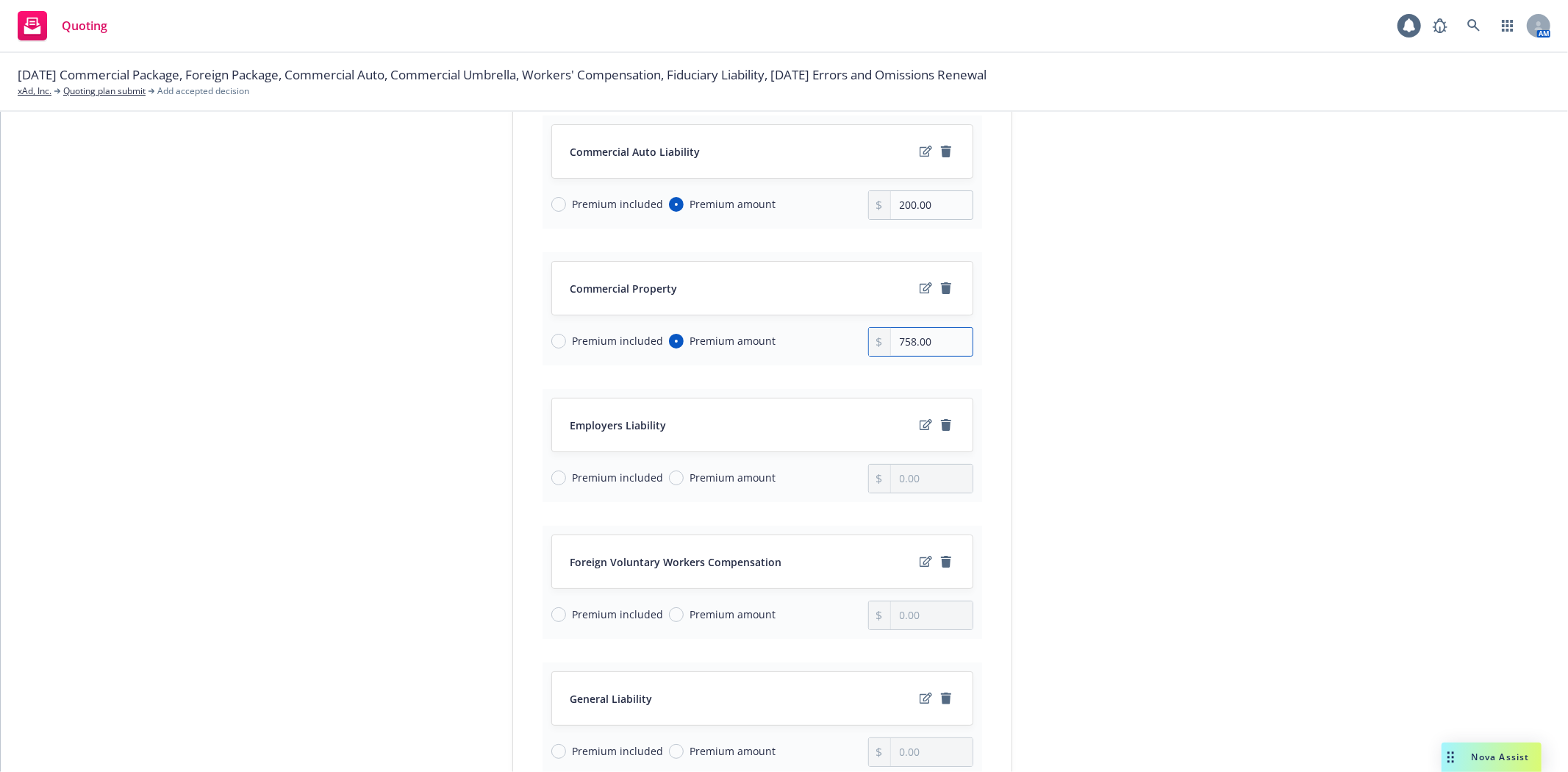
type input "758.00"
drag, startPoint x: 665, startPoint y: 481, endPoint x: 742, endPoint y: 484, distance: 77.1
click at [669, 481] on input "Premium amount" at bounding box center [676, 478] width 15 height 15
radio input "true"
drag, startPoint x: 914, startPoint y: 485, endPoint x: 811, endPoint y: 485, distance: 103.0
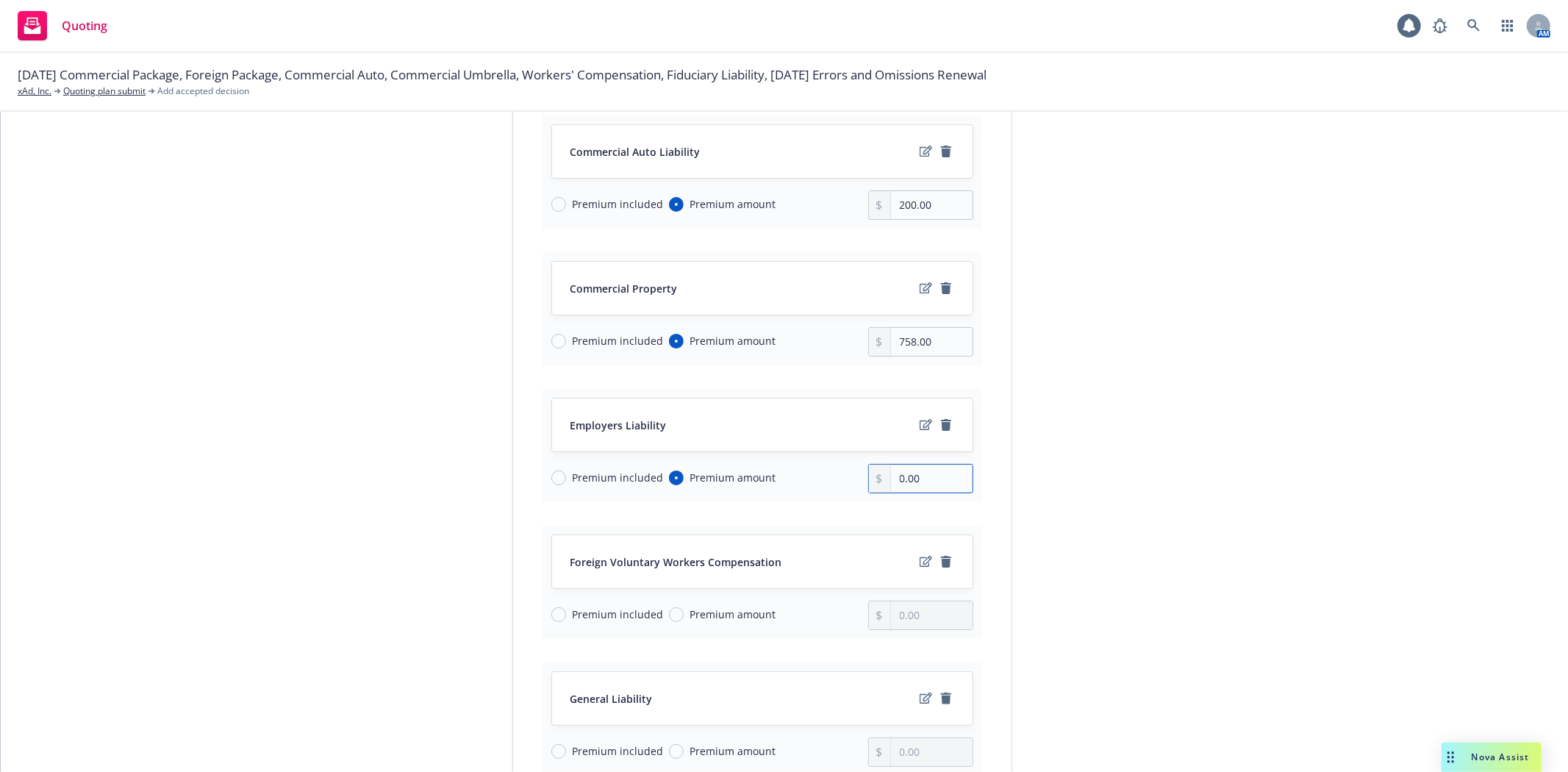
click at [811, 485] on div "Premium included Premium amount 0.00" at bounding box center [762, 478] width 422 height 30
type input "278.00"
click at [566, 478] on span "Premium included" at bounding box center [615, 478] width 97 height 16
click at [562, 478] on input "Premium included" at bounding box center [558, 478] width 15 height 15
radio input "true"
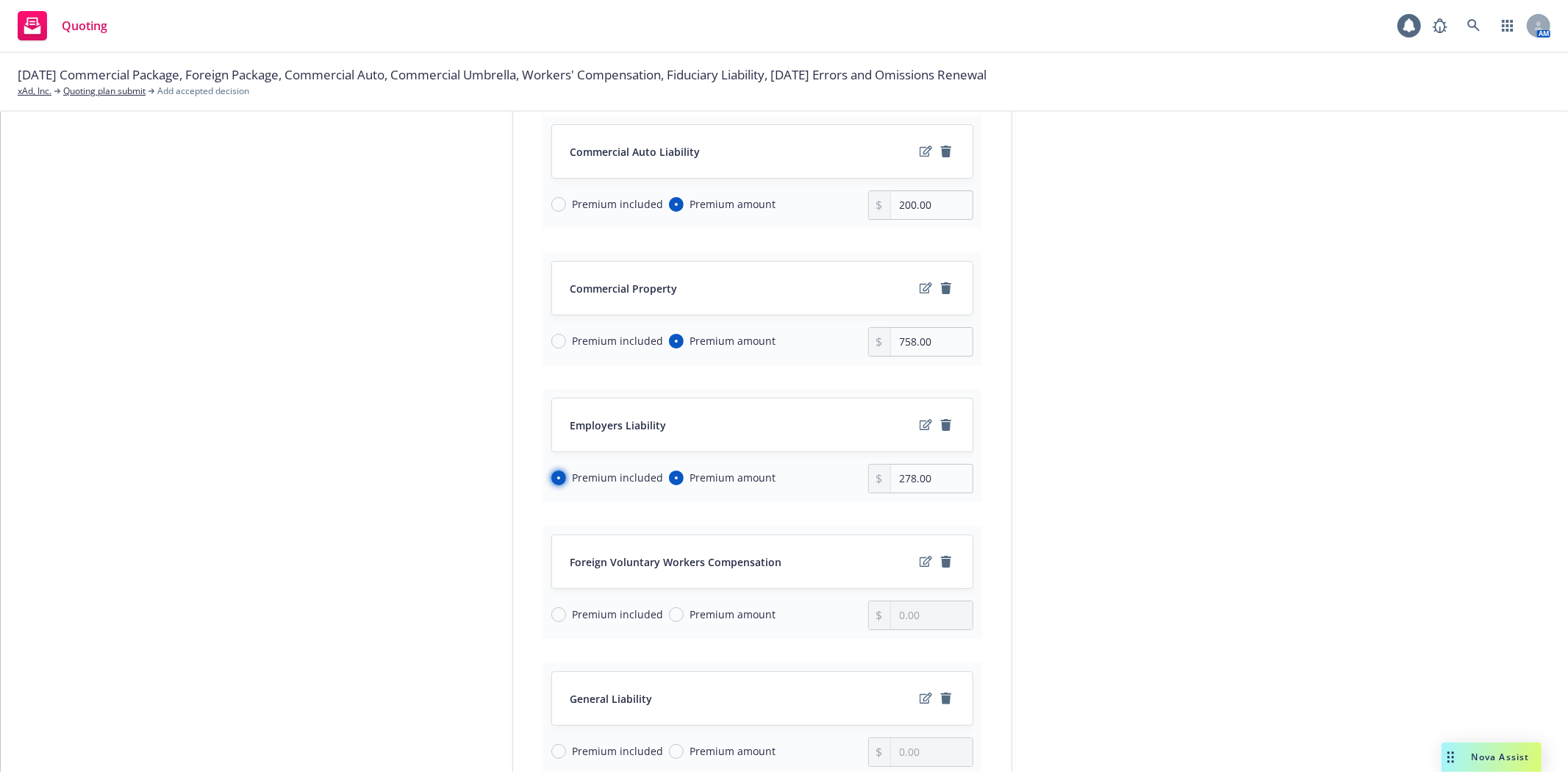
radio input "false"
click at [669, 612] on input "Premium amount" at bounding box center [676, 614] width 15 height 15
radio input "true"
drag, startPoint x: 934, startPoint y: 608, endPoint x: 794, endPoint y: 612, distance: 140.1
click at [794, 612] on div "Premium included Premium amount 0.00" at bounding box center [762, 615] width 422 height 30
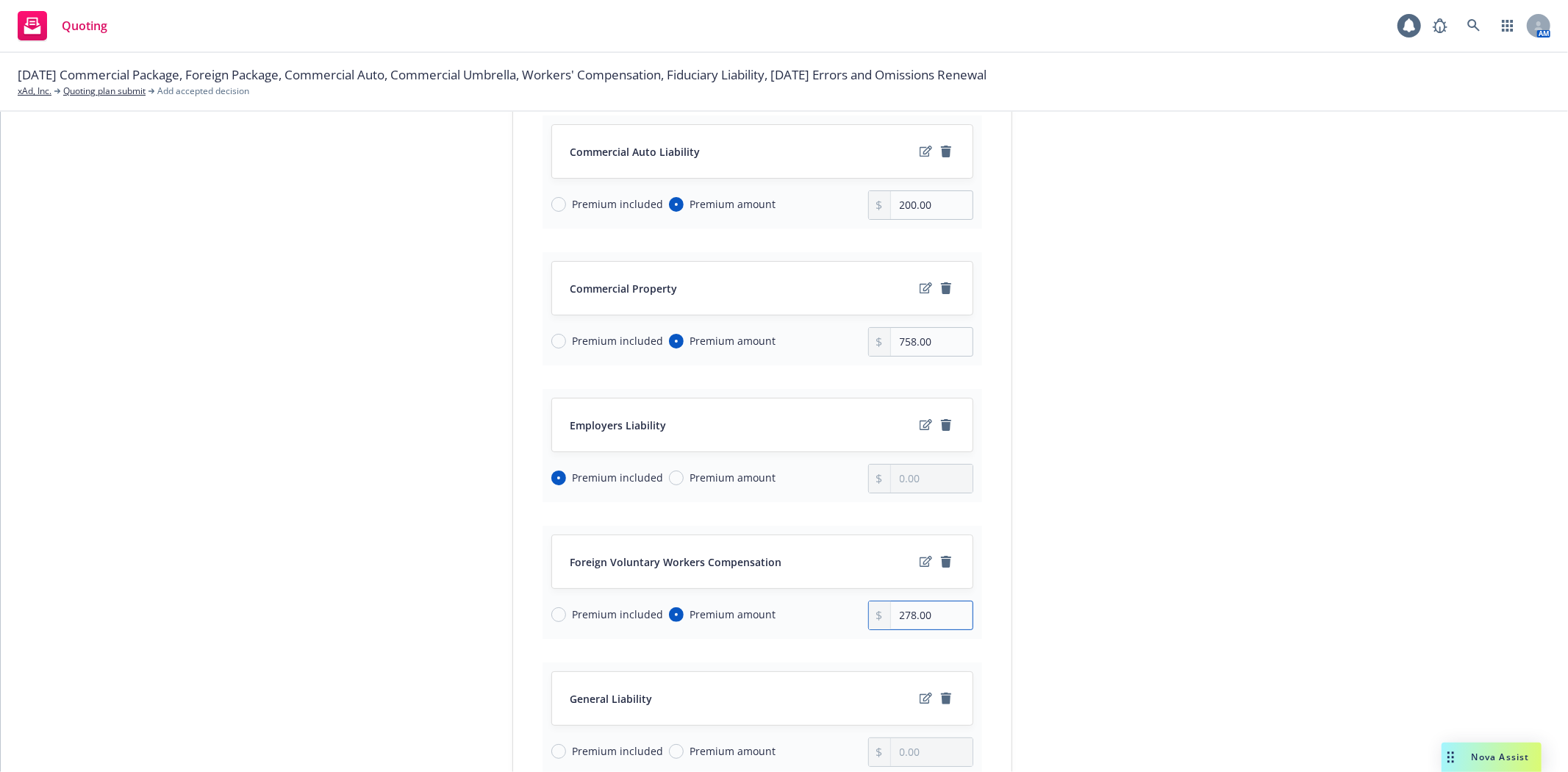
scroll to position [809, 0]
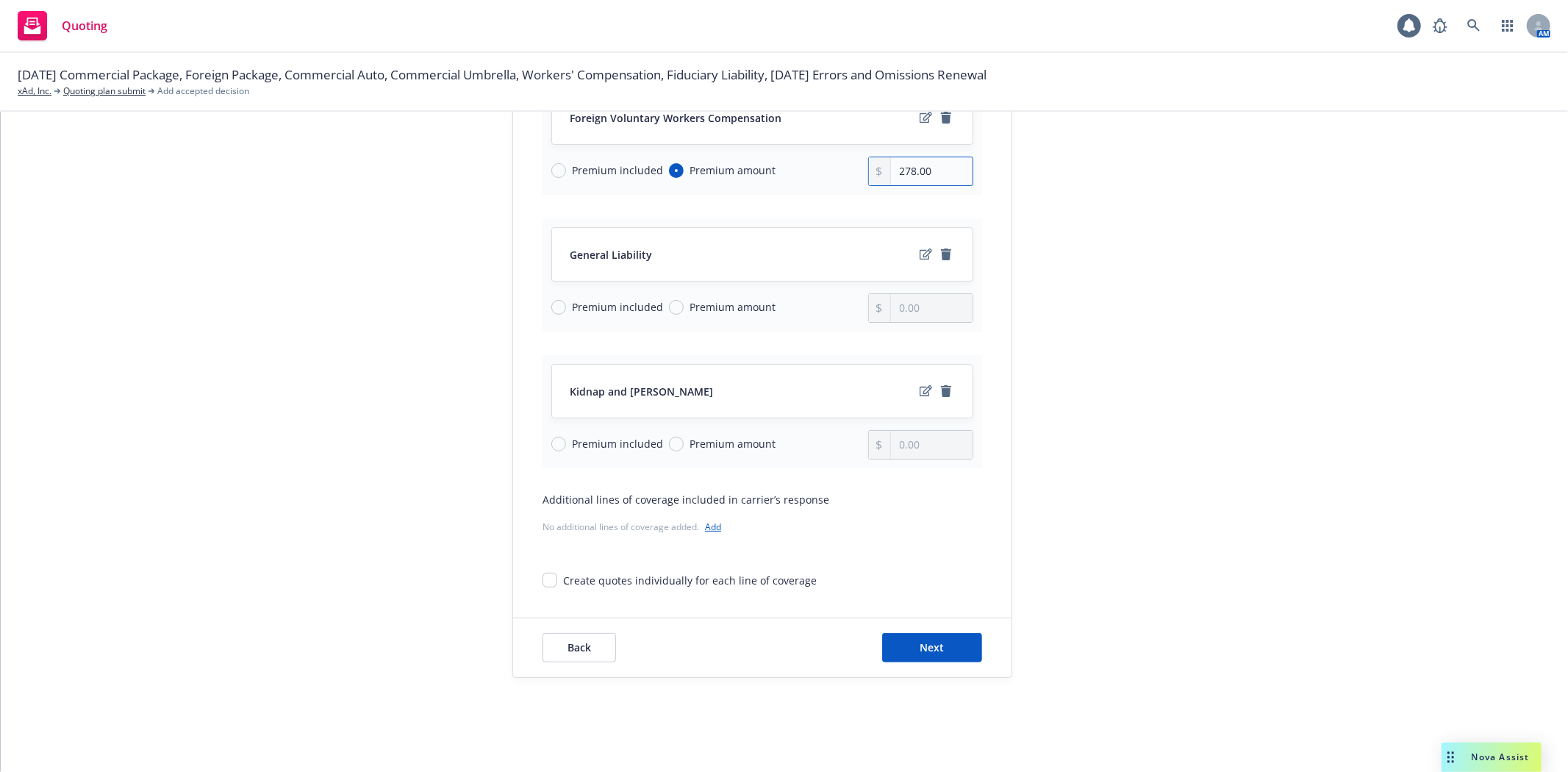
type input "278.00"
click at [684, 305] on span "Premium amount" at bounding box center [729, 307] width 92 height 16
click at [674, 305] on input "Premium amount" at bounding box center [676, 307] width 15 height 15
radio input "true"
drag, startPoint x: 917, startPoint y: 313, endPoint x: 781, endPoint y: 306, distance: 136.2
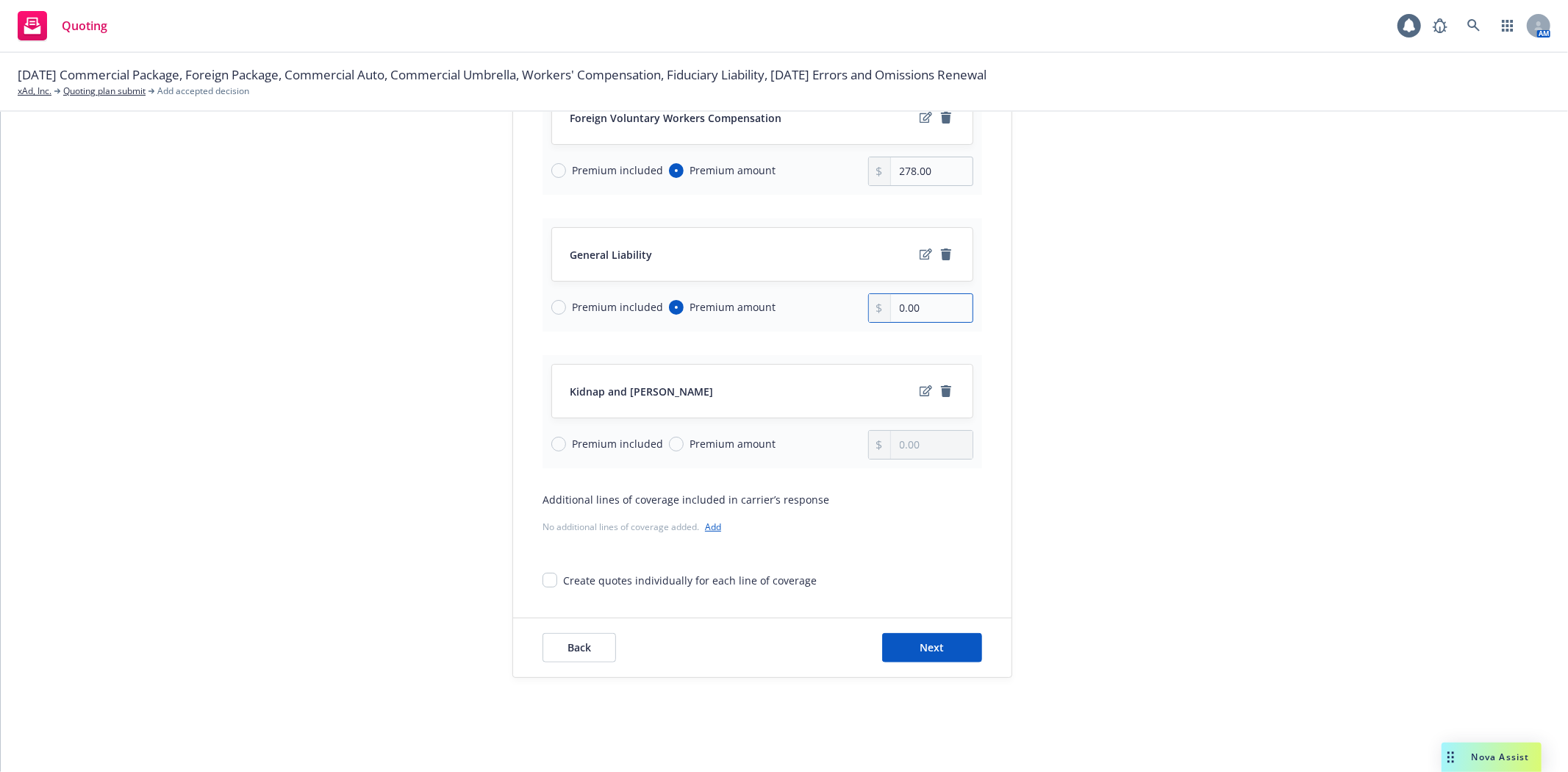
click at [781, 306] on div "Premium included Premium amount 0.00" at bounding box center [762, 308] width 422 height 30
type input "901.00"
click at [976, 325] on div "Lines of coverage* Select the lines of coverage that are included in this under…" at bounding box center [762, 15] width 498 height 1146
click at [894, 644] on button "Next" at bounding box center [932, 648] width 100 height 30
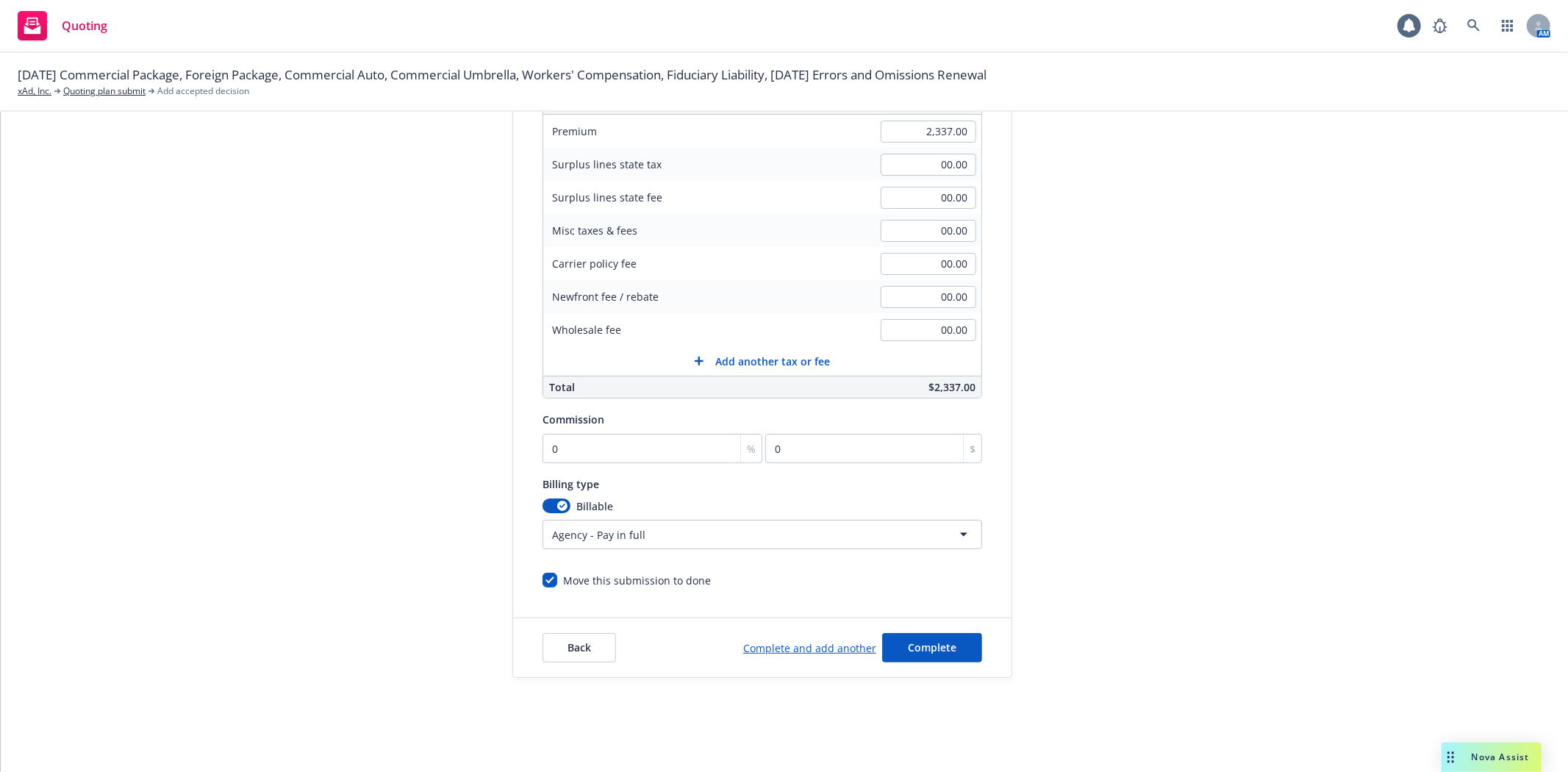
scroll to position [245, 0]
click at [657, 451] on input "0" at bounding box center [652, 449] width 220 height 30
type input "1"
type input "23.37"
type input "15"
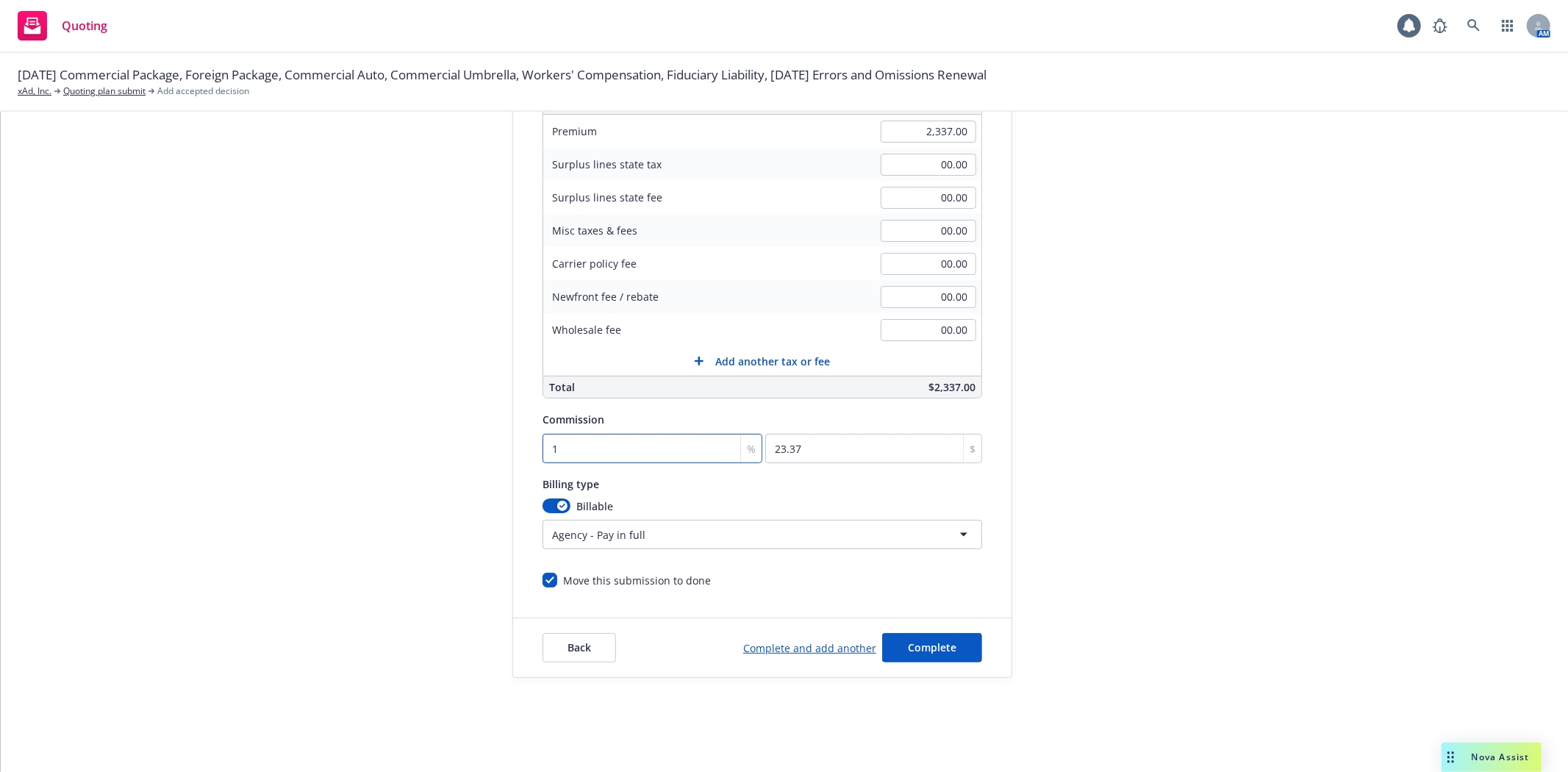
type input "350.55"
type input "15"
click at [934, 648] on span "Complete" at bounding box center [932, 648] width 49 height 14
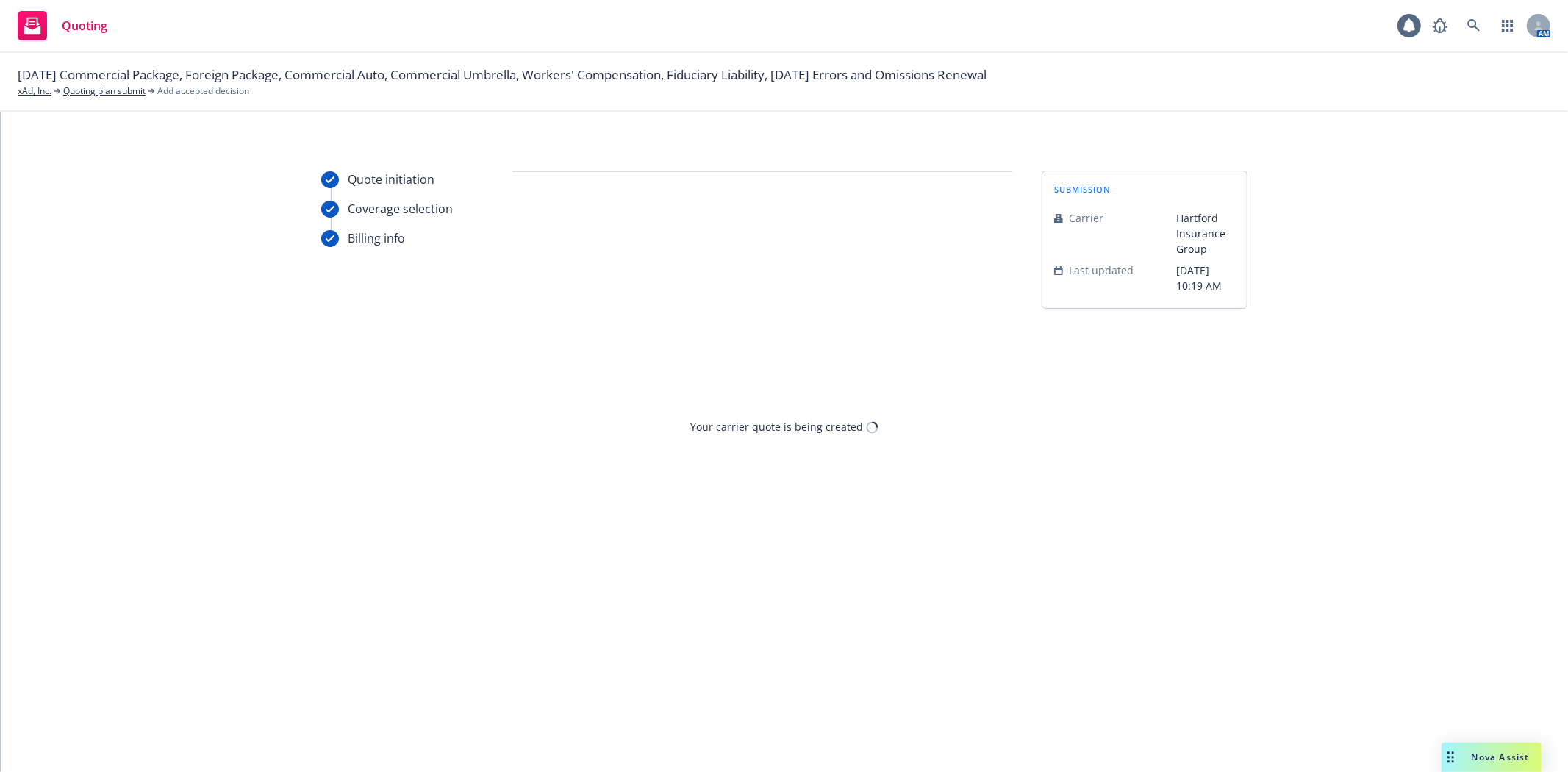
scroll to position [0, 0]
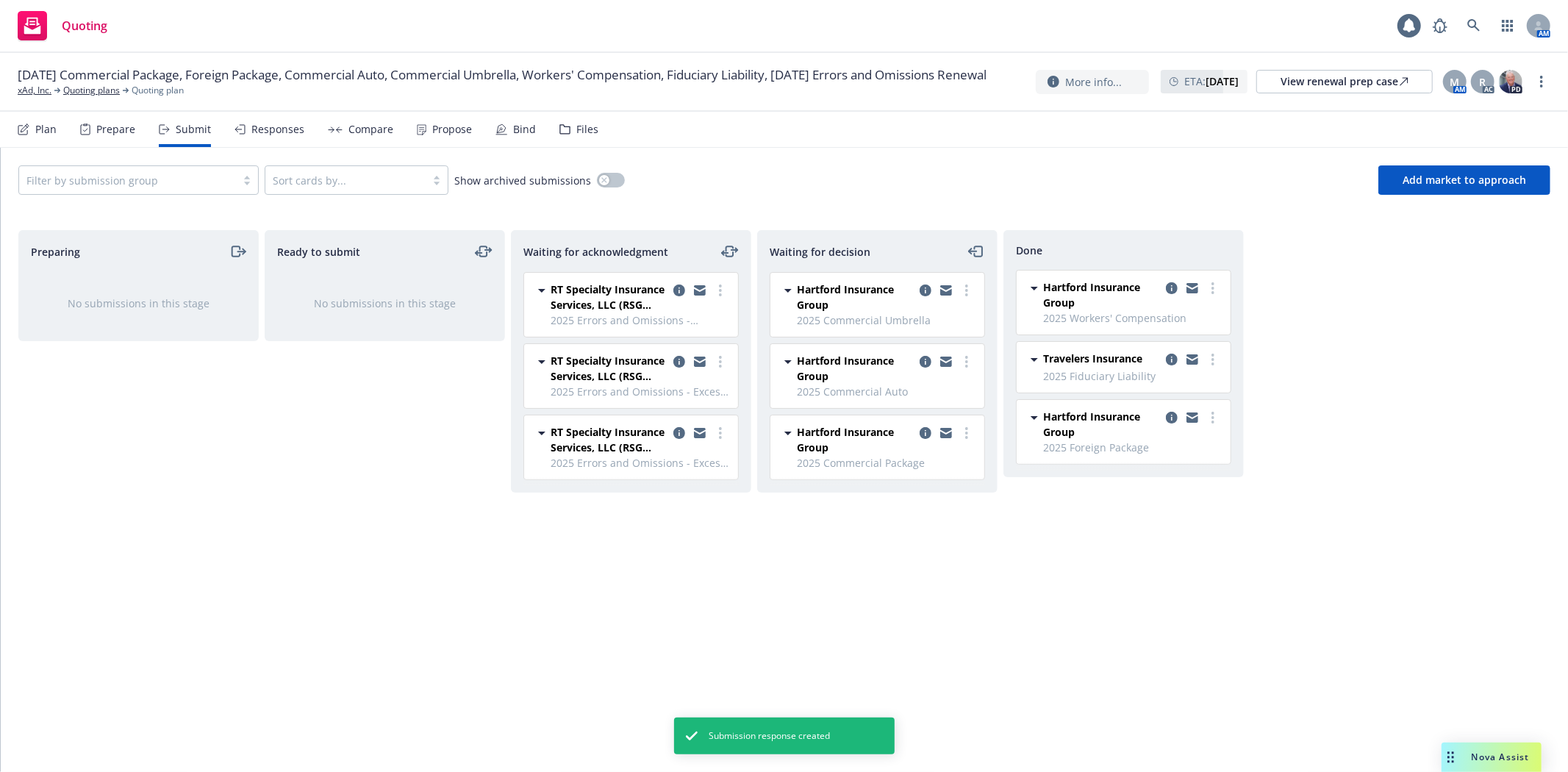
click at [46, 128] on div "Plan" at bounding box center [45, 129] width 21 height 12
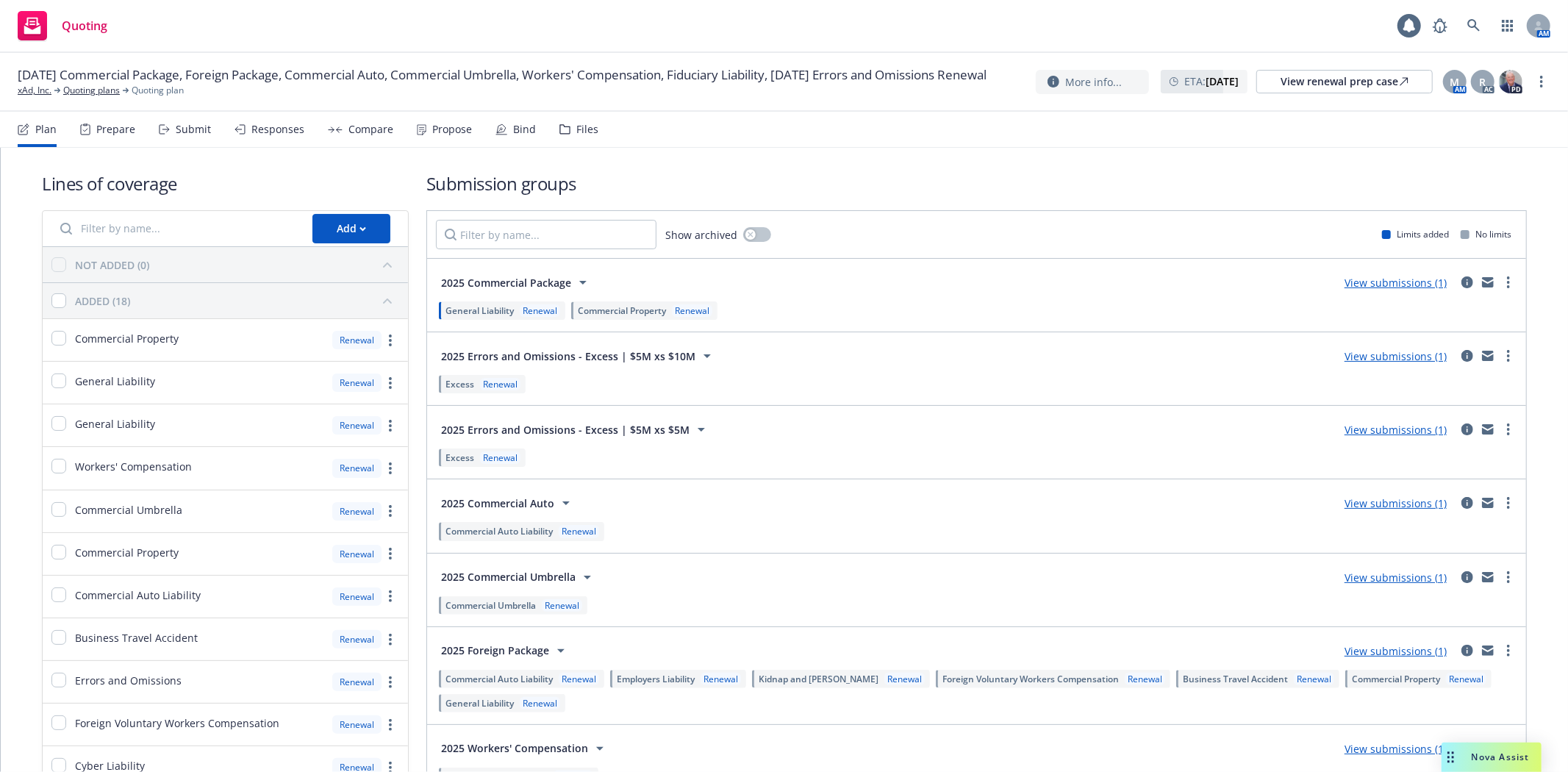
click at [497, 305] on span "General Liability" at bounding box center [479, 311] width 68 height 13
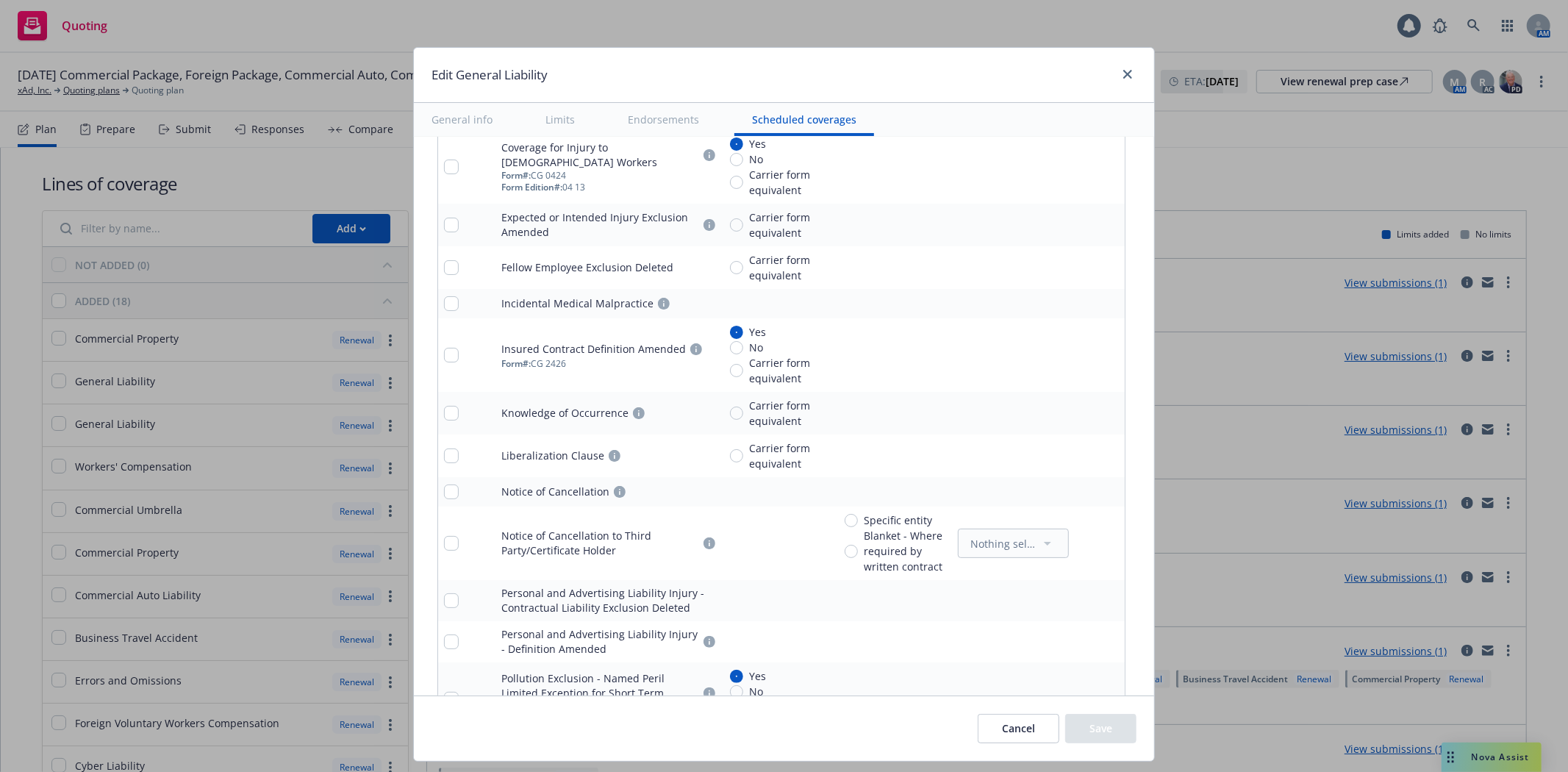
scroll to position [2992, 0]
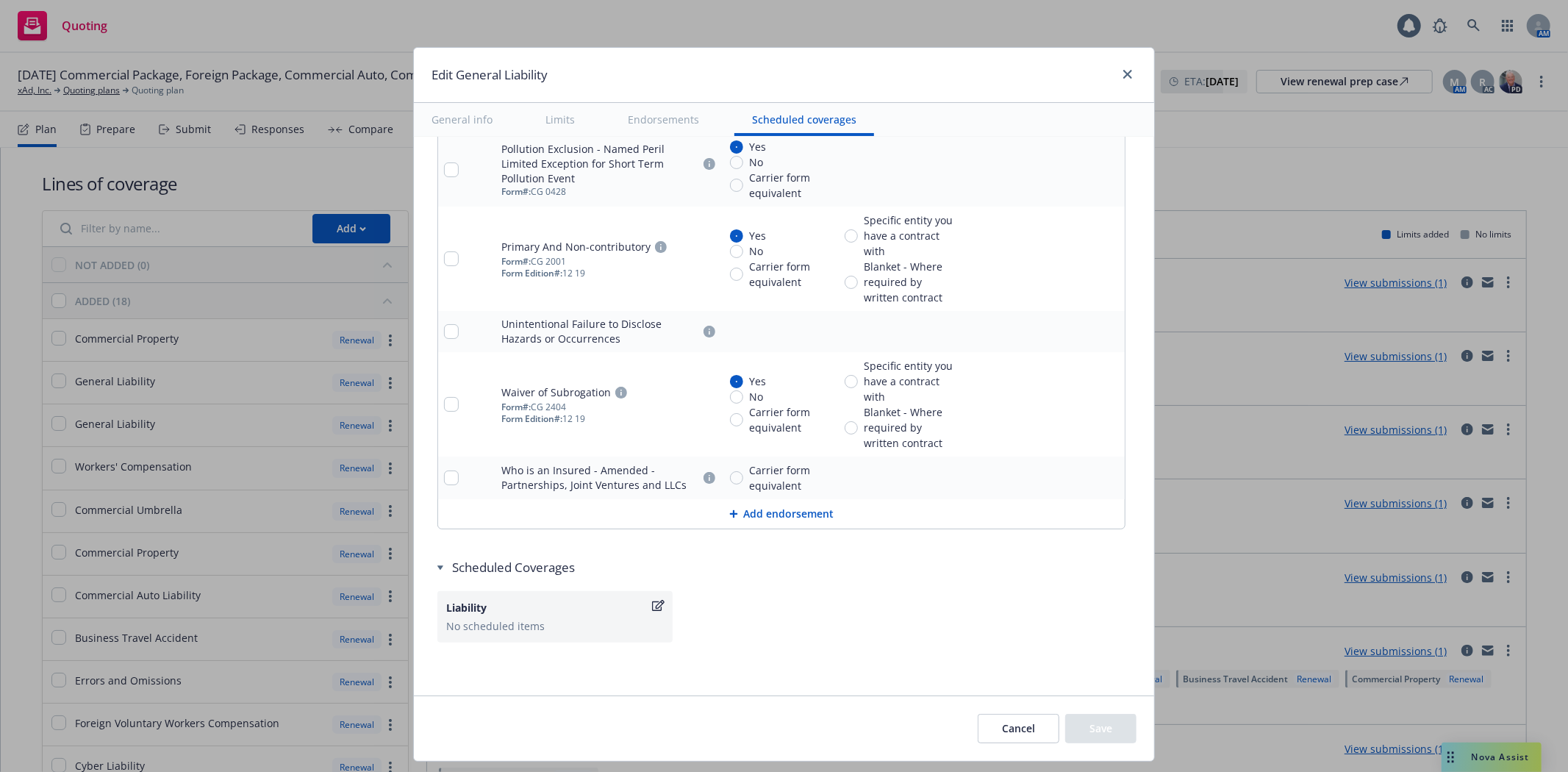
click at [729, 512] on icon at bounding box center [733, 513] width 9 height 9
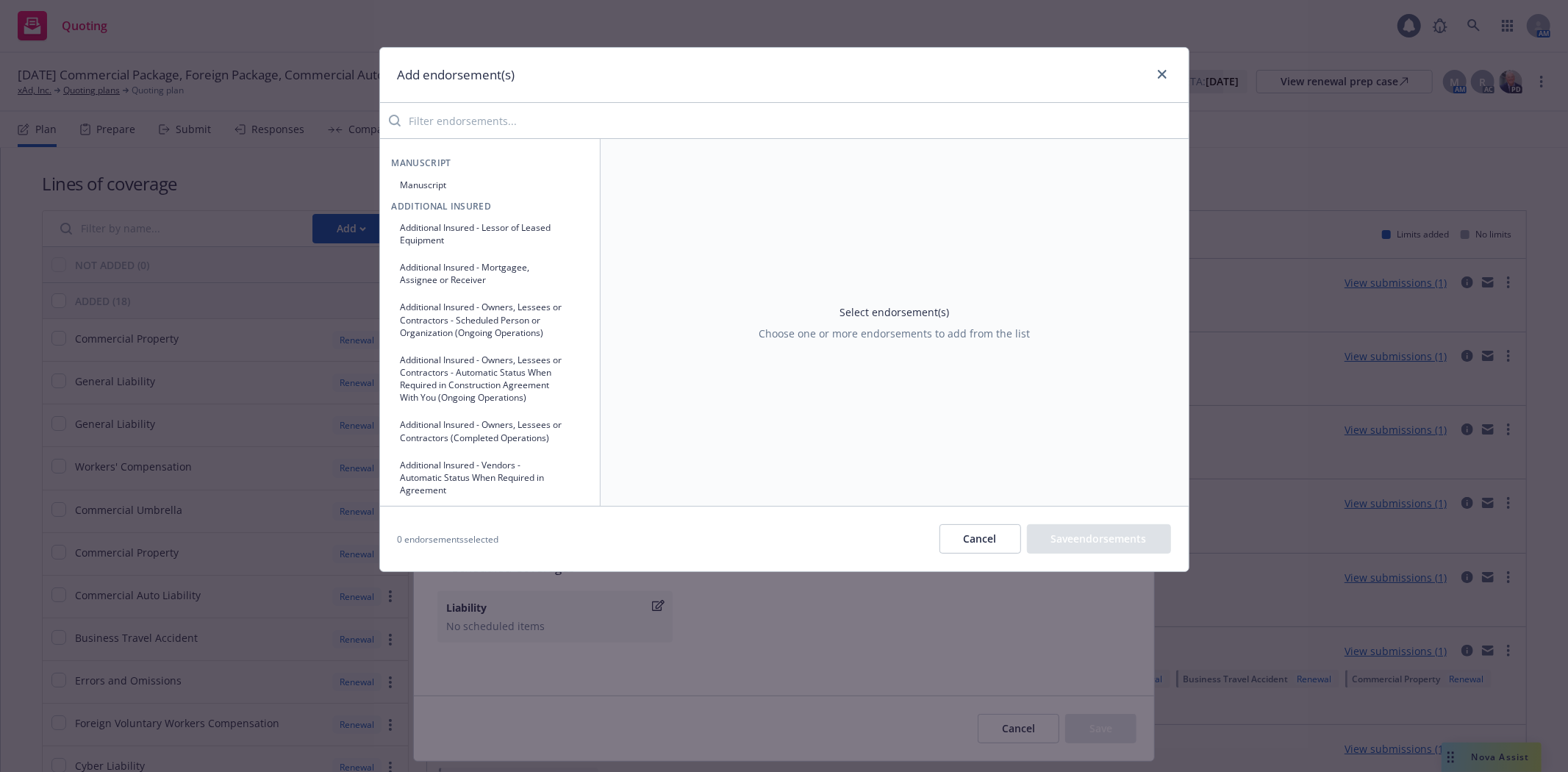
click at [570, 235] on icon "button" at bounding box center [574, 233] width 9 height 9
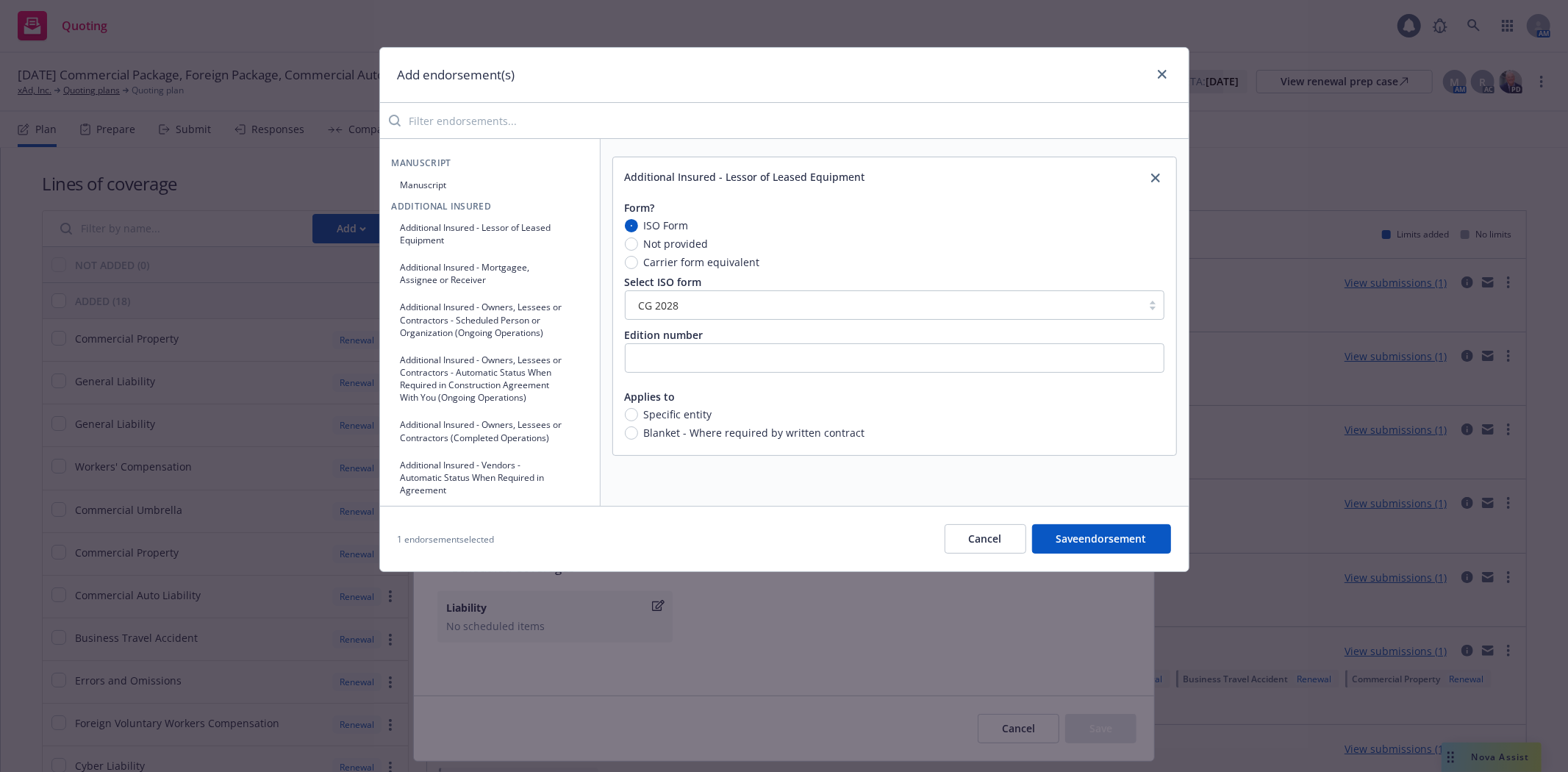
click at [638, 261] on span "Carrier form equivalent" at bounding box center [699, 262] width 122 height 16
click at [638, 261] on input "Carrier form equivalent" at bounding box center [631, 262] width 13 height 13
radio input "true"
click at [1107, 541] on button "Save endorsement" at bounding box center [1101, 539] width 139 height 30
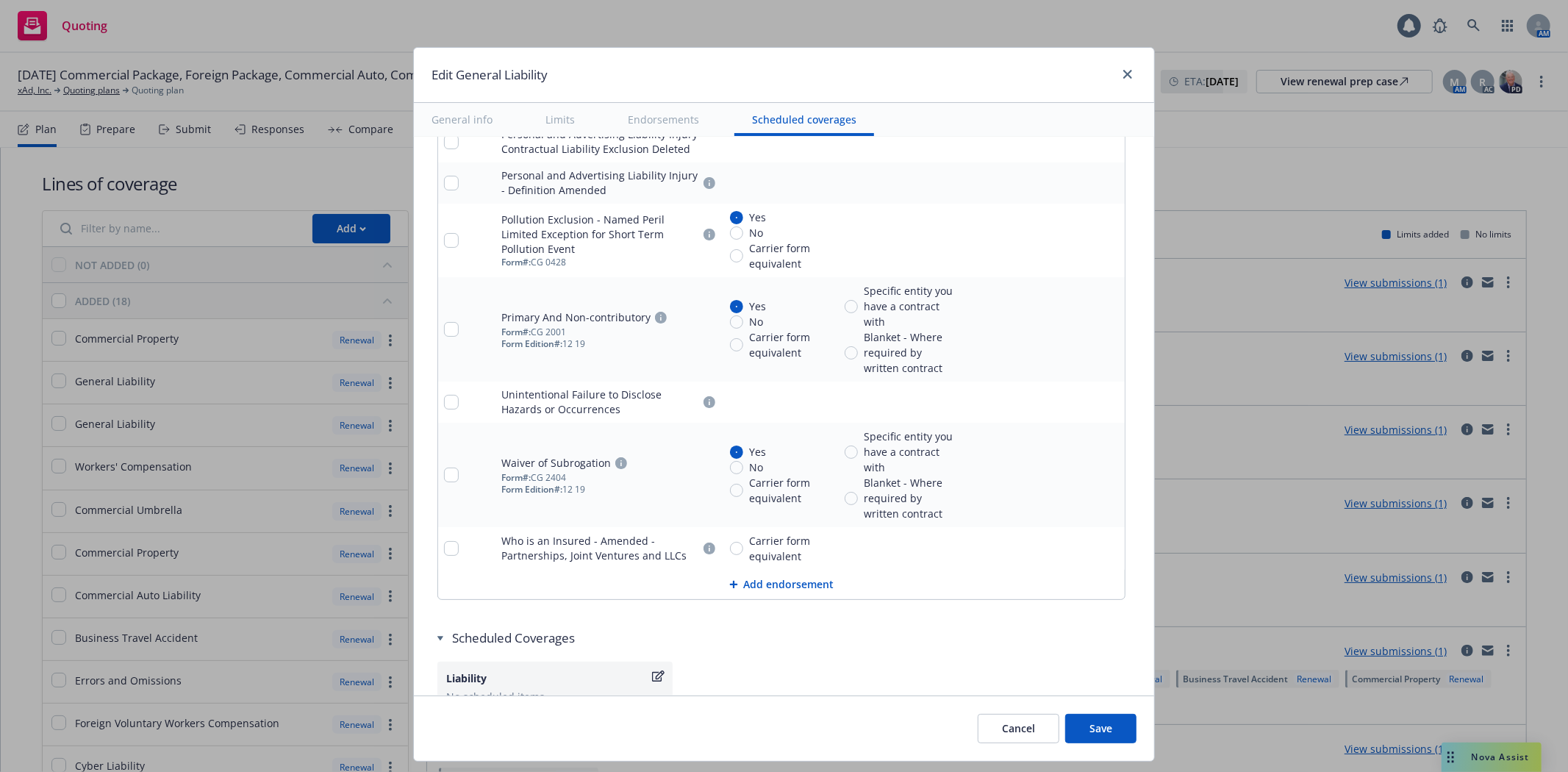
scroll to position [3065, 0]
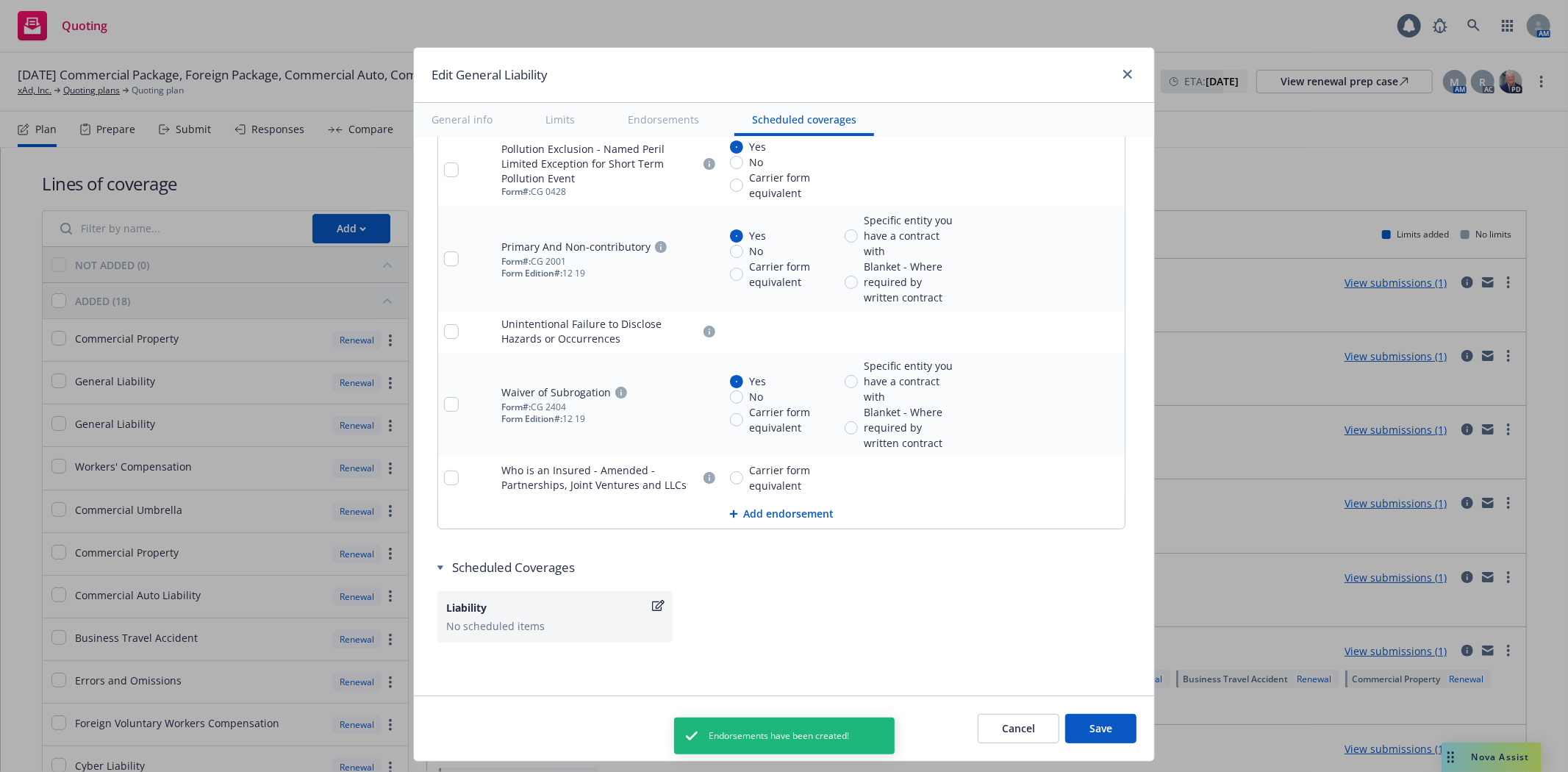
click at [1101, 729] on button "Save" at bounding box center [1100, 728] width 71 height 30
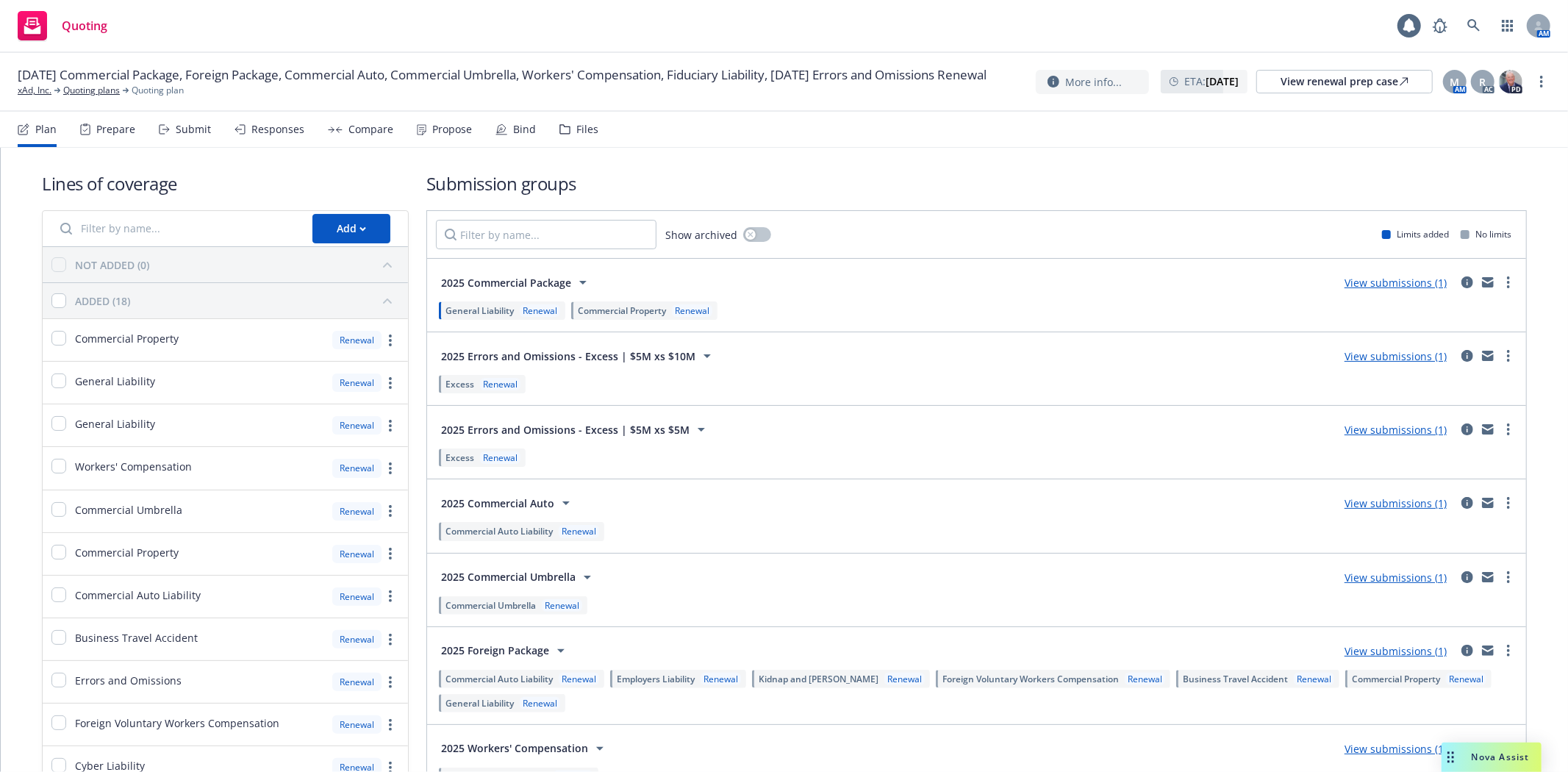
click at [509, 681] on span "Commercial Auto Liability" at bounding box center [499, 679] width 107 height 13
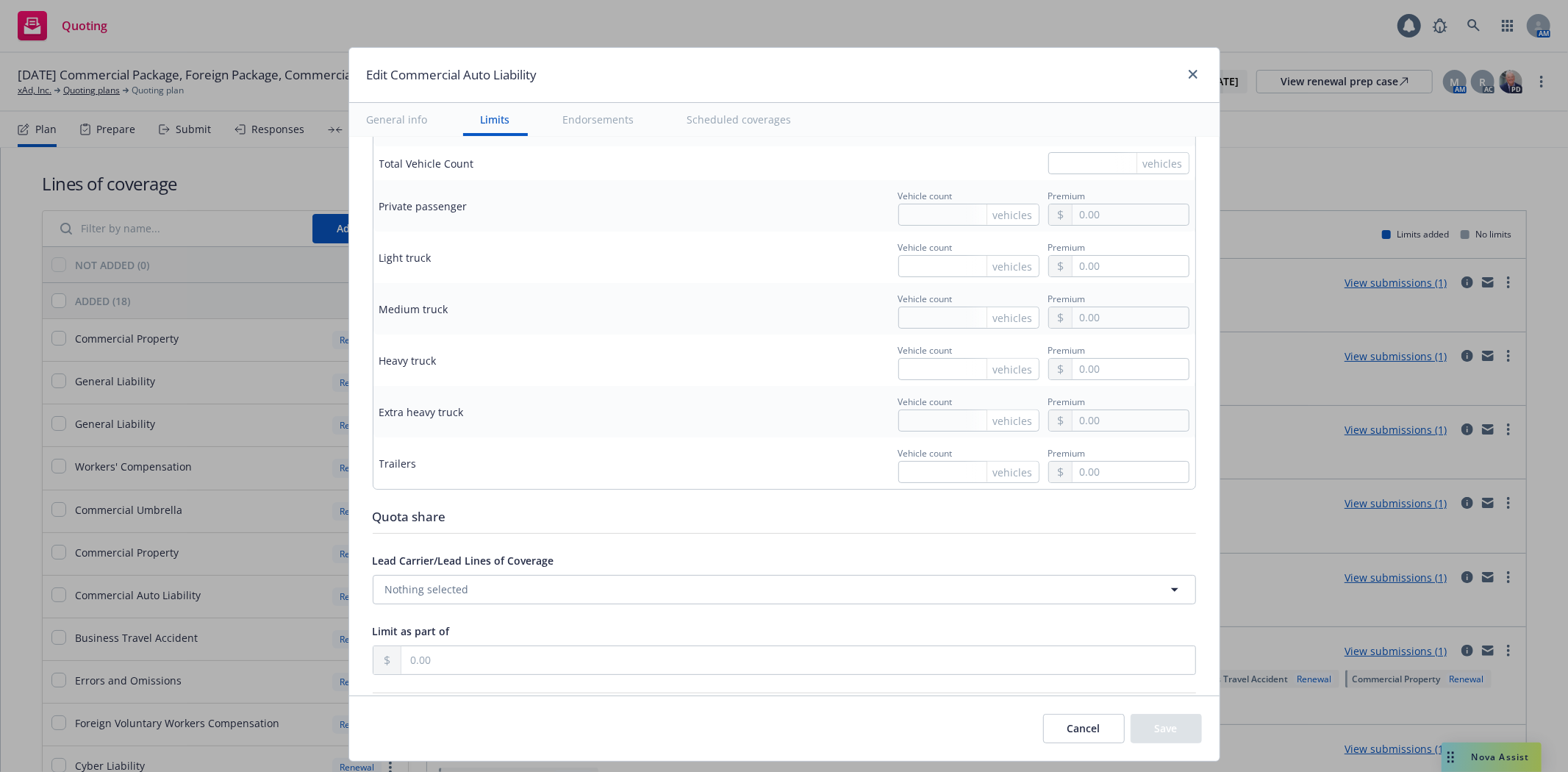
scroll to position [0, 0]
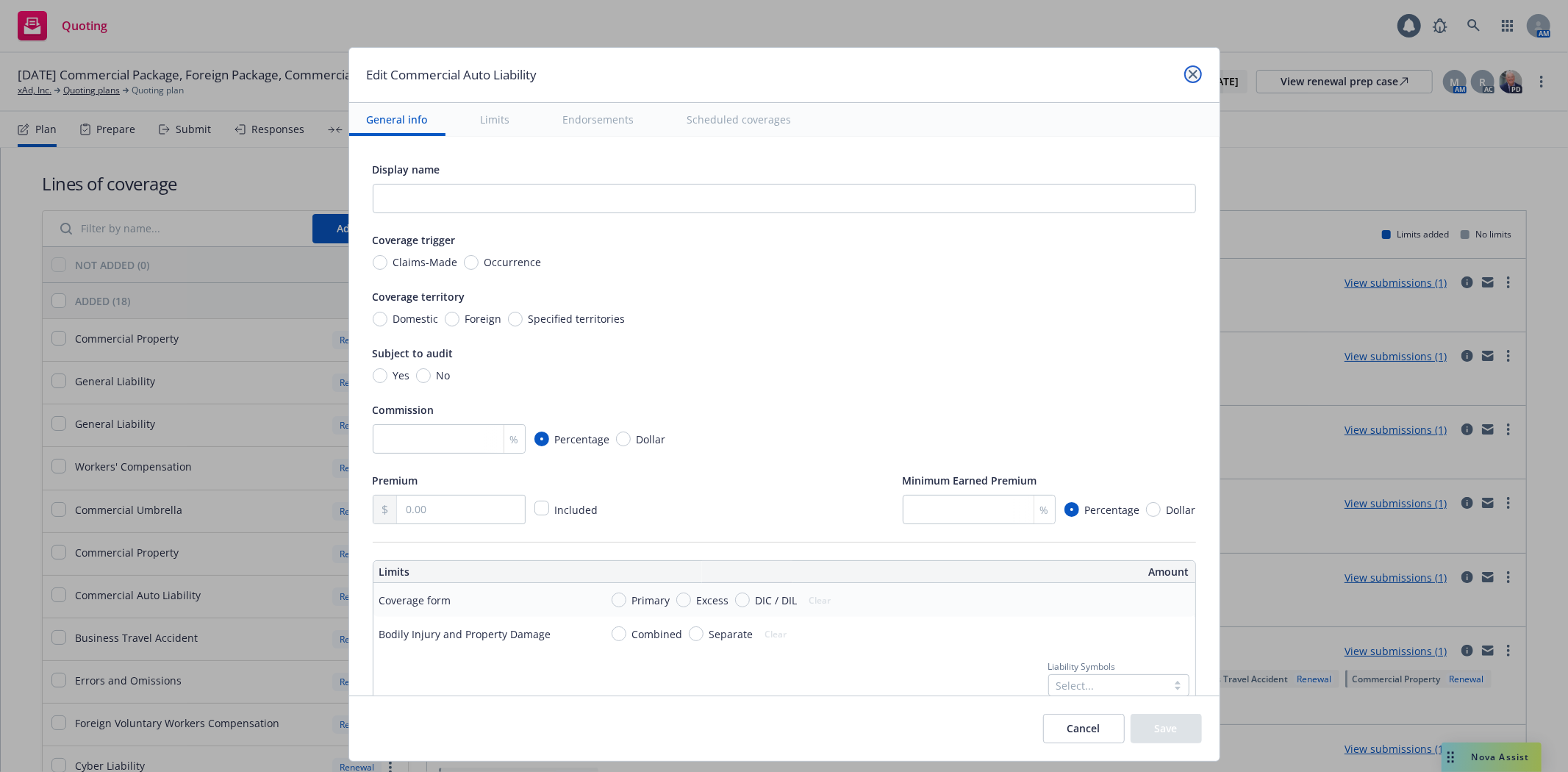
click at [1191, 74] on icon "close" at bounding box center [1193, 74] width 9 height 9
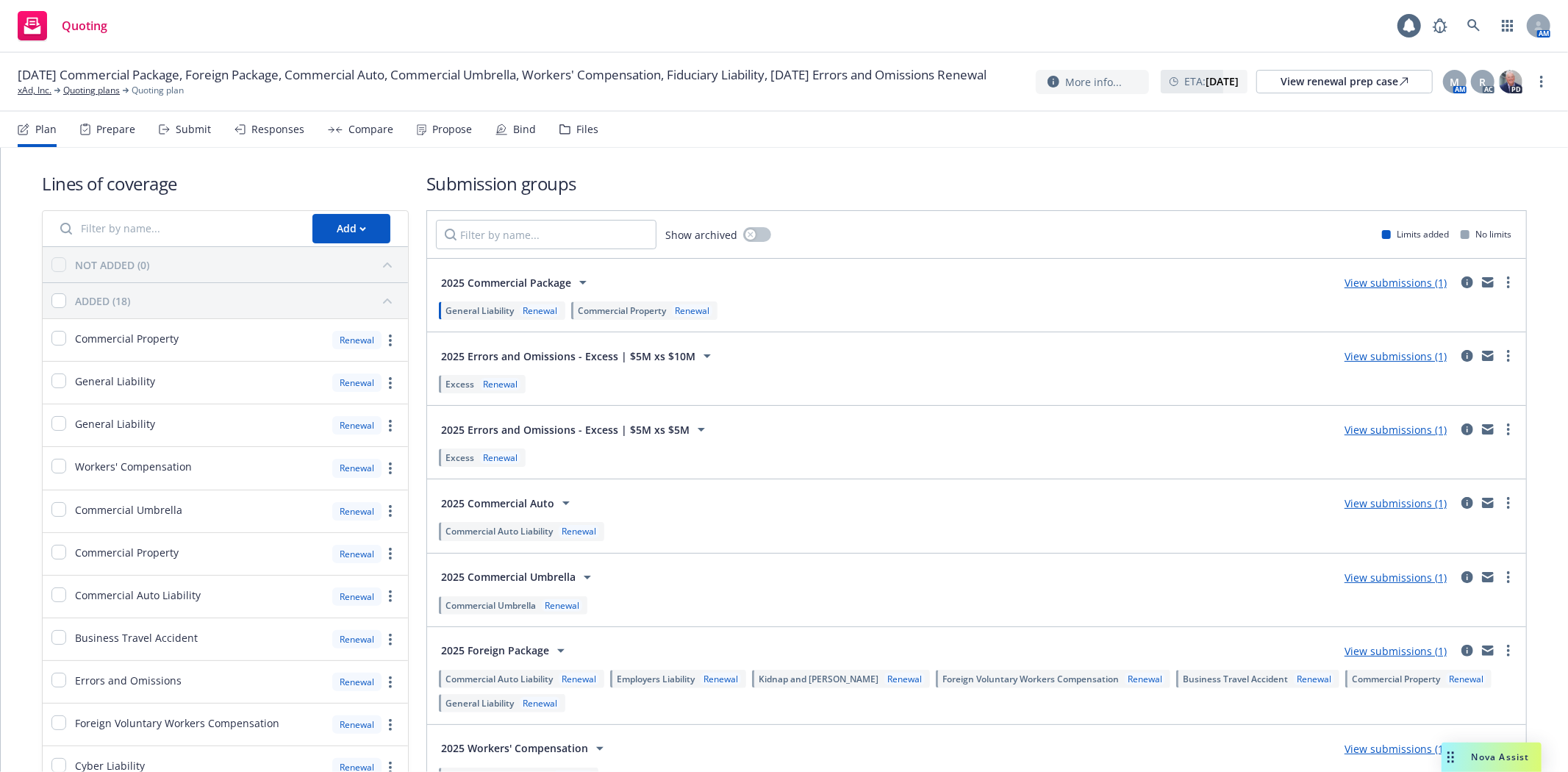
click at [533, 682] on span "Commercial Auto Liability" at bounding box center [499, 679] width 107 height 13
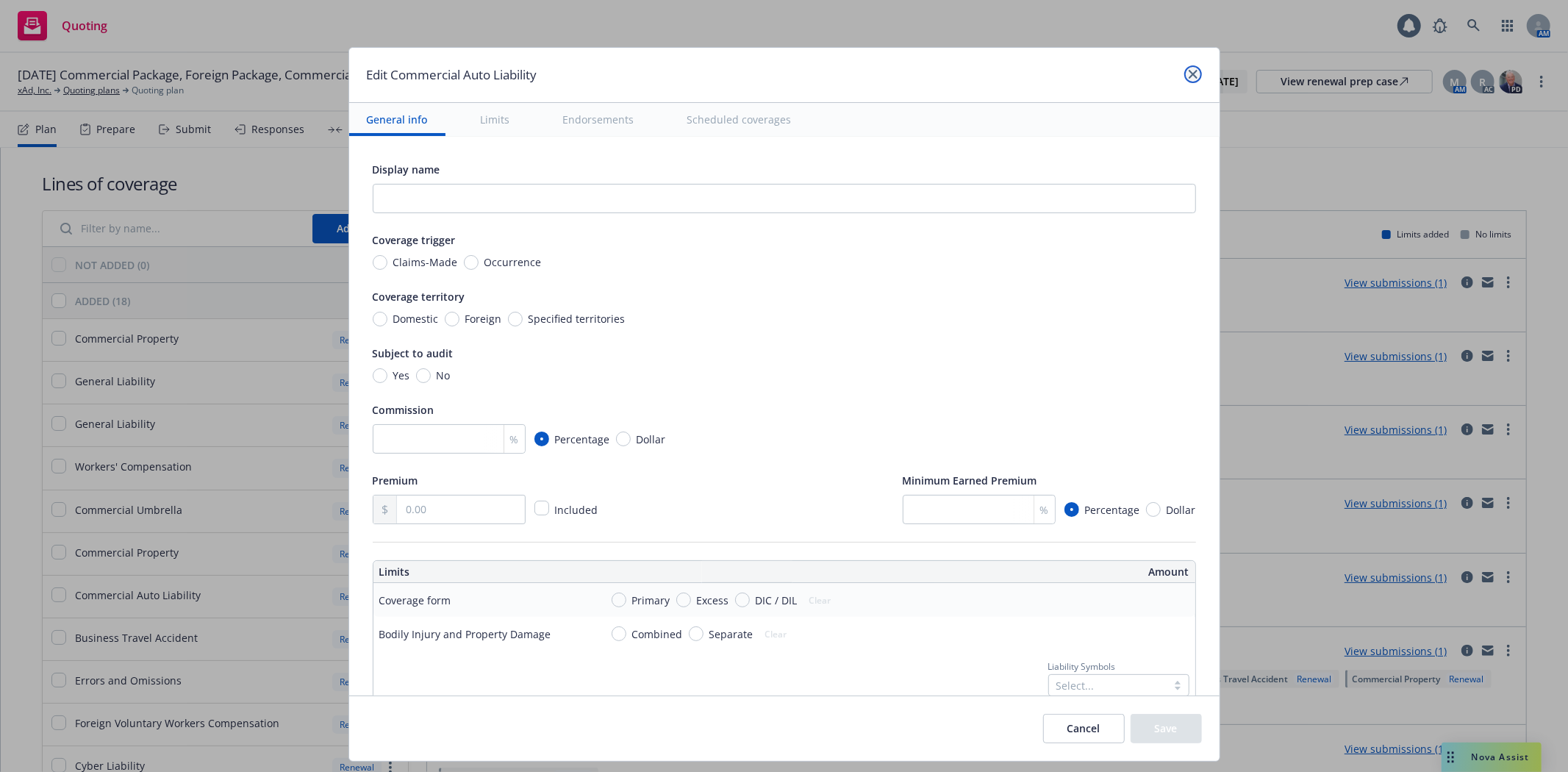
click at [1191, 74] on icon "close" at bounding box center [1193, 74] width 9 height 9
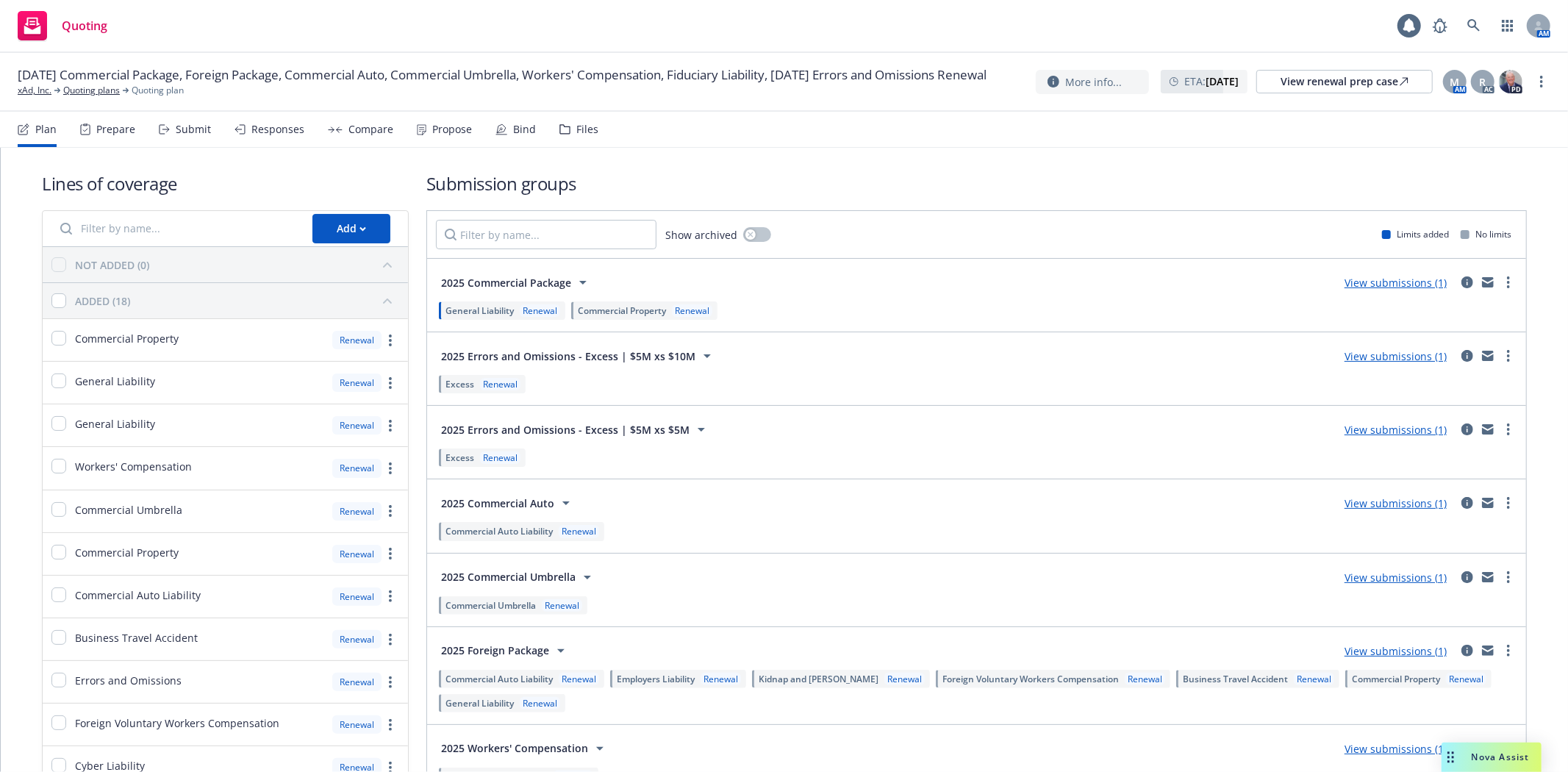
scroll to position [383, 0]
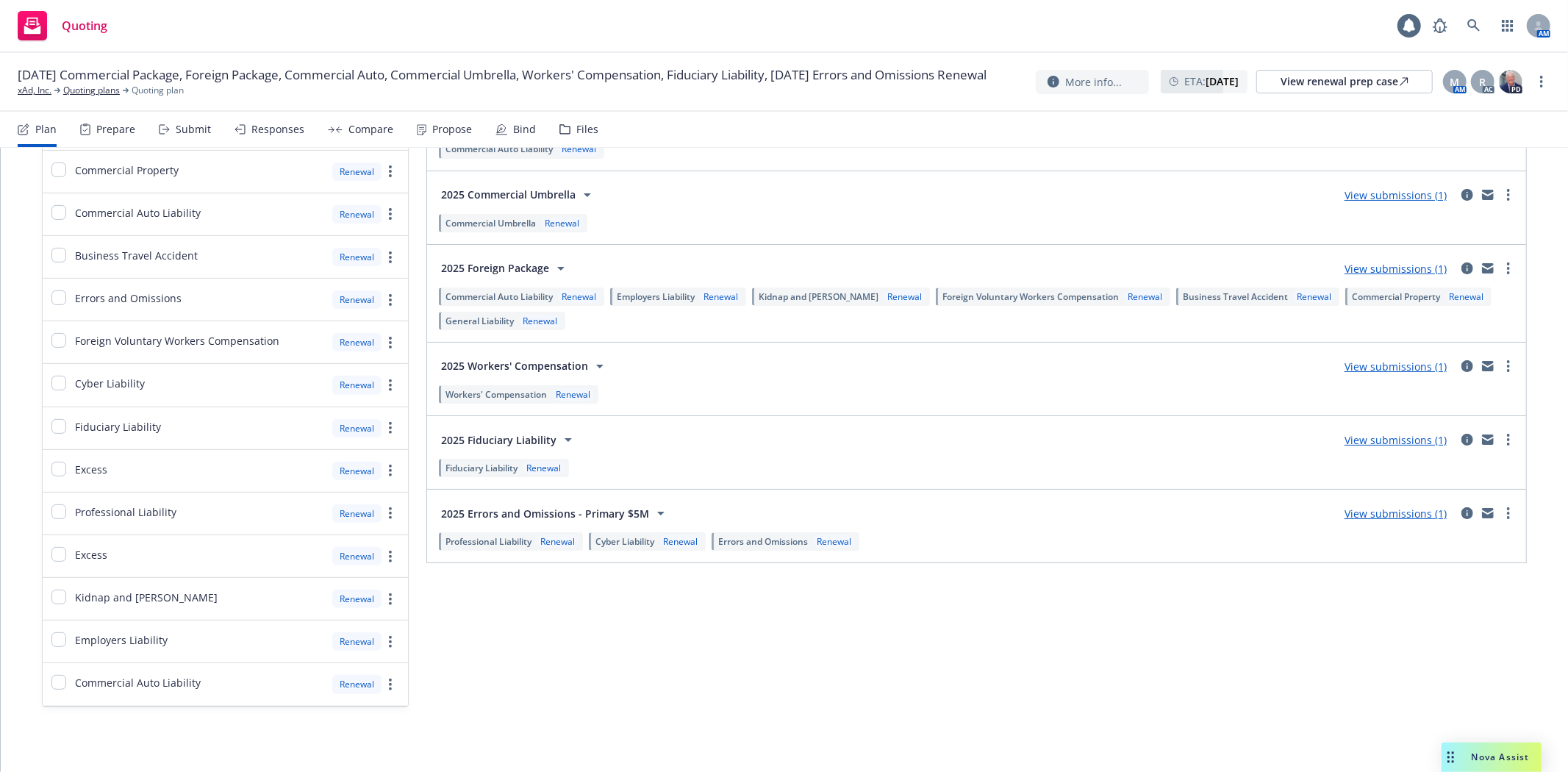
click at [487, 471] on span "Fiduciary Liability" at bounding box center [482, 467] width 72 height 13
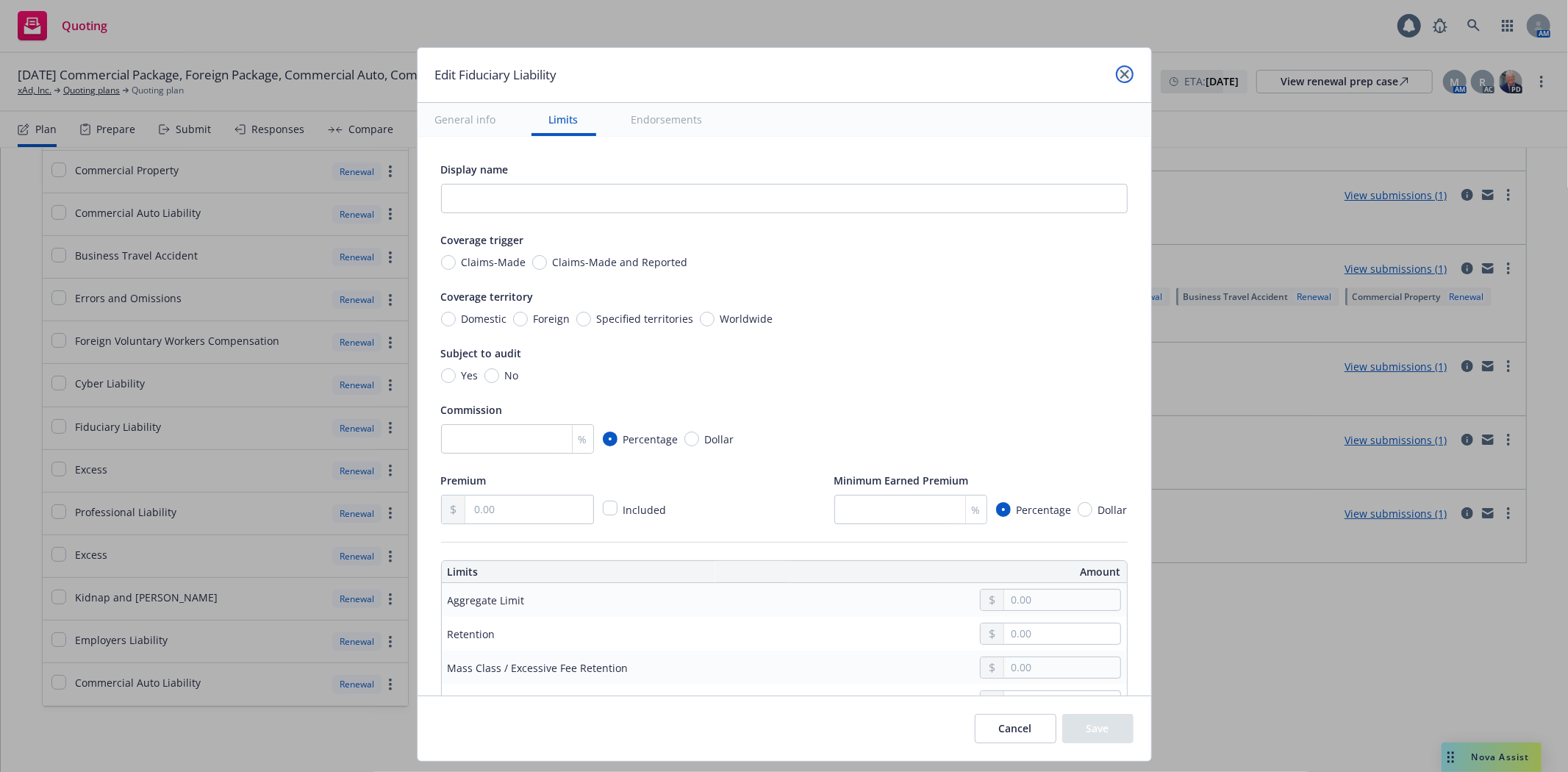
click at [1121, 70] on icon "close" at bounding box center [1124, 74] width 9 height 9
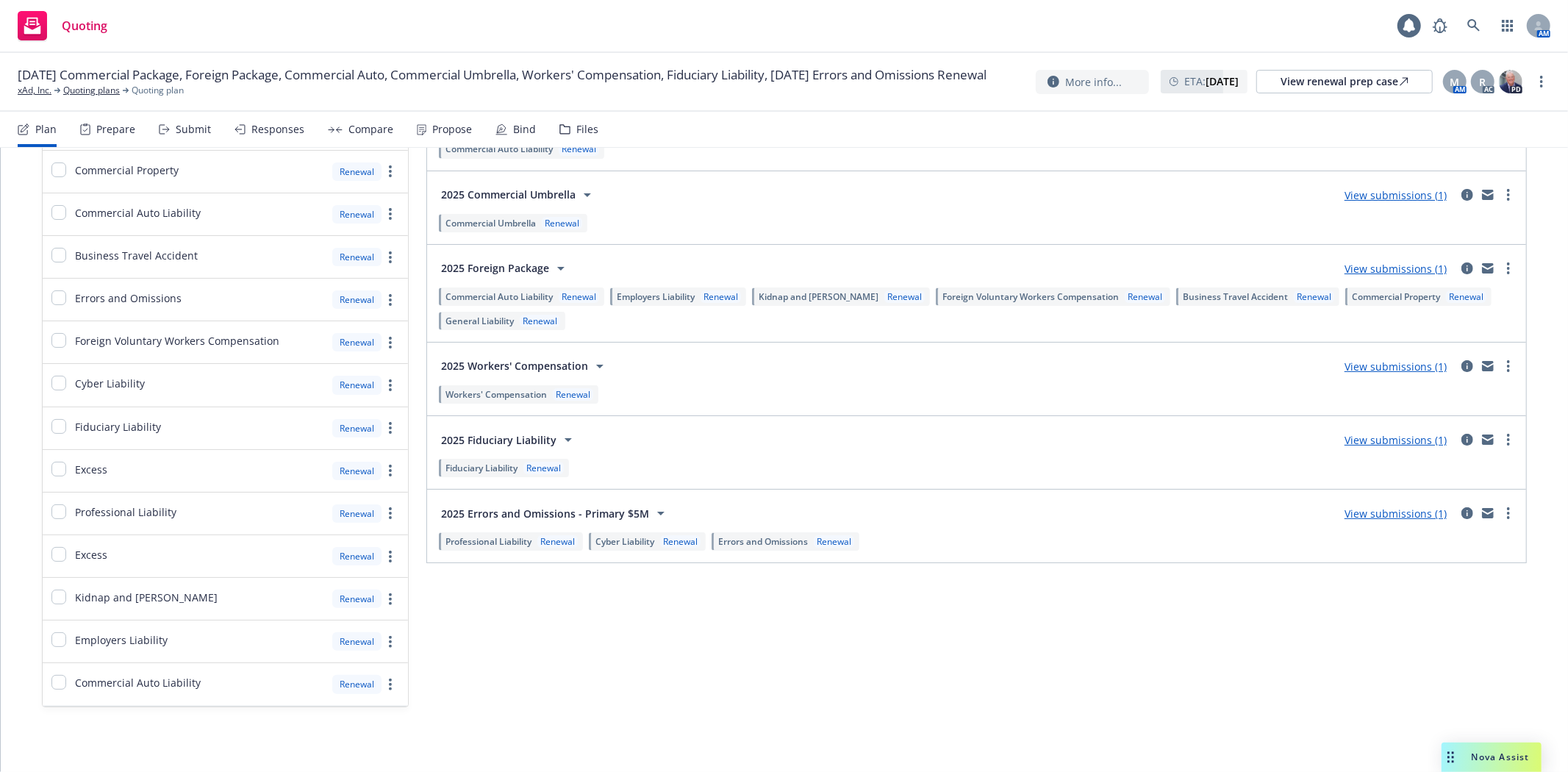
scroll to position [0, 0]
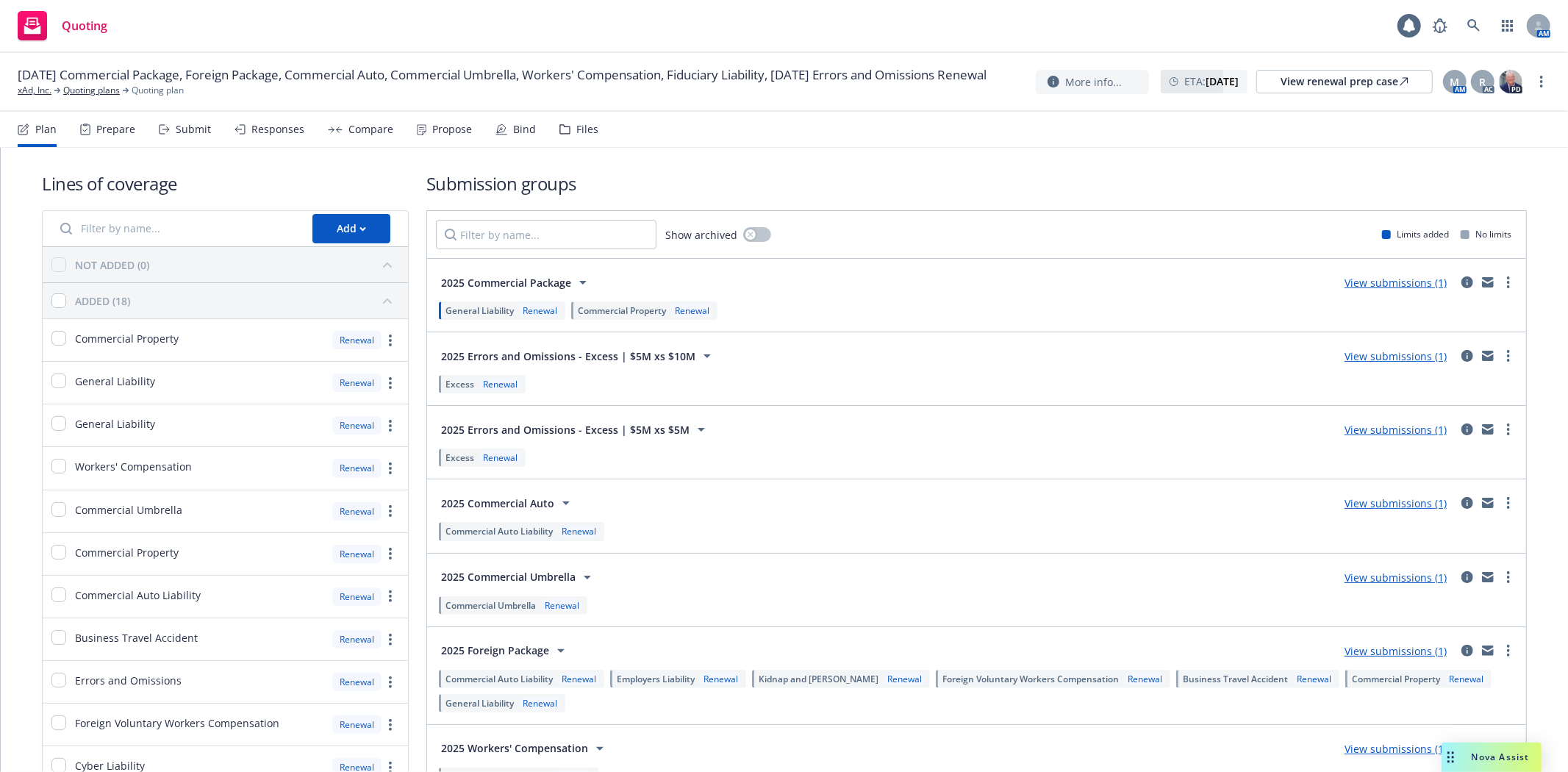
click at [493, 532] on span "Commercial Auto Liability" at bounding box center [499, 531] width 107 height 13
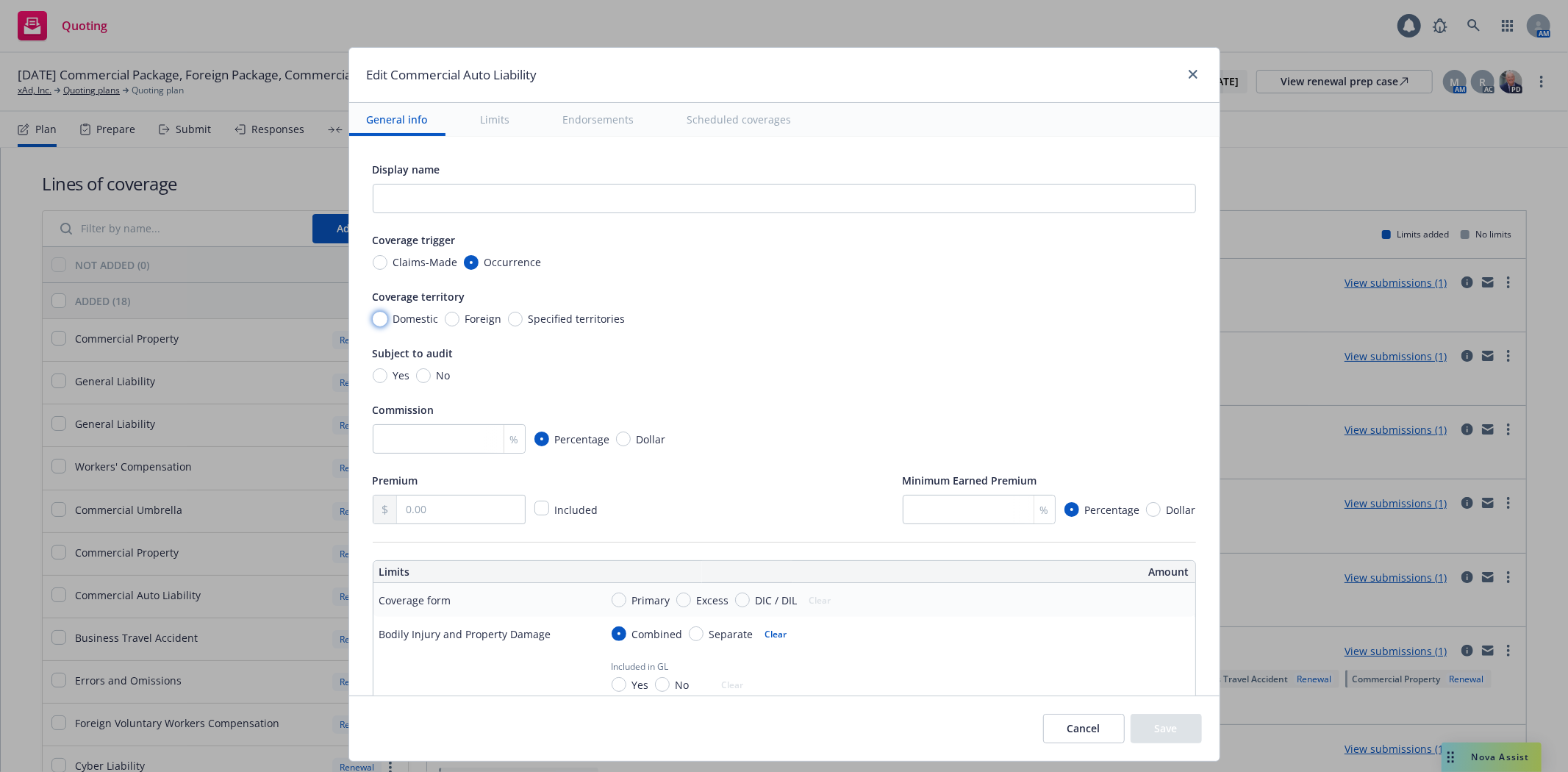
click at [373, 317] on input "Domestic" at bounding box center [380, 319] width 15 height 15
radio input "true"
click at [420, 375] on input "No" at bounding box center [423, 375] width 15 height 15
radio input "true"
click at [410, 442] on input "number" at bounding box center [449, 439] width 153 height 30
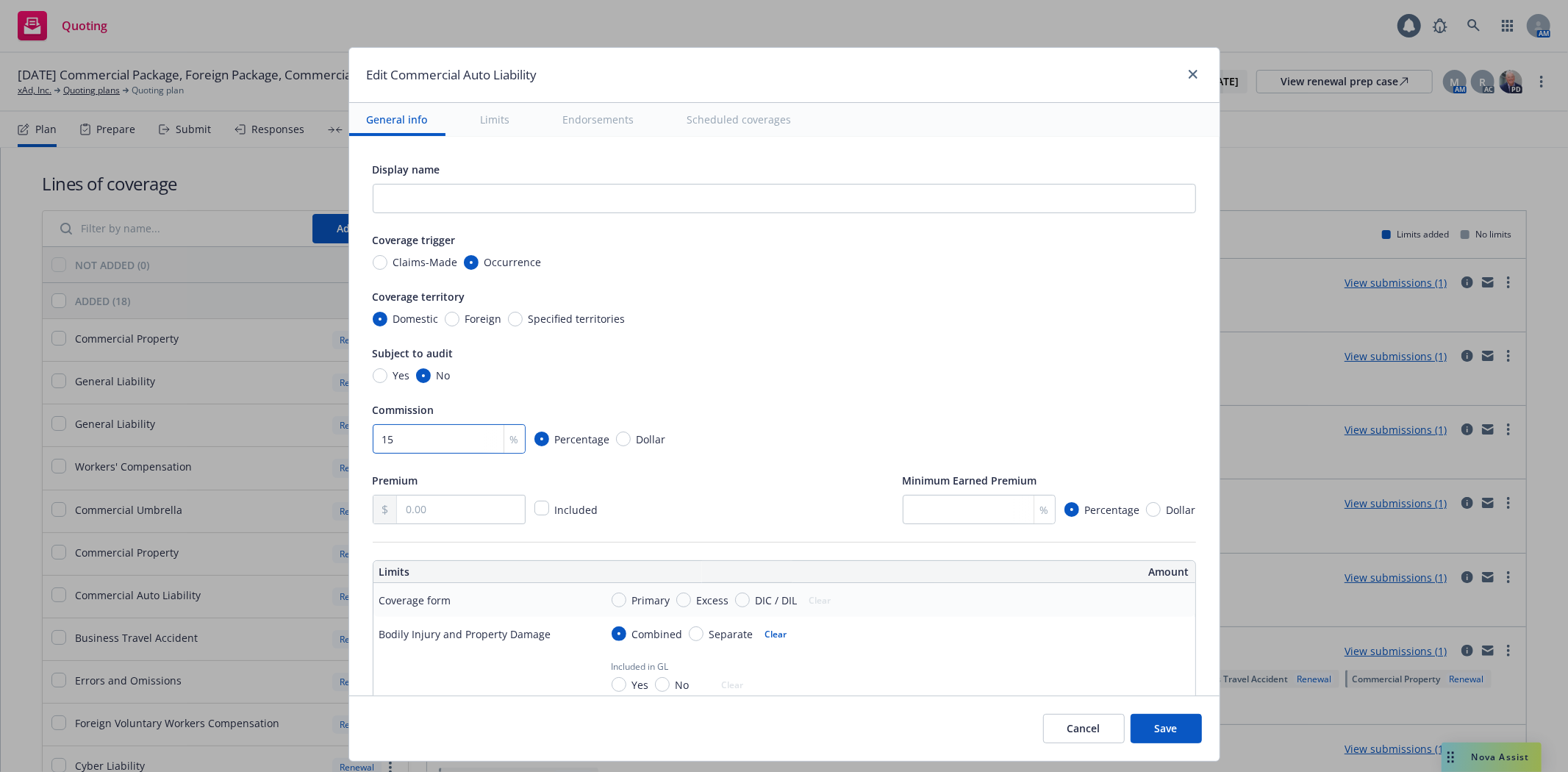
type input "15"
click at [417, 519] on input "text" at bounding box center [461, 510] width 127 height 28
type input "6,961.00"
click at [681, 509] on div "Premium 6,961.00 Included Minimum Earned Premium % Percentage Dollar" at bounding box center [784, 498] width 823 height 53
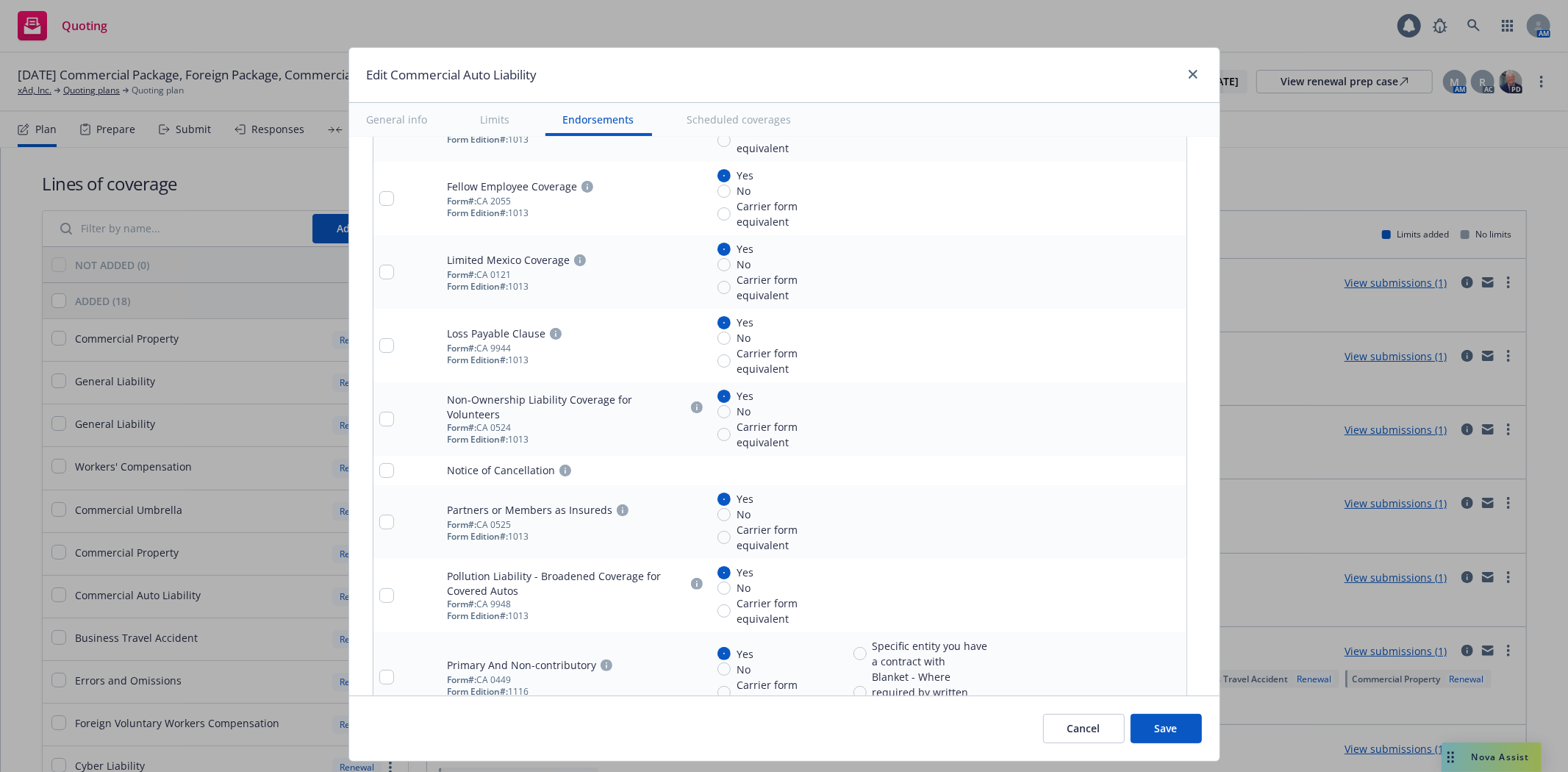
scroll to position [3195, 0]
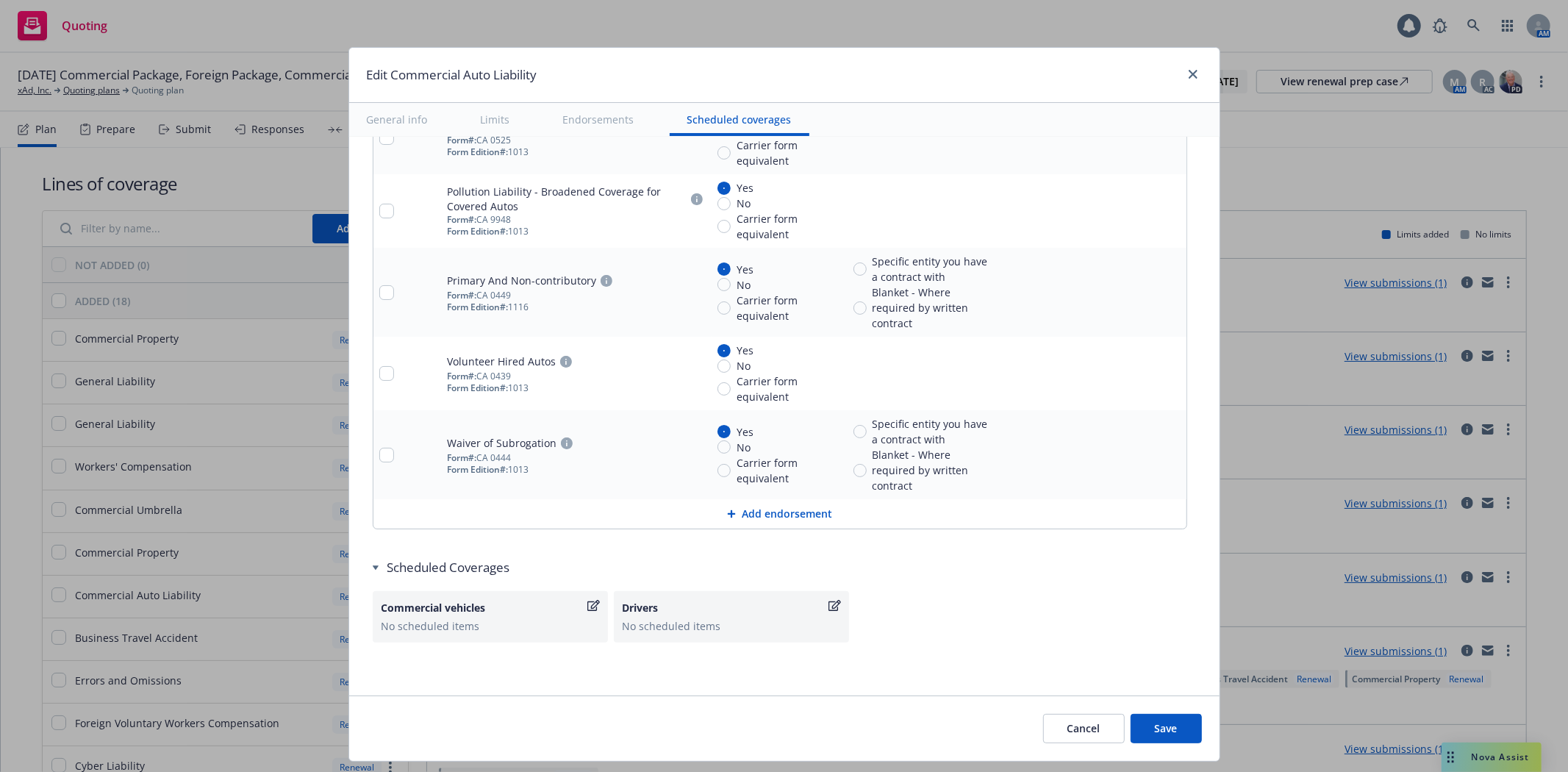
click at [1164, 728] on button "Save" at bounding box center [1166, 728] width 71 height 30
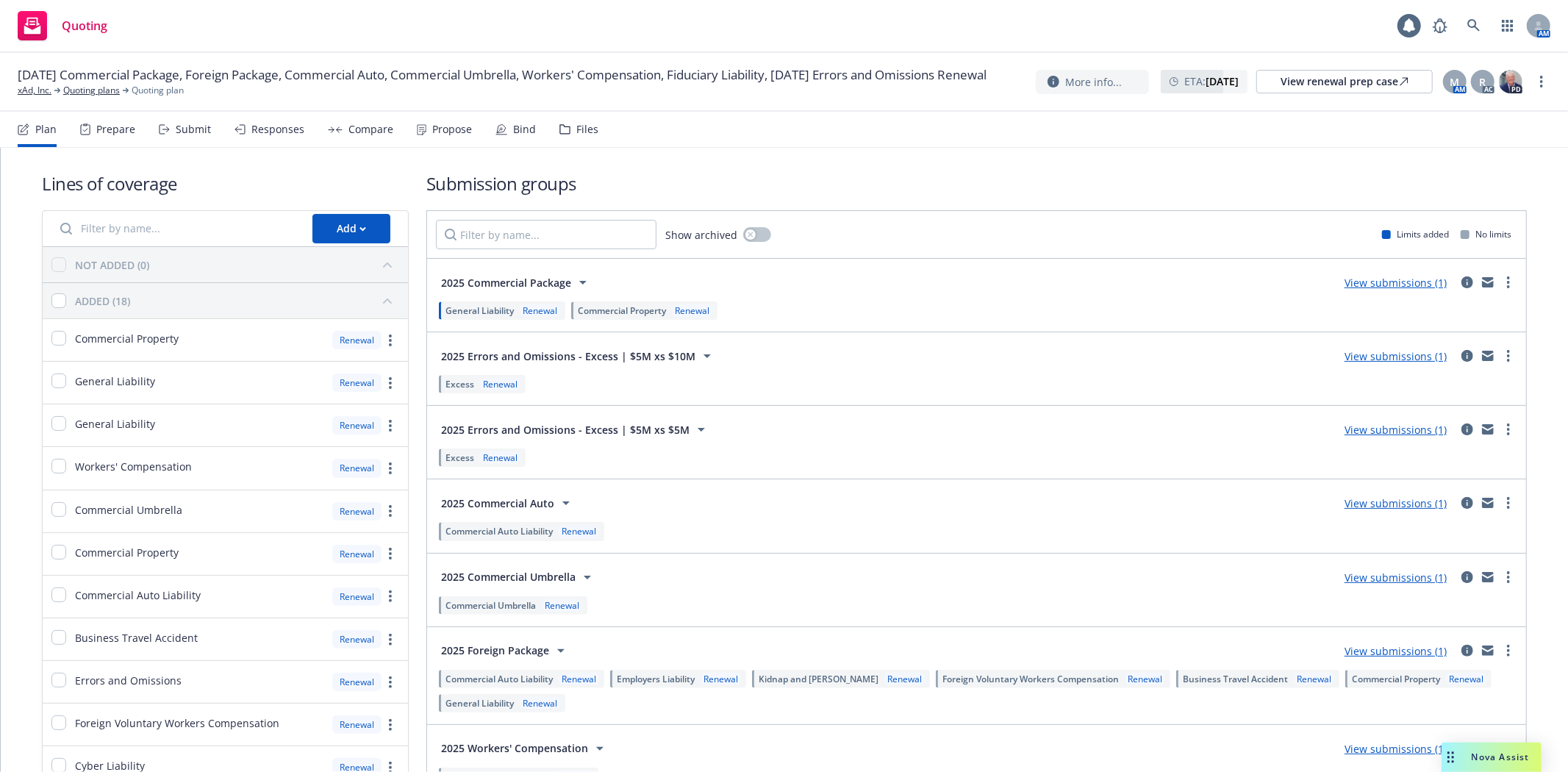
click at [884, 682] on div "Renewal" at bounding box center [905, 679] width 41 height 13
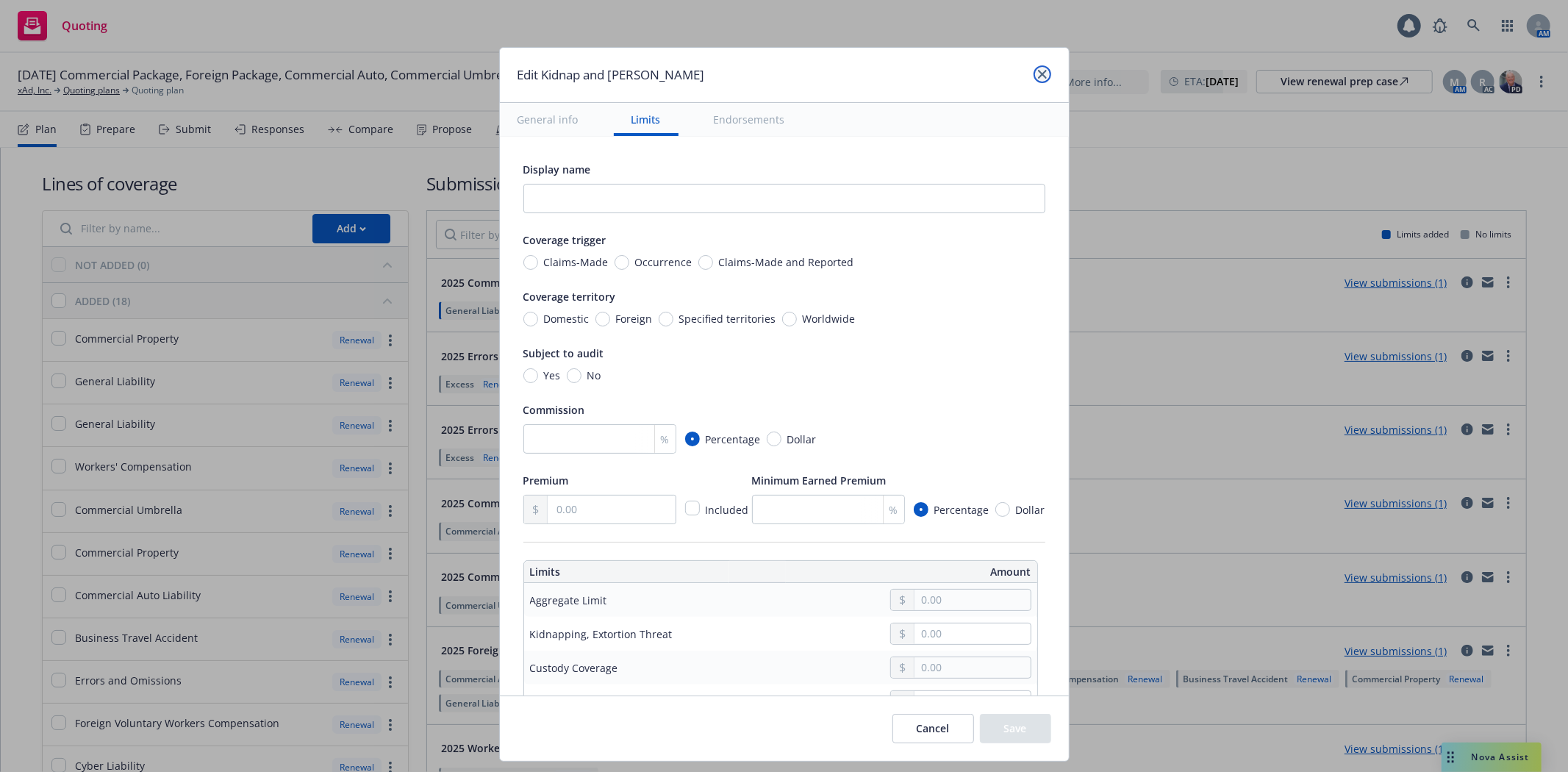
click at [1042, 74] on icon "close" at bounding box center [1042, 74] width 9 height 9
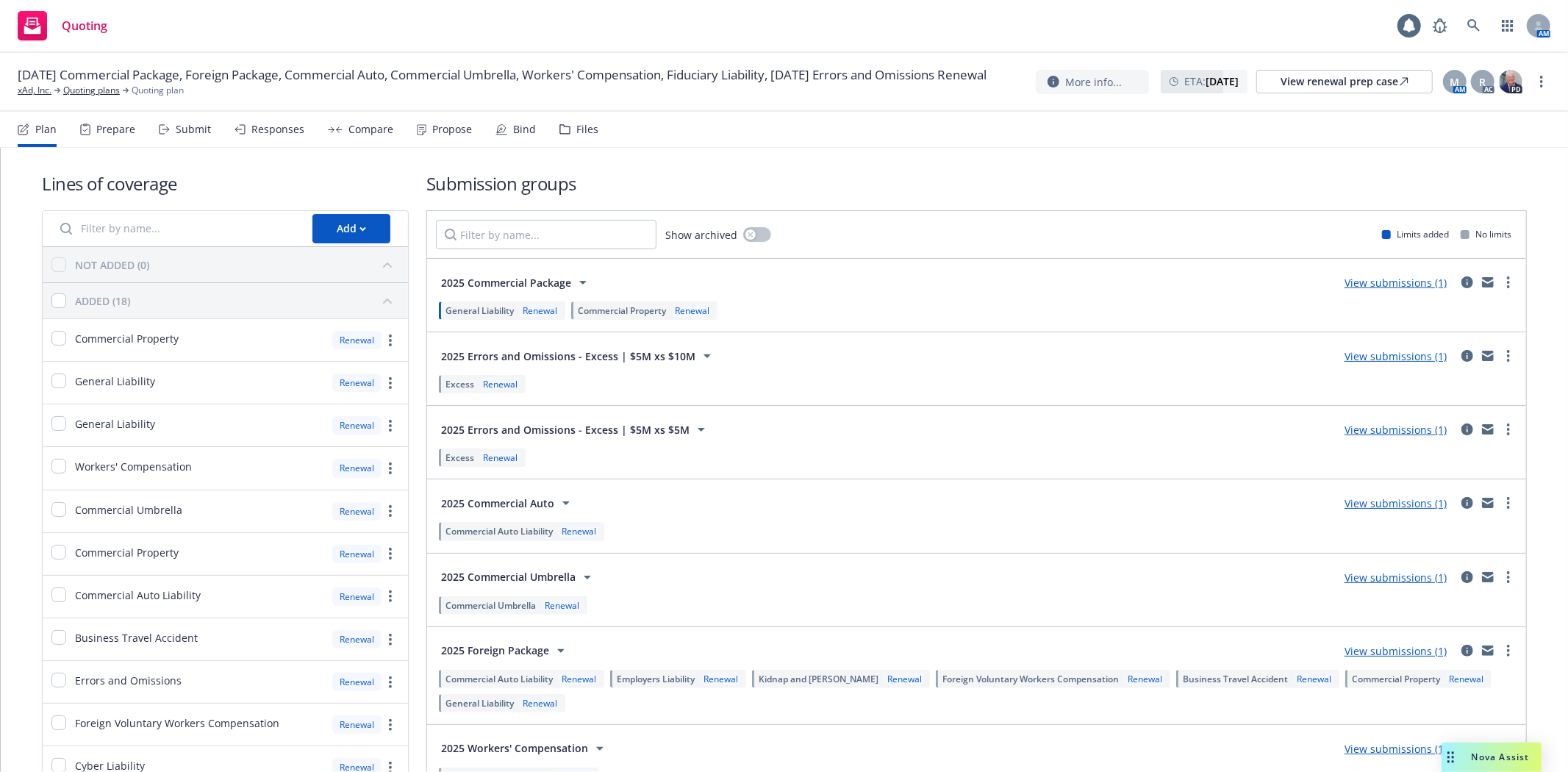
drag, startPoint x: 812, startPoint y: 676, endPoint x: 797, endPoint y: 711, distance: 38.1
click at [797, 711] on div "Commercial Auto Liability Renewal Employers Liability Renewal Kidnap and Ransom…" at bounding box center [977, 691] width 1082 height 49
drag, startPoint x: 857, startPoint y: 687, endPoint x: 811, endPoint y: 664, distance: 51.4
click at [811, 664] on div "2025 Foreign Package View submissions (1) Commercial Auto Liability Renewal Emp…" at bounding box center [977, 675] width 1082 height 79
click at [814, 721] on div "2025 Foreign Package View submissions (1) Commercial Auto Liability Renewal Emp…" at bounding box center [976, 676] width 1099 height 97
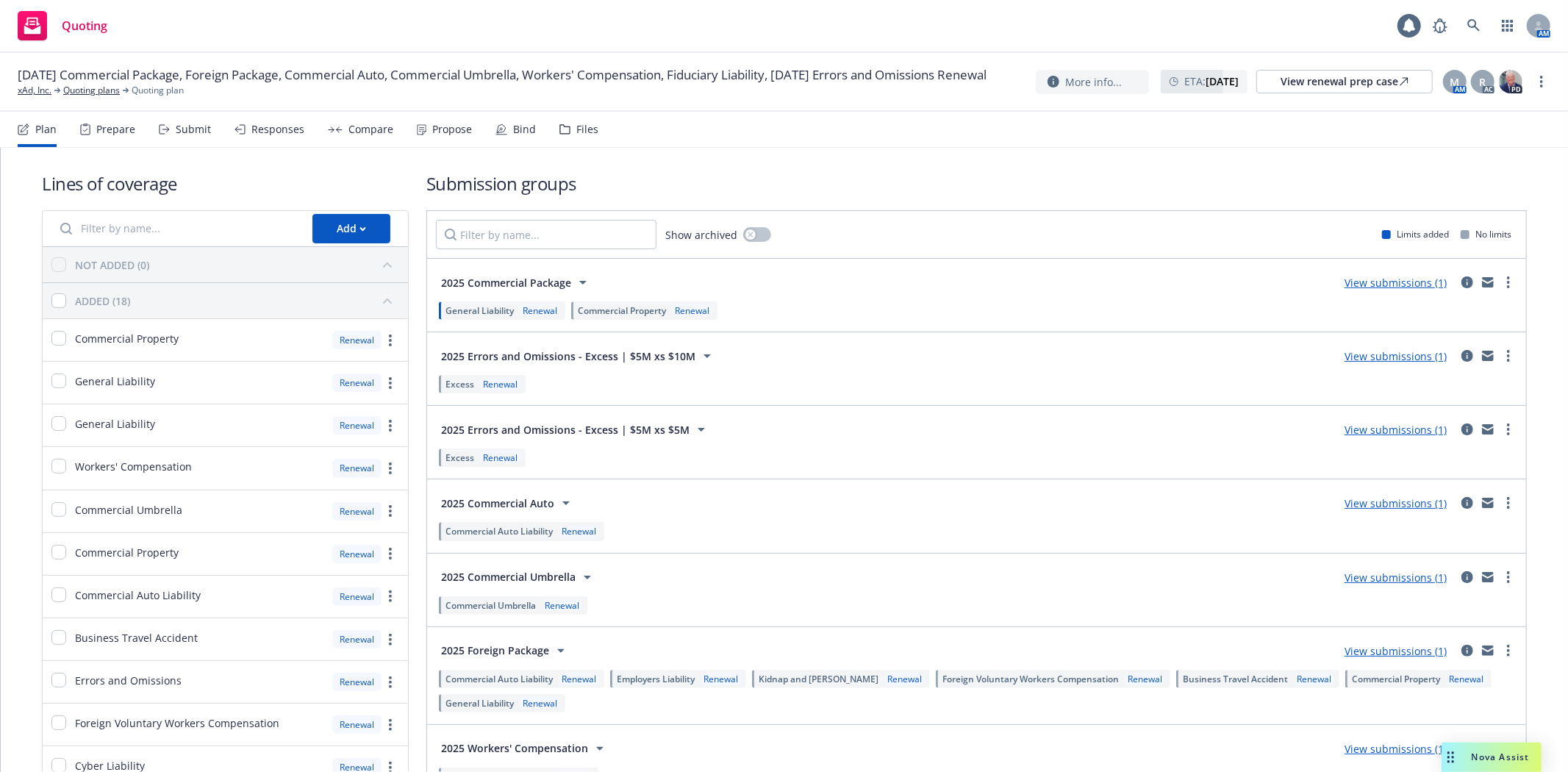
click at [815, 677] on span "Kidnap and Ransom" at bounding box center [818, 679] width 120 height 13
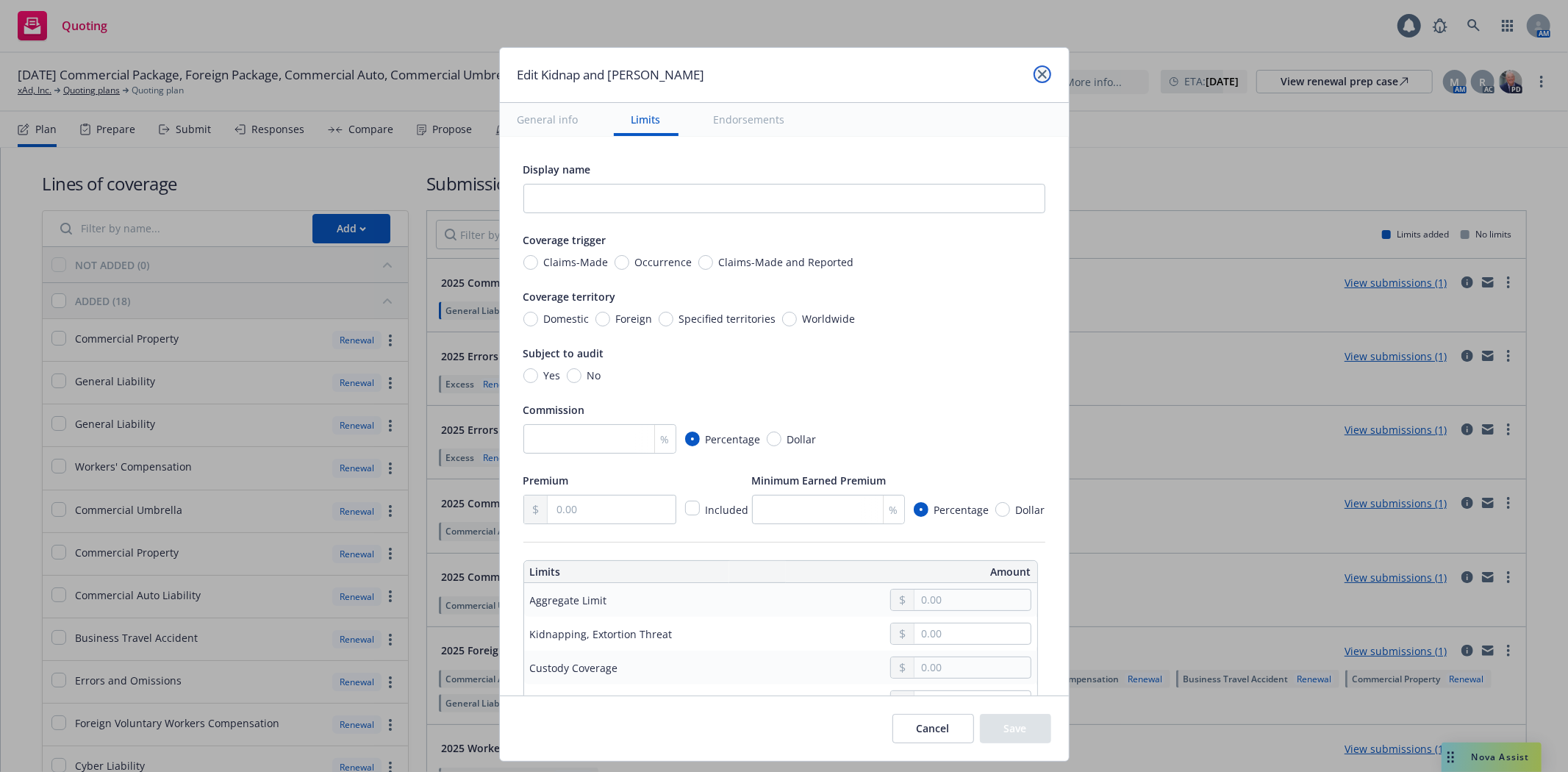
click at [1041, 72] on icon "close" at bounding box center [1042, 74] width 9 height 9
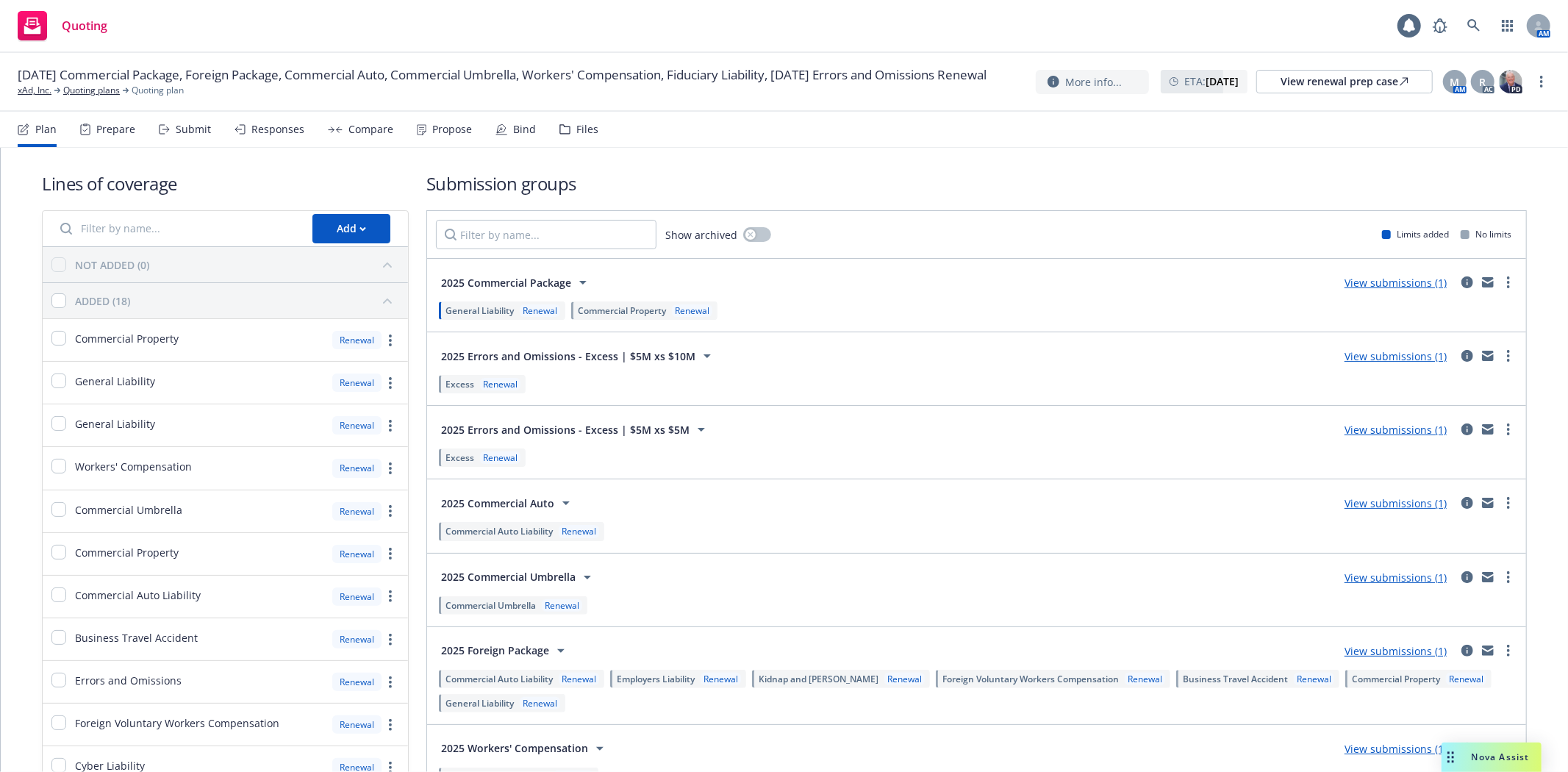
click at [529, 311] on div "Renewal" at bounding box center [540, 311] width 41 height 13
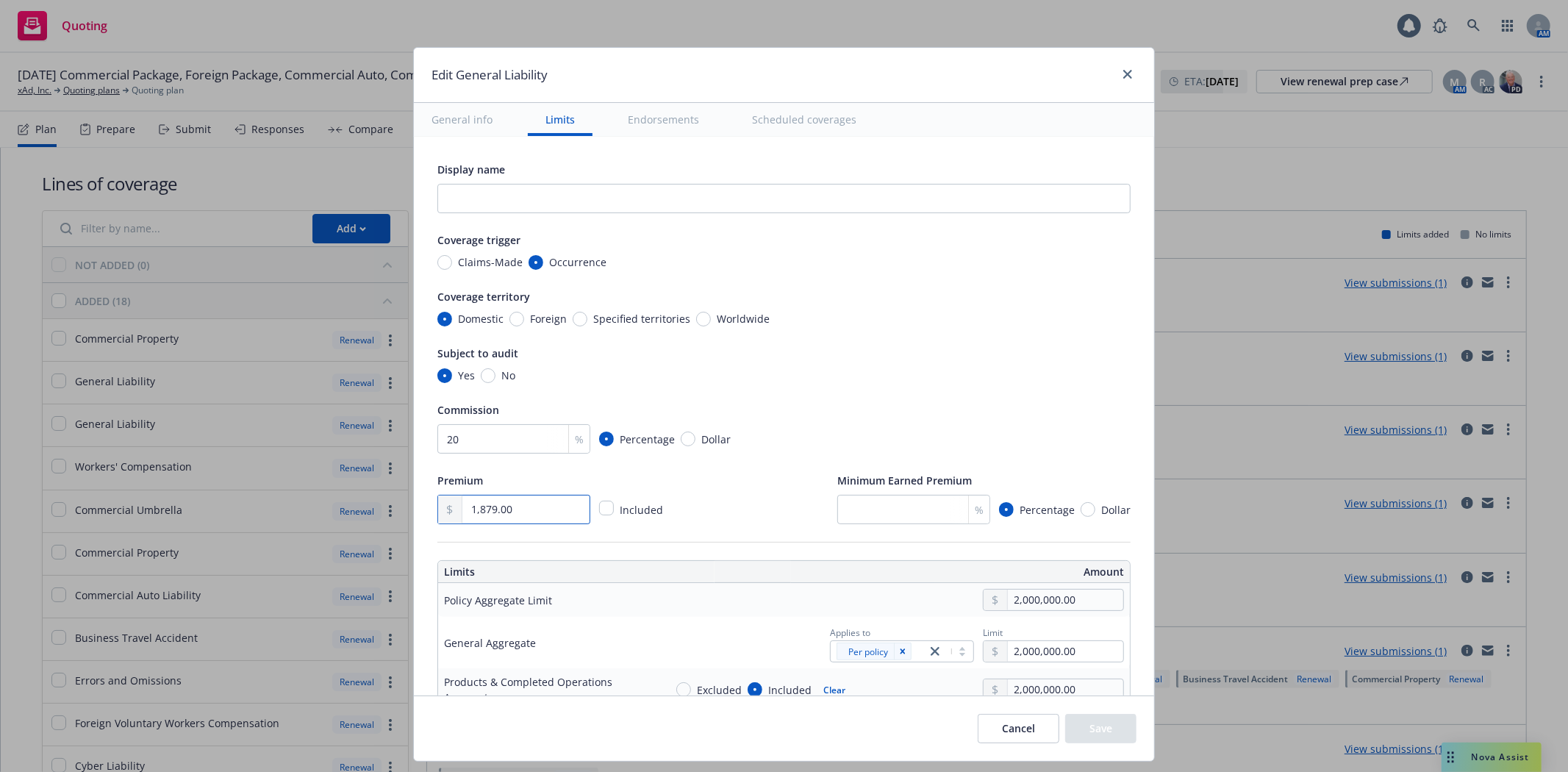
drag, startPoint x: 515, startPoint y: 508, endPoint x: 365, endPoint y: 518, distance: 150.3
click at [365, 518] on div "Edit General Liability General info Limits Endorsements Scheduled coverages Dis…" at bounding box center [784, 386] width 1568 height 772
click at [997, 725] on button "Cancel" at bounding box center [1018, 728] width 81 height 30
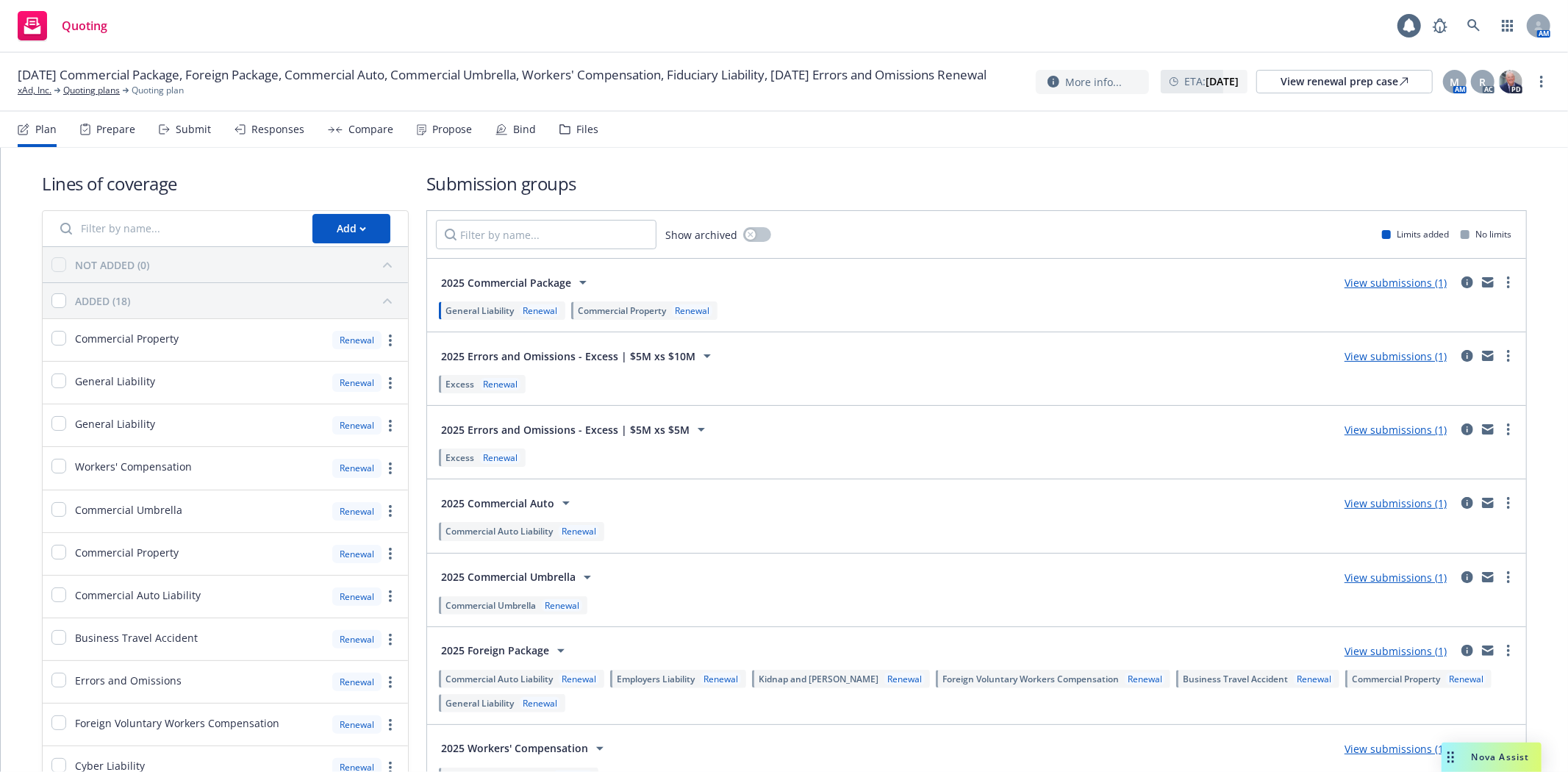
click at [483, 308] on span "General Liability" at bounding box center [479, 311] width 68 height 13
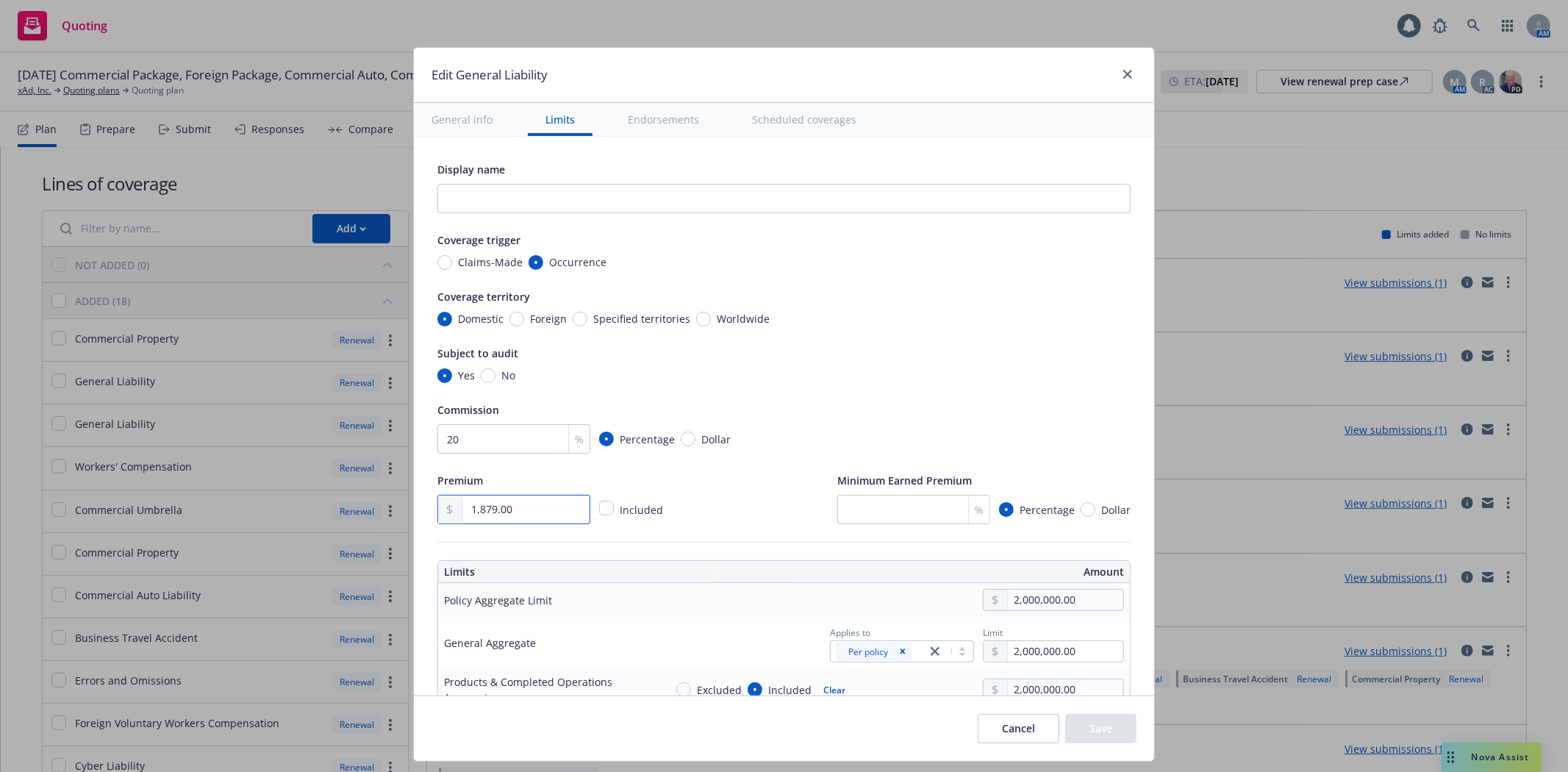
drag, startPoint x: 530, startPoint y: 509, endPoint x: 356, endPoint y: 510, distance: 174.0
click at [356, 510] on div "Edit General Liability General info Limits Endorsements Scheduled coverages Dis…" at bounding box center [784, 386] width 1568 height 772
type input "4,117.00"
click at [766, 510] on div "Premium 4,117.00 Included Minimum Earned Premium % Percentage Dollar" at bounding box center [783, 498] width 693 height 53
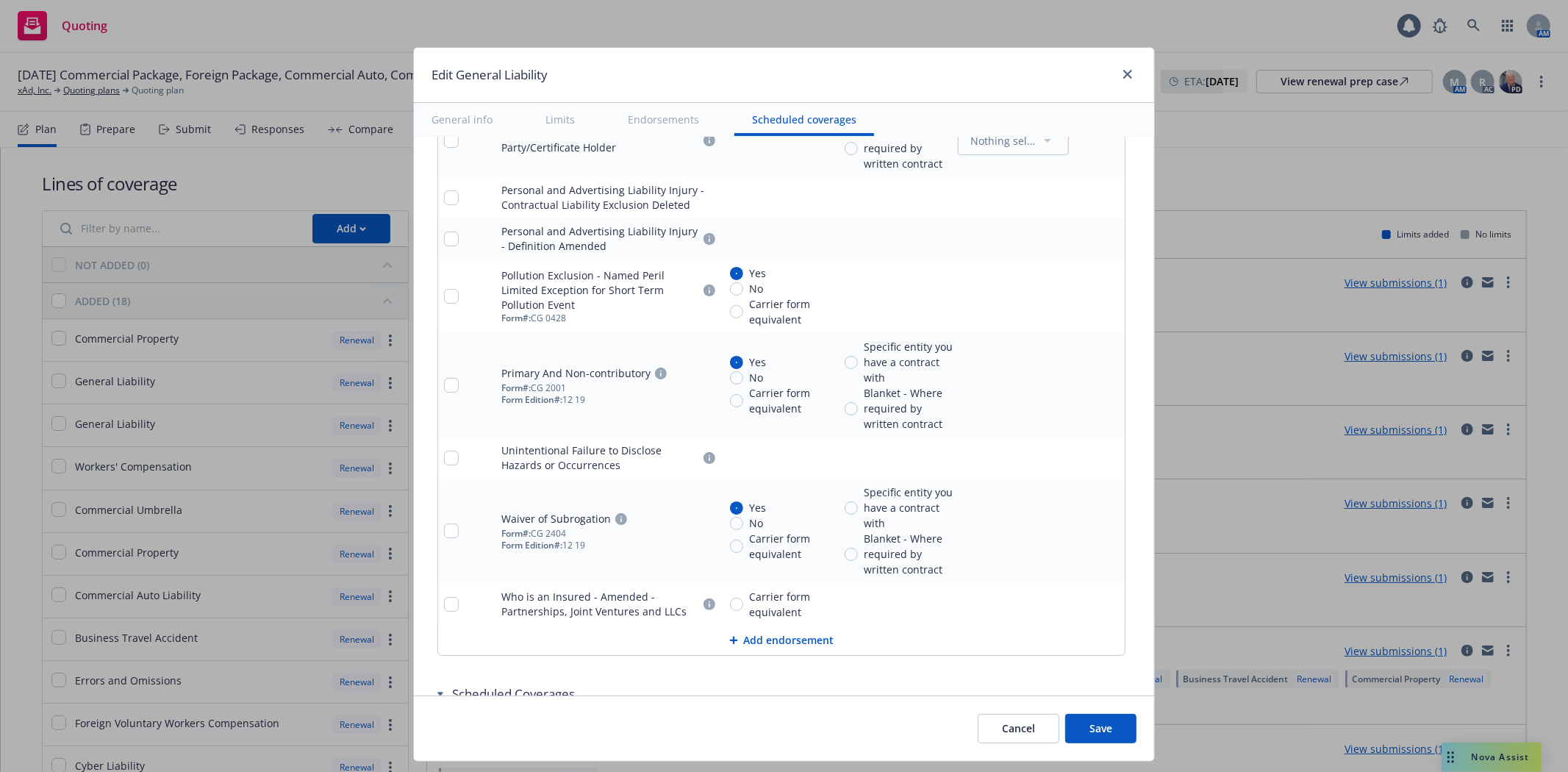
scroll to position [3065, 0]
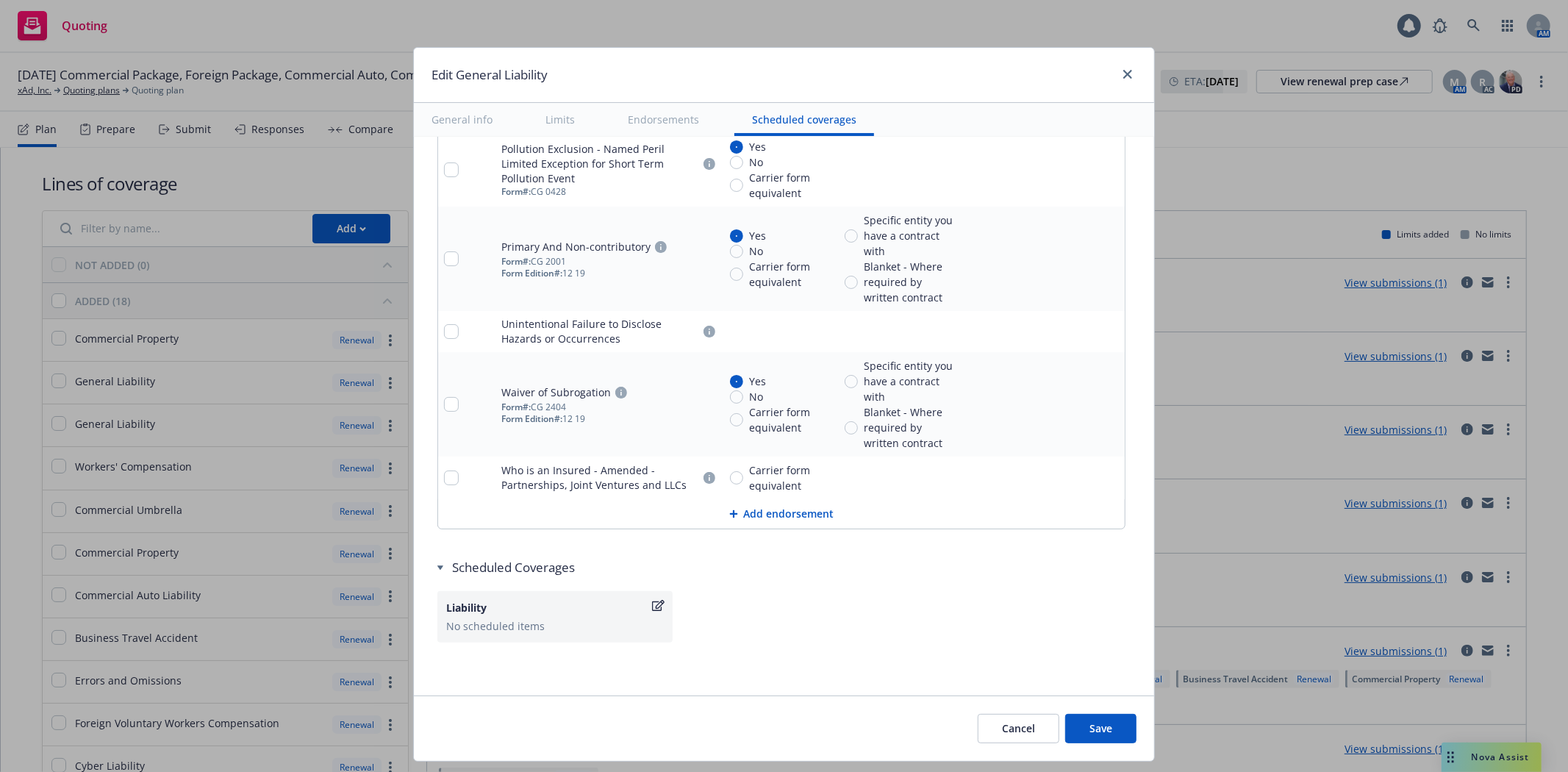
click at [1103, 723] on button "Save" at bounding box center [1100, 728] width 71 height 30
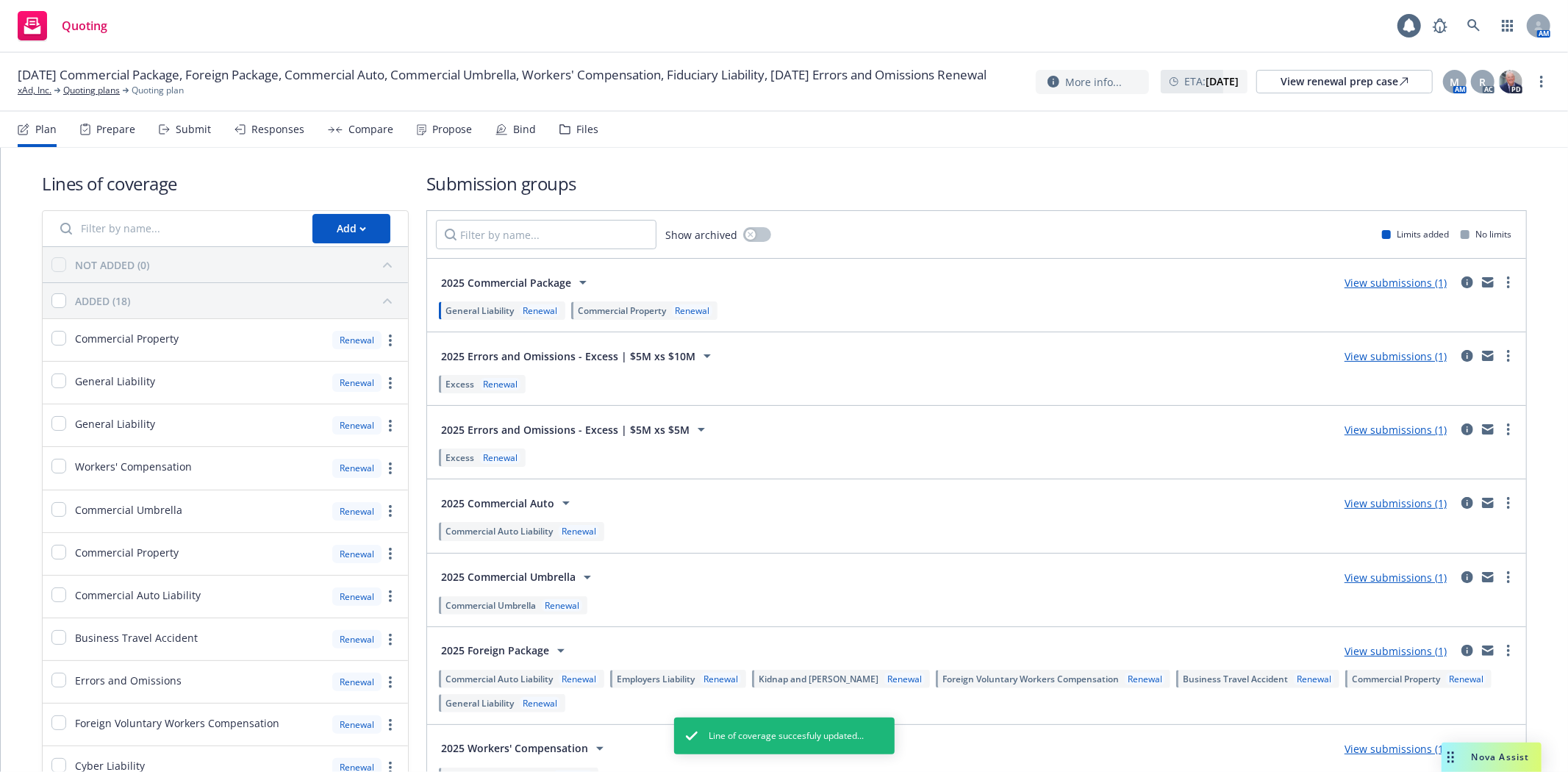
click at [650, 306] on span "Commercial Property" at bounding box center [622, 311] width 89 height 13
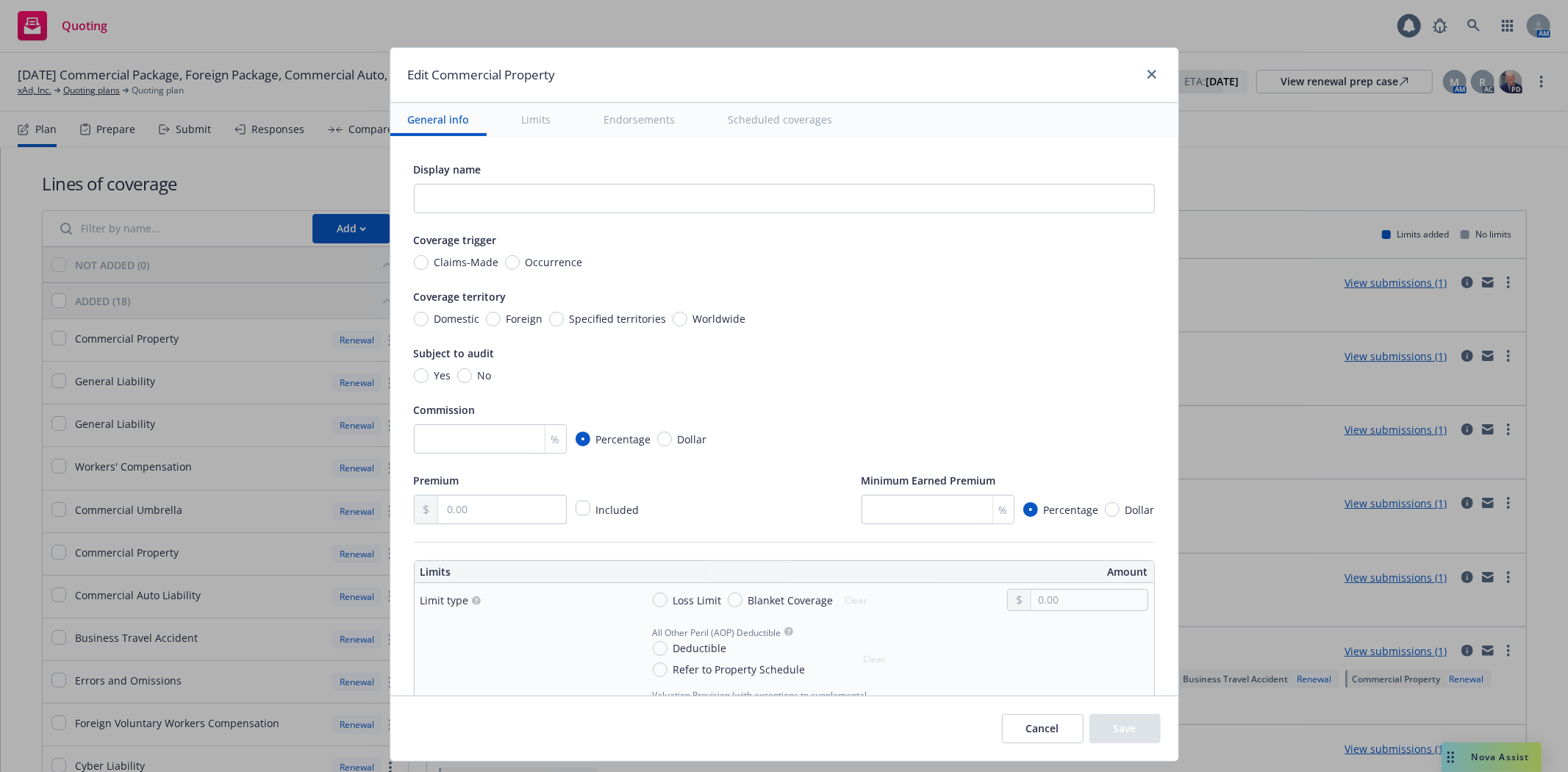
click at [520, 262] on span "Occurrence" at bounding box center [551, 262] width 63 height 16
click at [506, 262] on input "Occurrence" at bounding box center [512, 262] width 15 height 15
radio input "true"
click at [414, 321] on input "Domestic" at bounding box center [421, 319] width 15 height 15
radio input "true"
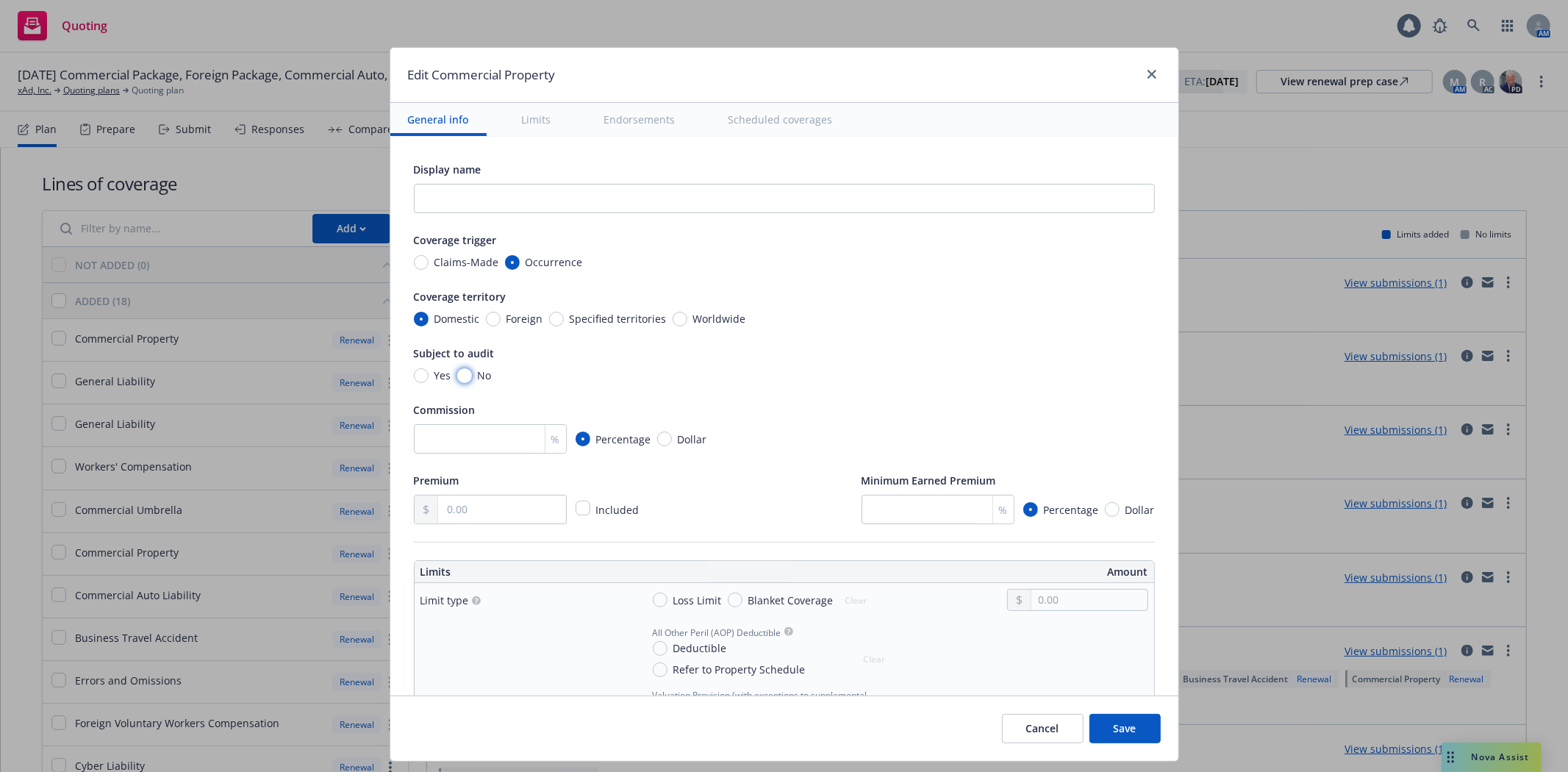
click at [457, 376] on input "No" at bounding box center [464, 375] width 15 height 15
radio input "true"
click at [439, 442] on input "number" at bounding box center [490, 439] width 153 height 30
type input "20"
click at [474, 505] on input "text" at bounding box center [501, 510] width 127 height 28
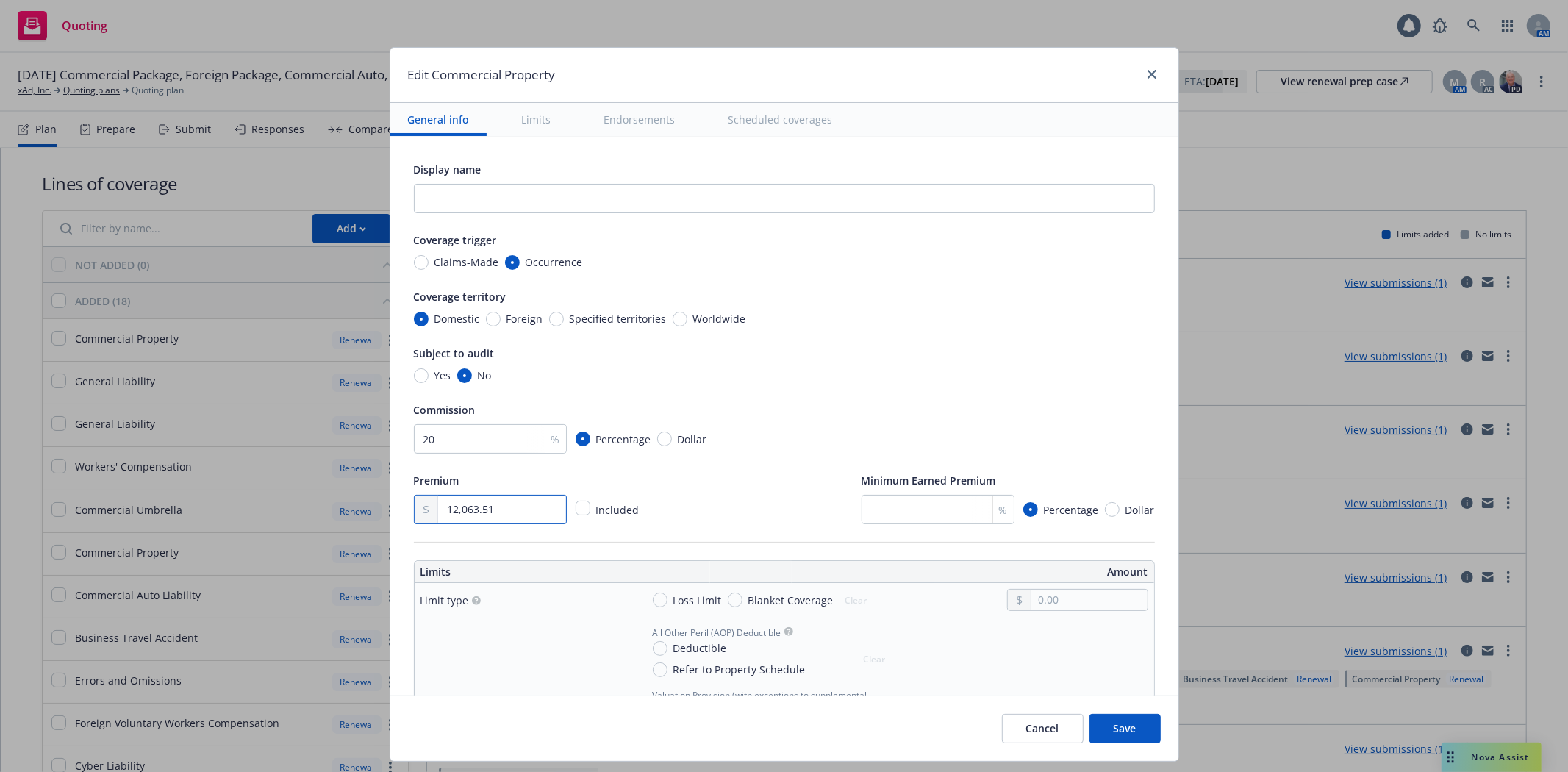
type input "12,063.51"
click at [1118, 354] on div "Subject to audit" at bounding box center [784, 352] width 741 height 18
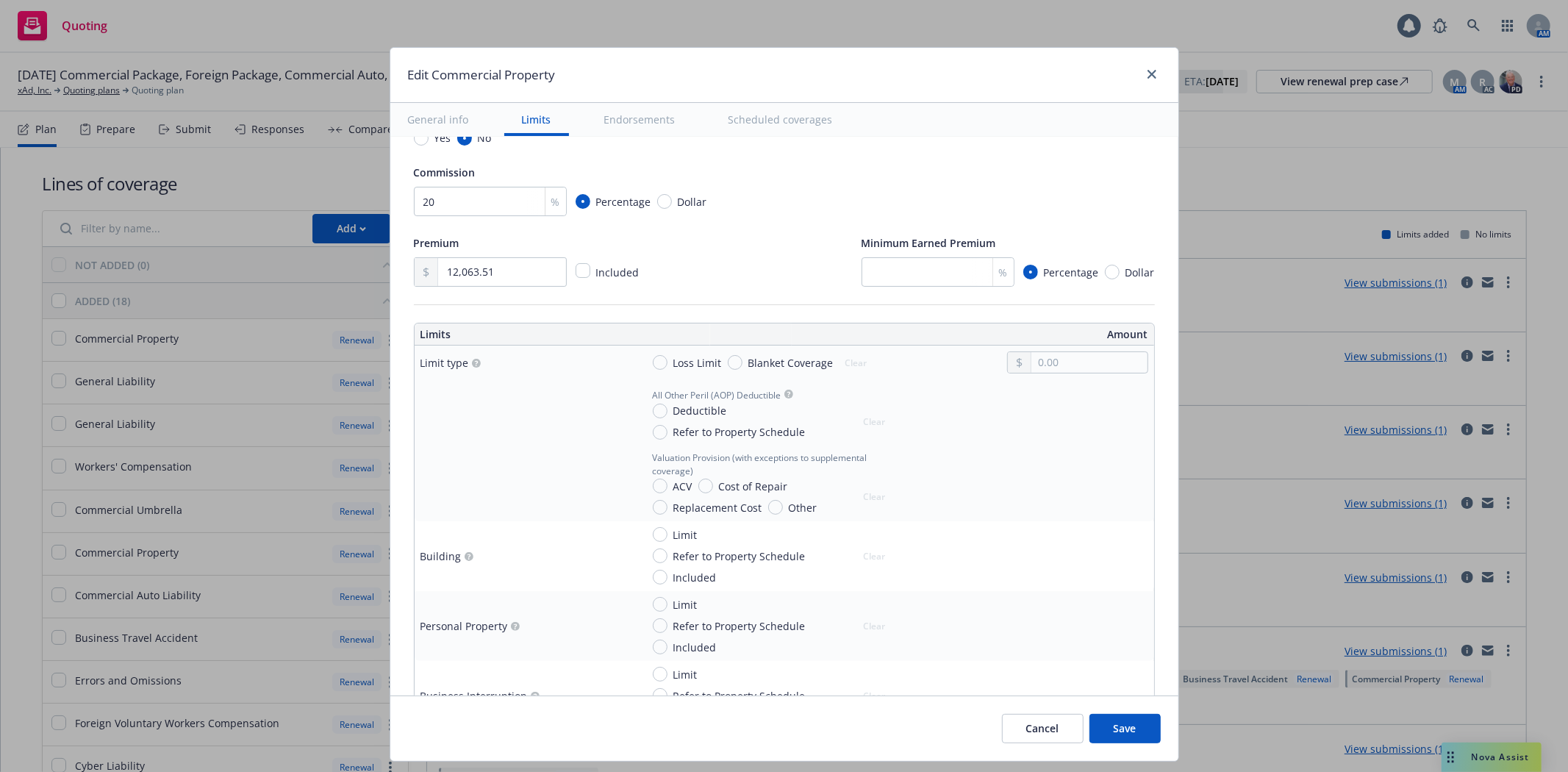
scroll to position [308, 0]
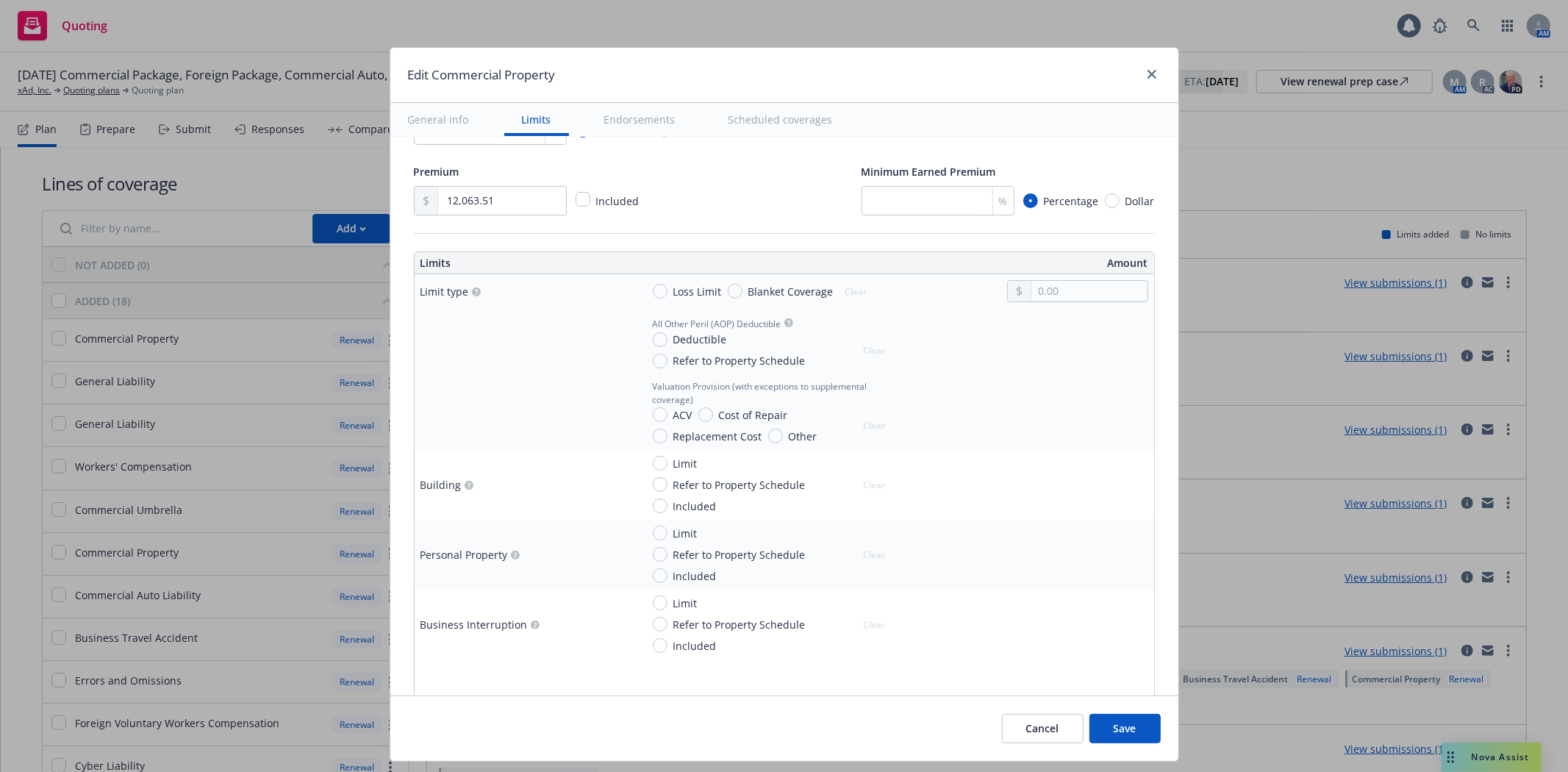
click at [667, 465] on span "Limit" at bounding box center [682, 464] width 30 height 16
click at [656, 465] on input "Limit" at bounding box center [659, 463] width 15 height 15
radio input "true"
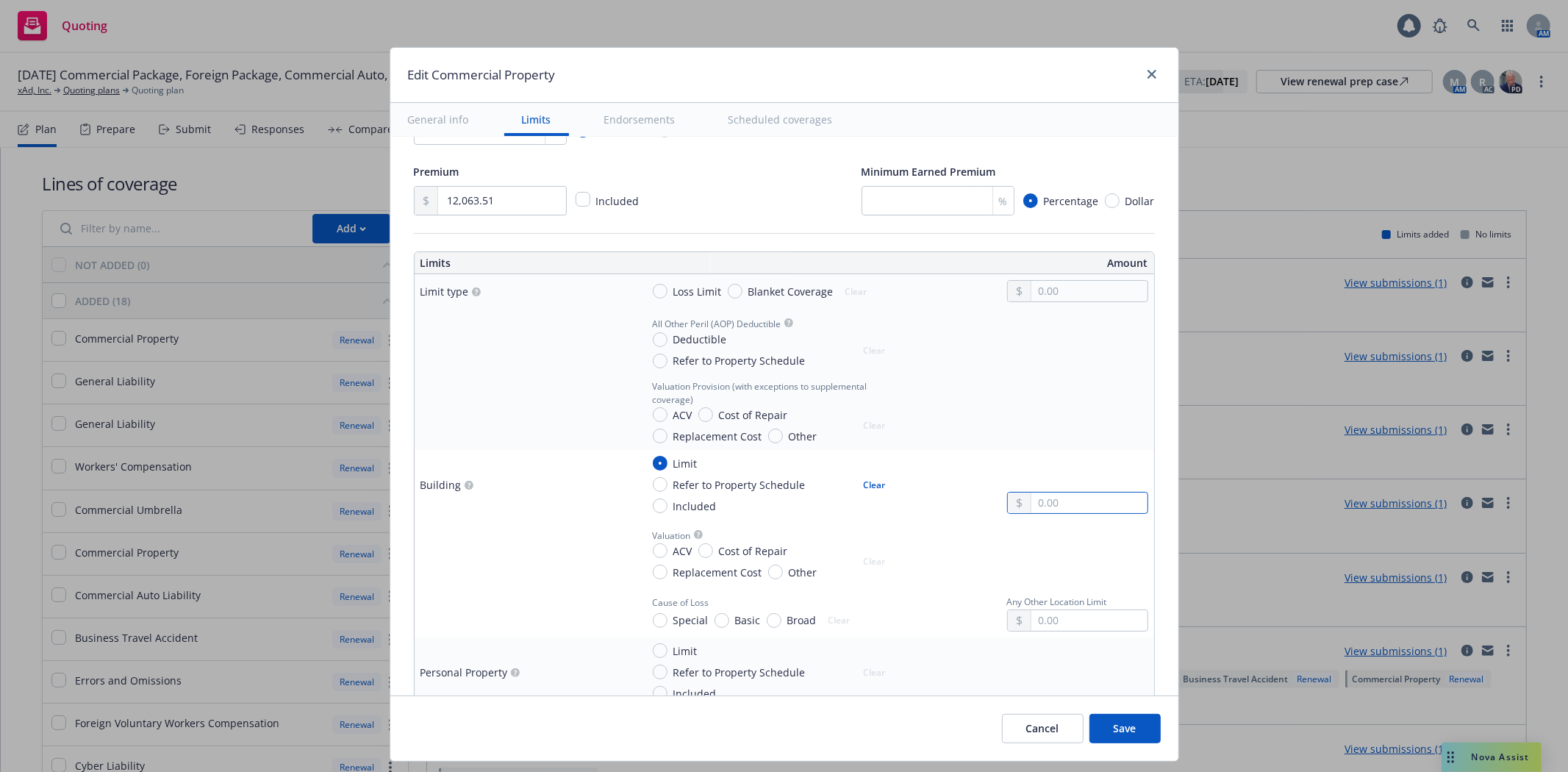
click at [1071, 502] on input "text" at bounding box center [1089, 503] width 115 height 20
click at [1088, 507] on input "text" at bounding box center [1089, 503] width 115 height 20
paste input "13,569,000.00"
type input "13,569,000.00"
click at [1088, 549] on div at bounding box center [1078, 552] width 141 height 54
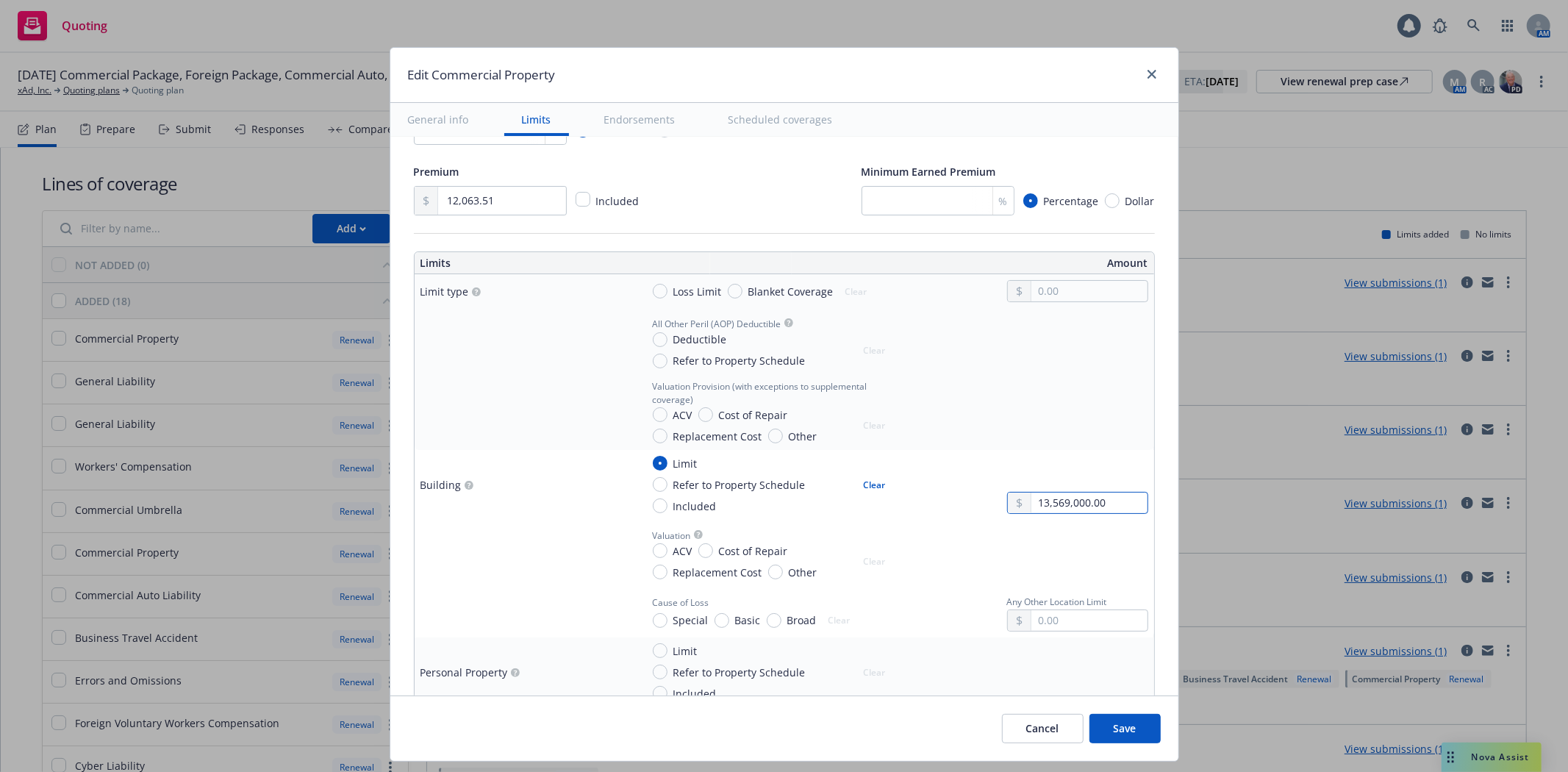
drag, startPoint x: 1099, startPoint y: 504, endPoint x: 983, endPoint y: 498, distance: 116.2
click at [983, 498] on div "Limit Refer to Property Schedule Included Clear 13,569,000.00" at bounding box center [894, 485] width 508 height 58
click at [865, 485] on button "Clear" at bounding box center [875, 484] width 40 height 20
radio input "false"
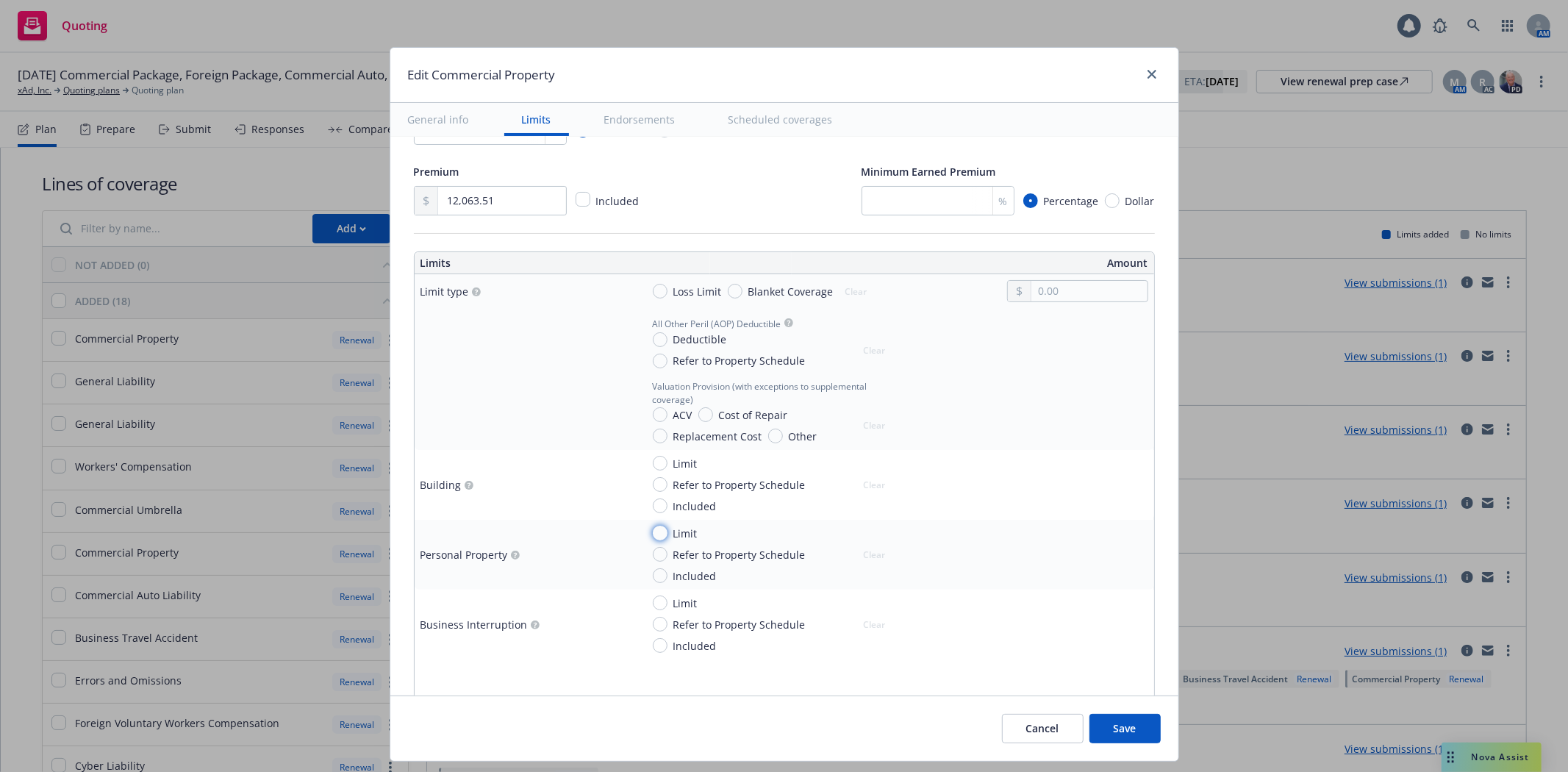
click at [655, 532] on input "Limit" at bounding box center [659, 532] width 15 height 15
radio input "true"
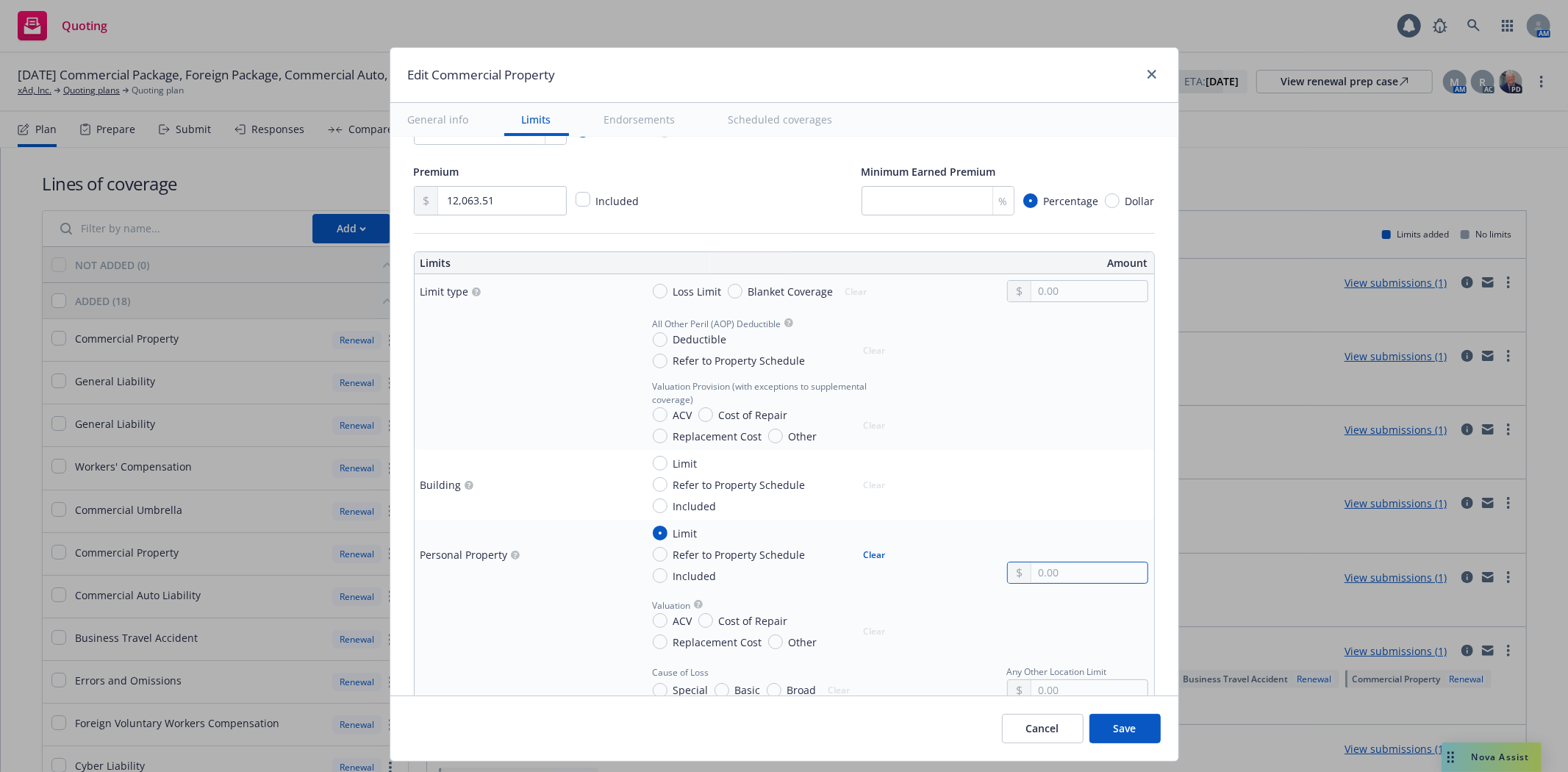
drag, startPoint x: 1014, startPoint y: 573, endPoint x: 949, endPoint y: 572, distance: 65.0
click at [949, 572] on div "Limit Refer to Property Schedule Included Clear" at bounding box center [894, 554] width 508 height 58
paste input "13,569,000.00"
type input "13,569,000.00"
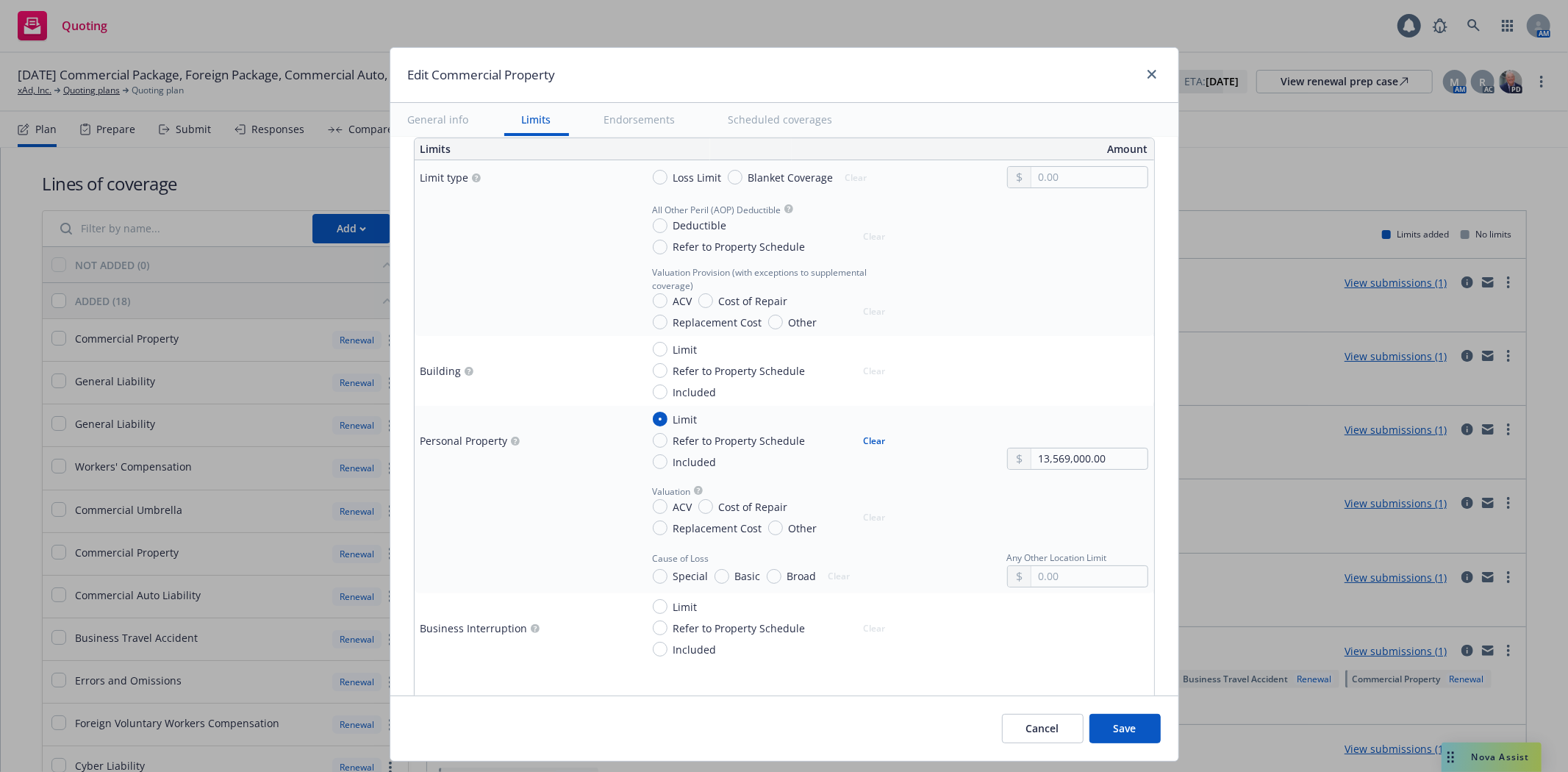
scroll to position [495, 0]
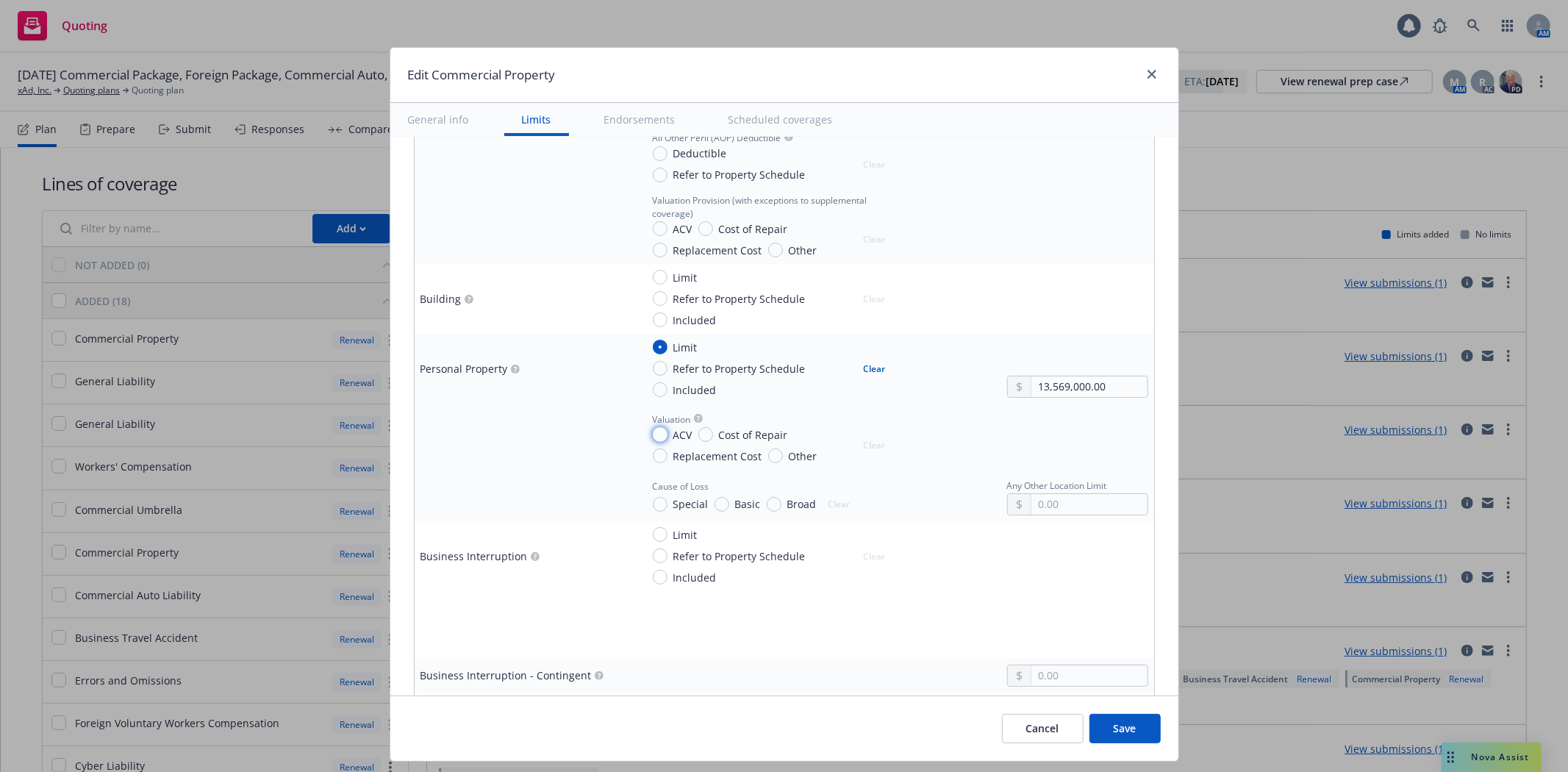
click at [652, 432] on input "ACV" at bounding box center [659, 434] width 15 height 15
radio input "true"
click at [652, 539] on input "Limit" at bounding box center [659, 534] width 15 height 15
radio input "true"
click at [1071, 576] on input "text" at bounding box center [1089, 574] width 115 height 20
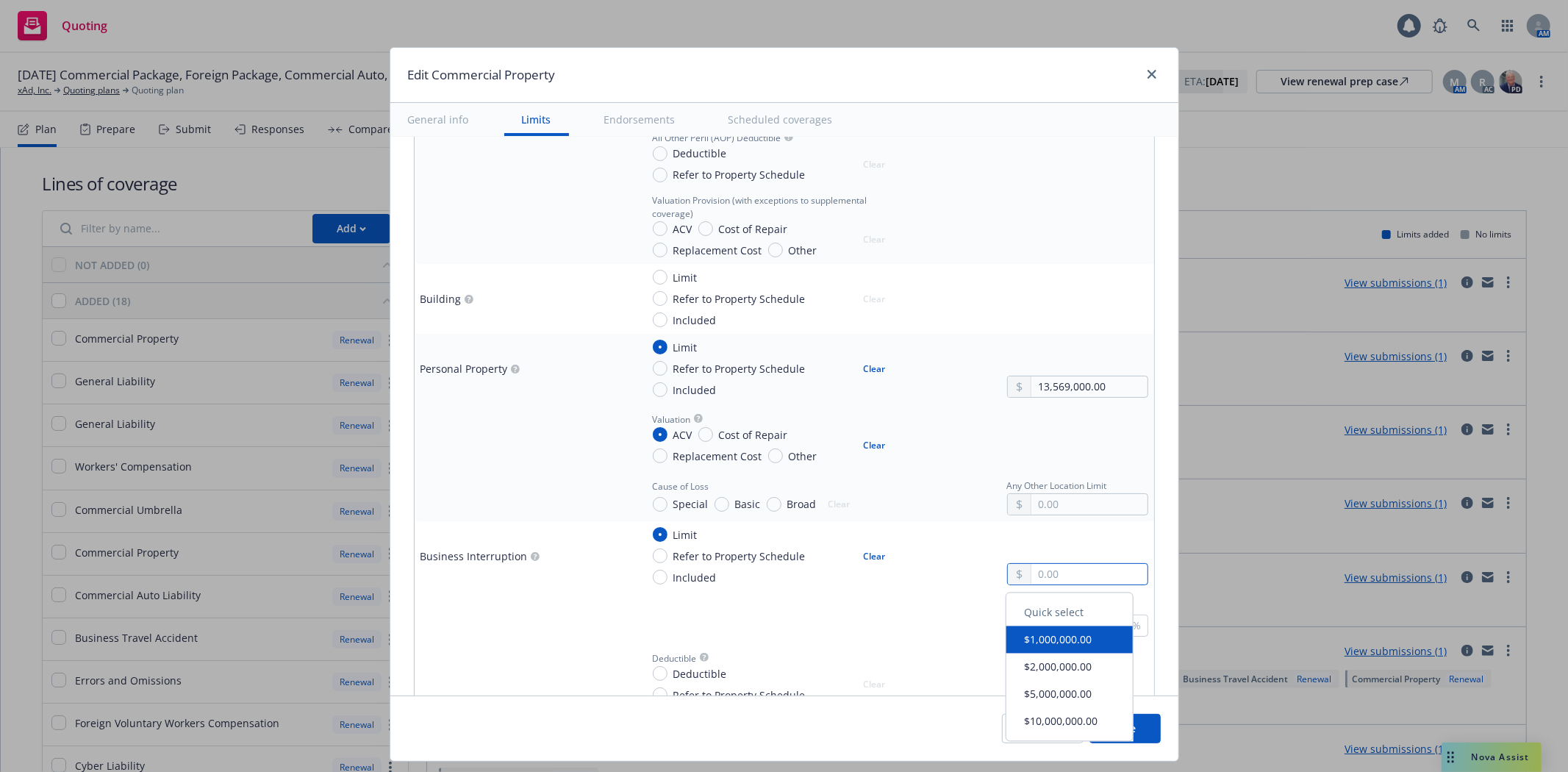
paste input "2,700,000.00"
type input "2,700,000.00"
click at [870, 616] on div "Coinsurance %" at bounding box center [894, 616] width 508 height 40
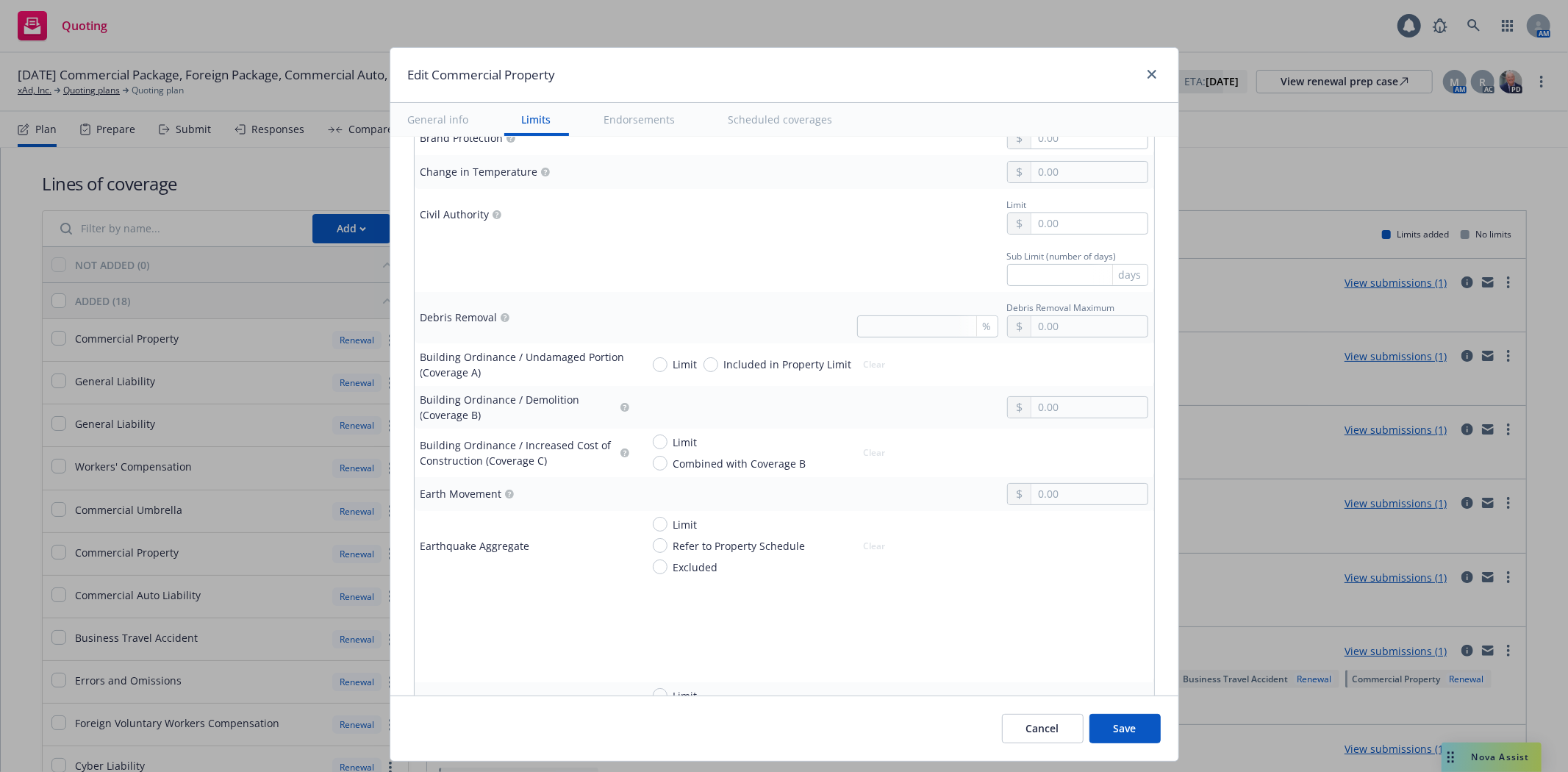
scroll to position [1482, 0]
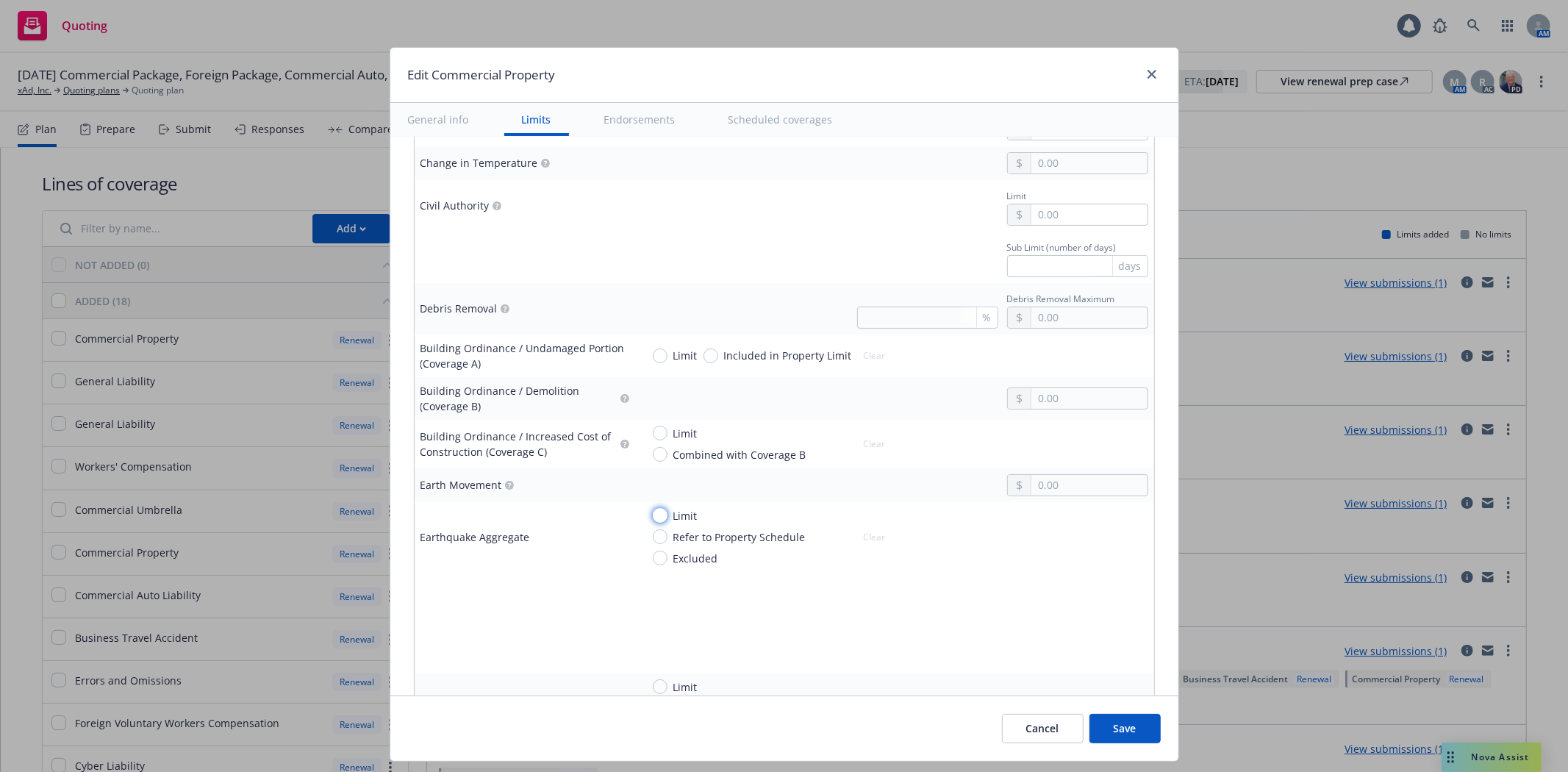
click at [652, 518] on input "Limit" at bounding box center [659, 515] width 15 height 15
radio input "true"
click at [1078, 485] on input "text" at bounding box center [1089, 485] width 115 height 20
click at [1068, 485] on input "text" at bounding box center [1089, 485] width 115 height 20
paste input "3,500,000.00"
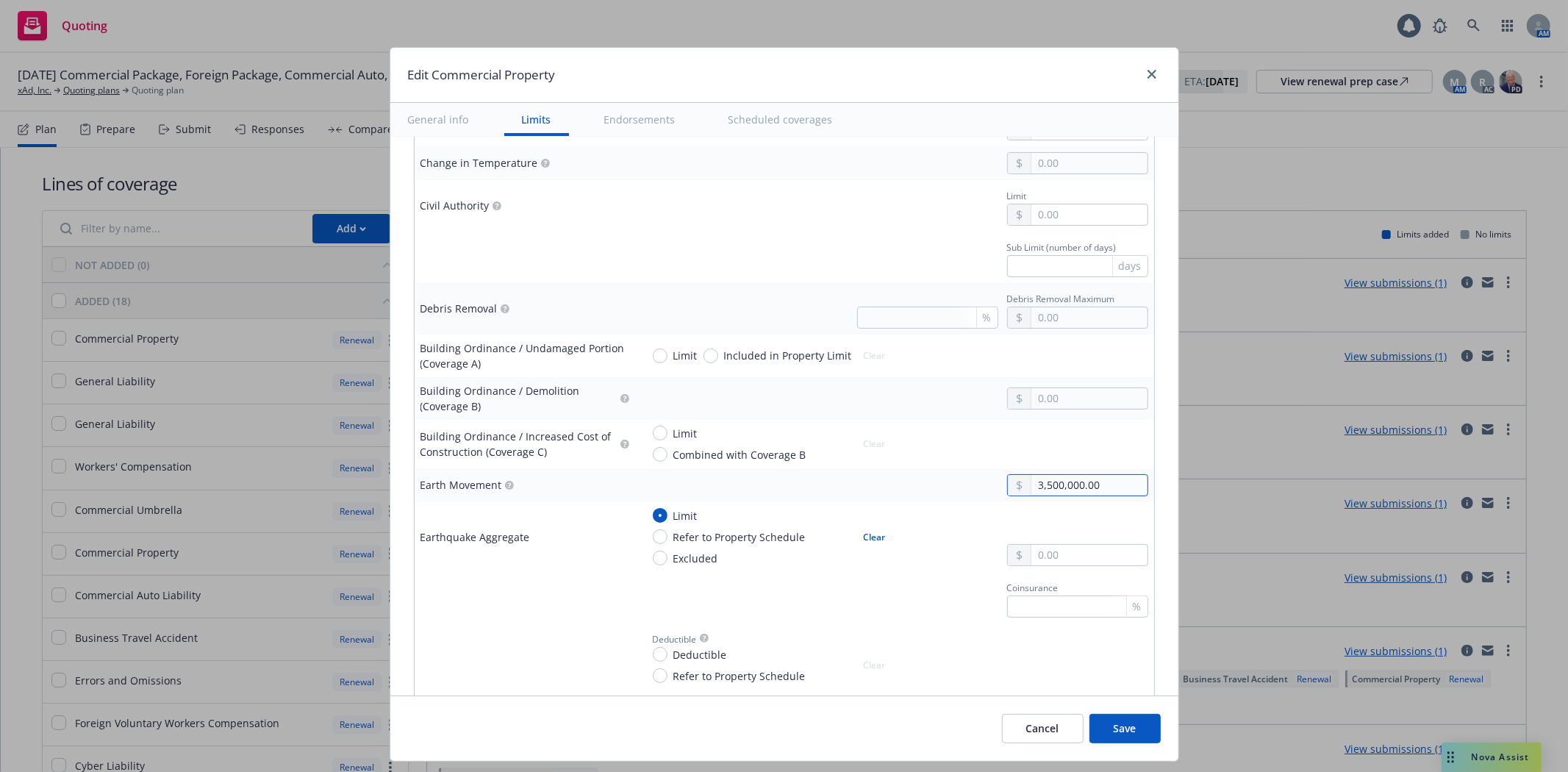
type input "3,500,000.00"
click at [869, 578] on td "Coinsurance %" at bounding box center [894, 597] width 519 height 52
click at [582, 608] on td at bounding box center [525, 597] width 221 height 52
click at [1086, 488] on input "3,500,000.00" at bounding box center [1089, 485] width 115 height 20
drag, startPoint x: 1086, startPoint y: 488, endPoint x: 961, endPoint y: 488, distance: 125.0
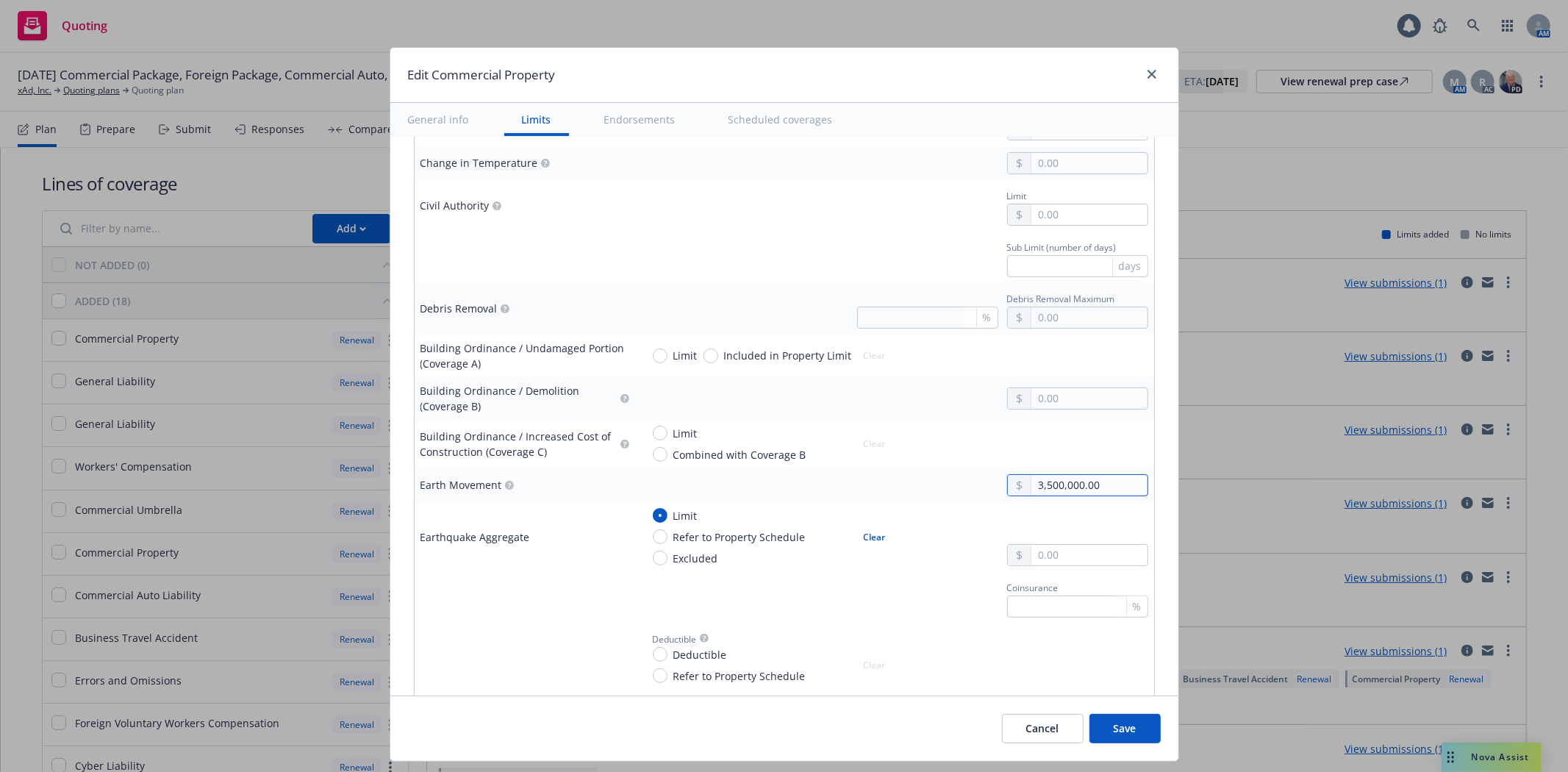
click at [961, 488] on div "3,500,000.00" at bounding box center [894, 485] width 508 height 22
click at [891, 565] on div "Limit Refer to Property Schedule Excluded Clear" at bounding box center [894, 537] width 508 height 58
click at [1064, 559] on input "text" at bounding box center [1089, 555] width 115 height 20
paste input "3,500,000.00"
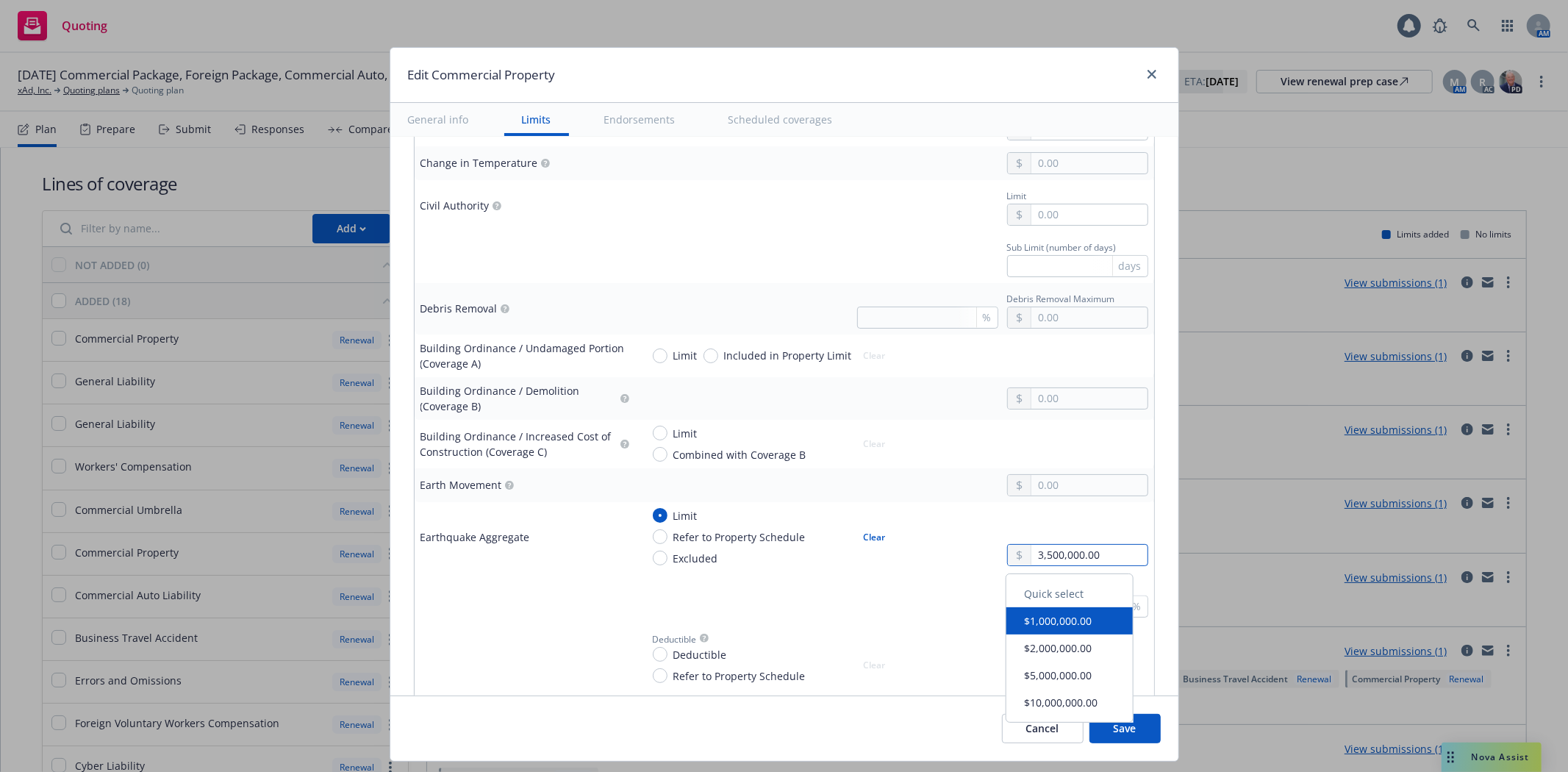
type input "3,500,000.00"
click at [854, 603] on div "Coinsurance %" at bounding box center [894, 597] width 508 height 40
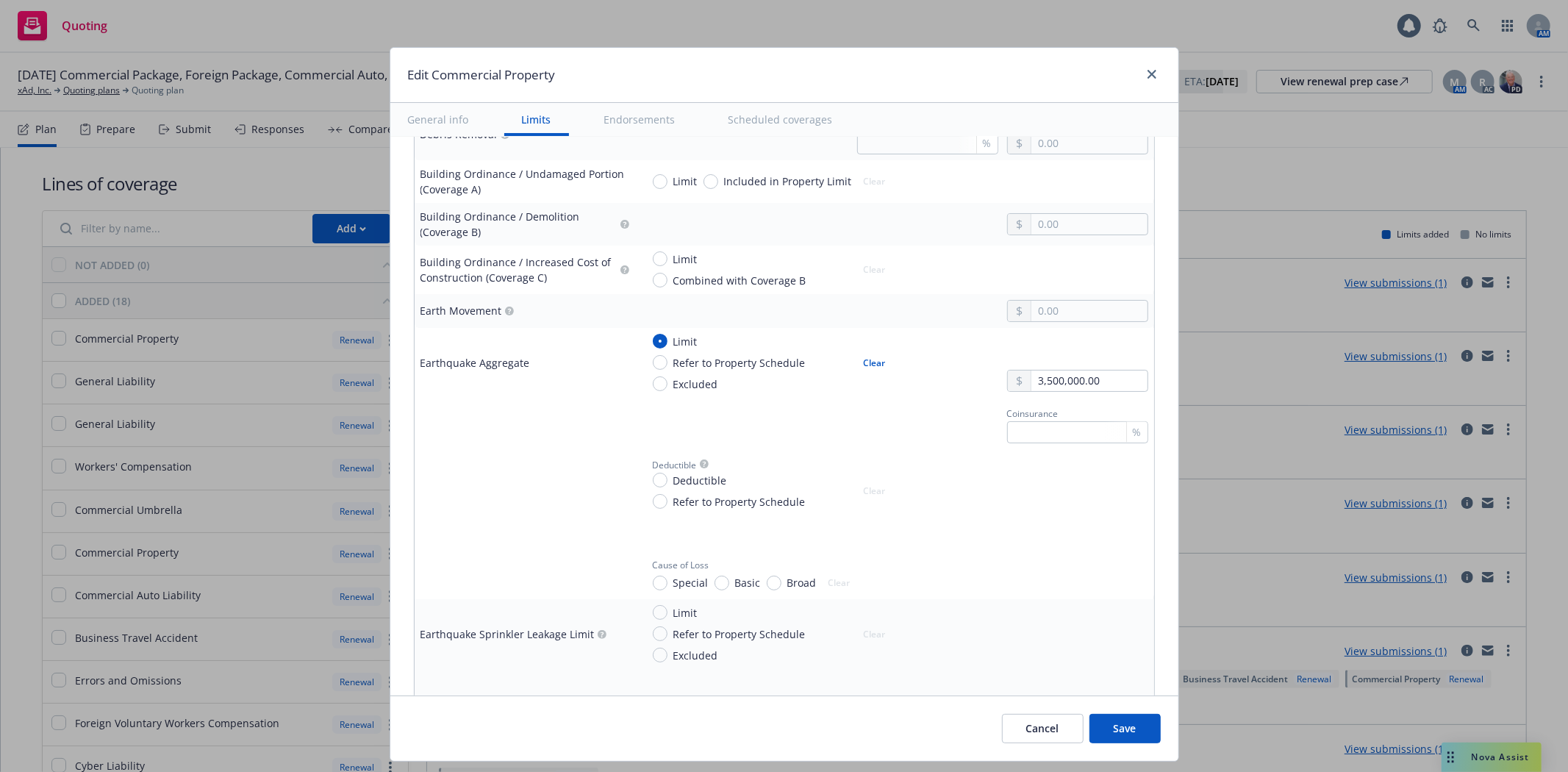
scroll to position [1694, 0]
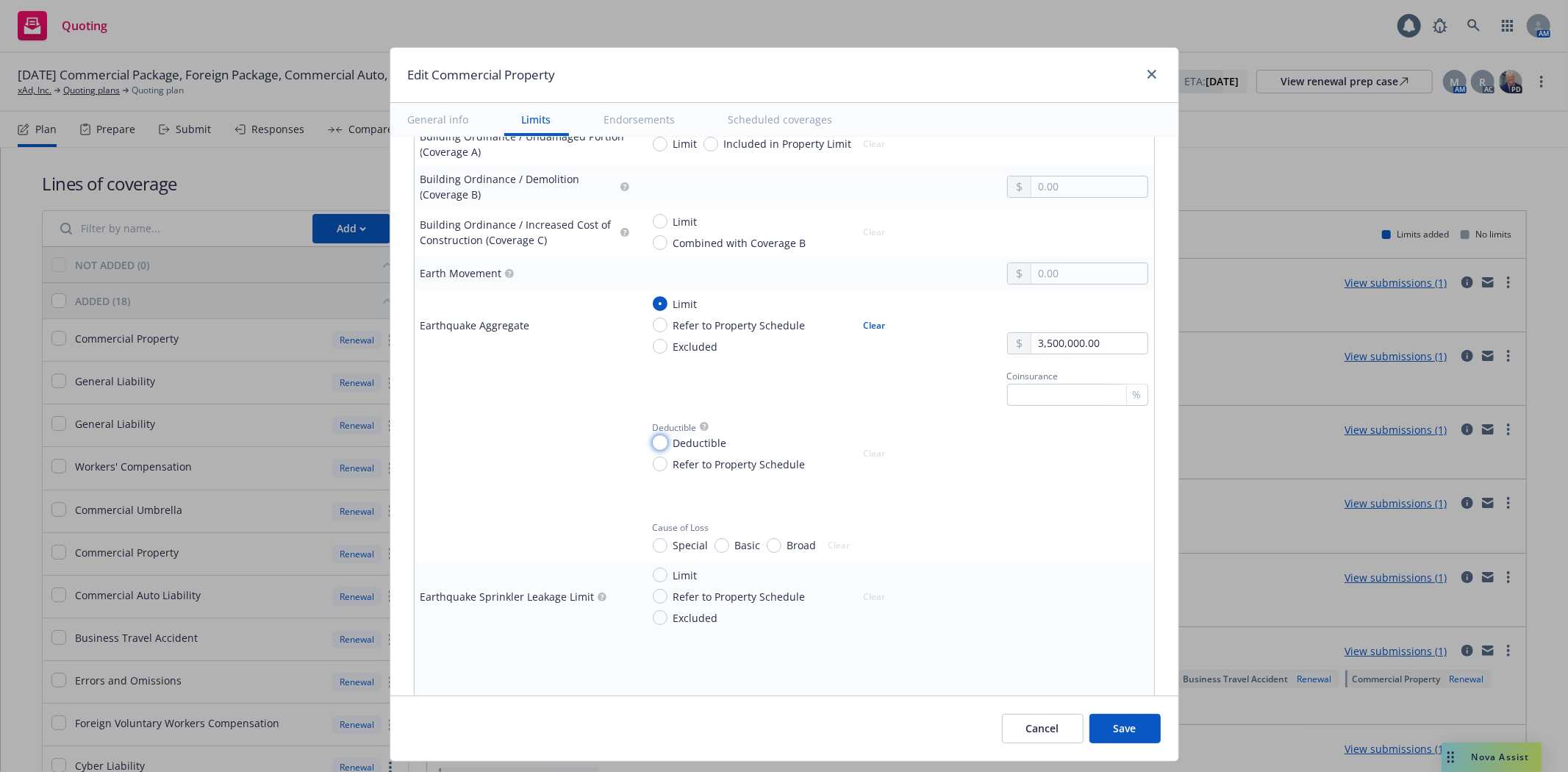
click at [652, 446] on input "Deductible" at bounding box center [659, 442] width 15 height 15
radio input "true"
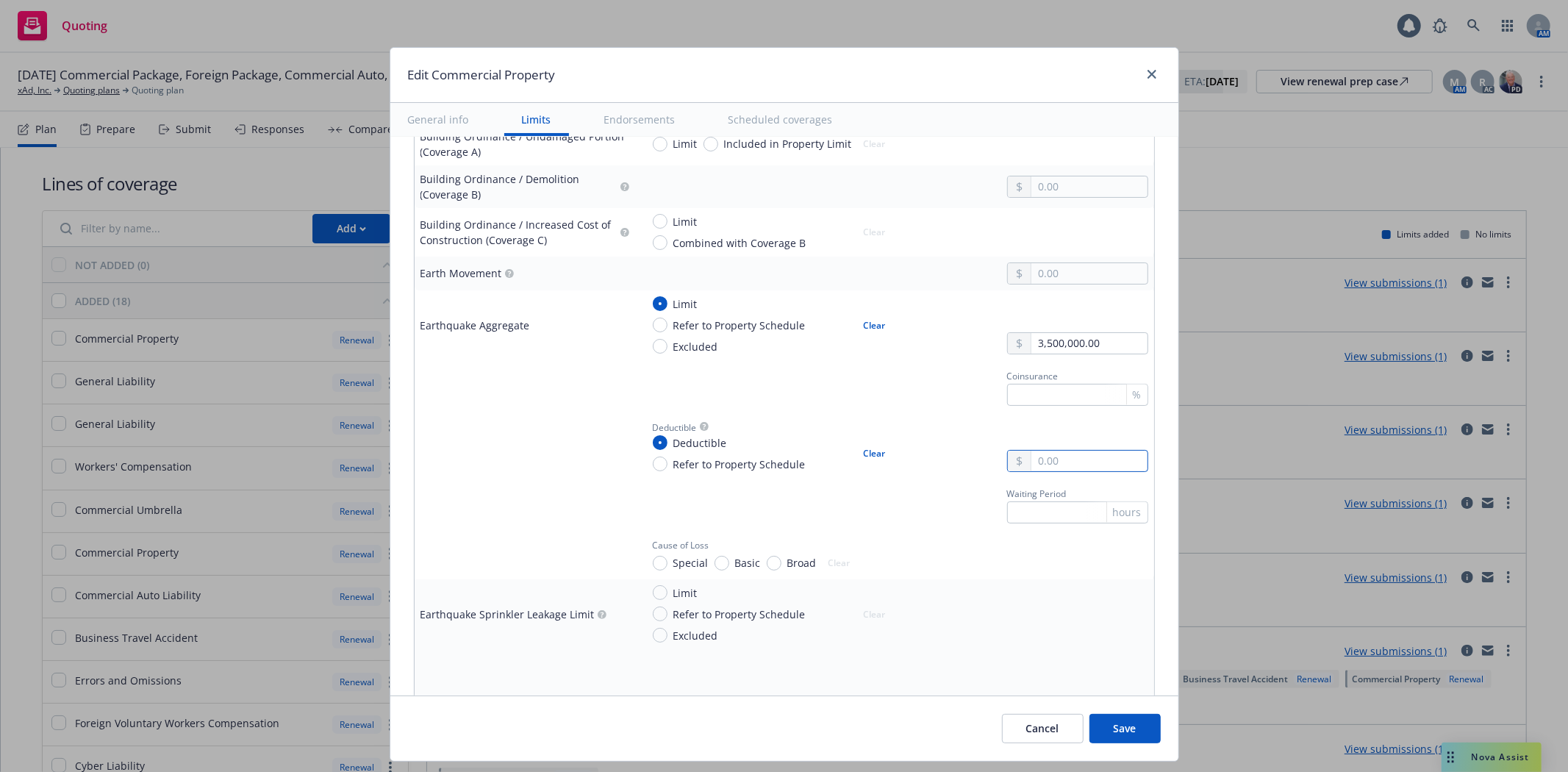
click at [1061, 464] on input "text" at bounding box center [1089, 460] width 115 height 20
click at [1008, 514] on input "text" at bounding box center [1078, 512] width 141 height 22
click at [820, 514] on div "Waiting Period 72 hours" at bounding box center [894, 503] width 508 height 40
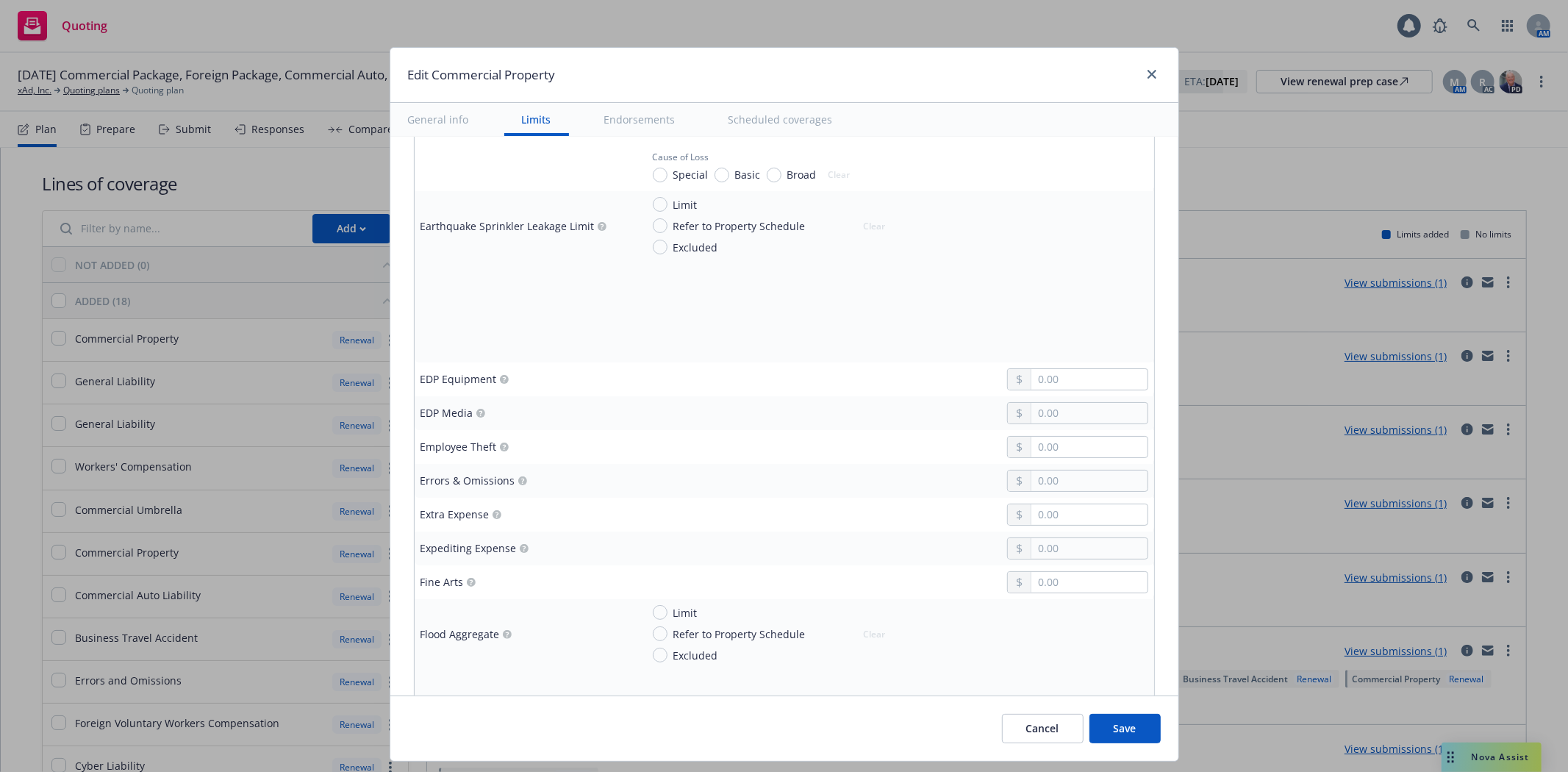
scroll to position [2091, 0]
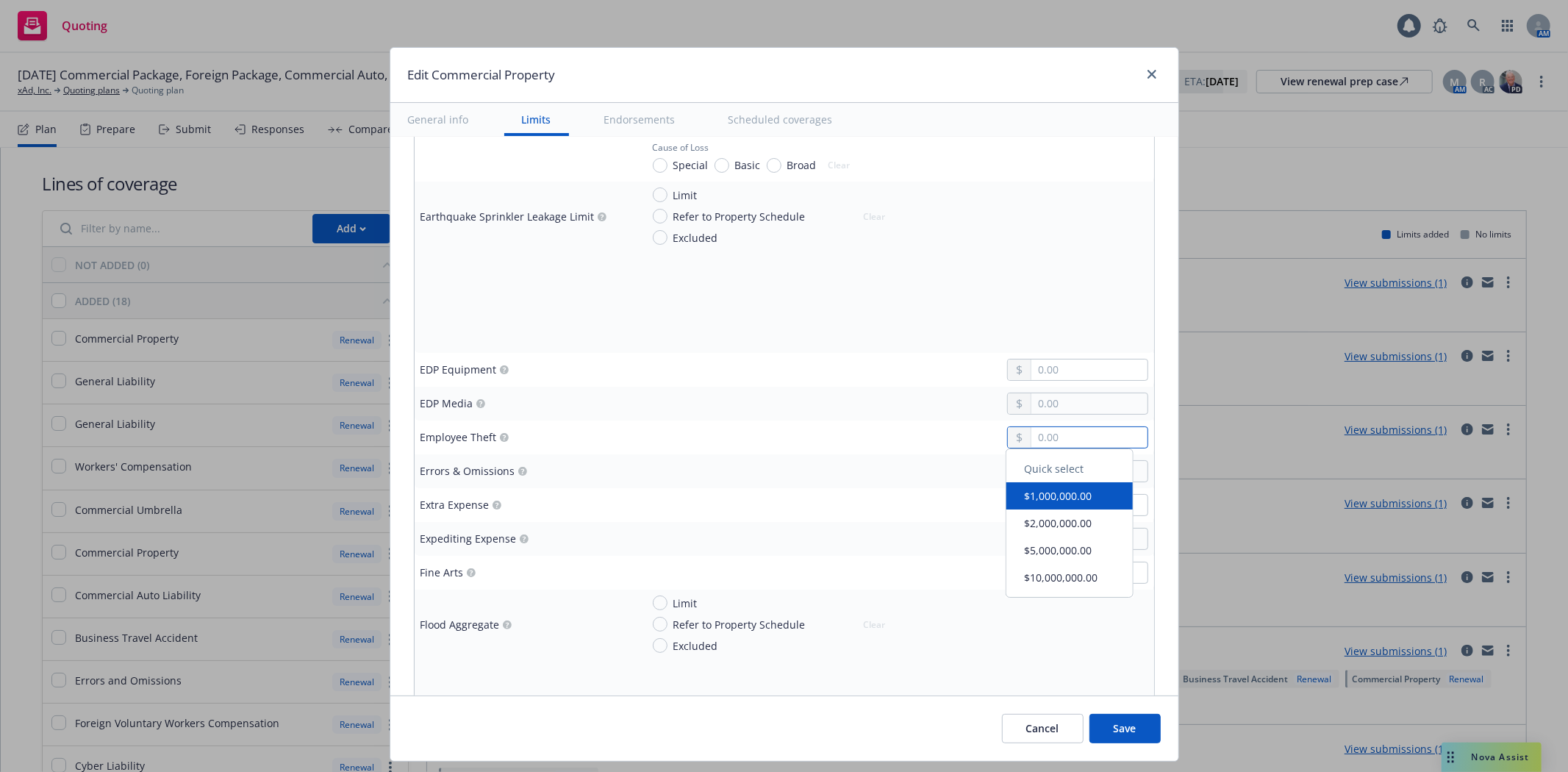
click at [1042, 438] on input "text" at bounding box center [1089, 437] width 115 height 20
click at [553, 692] on td at bounding box center [525, 676] width 221 height 34
click at [652, 606] on input "Limit" at bounding box center [659, 602] width 15 height 15
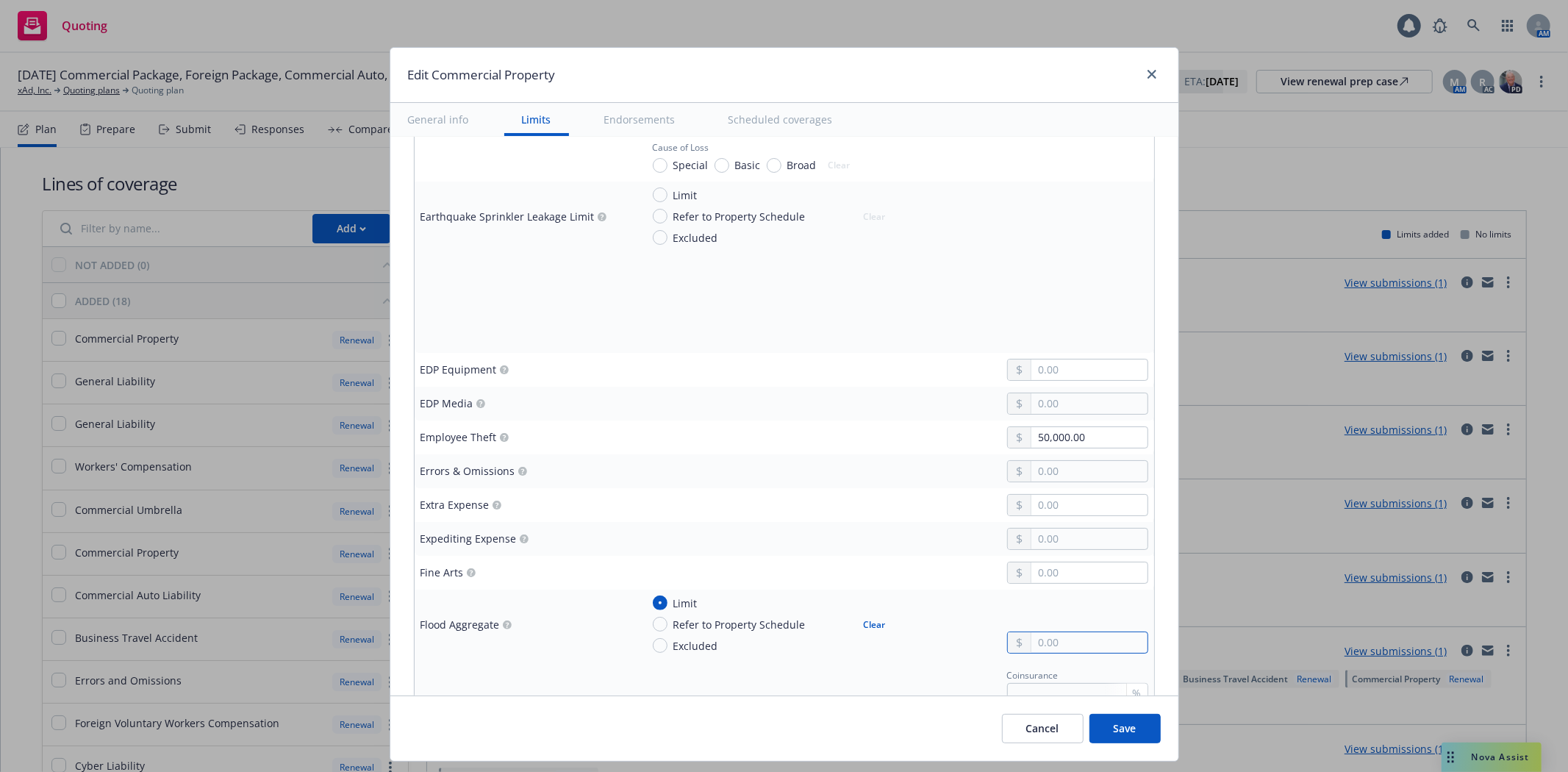
click at [1046, 641] on input "text" at bounding box center [1089, 642] width 115 height 20
click at [1084, 635] on input "text" at bounding box center [1089, 642] width 115 height 20
paste input "3,500,000.00"
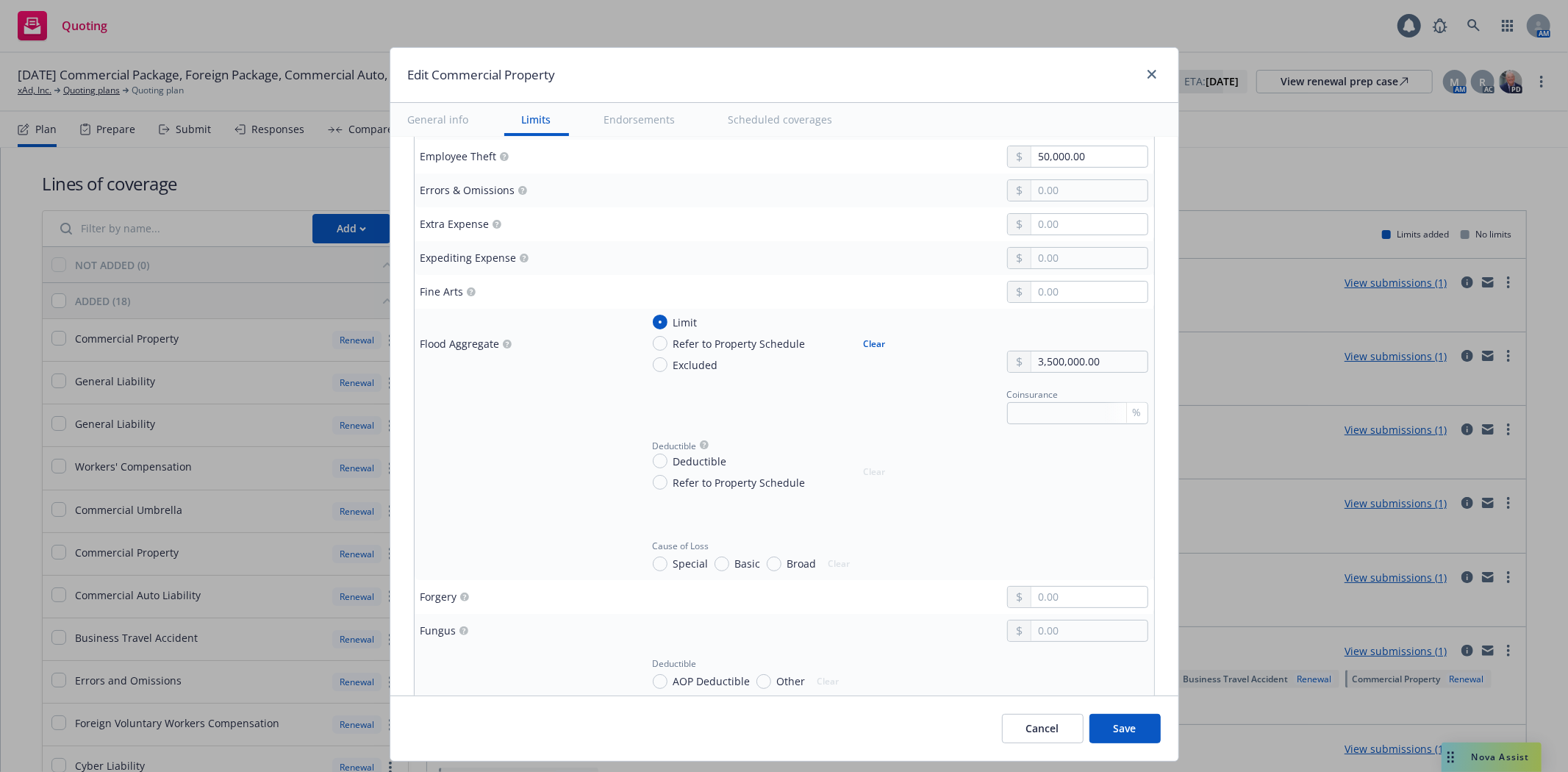
scroll to position [2391, 0]
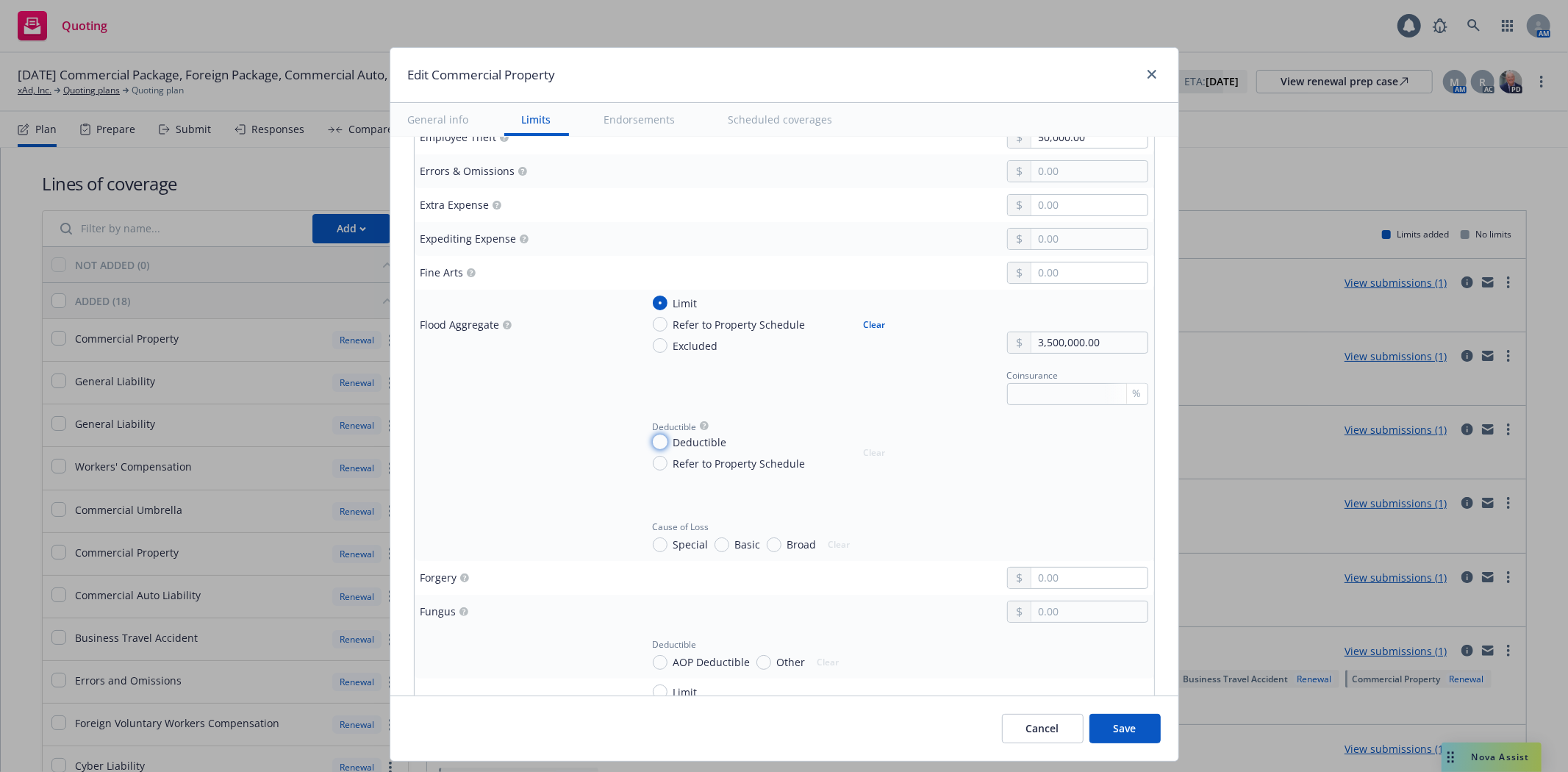
click at [652, 446] on input "Deductible" at bounding box center [659, 442] width 15 height 15
click at [1039, 464] on input "text" at bounding box center [1089, 460] width 115 height 20
click at [1053, 517] on input "text" at bounding box center [1078, 511] width 141 height 22
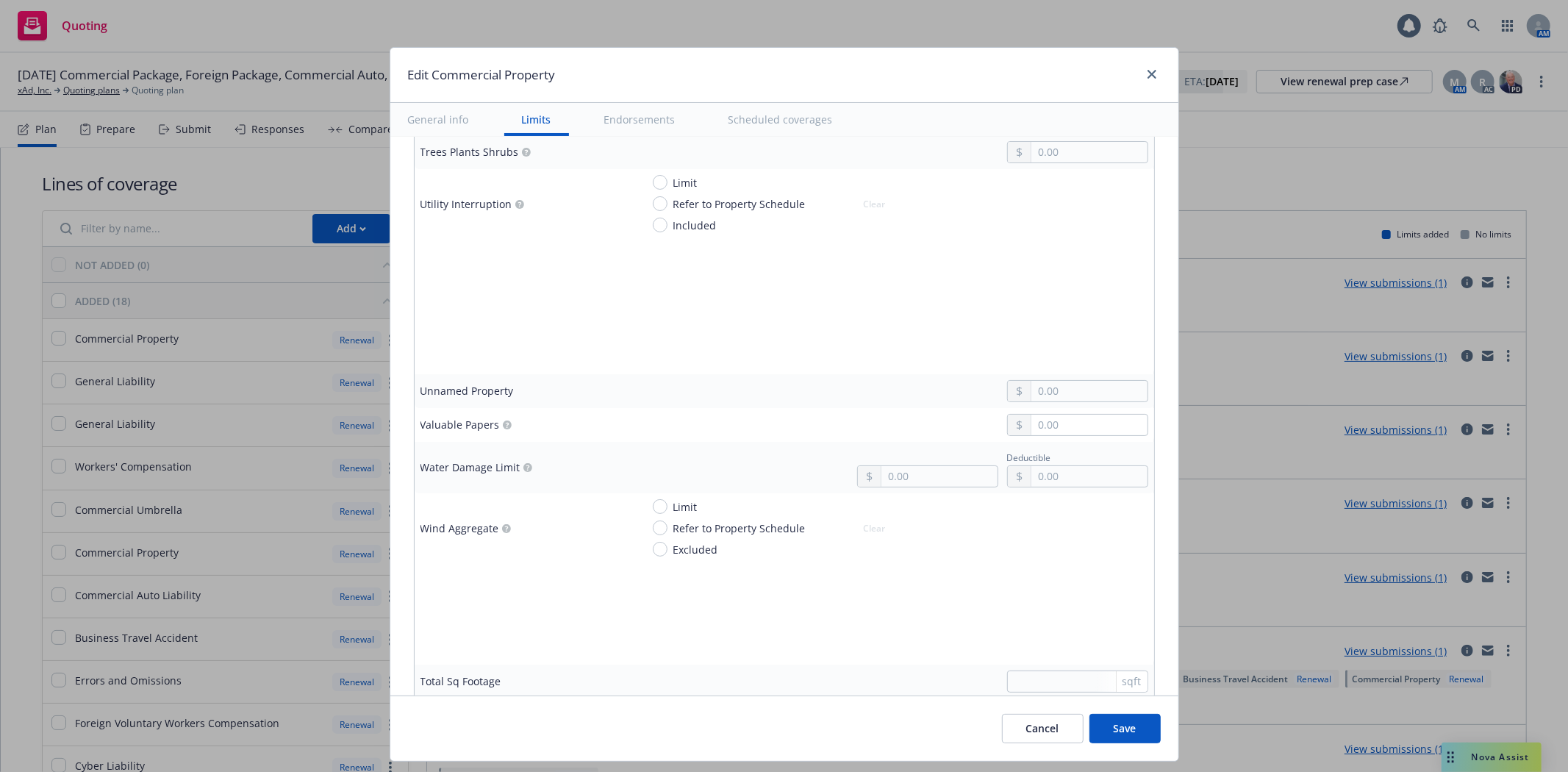
scroll to position [4189, 0]
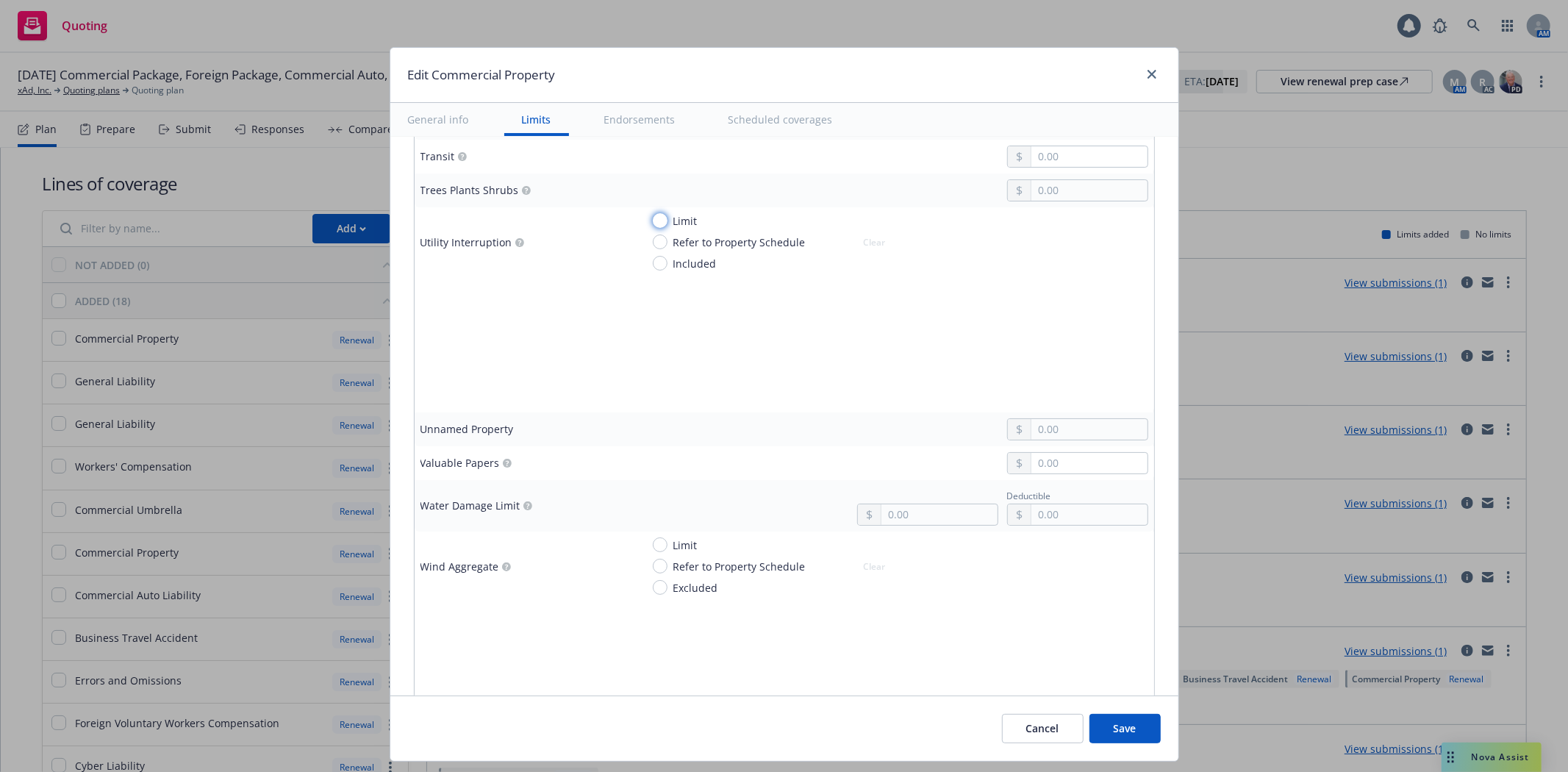
click at [652, 224] on input "Limit" at bounding box center [659, 220] width 15 height 15
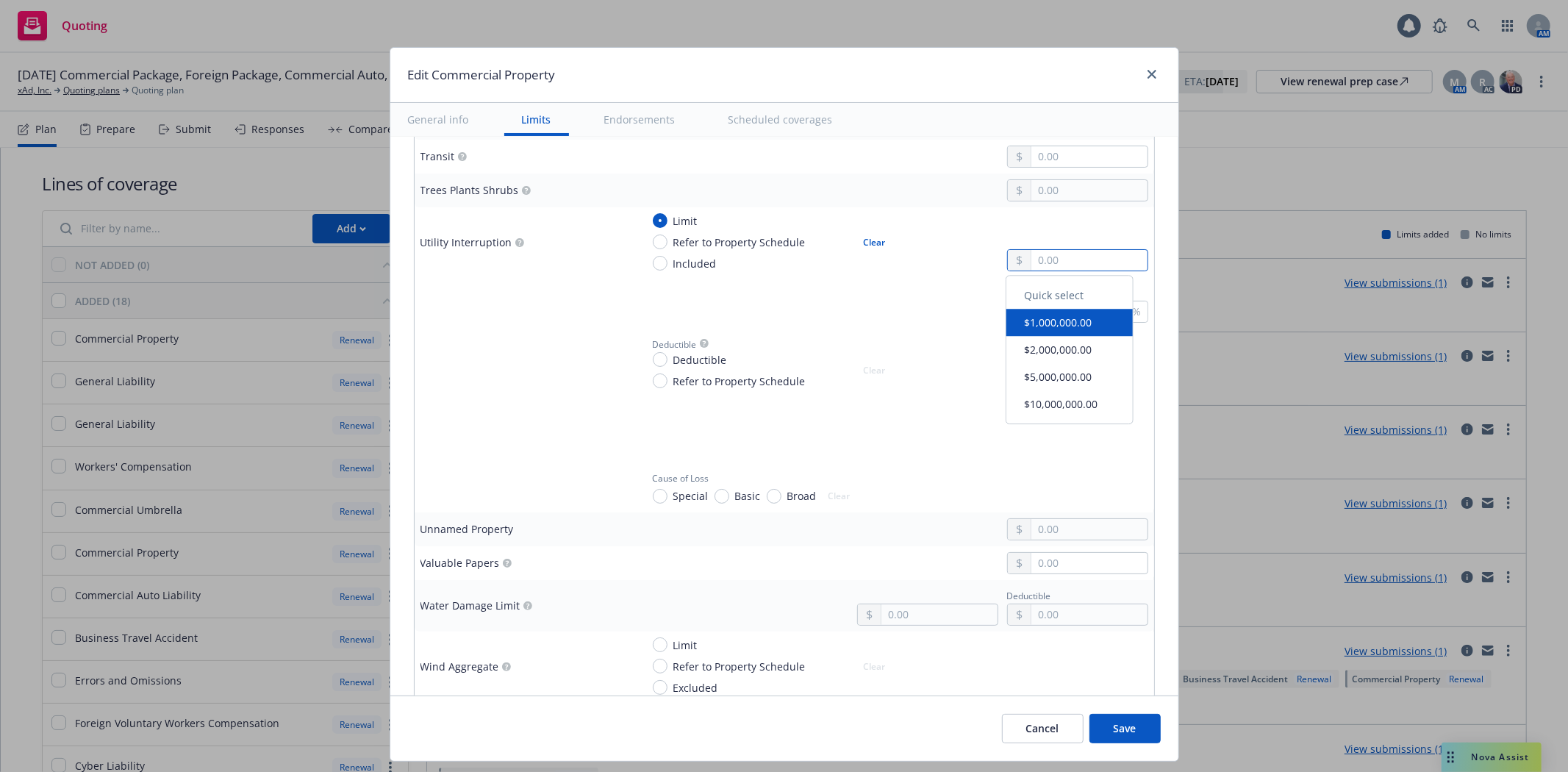
click at [1036, 269] on input "text" at bounding box center [1089, 260] width 115 height 20
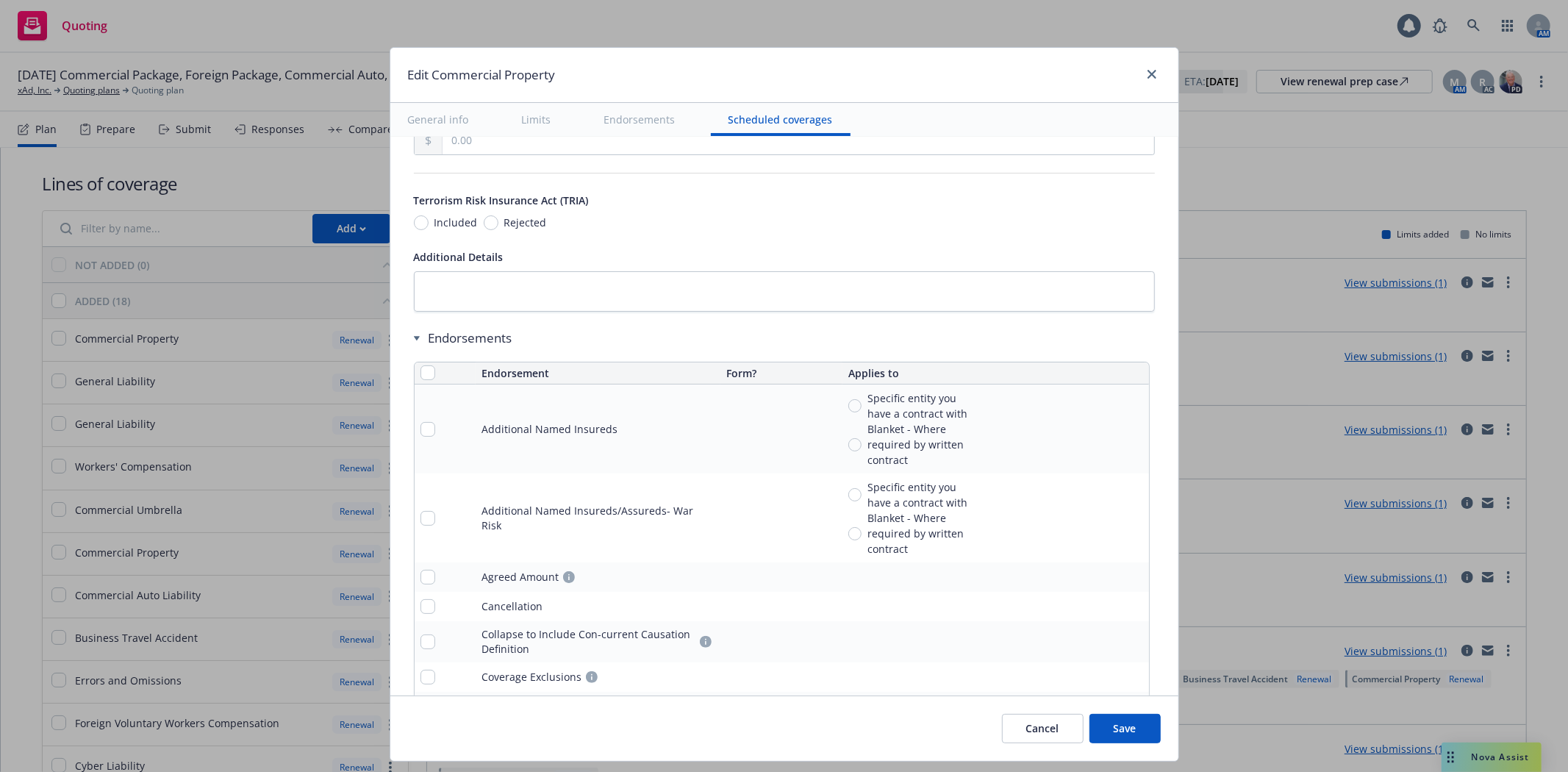
scroll to position [5707, 0]
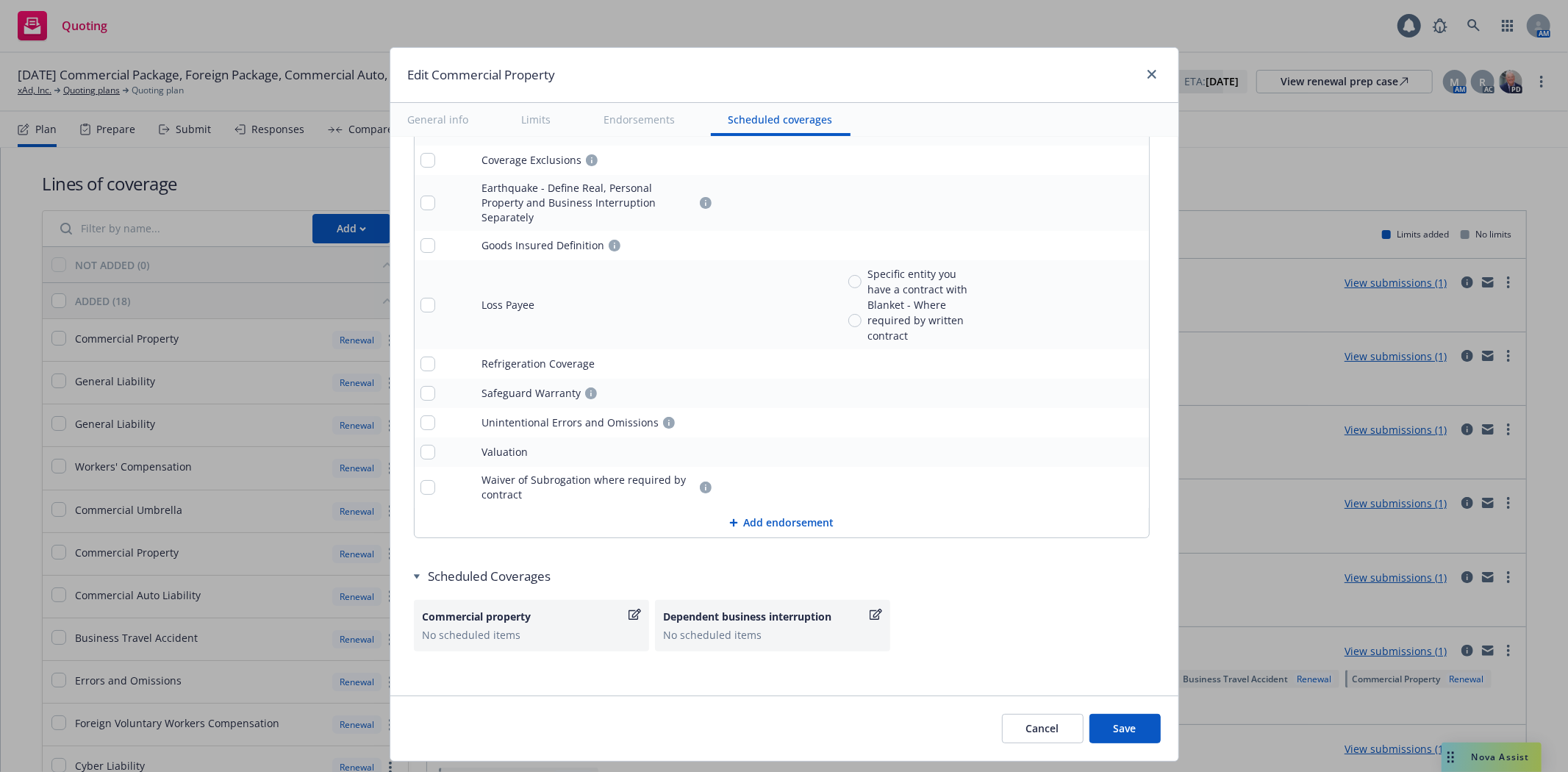
drag, startPoint x: 1133, startPoint y: 728, endPoint x: 665, endPoint y: 622, distance: 479.9
click at [1133, 728] on button "Save" at bounding box center [1125, 728] width 71 height 30
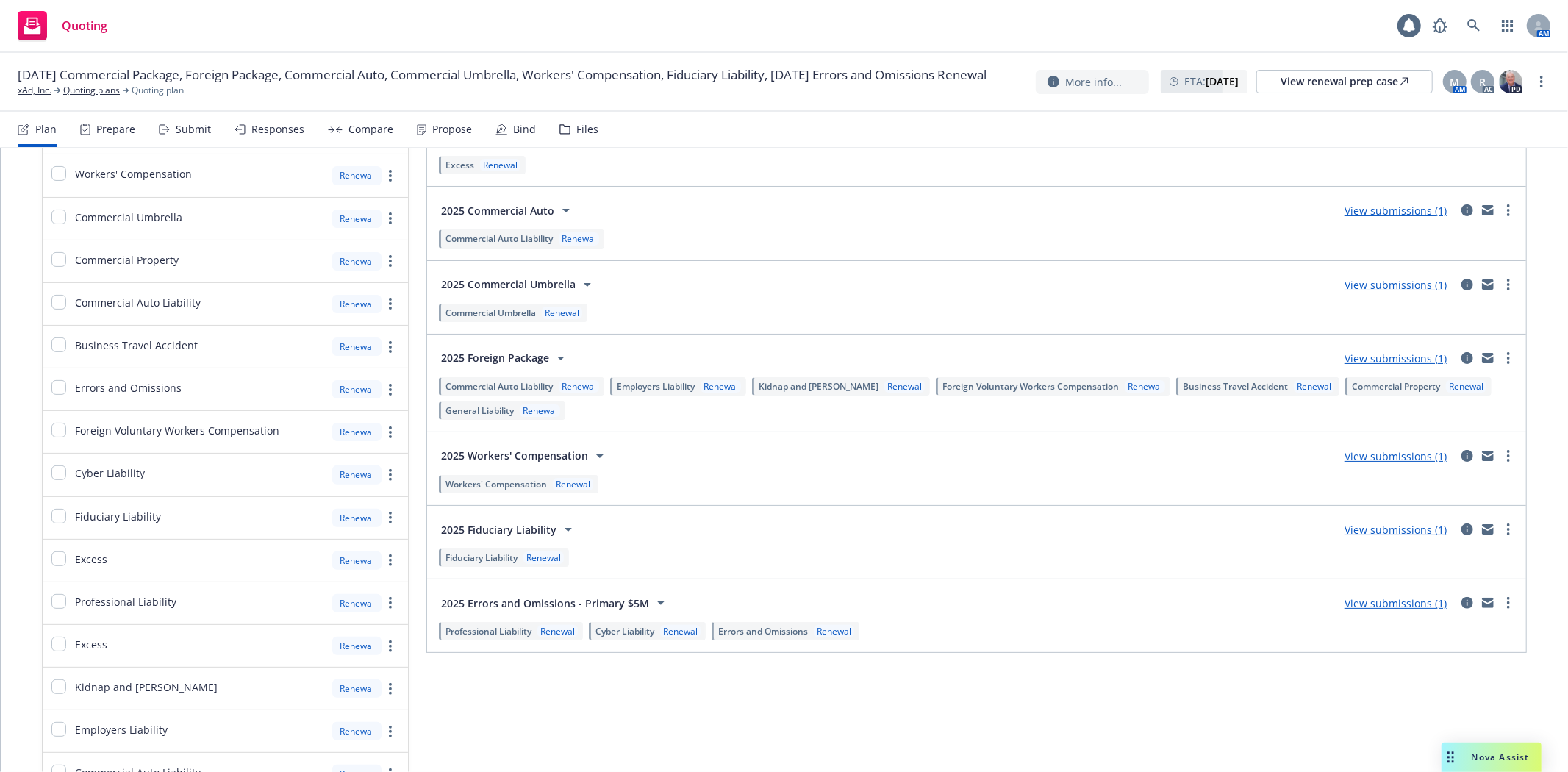
scroll to position [298, 0]
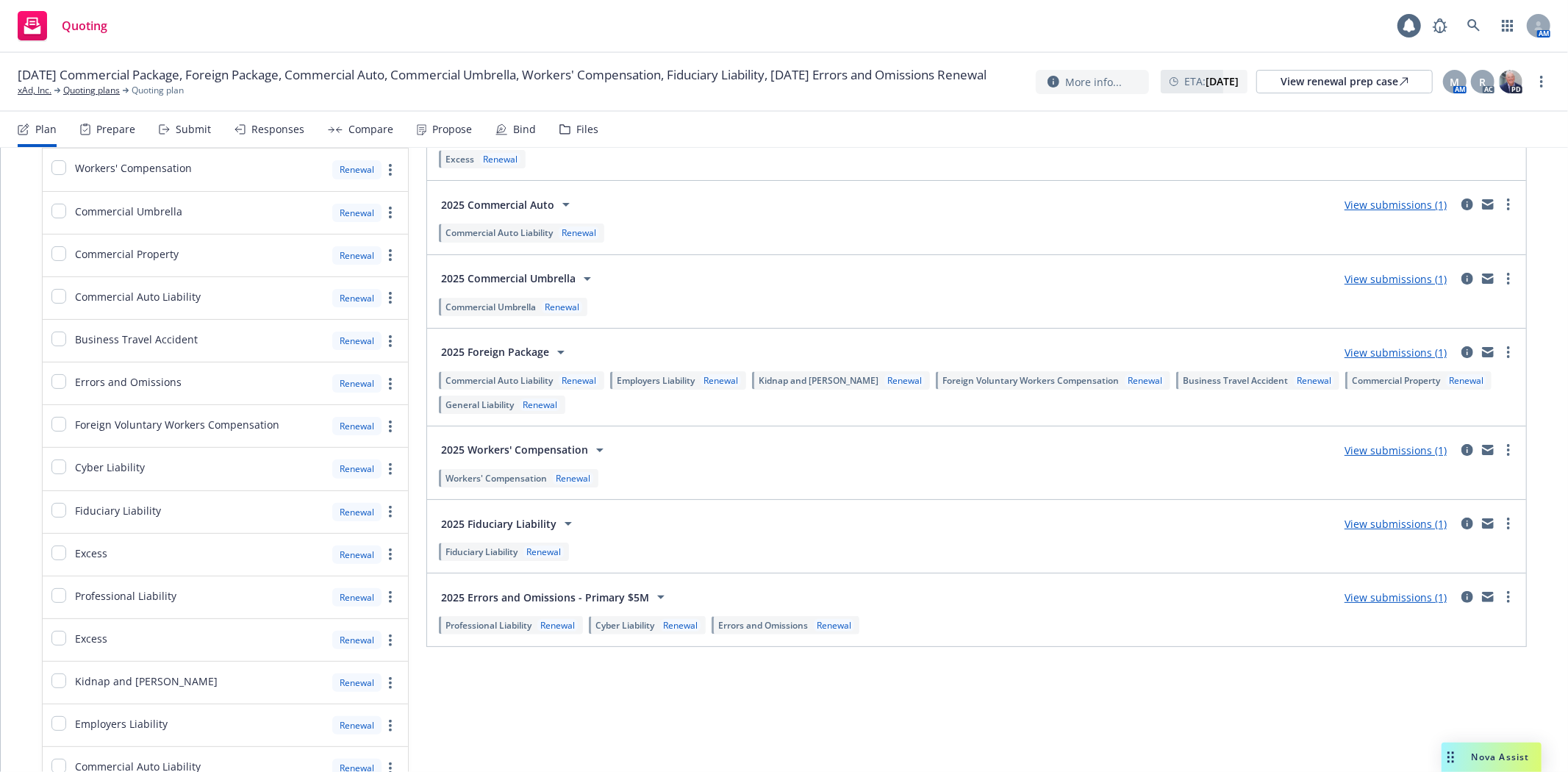
click at [478, 305] on span "Commercial Umbrella" at bounding box center [490, 307] width 90 height 13
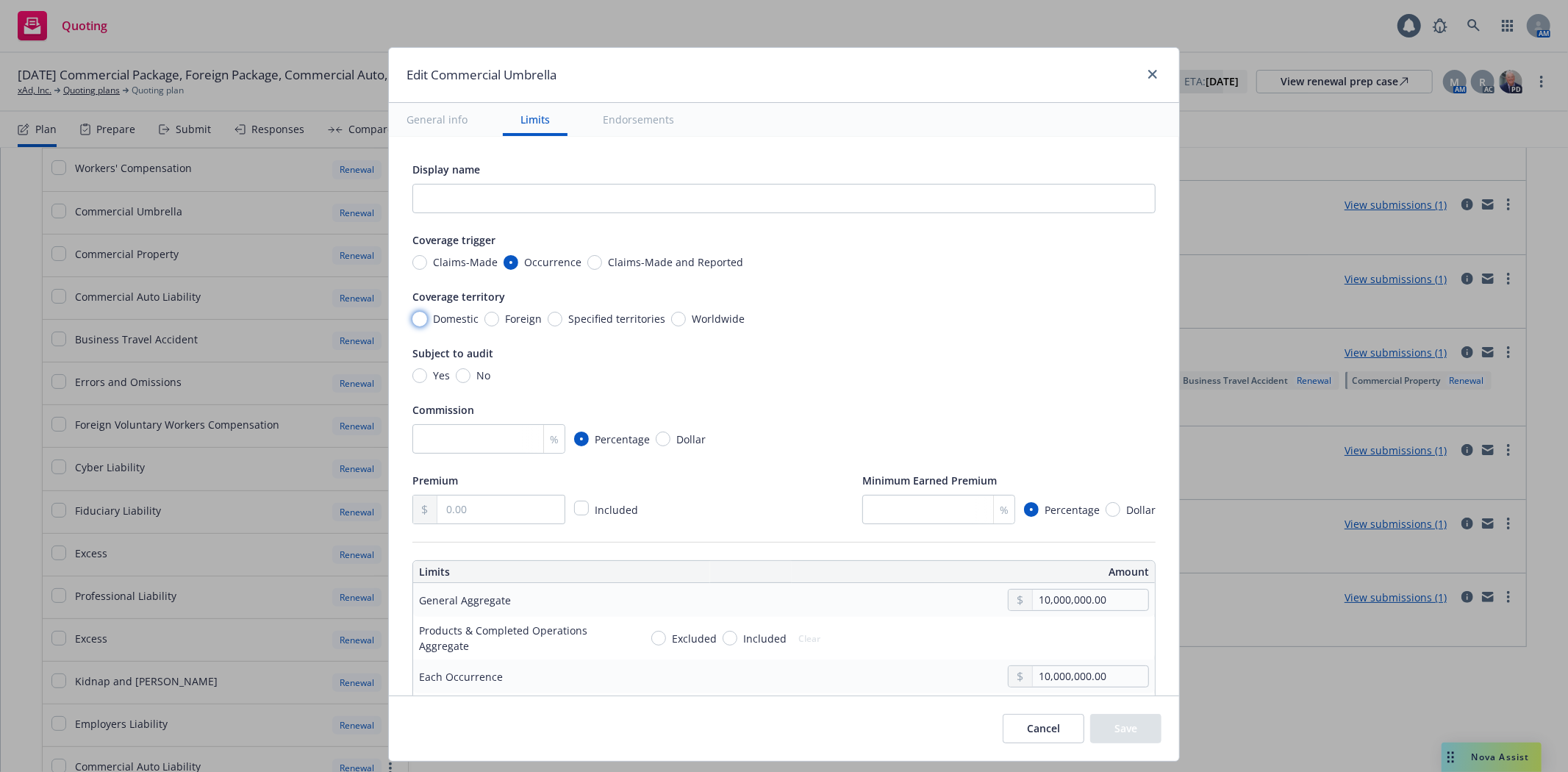
click at [413, 319] on input "Domestic" at bounding box center [420, 319] width 15 height 15
click at [671, 322] on input "Worldwide" at bounding box center [678, 319] width 15 height 15
click at [456, 375] on input "No" at bounding box center [463, 375] width 15 height 15
click at [450, 441] on input "number" at bounding box center [489, 439] width 153 height 30
click at [483, 518] on input "text" at bounding box center [500, 510] width 127 height 28
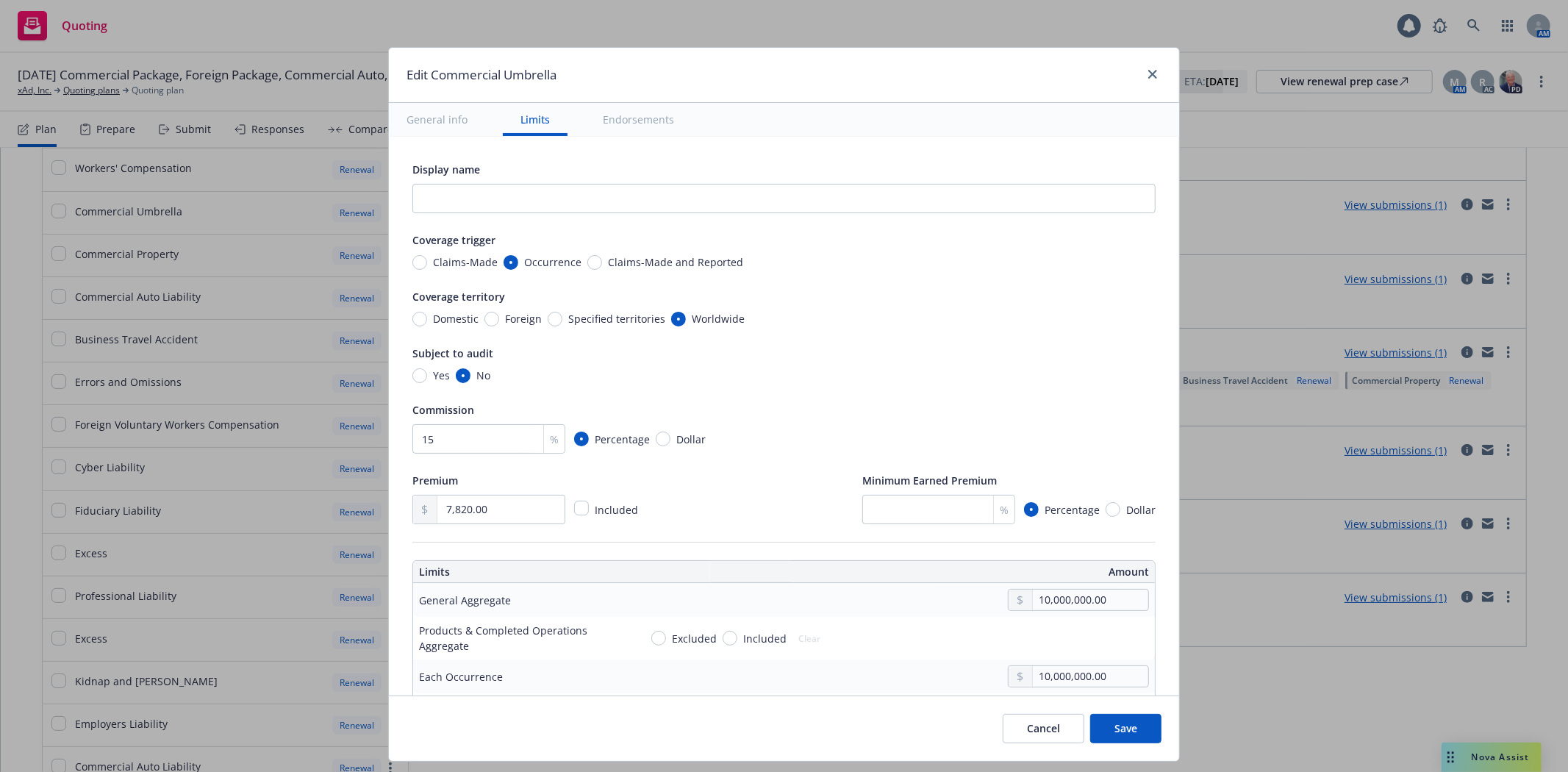
click at [734, 483] on div "Premium 7,820.00 Included Minimum Earned Premium % Percentage Dollar" at bounding box center [784, 498] width 743 height 53
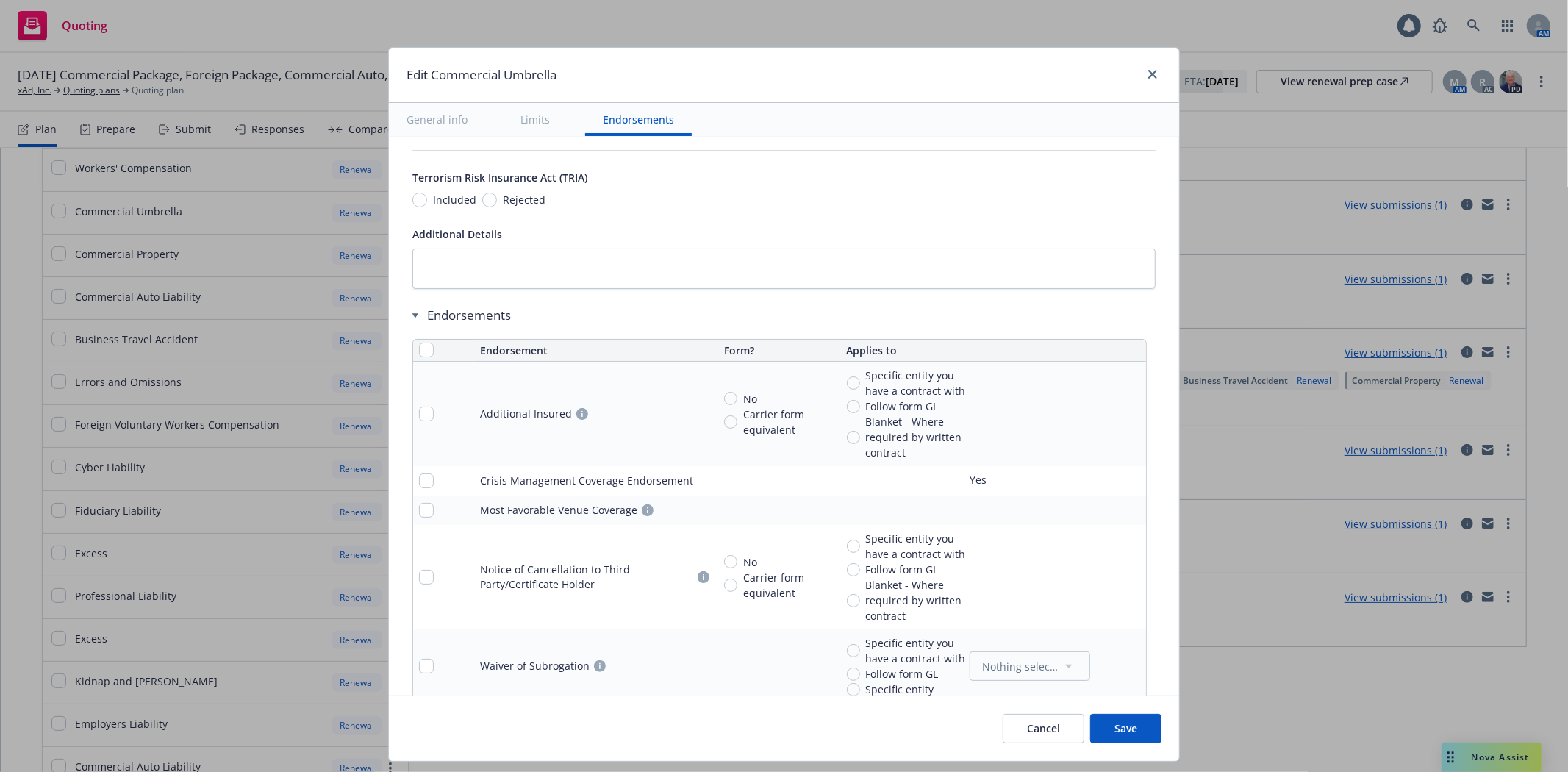
scroll to position [1053, 0]
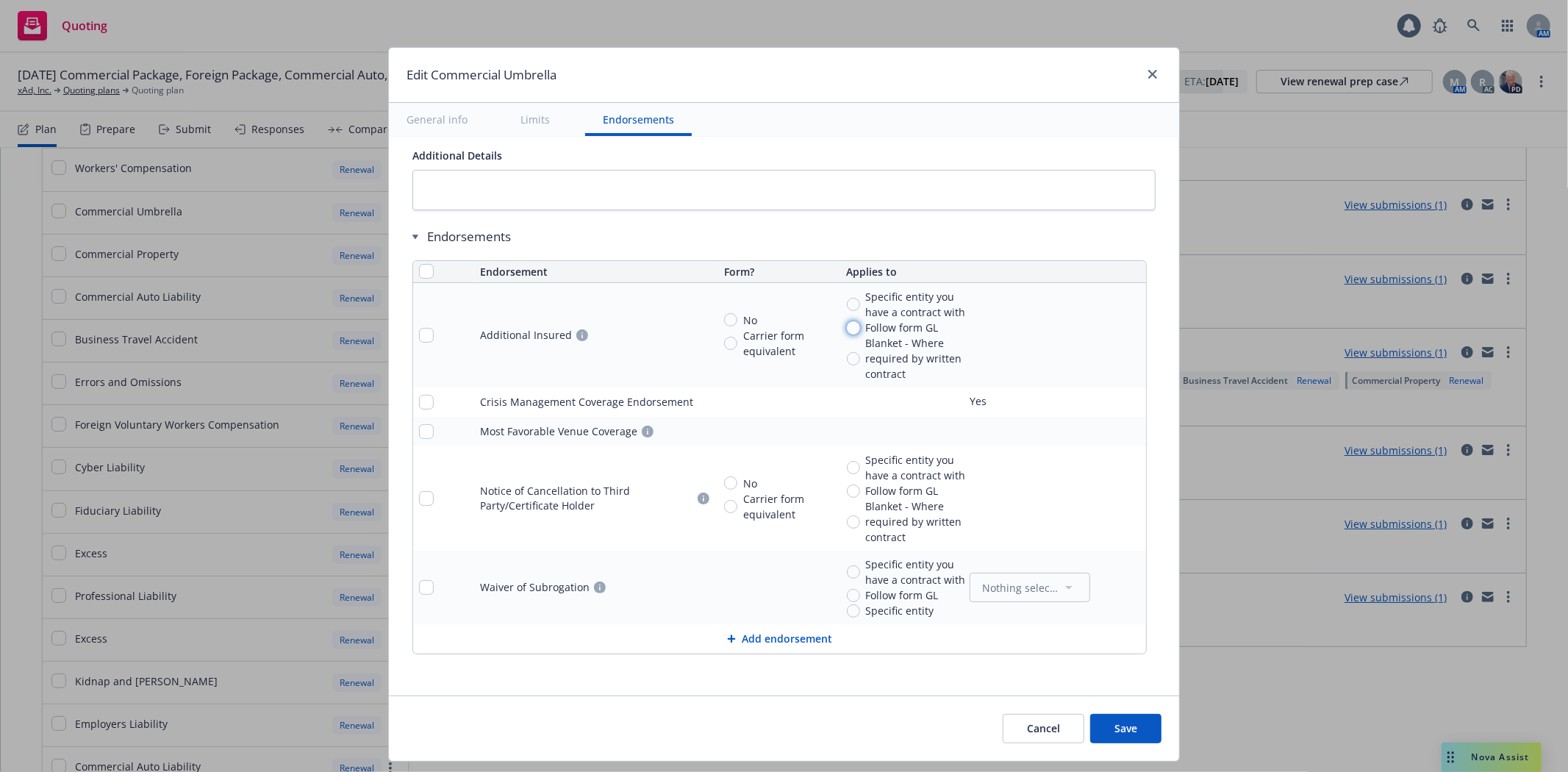
click at [847, 329] on input "Follow form GL" at bounding box center [853, 327] width 13 height 13
click at [727, 637] on icon at bounding box center [731, 638] width 9 height 9
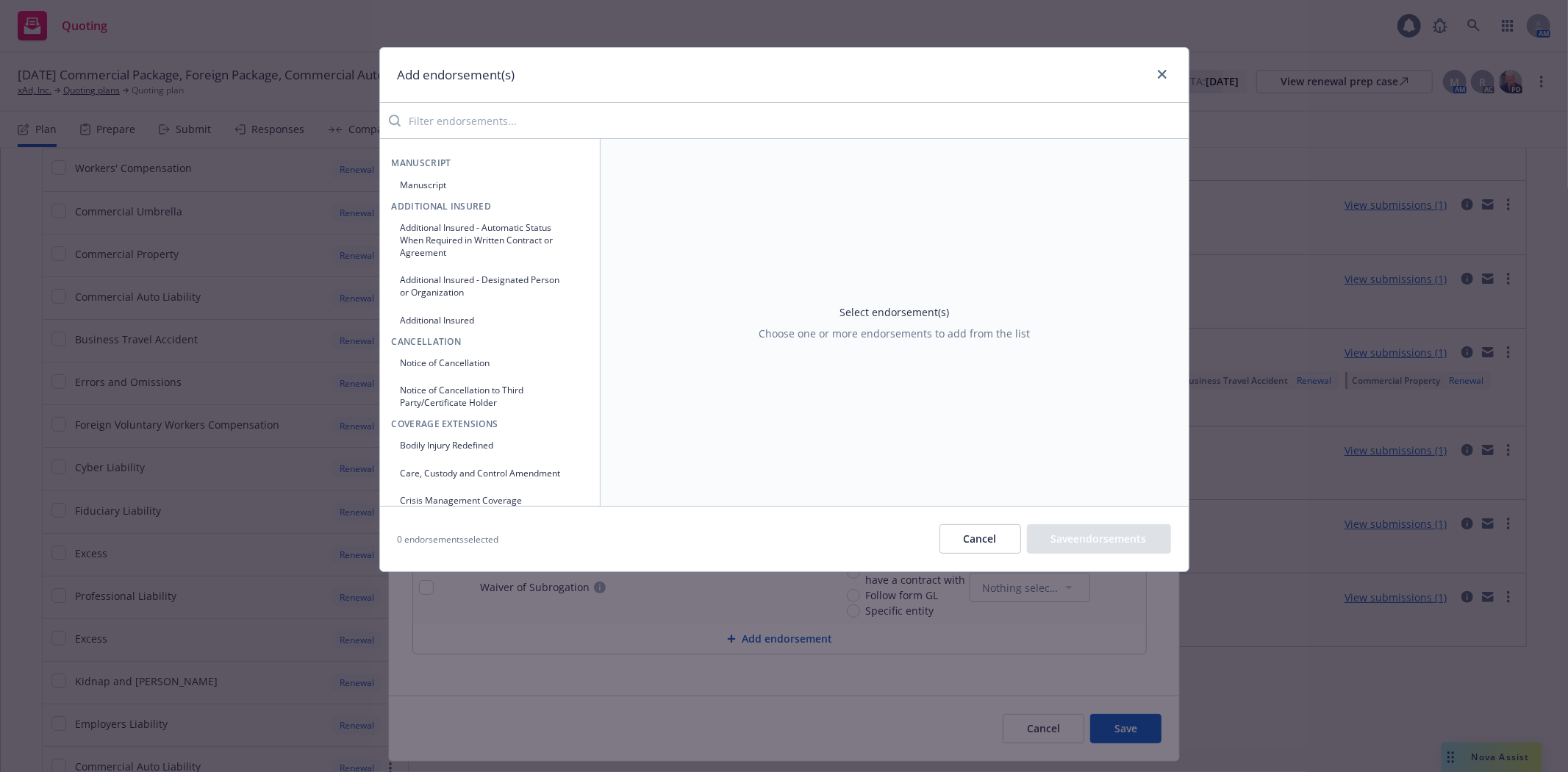
click at [464, 126] on input "search" at bounding box center [795, 121] width 788 height 30
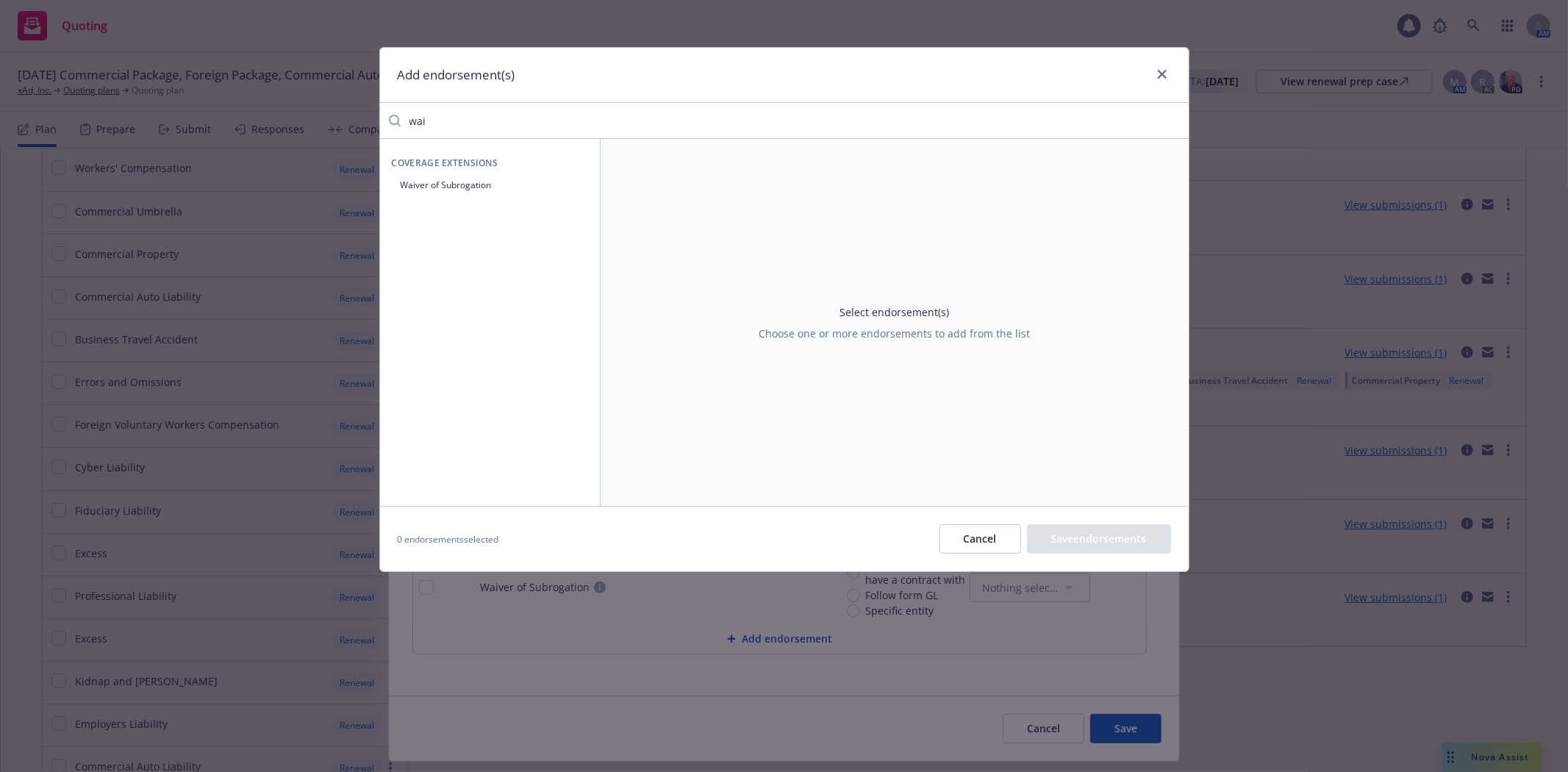
click at [461, 185] on button "Waiver of Subrogation" at bounding box center [490, 185] width 197 height 24
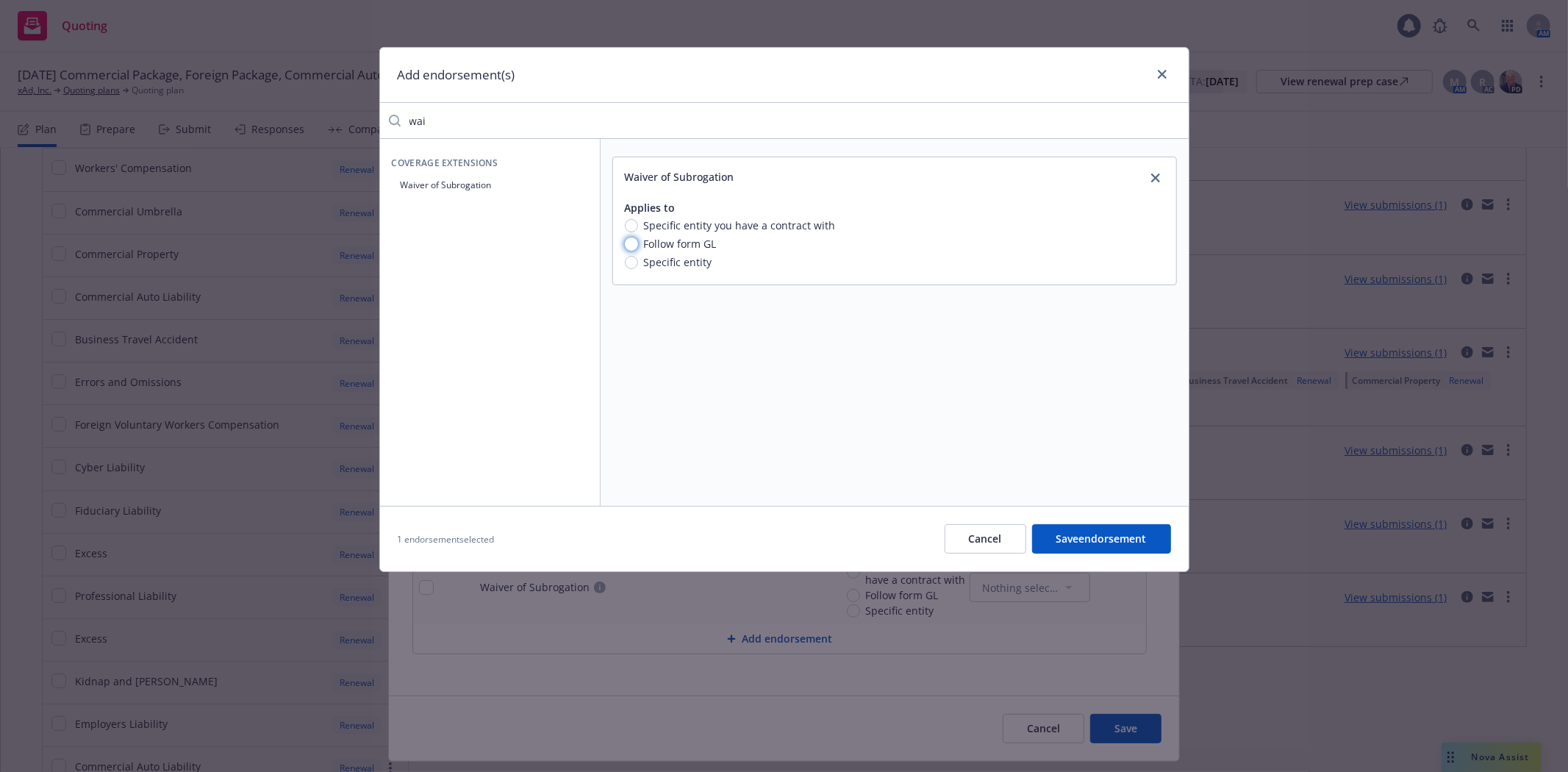
click at [627, 240] on input "Follow form GL" at bounding box center [631, 244] width 13 height 13
click at [1107, 539] on button "Save endorsement" at bounding box center [1101, 539] width 139 height 30
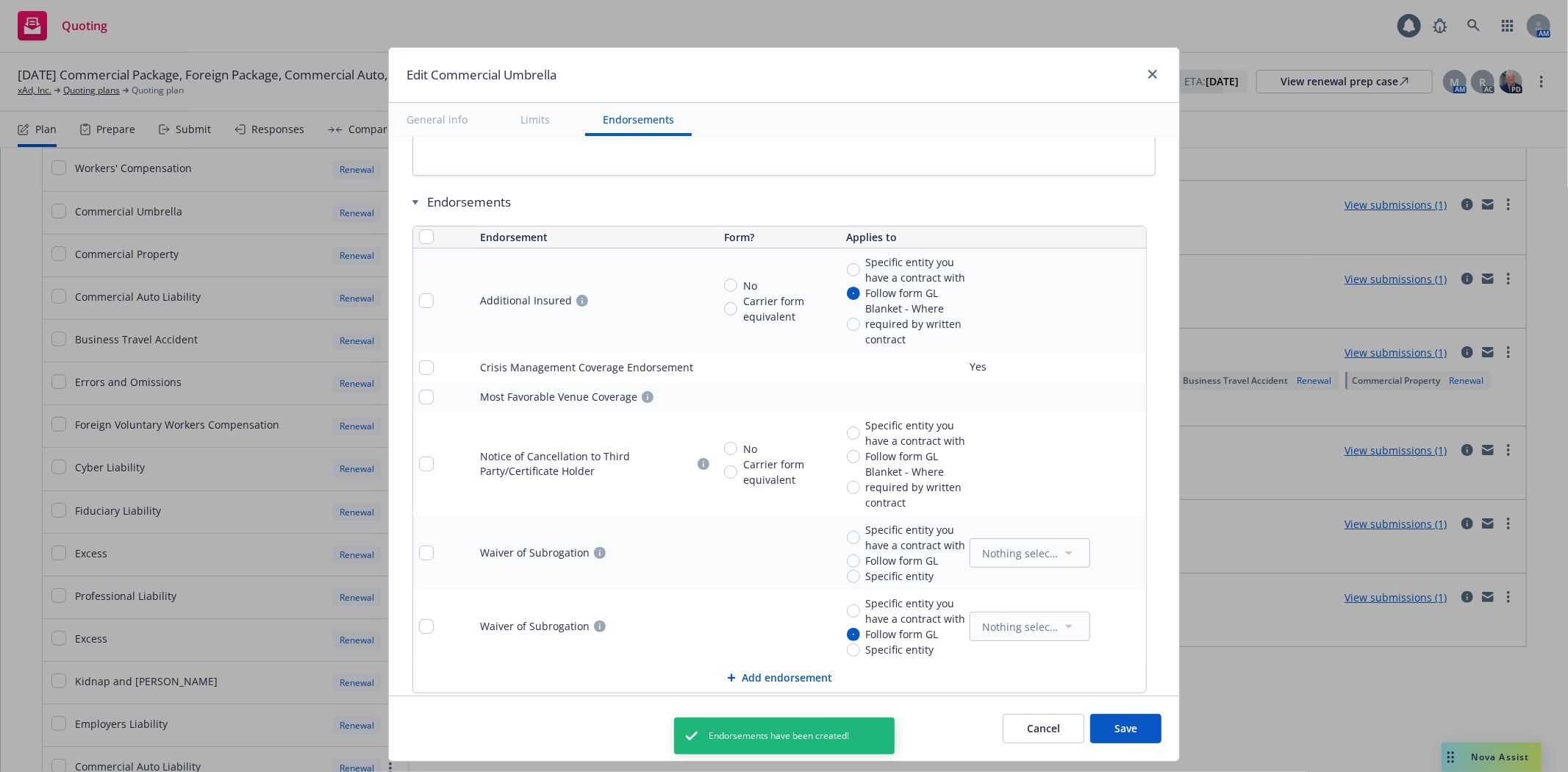
scroll to position [1127, 0]
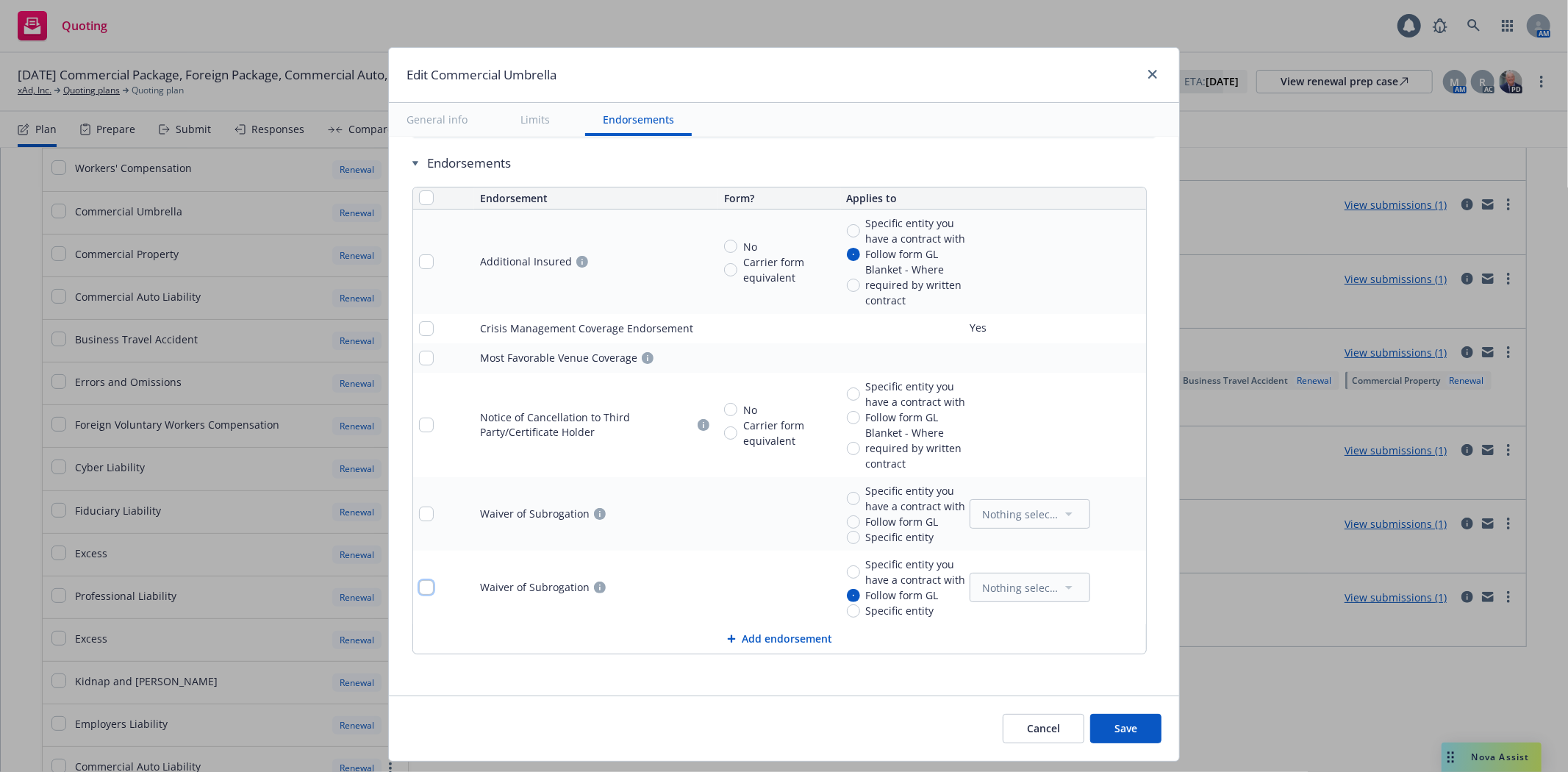
click at [424, 590] on input "checkbox" at bounding box center [426, 587] width 15 height 15
click at [423, 589] on input "checkbox" at bounding box center [426, 587] width 15 height 15
click at [419, 512] on input "checkbox" at bounding box center [426, 514] width 15 height 15
click at [1125, 510] on icon "remove" at bounding box center [1131, 514] width 12 height 12
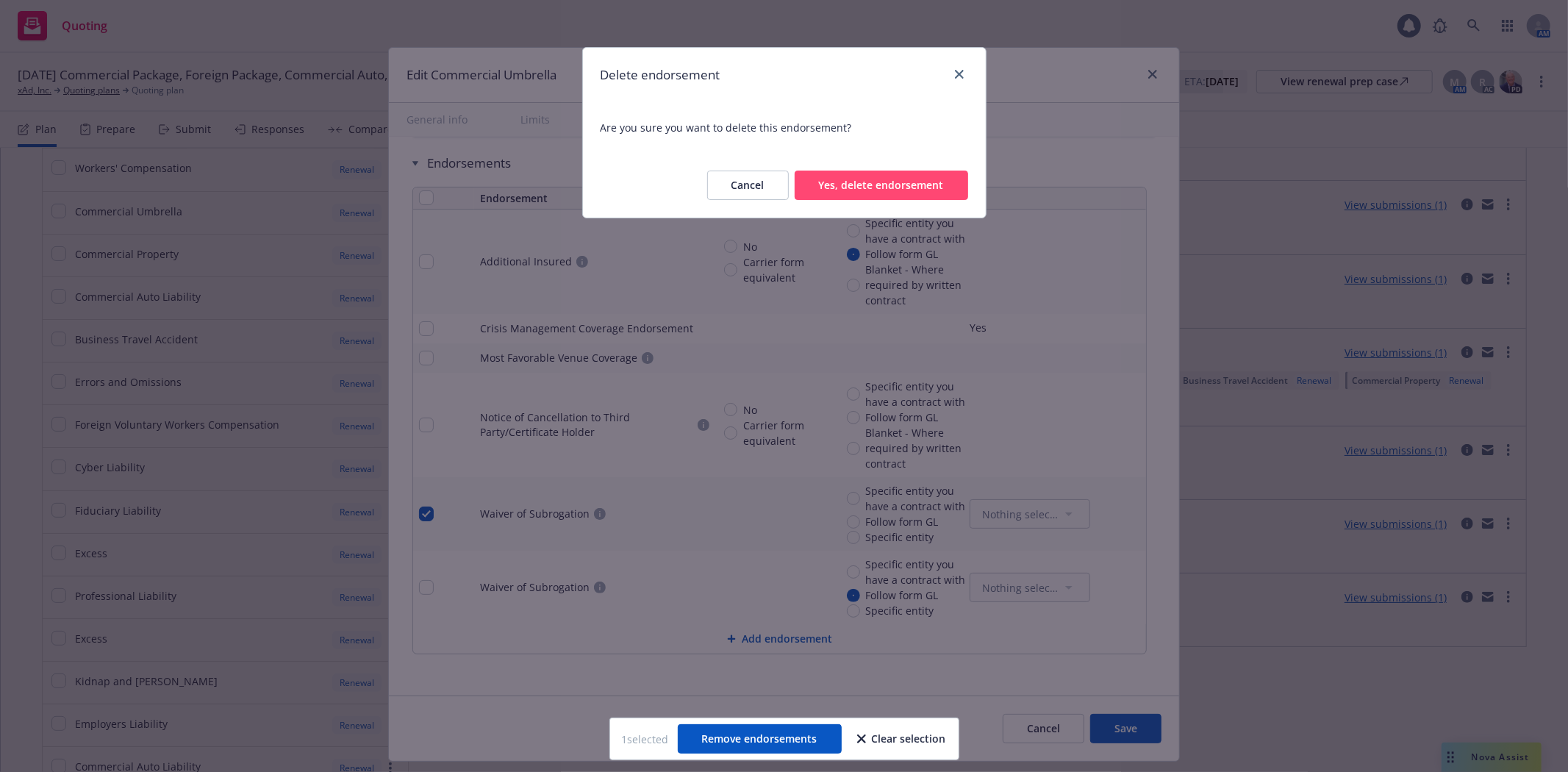
click at [855, 188] on button "Yes, delete endorsement" at bounding box center [882, 186] width 174 height 30
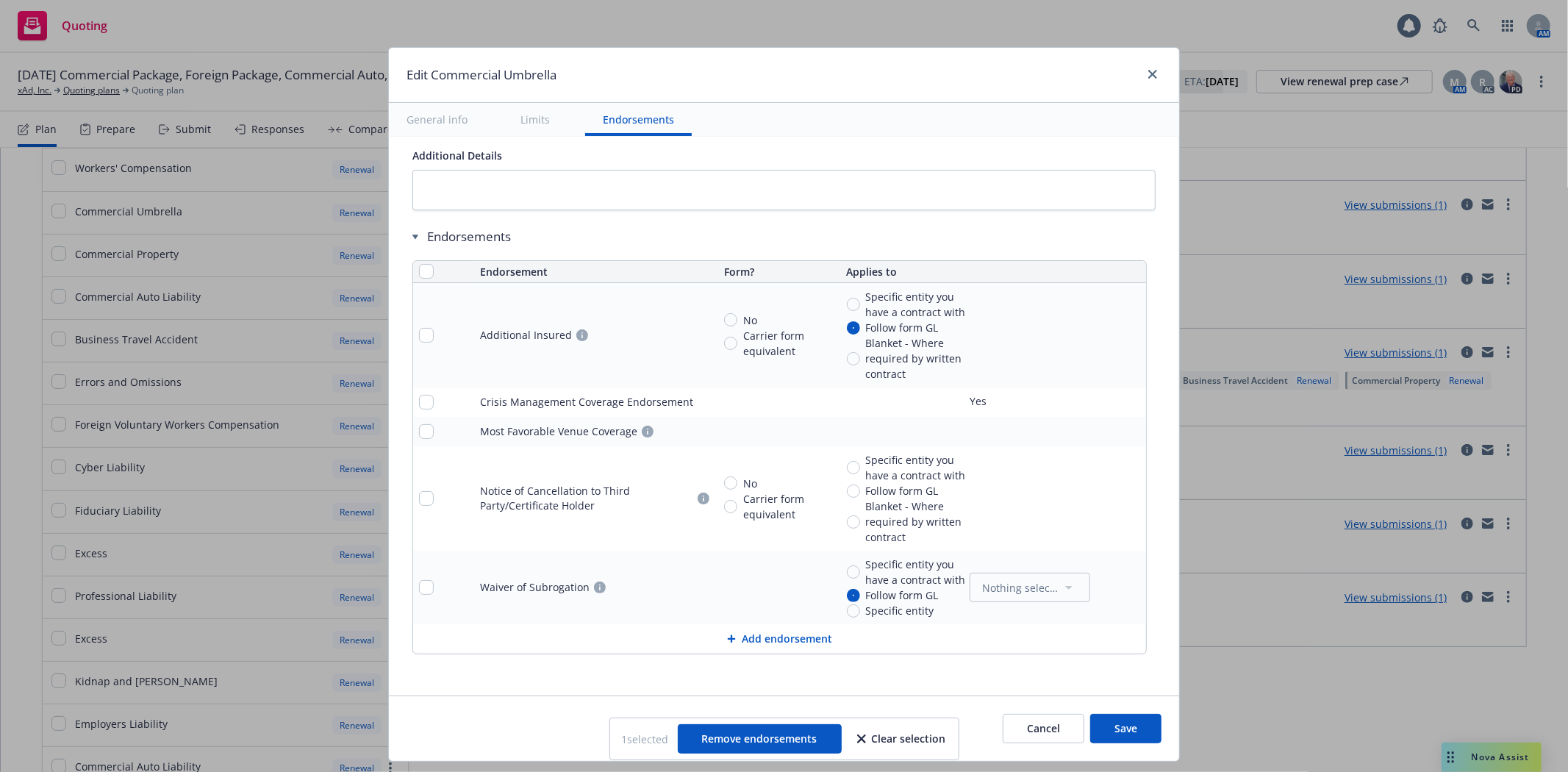
click at [727, 634] on icon at bounding box center [731, 638] width 9 height 9
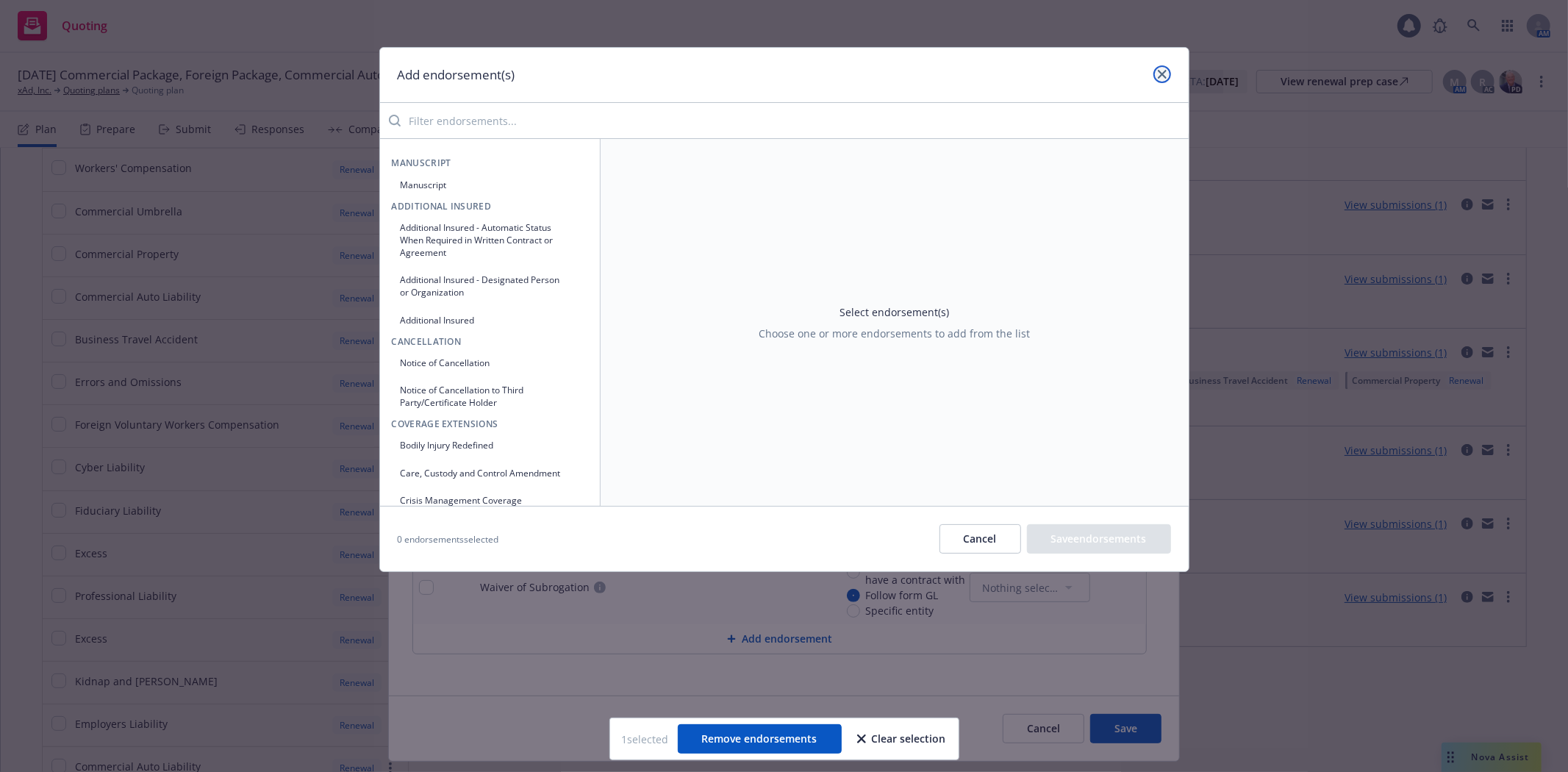
click at [1158, 67] on link "close" at bounding box center [1162, 74] width 18 height 18
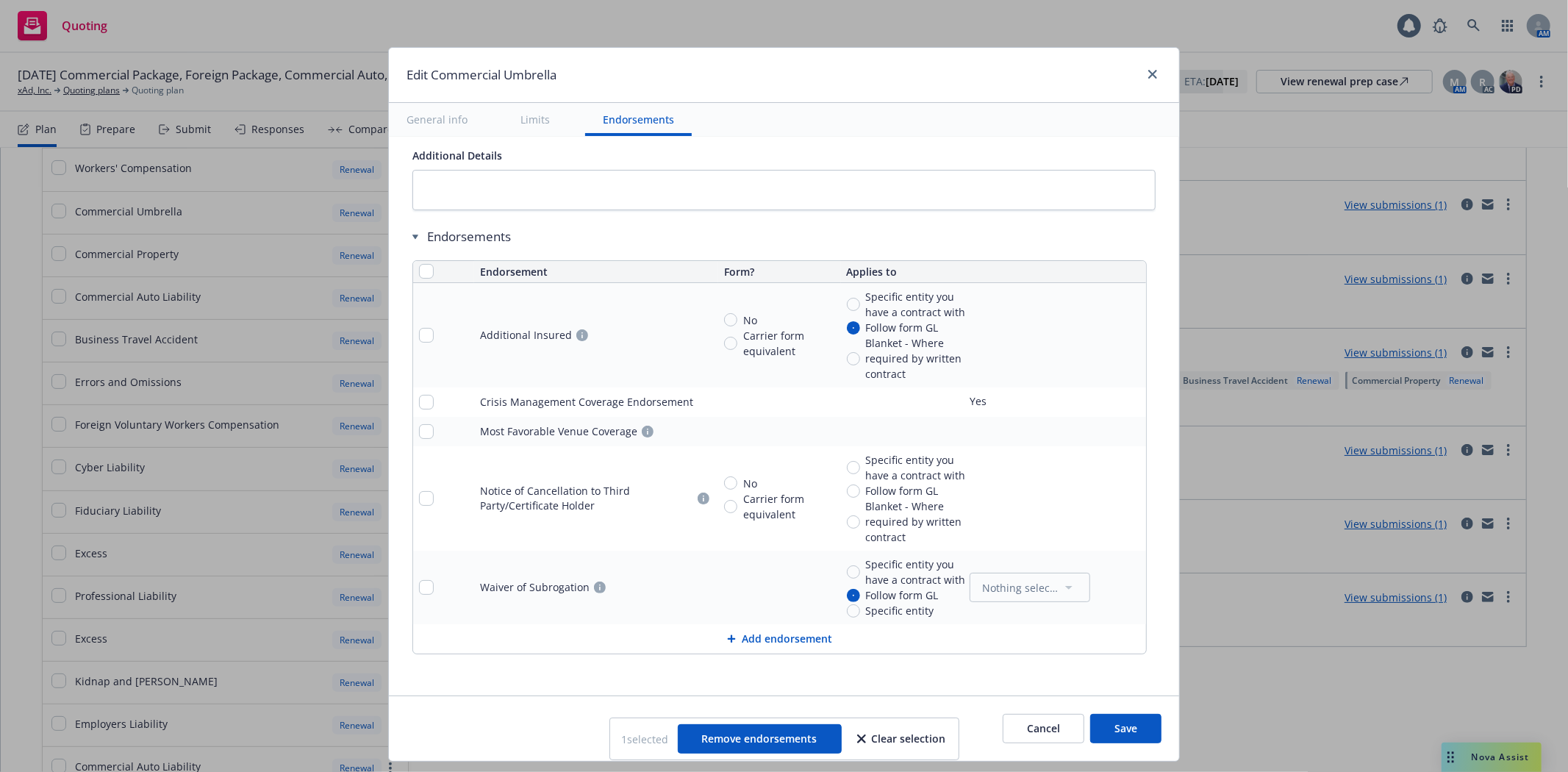
click at [728, 637] on icon at bounding box center [732, 639] width 8 height 8
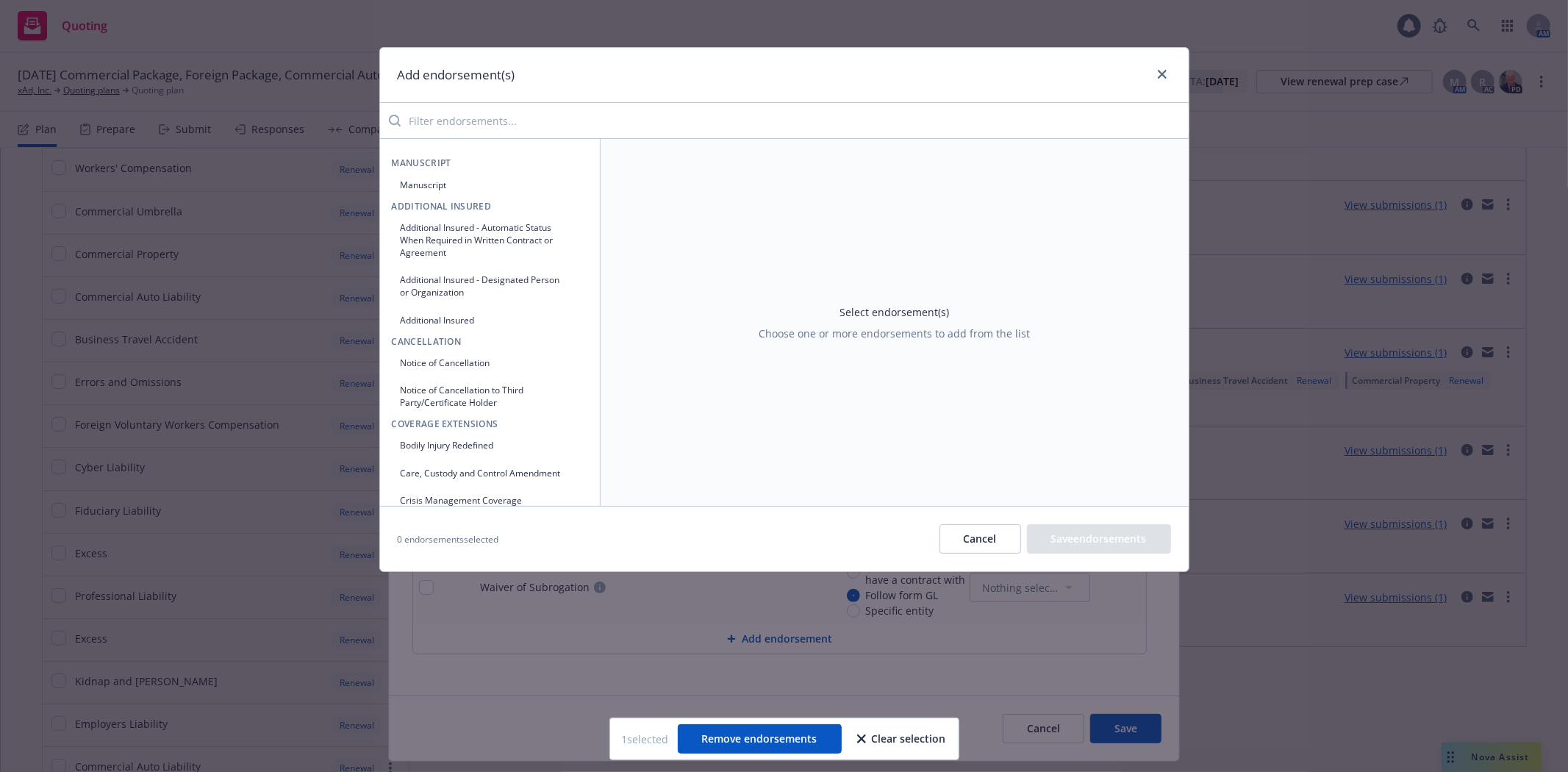
click at [537, 122] on input "search" at bounding box center [795, 121] width 788 height 30
click at [1172, 74] on div "Add endorsement(s)" at bounding box center [784, 75] width 808 height 55
click at [1165, 74] on icon "close" at bounding box center [1162, 74] width 9 height 9
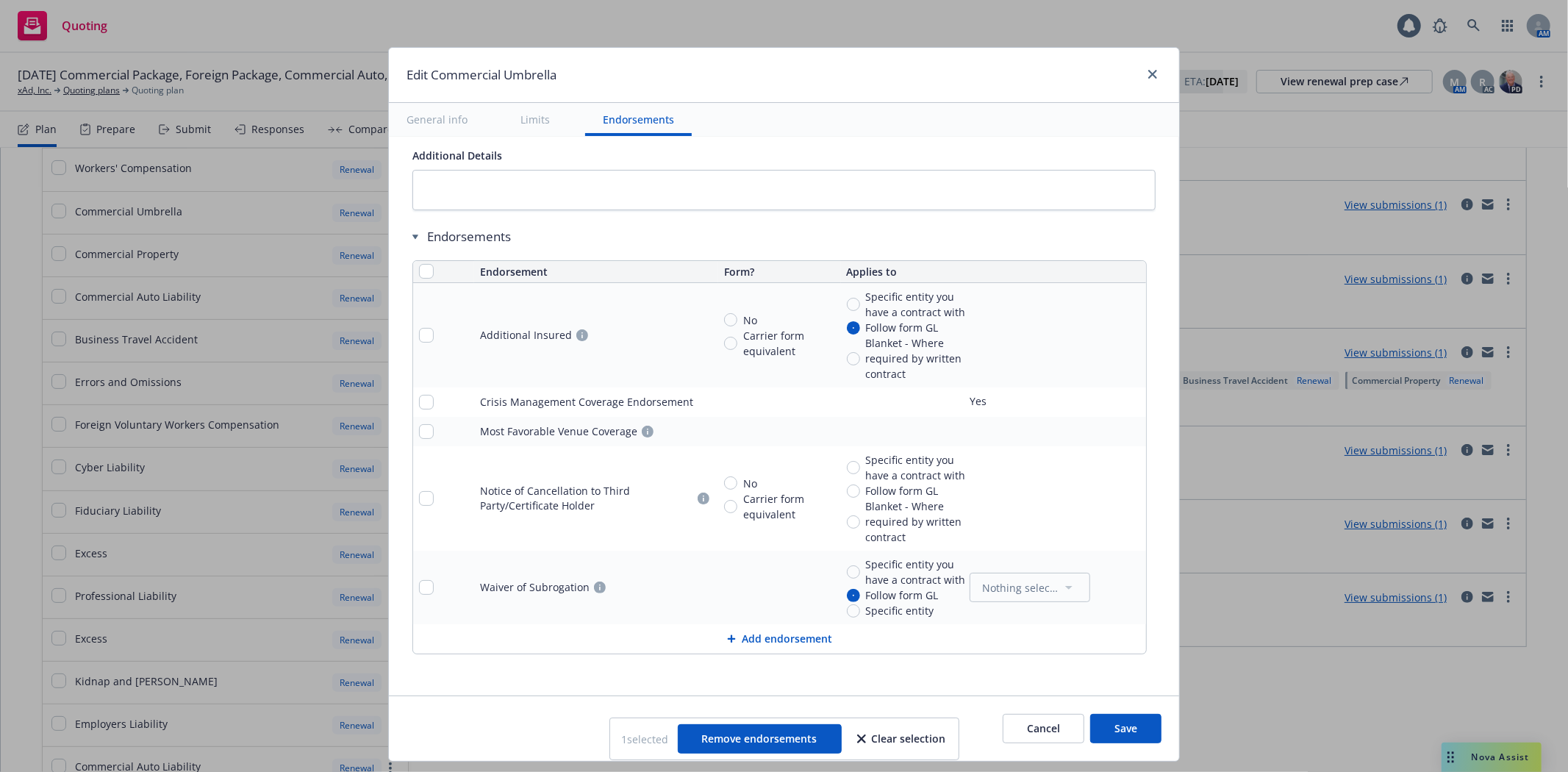
click at [1129, 721] on button "Save" at bounding box center [1125, 728] width 71 height 30
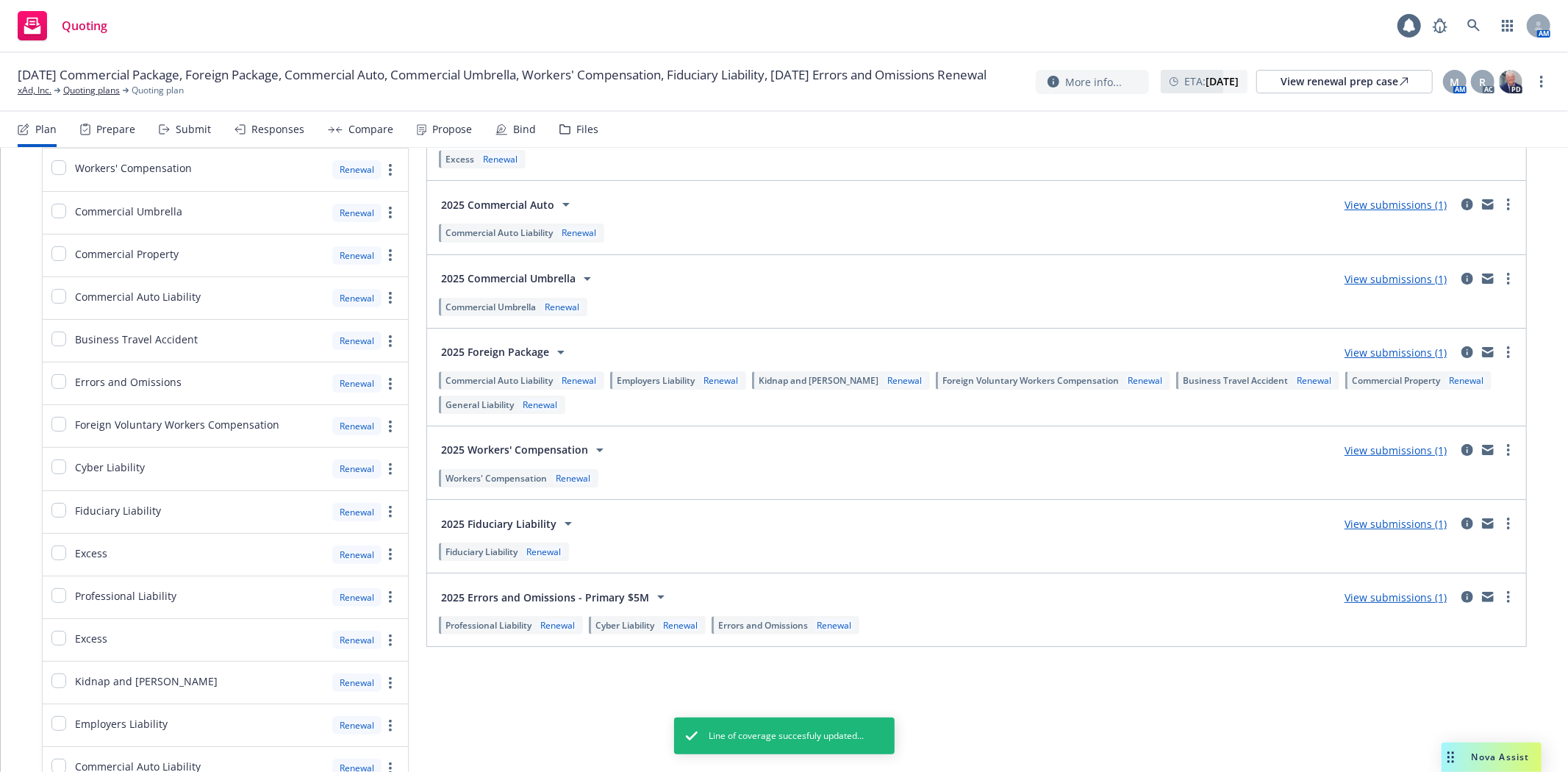
click at [512, 554] on span "Fiduciary Liability" at bounding box center [482, 551] width 72 height 13
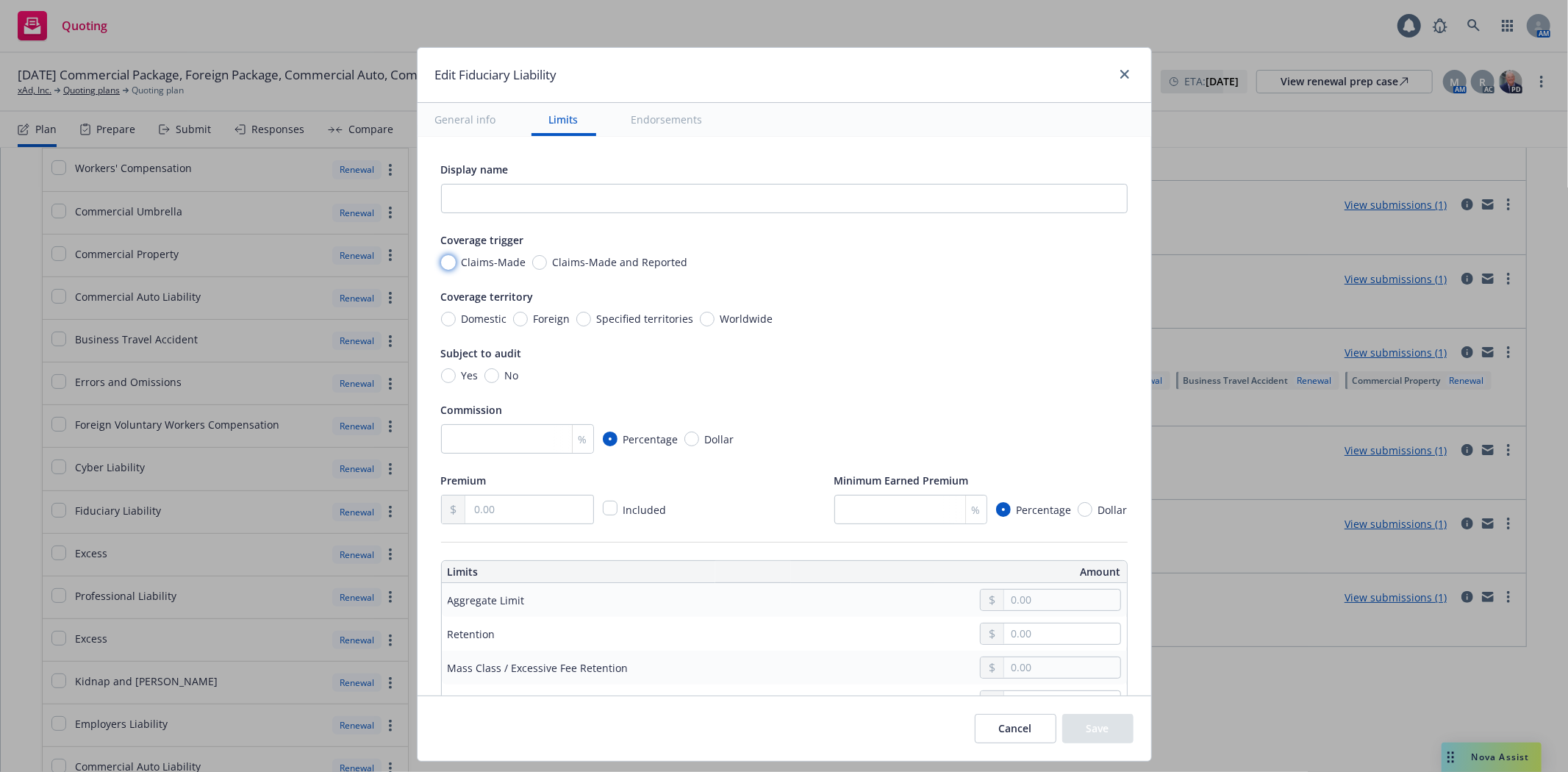
click at [441, 261] on input "Claims-Made" at bounding box center [448, 262] width 15 height 15
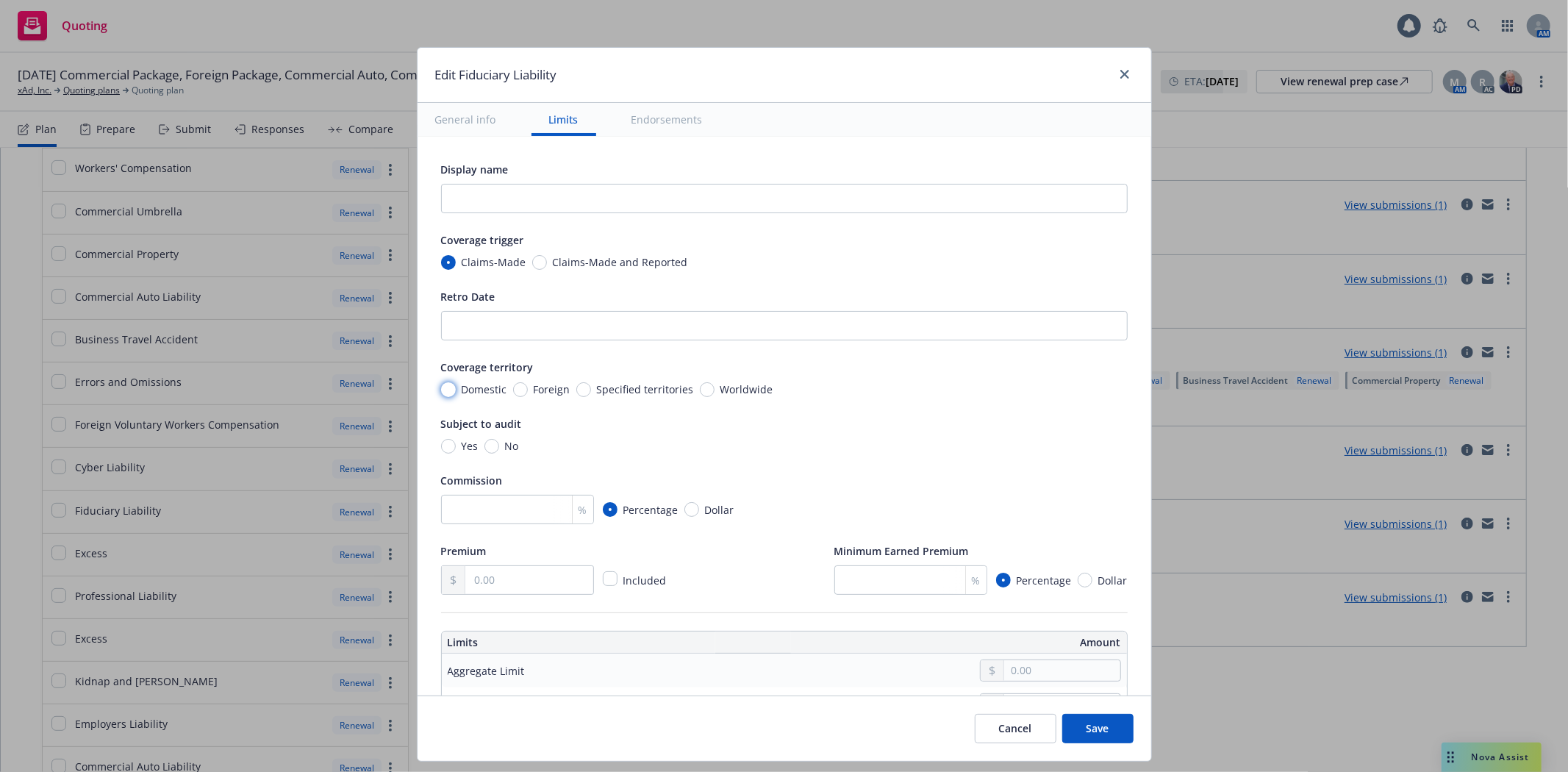
click at [441, 384] on input "Domestic" at bounding box center [448, 389] width 15 height 15
click at [700, 392] on input "Worldwide" at bounding box center [707, 389] width 15 height 15
click at [485, 449] on input "No" at bounding box center [492, 446] width 15 height 15
click at [468, 513] on input "number" at bounding box center [517, 510] width 153 height 30
click at [473, 582] on input "text" at bounding box center [529, 580] width 127 height 28
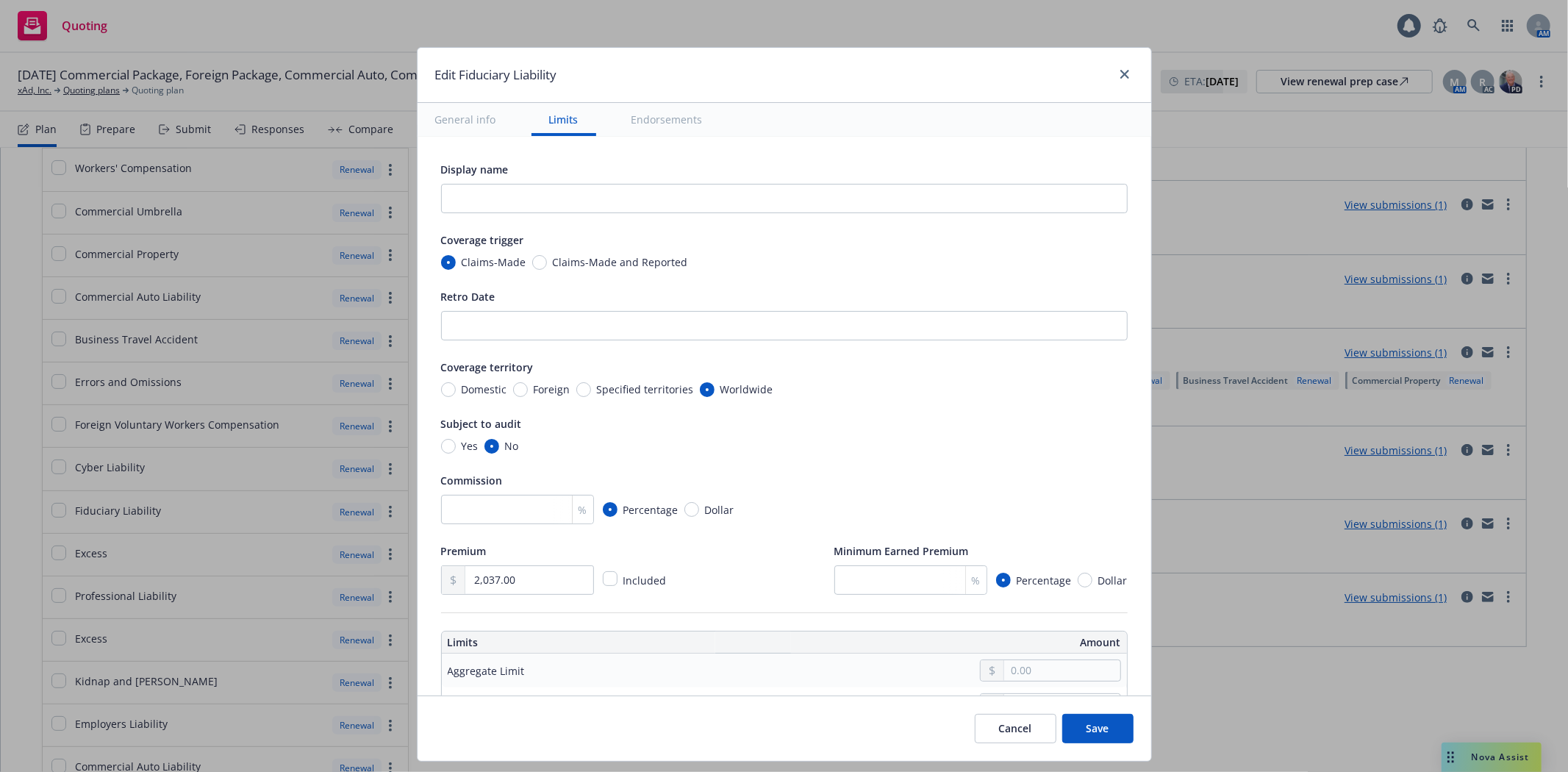
click at [515, 509] on input "number" at bounding box center [517, 510] width 153 height 30
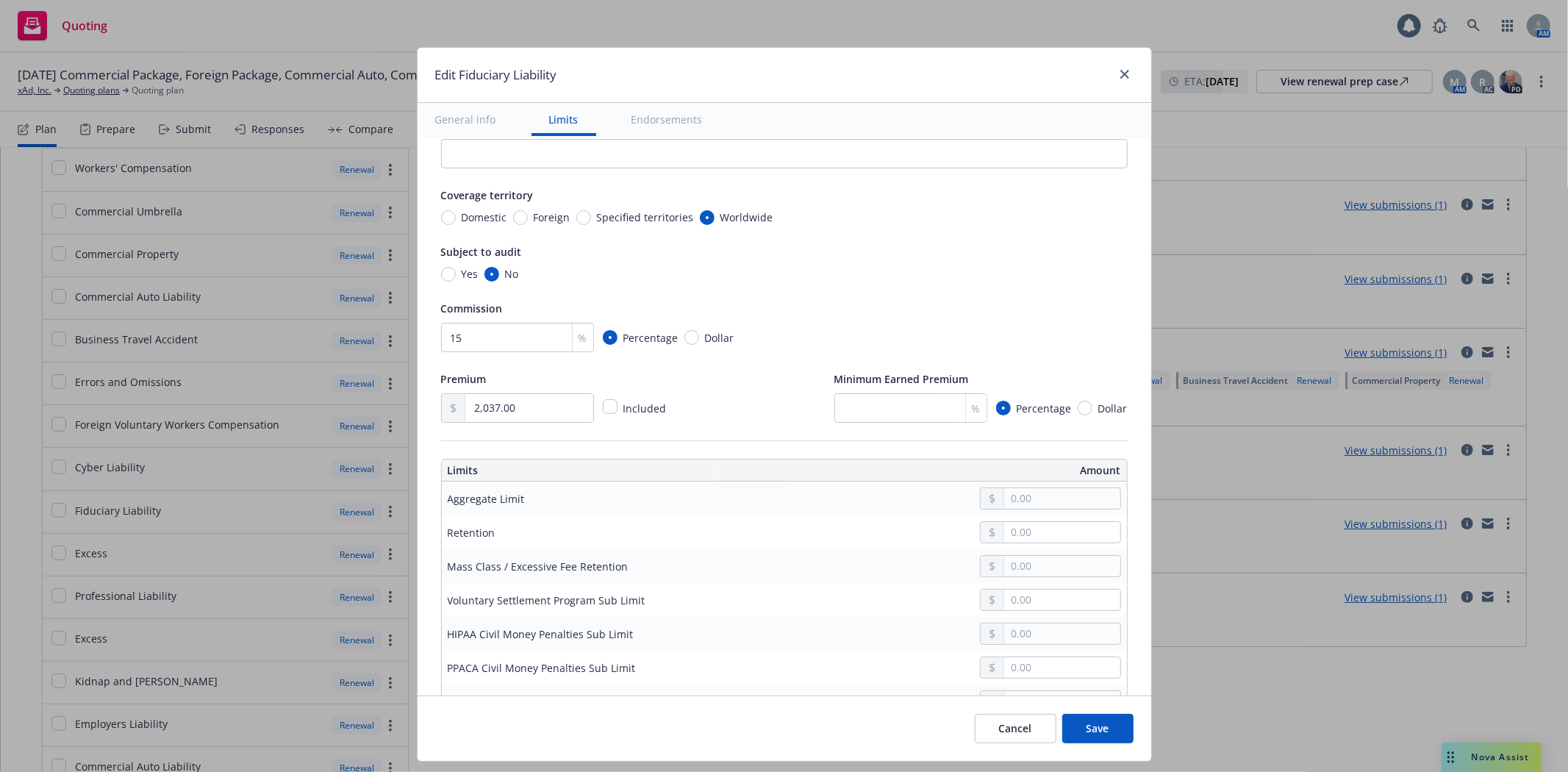
scroll to position [245, 0]
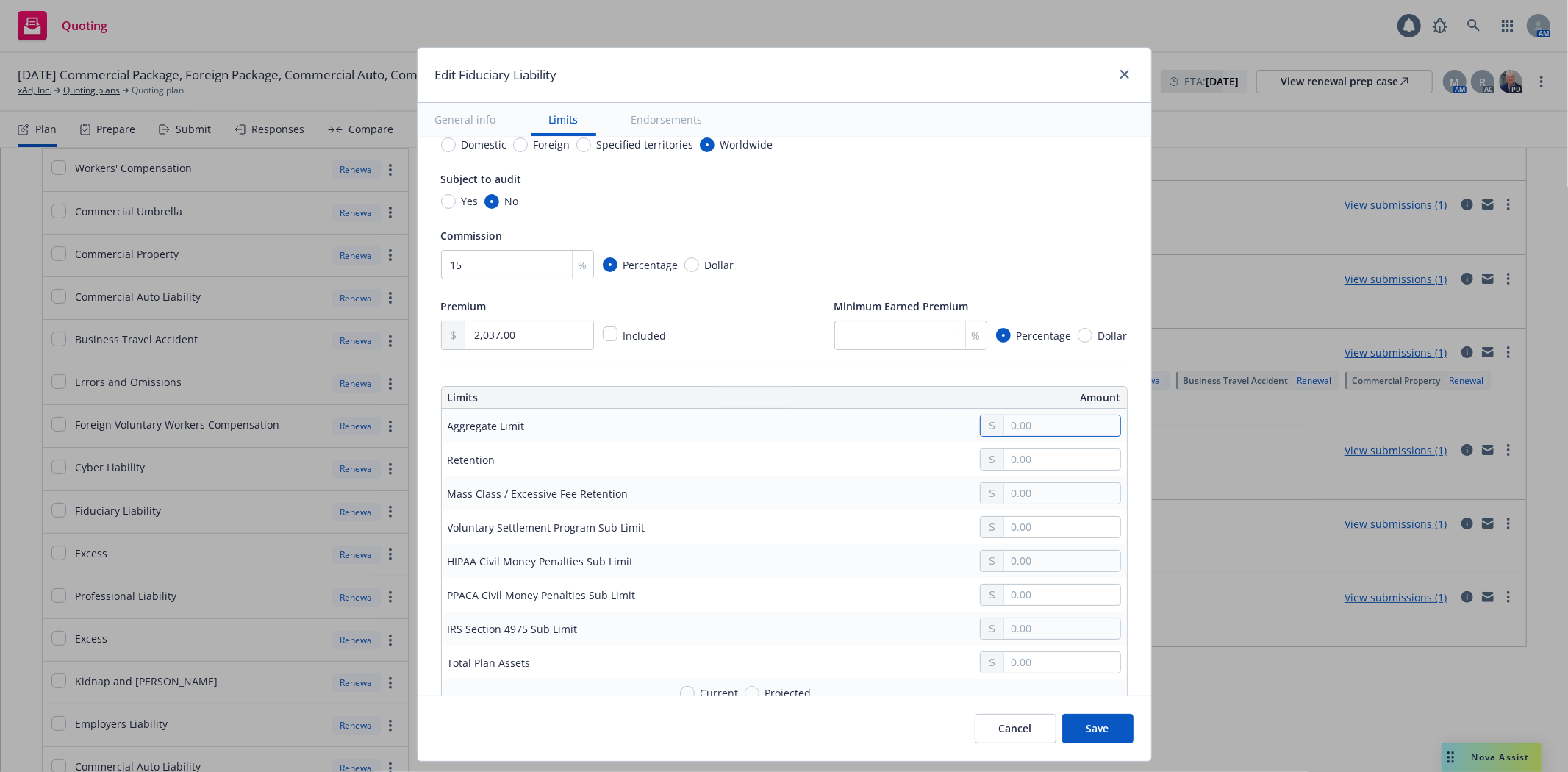
click at [1011, 424] on input "text" at bounding box center [1061, 425] width 115 height 20
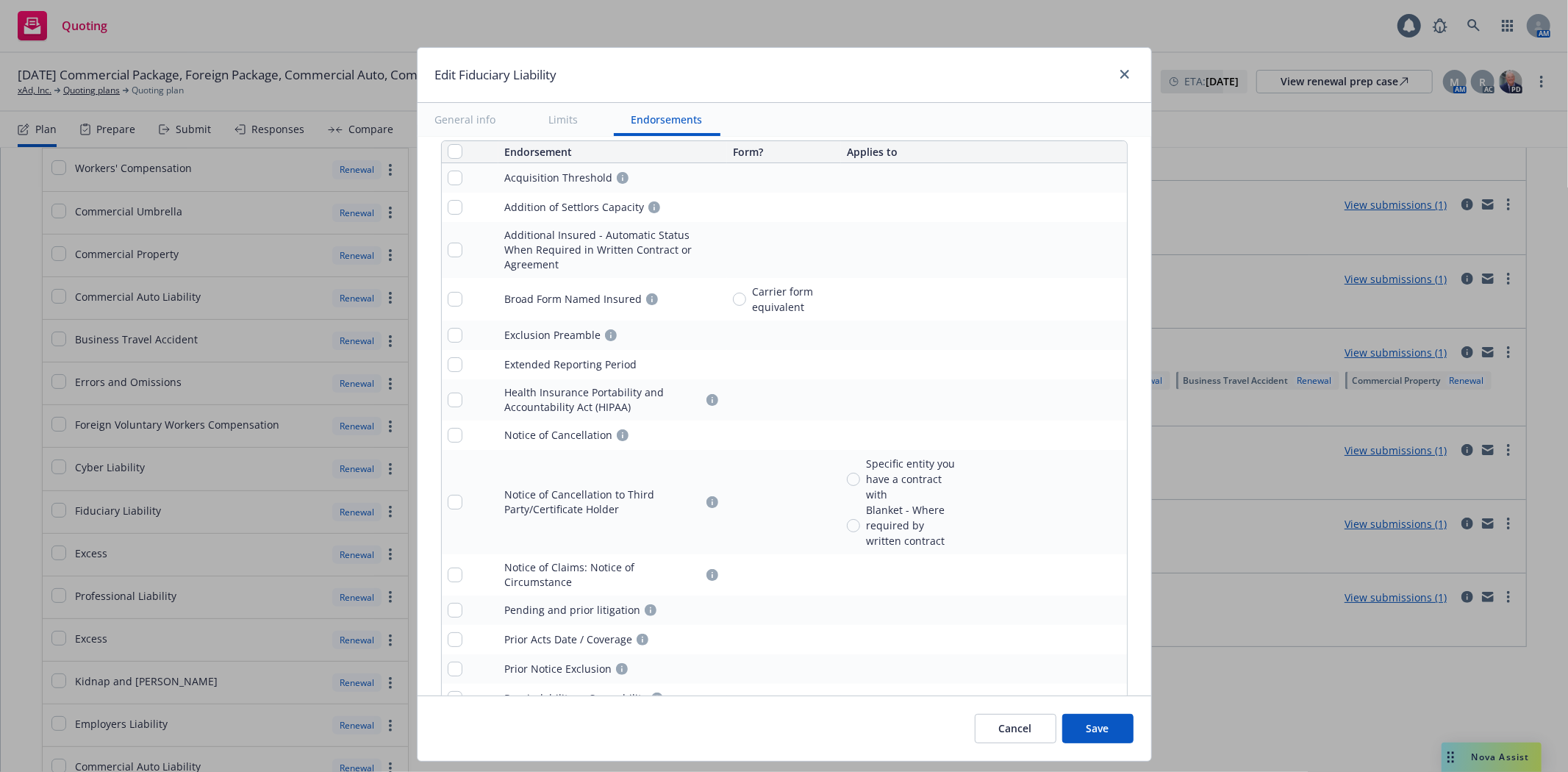
scroll to position [1400, 0]
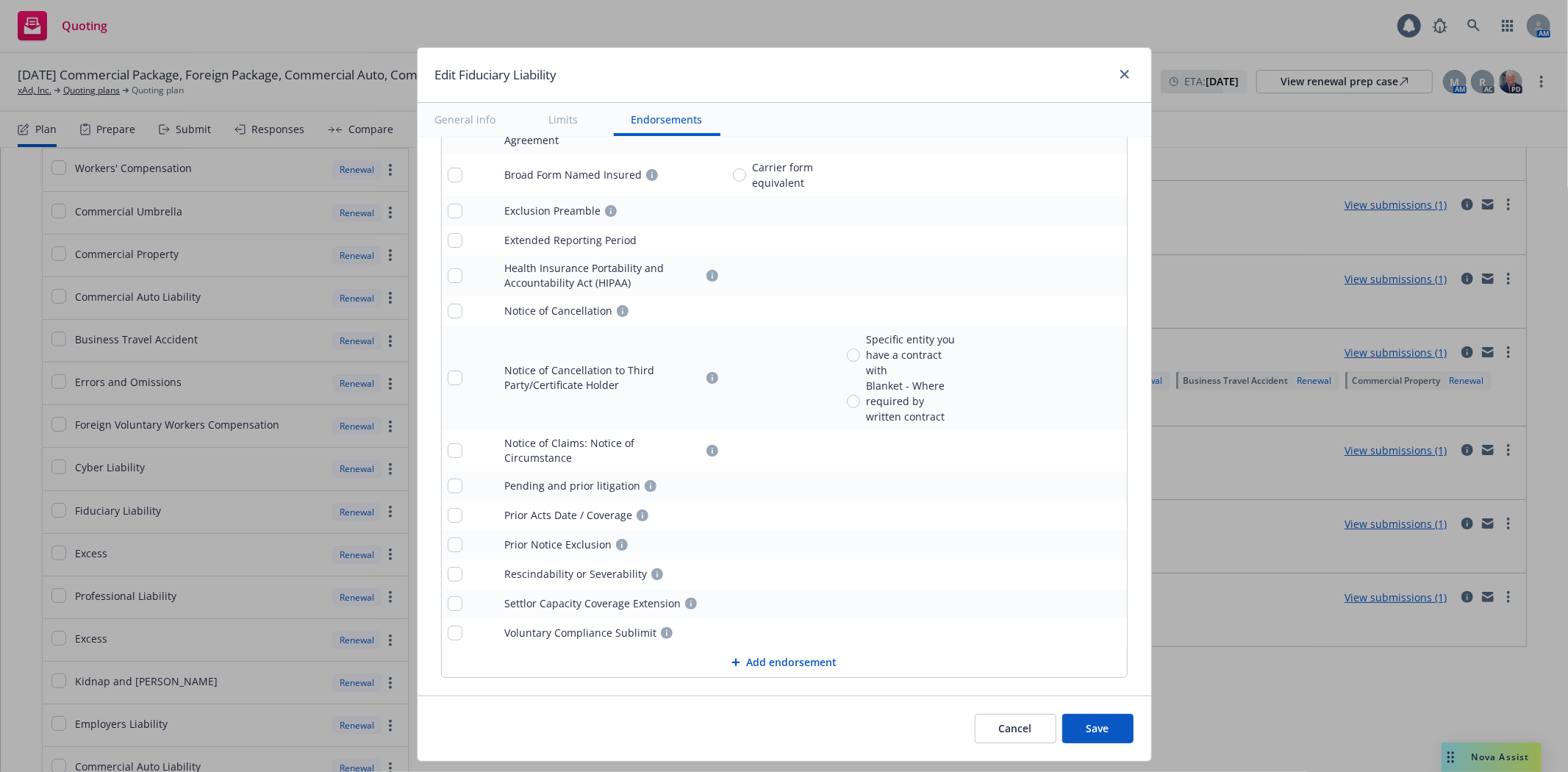
click at [1097, 737] on button "Save" at bounding box center [1097, 728] width 71 height 30
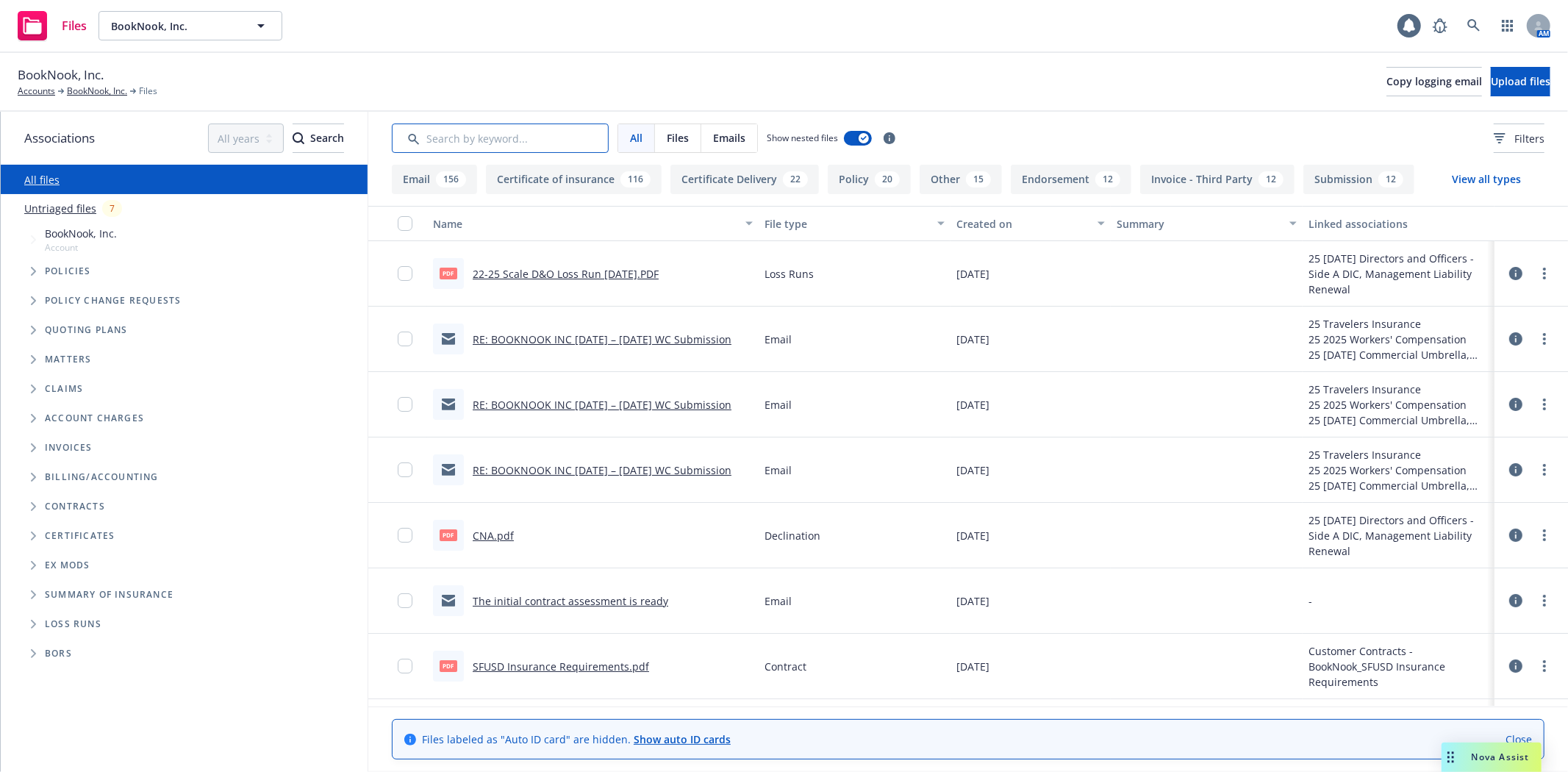
click at [538, 136] on input "Search by keyword..." at bounding box center [500, 139] width 217 height 30
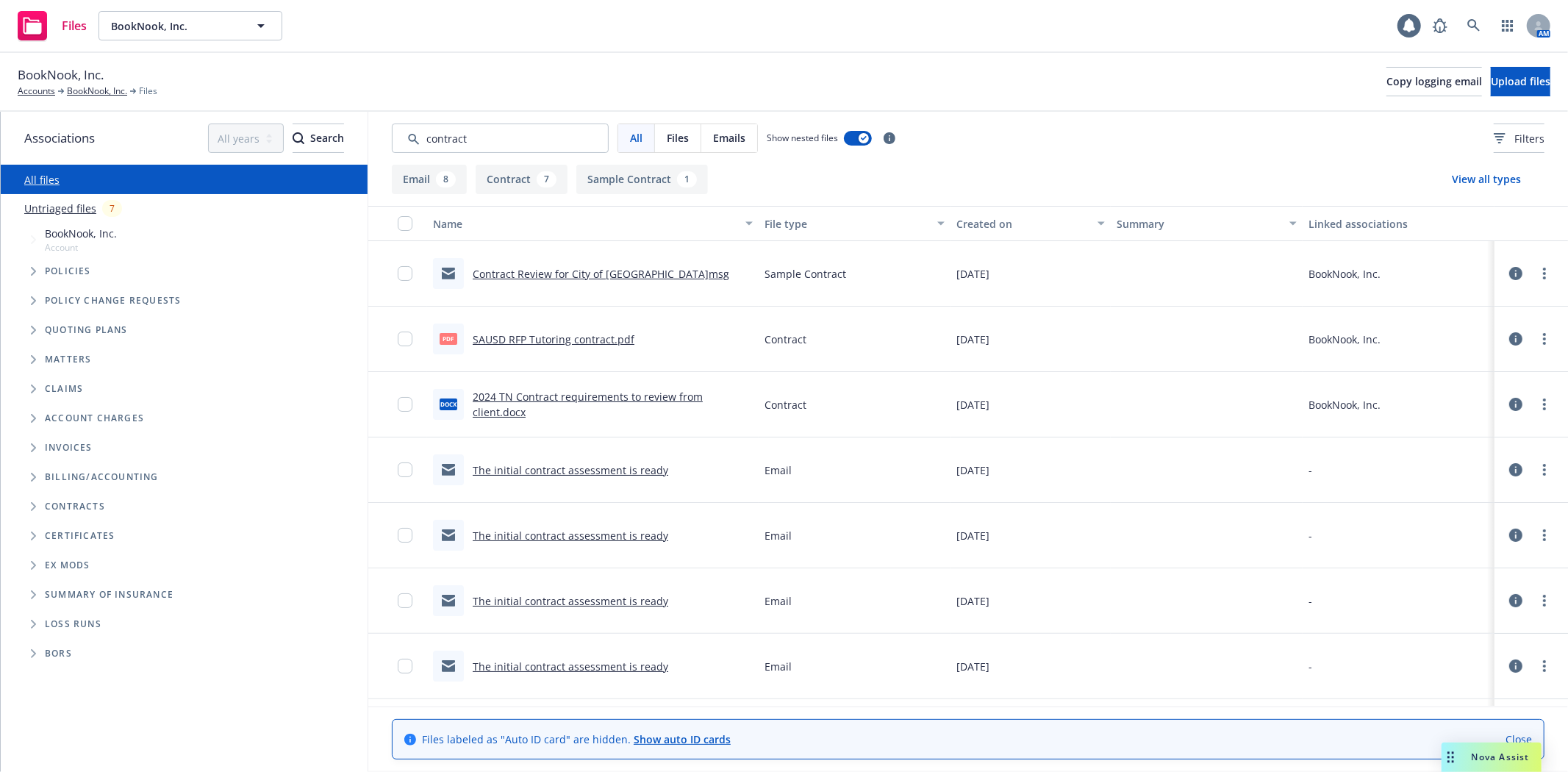
click at [518, 336] on link "SAUSD RFP Tutoring contract.pdf" at bounding box center [554, 339] width 161 height 14
drag, startPoint x: 506, startPoint y: 138, endPoint x: 327, endPoint y: 127, distance: 179.3
click at [327, 127] on div "Associations All years 2027 2026 2025 2024 2023 2022 2021 2020 2019 2018 2017 2…" at bounding box center [784, 442] width 1567 height 660
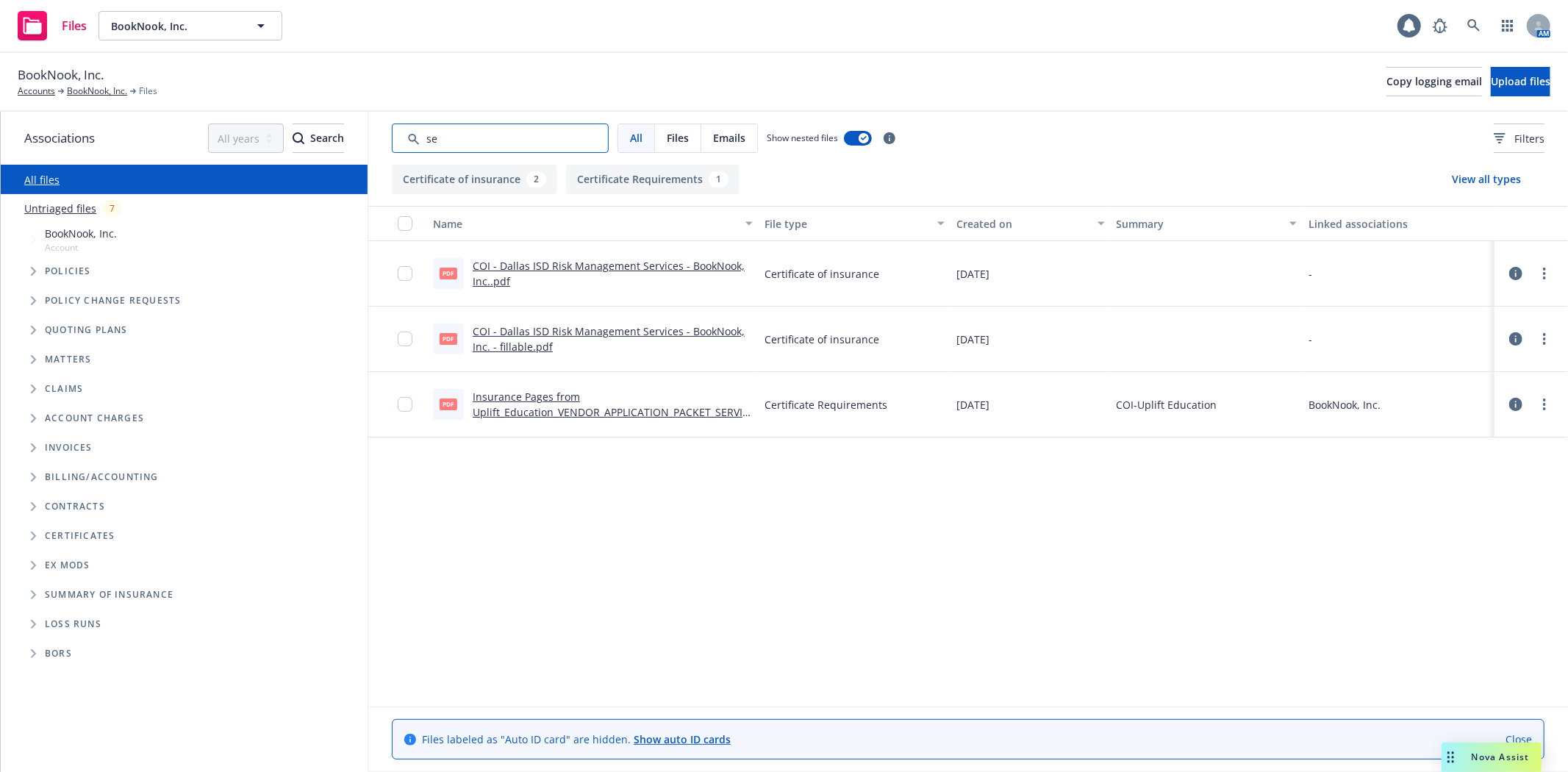
type input "s"
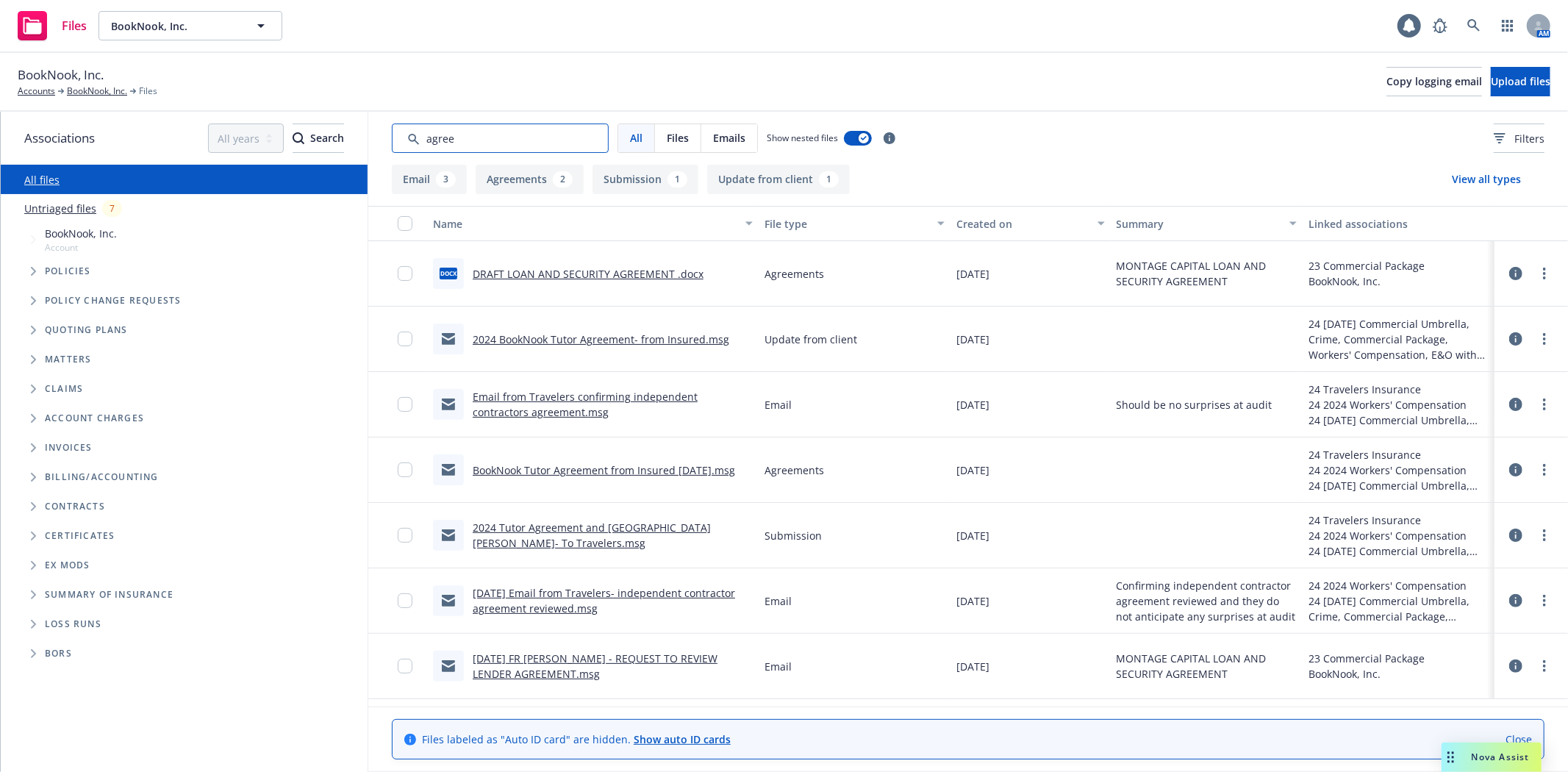
type input "agree"
click at [612, 337] on link "2024 BookNook Tutor Agreement- from Insured.msg" at bounding box center [602, 339] width 257 height 14
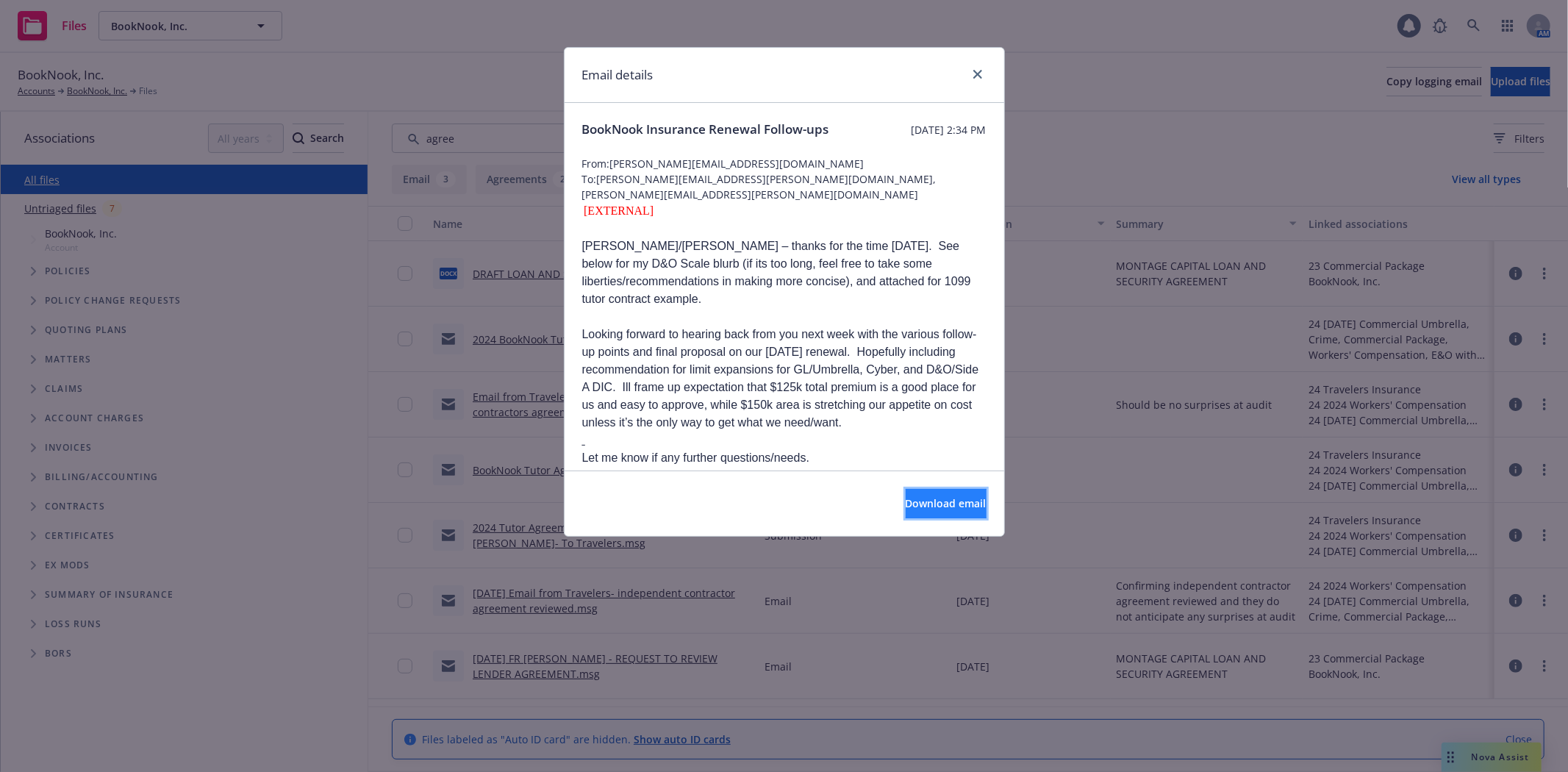
click at [924, 503] on span "Download email" at bounding box center [945, 503] width 81 height 14
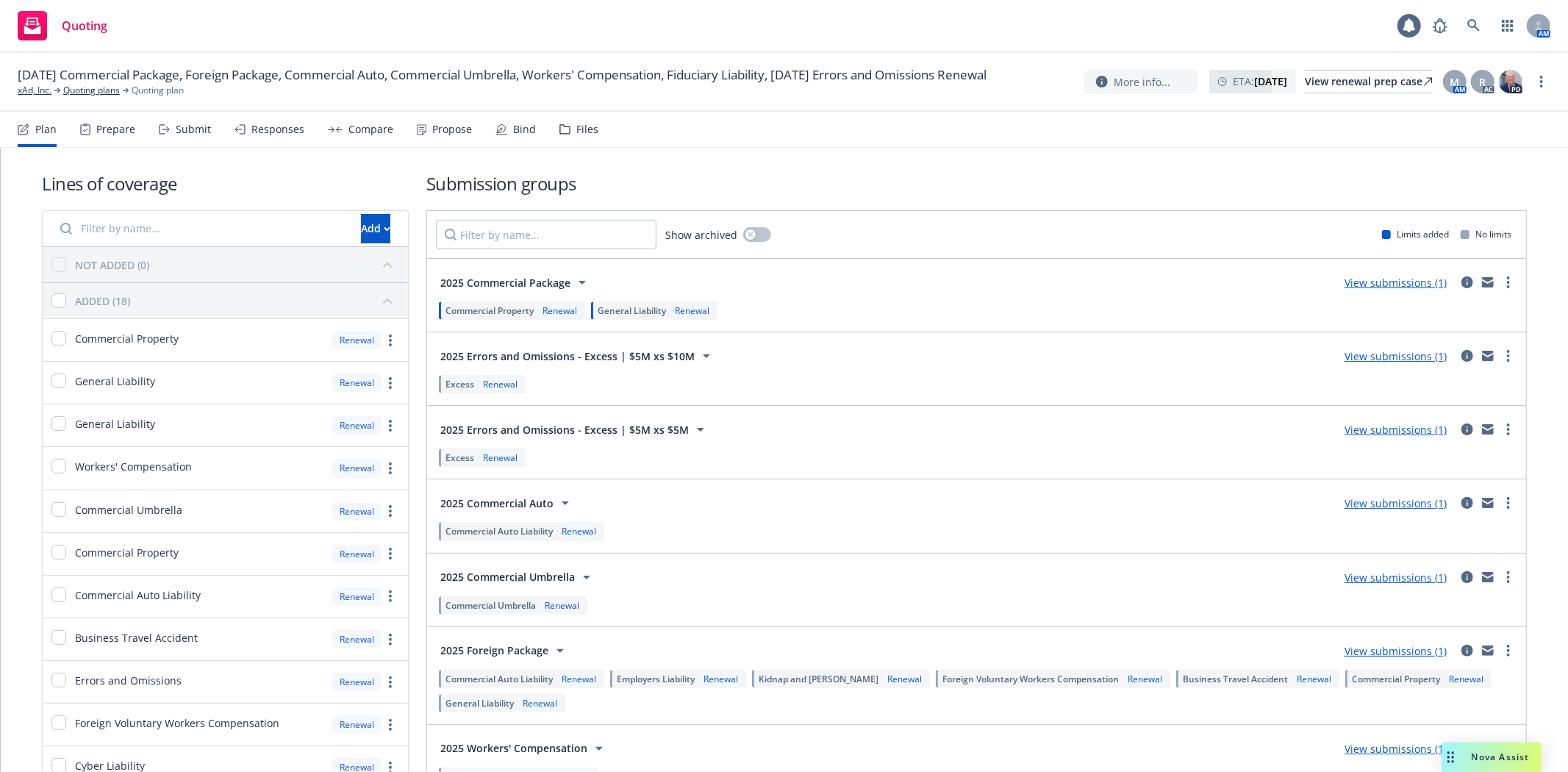
click at [1038, 149] on div "Lines of coverage Add NOT ADDED (0) ADDED (18) Commercial Property Renewal Gene…" at bounding box center [785, 630] width 1485 height 965
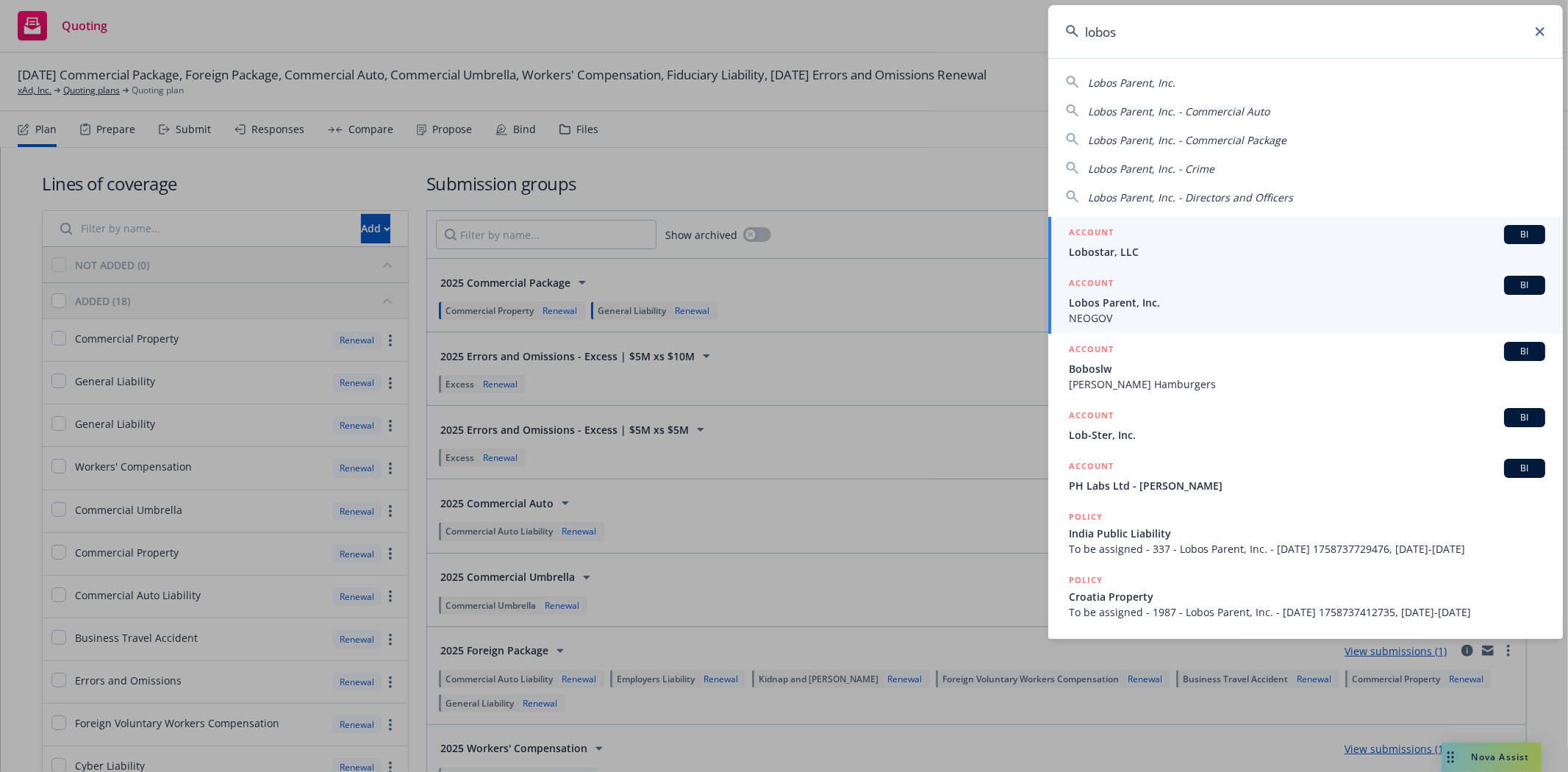
type input "lobos"
click at [1209, 305] on span "Lobos Parent, Inc." at bounding box center [1307, 302] width 476 height 16
